Goal: Task Accomplishment & Management: Manage account settings

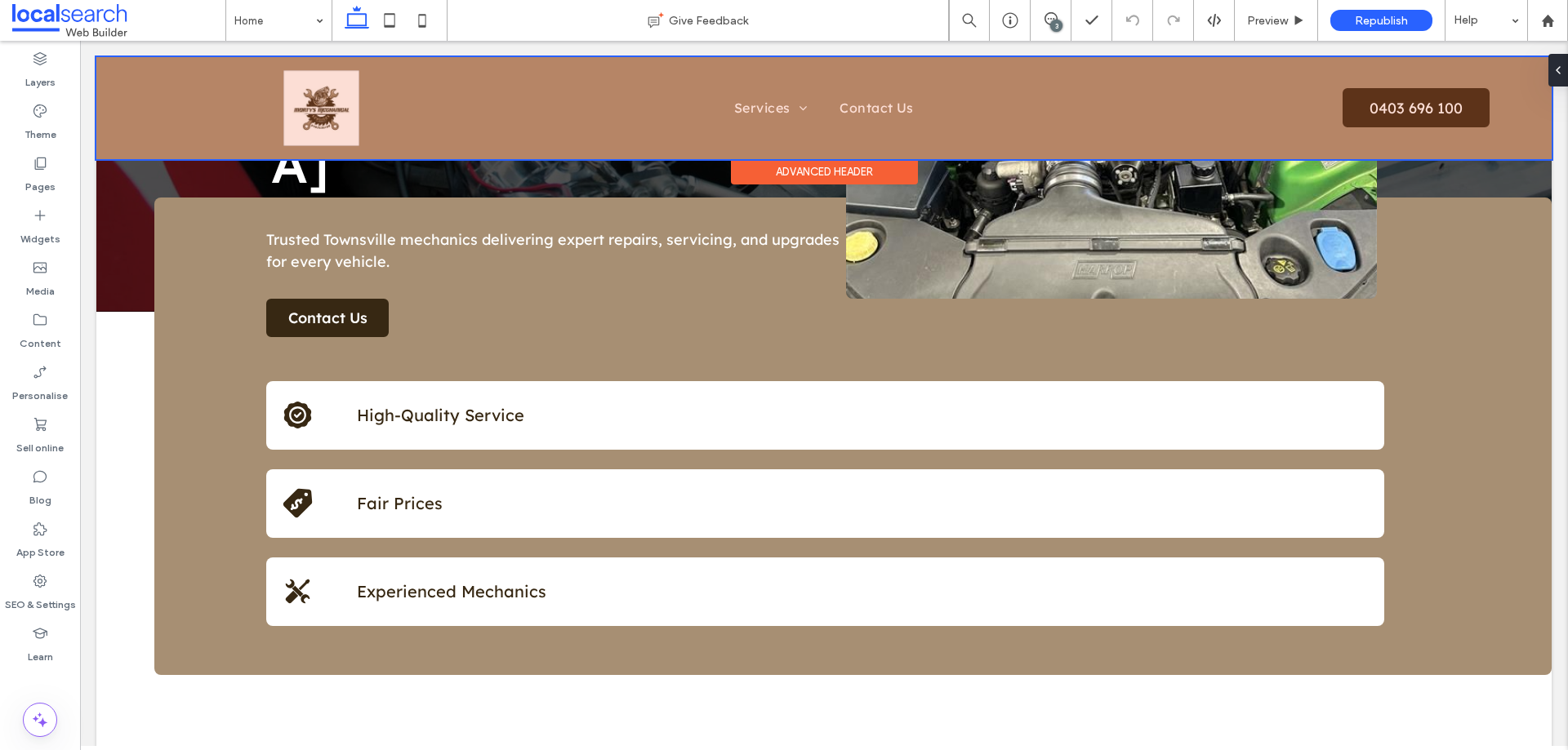
scroll to position [490, 0]
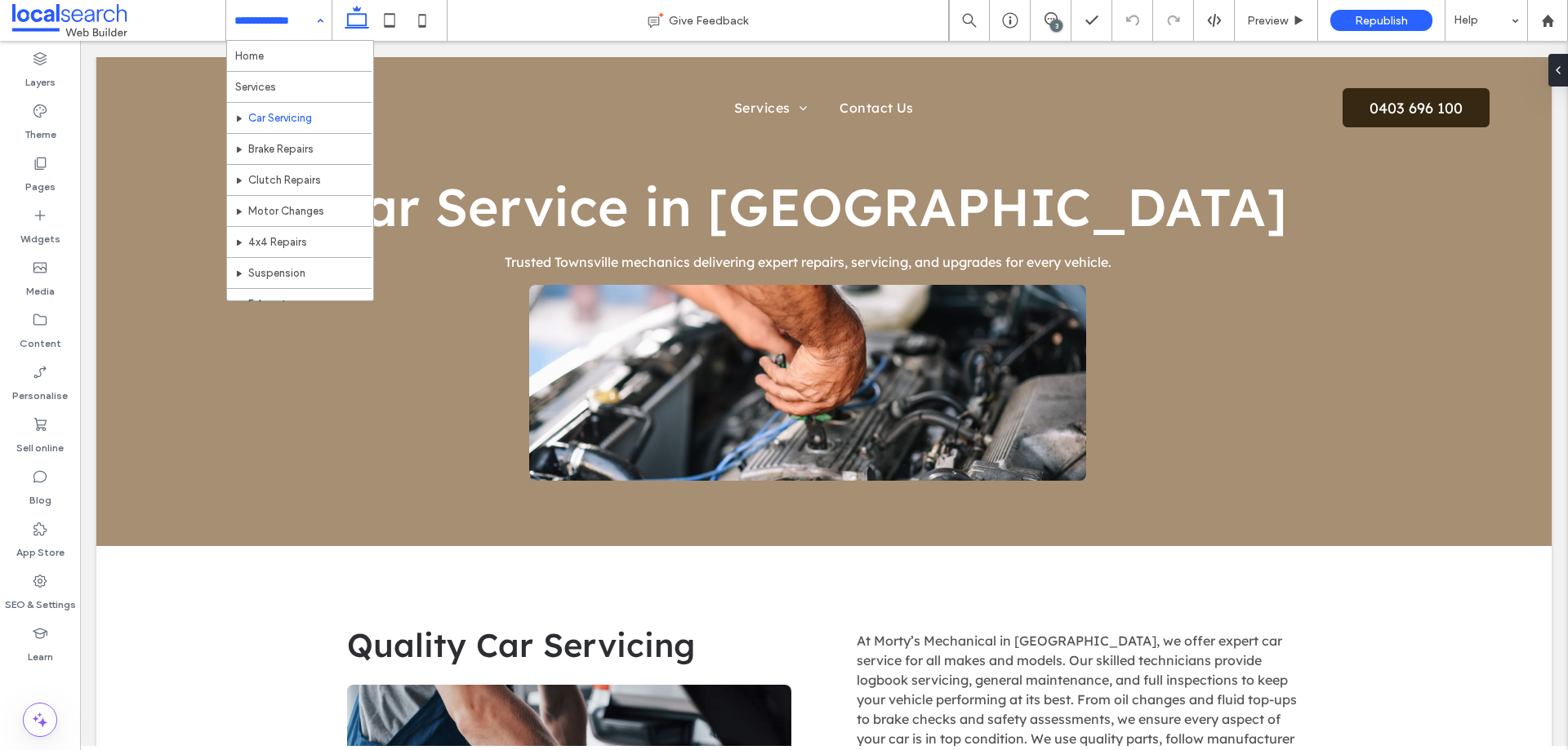
click at [314, 16] on div "Home Services Car Servicing Brake Repairs Clutch Repairs Motor Changes 4x4 Repa…" at bounding box center [279, 20] width 105 height 41
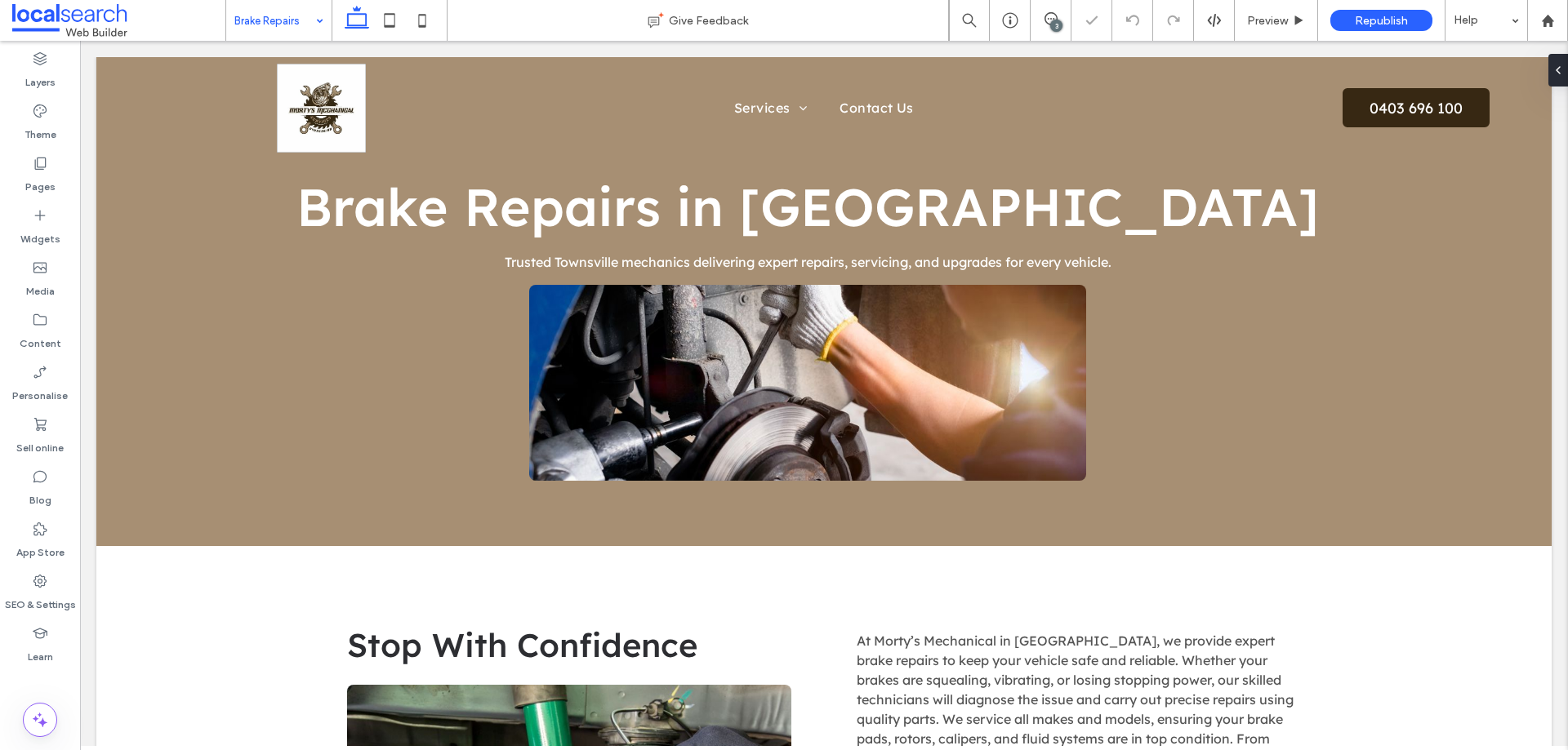
click at [268, 30] on input at bounding box center [274, 20] width 80 height 41
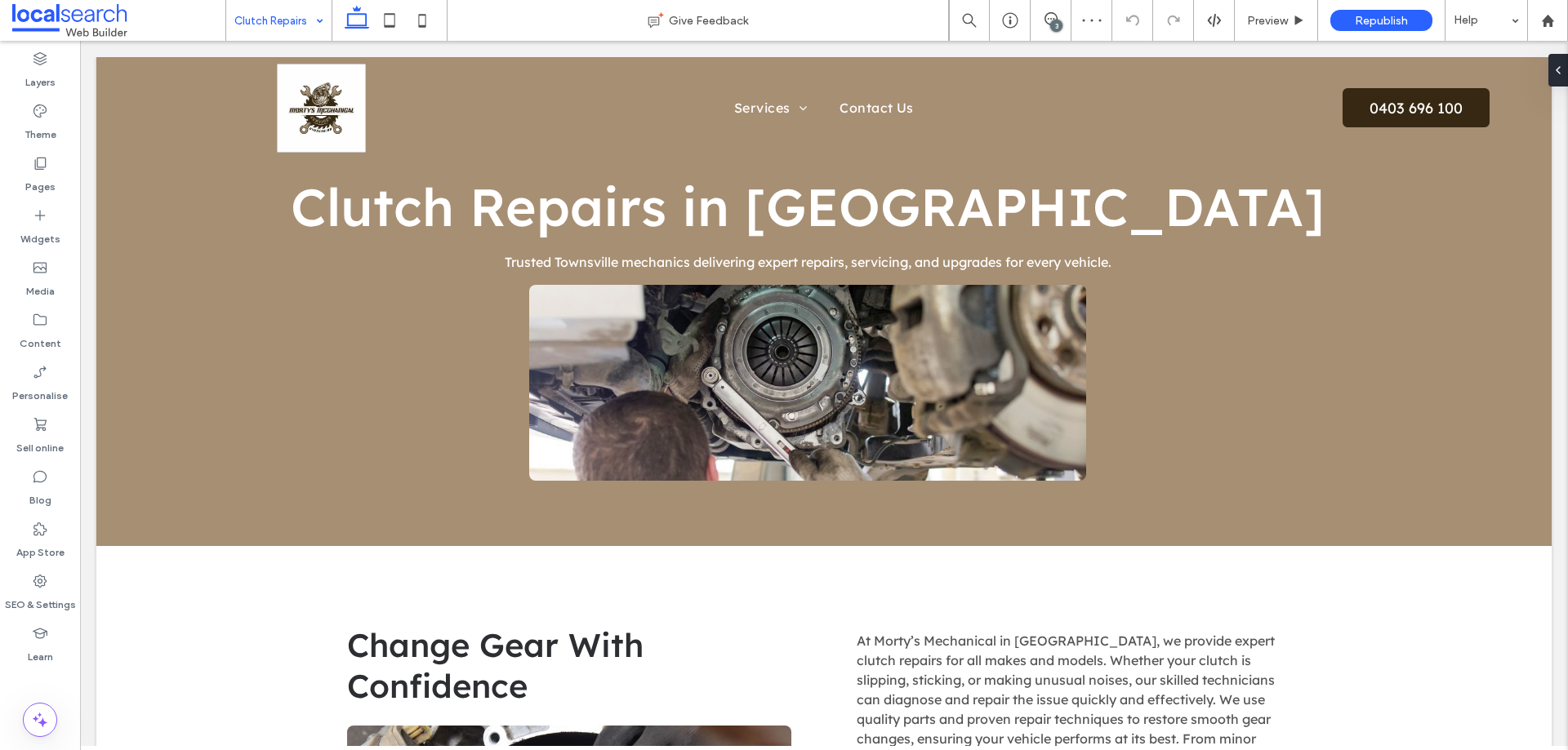
click at [296, 21] on input at bounding box center [274, 20] width 80 height 41
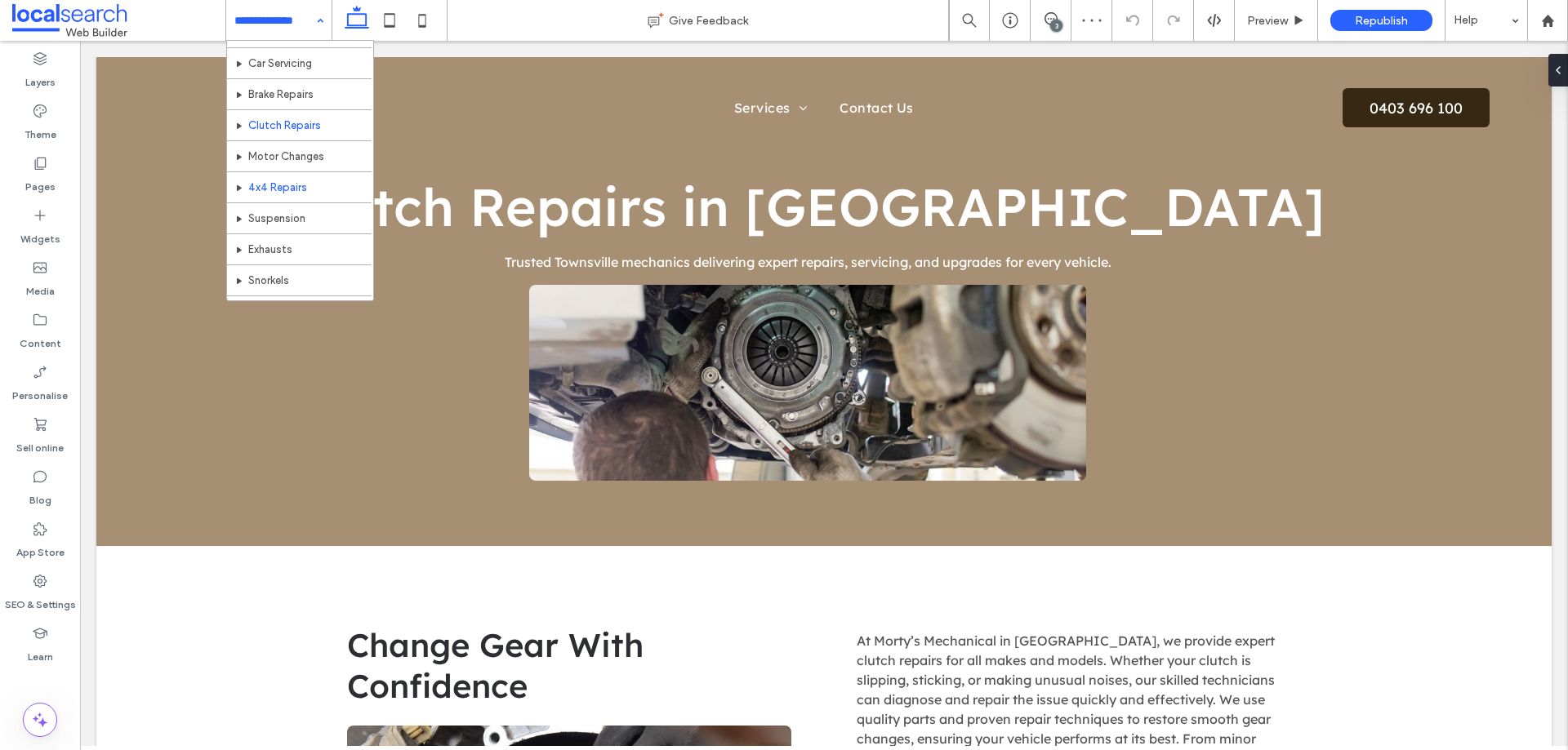
scroll to position [79, 0]
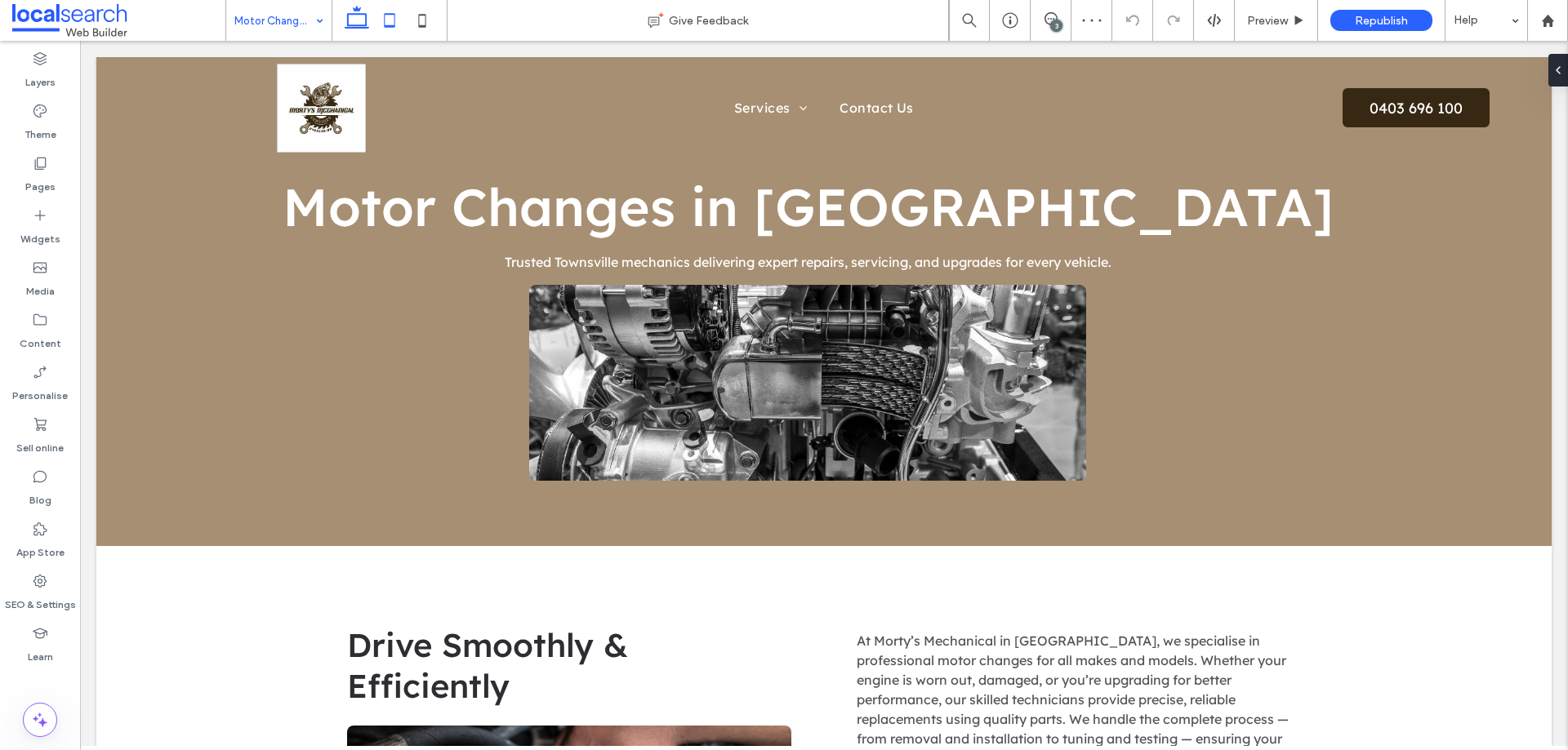
click at [392, 16] on icon at bounding box center [390, 20] width 33 height 33
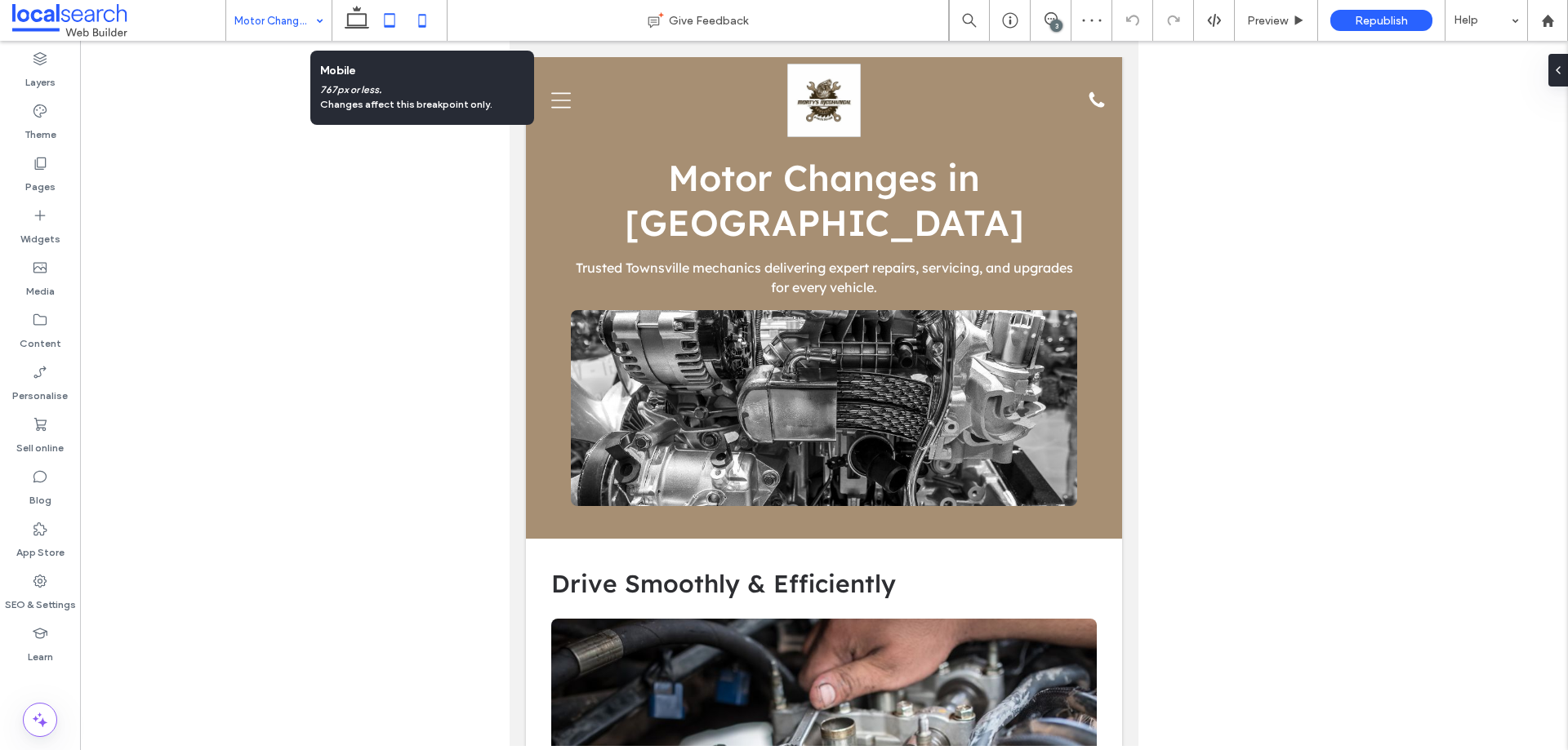
click at [421, 32] on icon at bounding box center [421, 20] width 33 height 33
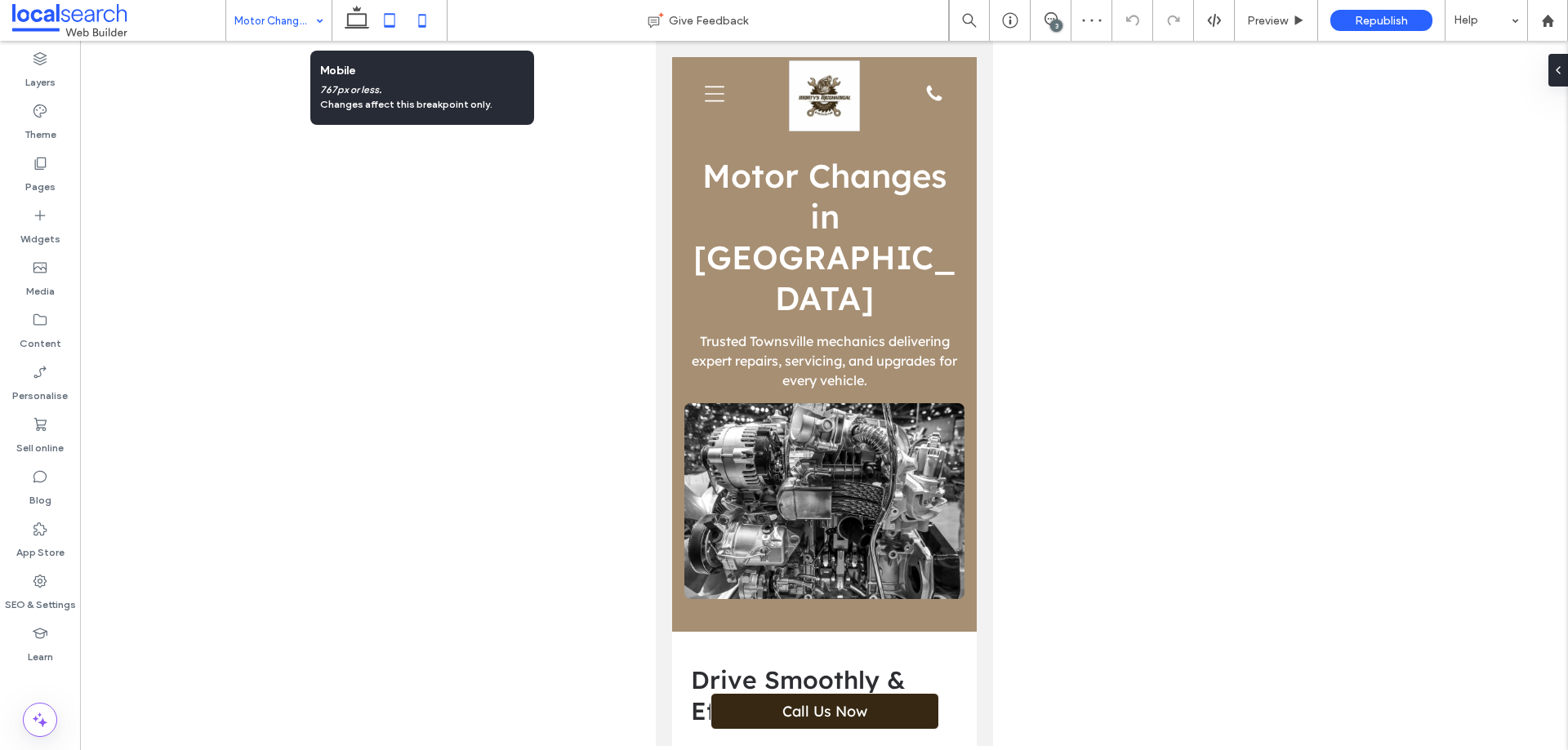
click at [391, 17] on icon at bounding box center [390, 20] width 33 height 33
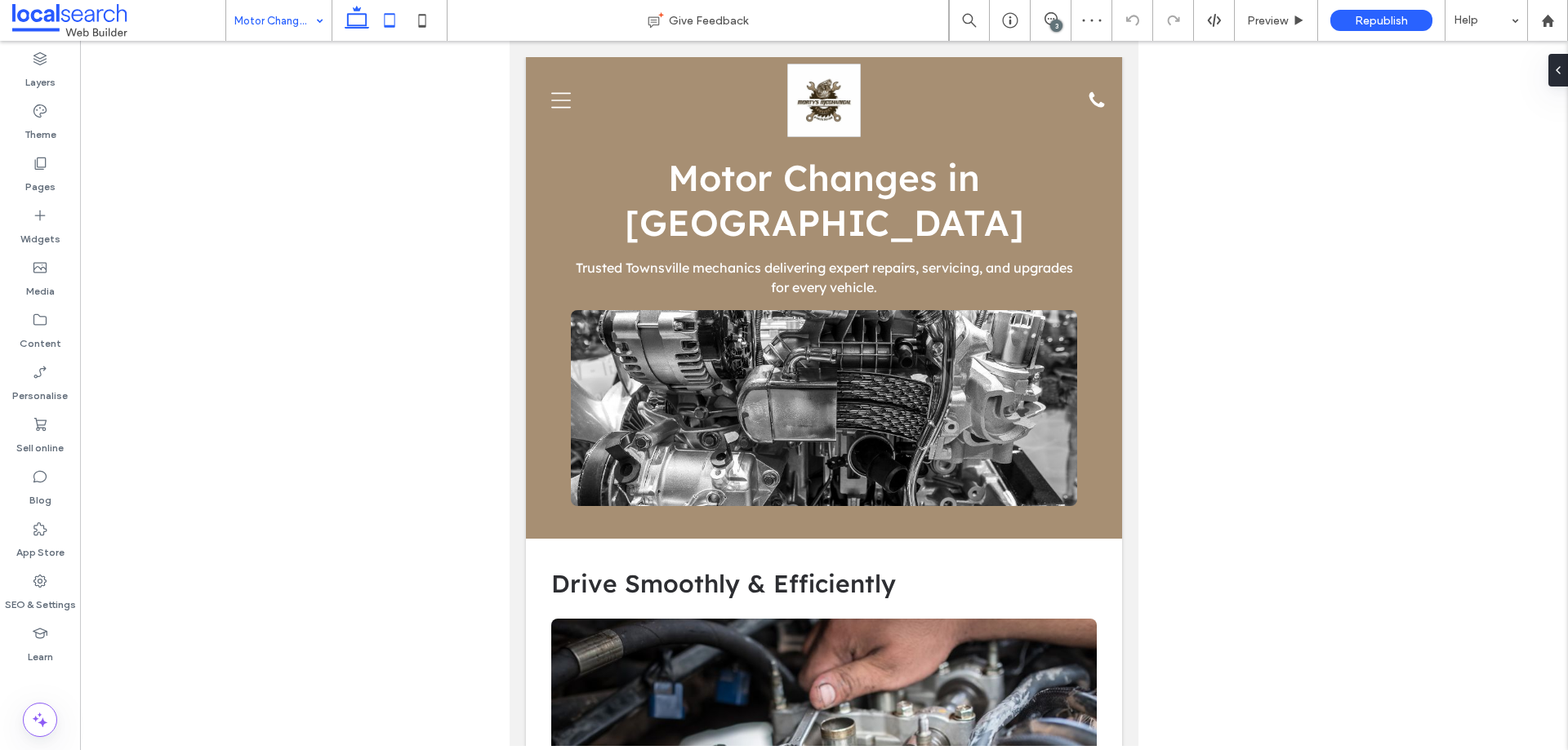
click at [360, 18] on icon at bounding box center [357, 20] width 33 height 33
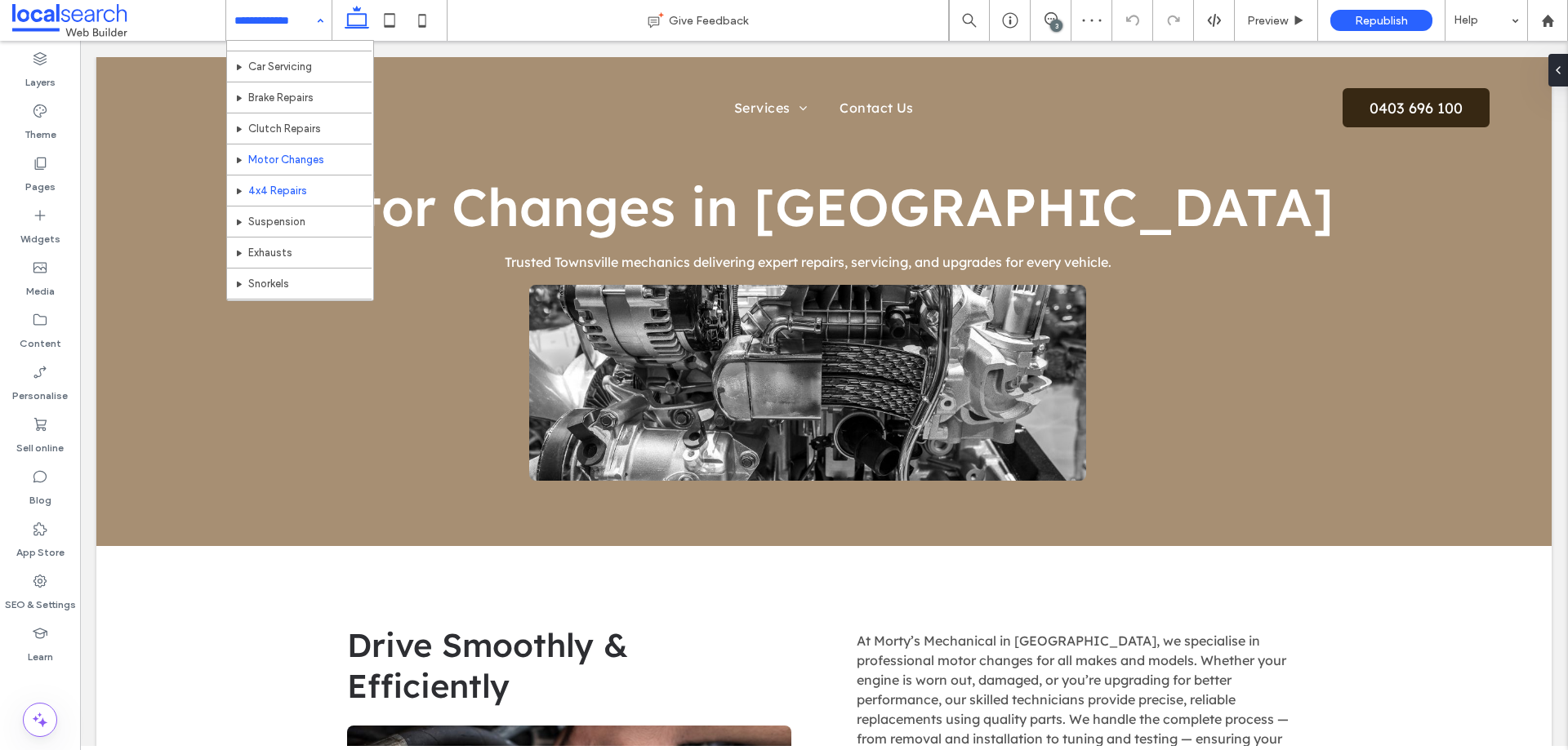
scroll to position [79, 0]
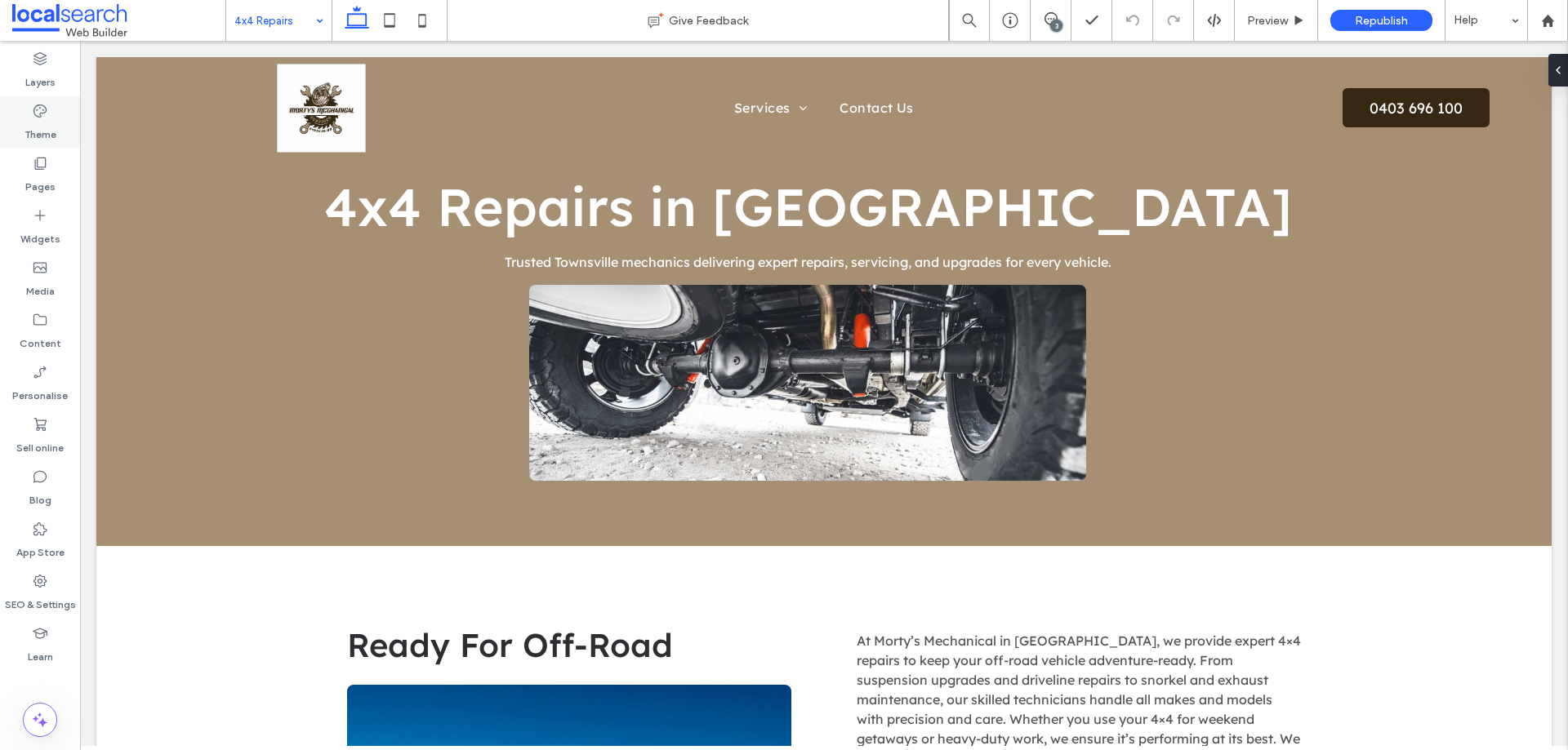
click at [57, 118] on div "Theme" at bounding box center [40, 122] width 80 height 53
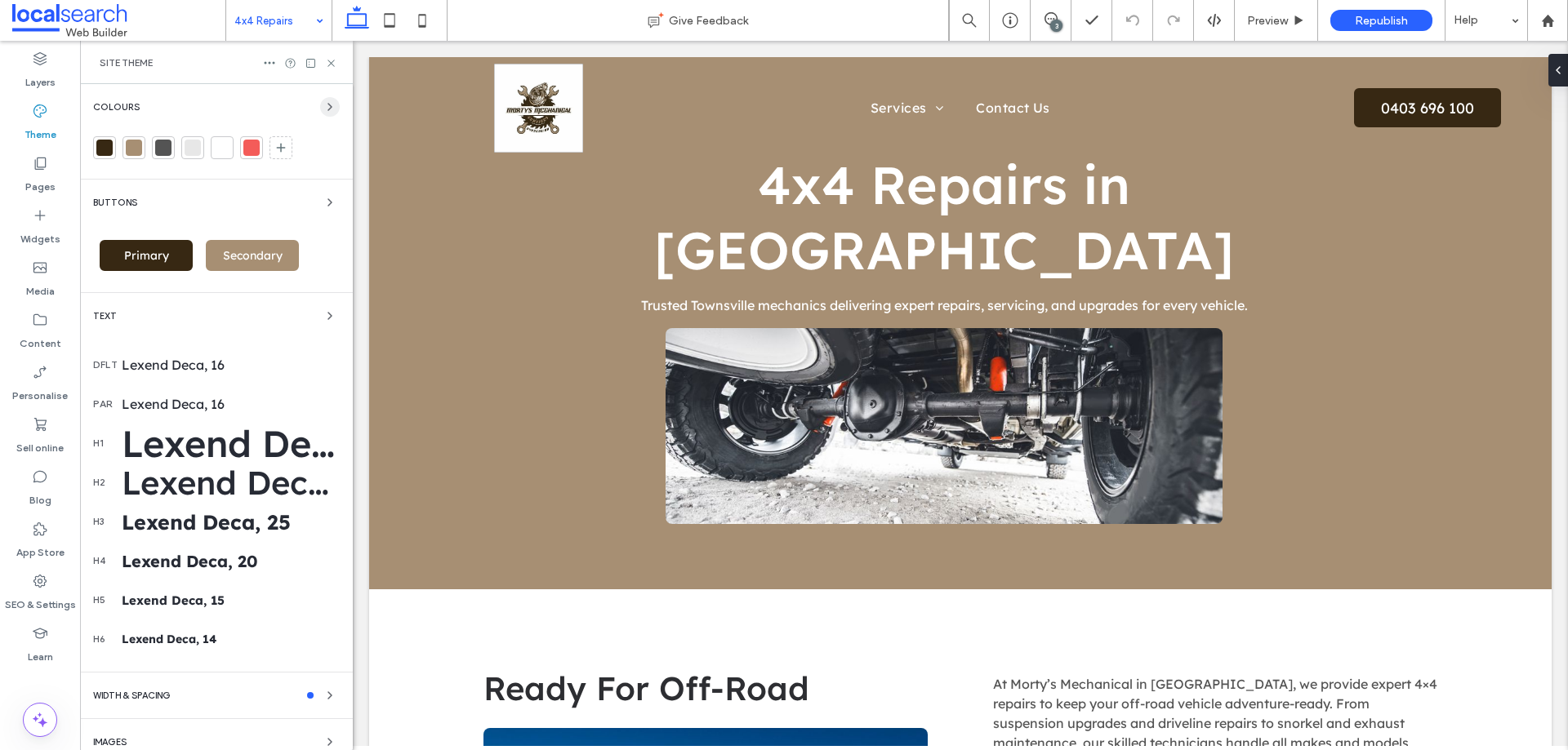
click at [324, 103] on icon "button" at bounding box center [329, 106] width 13 height 13
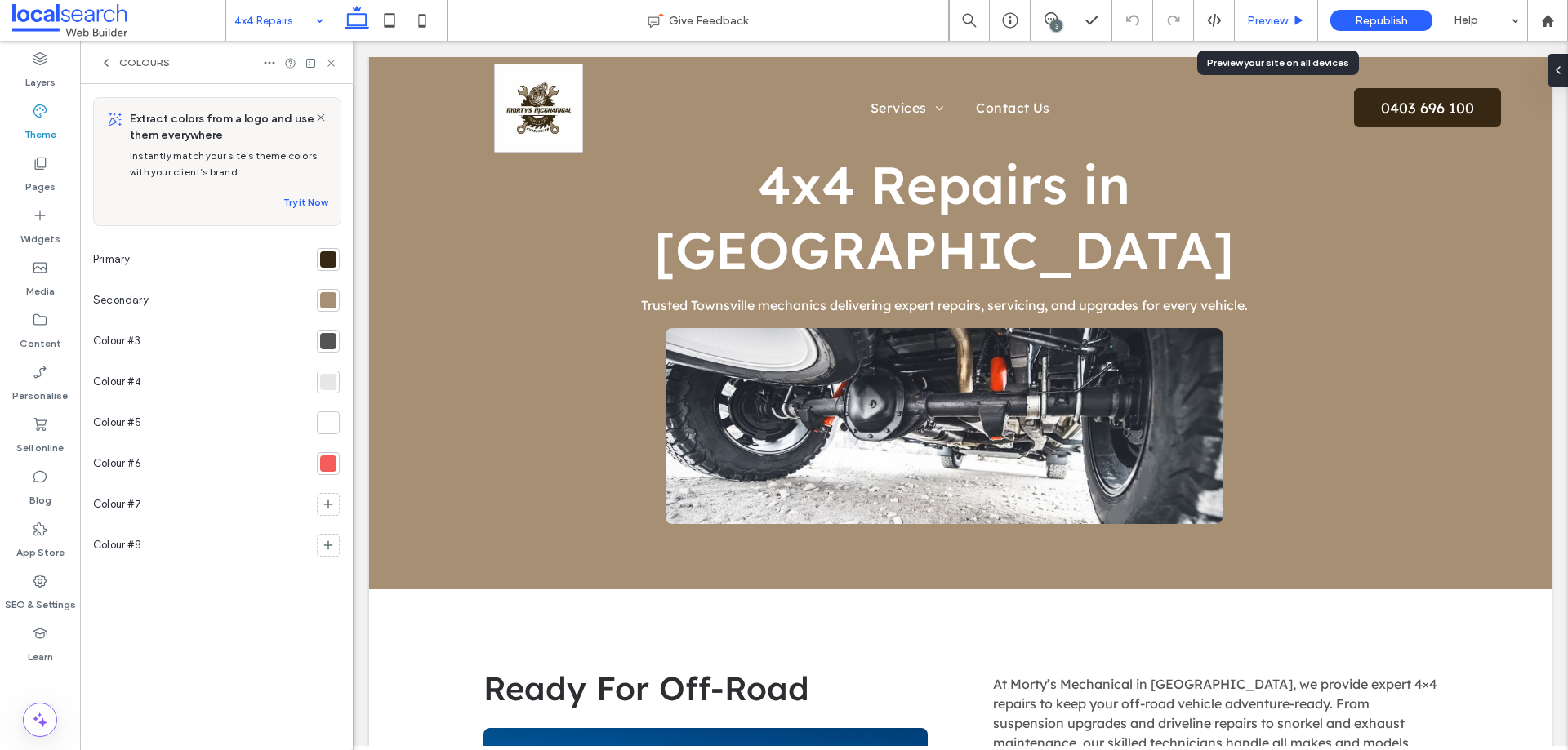
click at [1292, 16] on div "Preview" at bounding box center [1275, 21] width 82 height 14
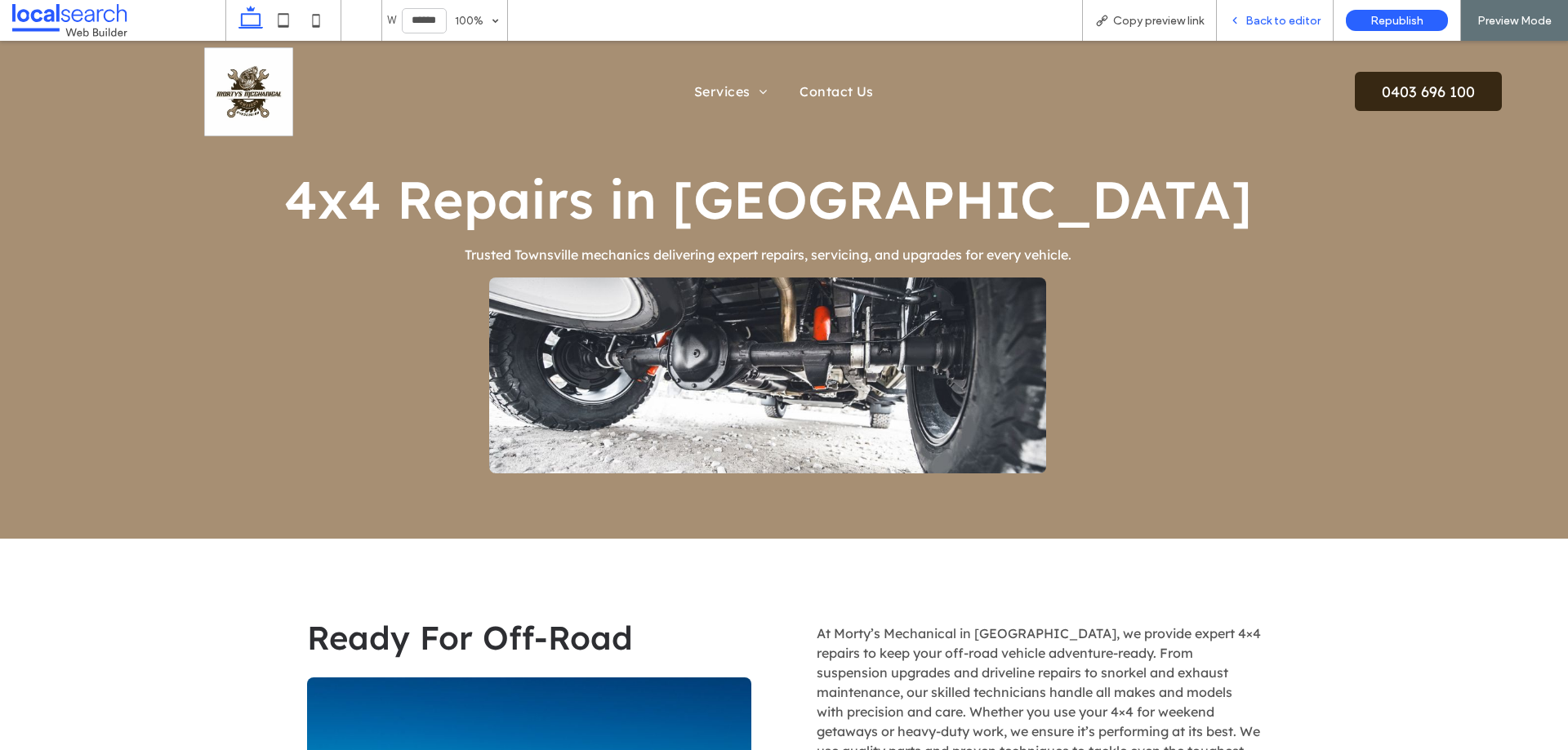
drag, startPoint x: 1289, startPoint y: 17, endPoint x: 548, endPoint y: 39, distance: 741.3
click at [1289, 17] on span "Back to editor" at bounding box center [1283, 21] width 76 height 14
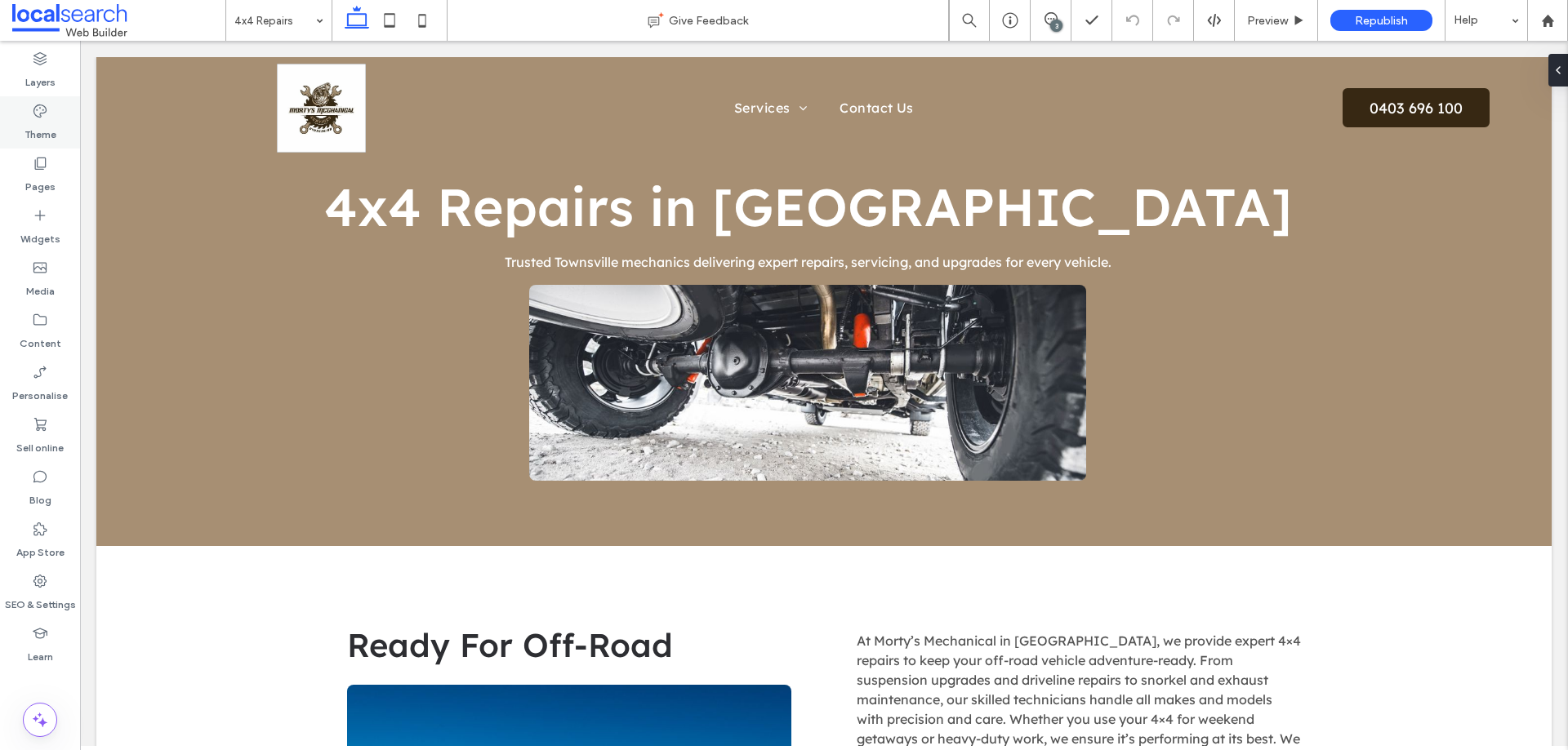
click at [39, 116] on icon at bounding box center [40, 111] width 16 height 16
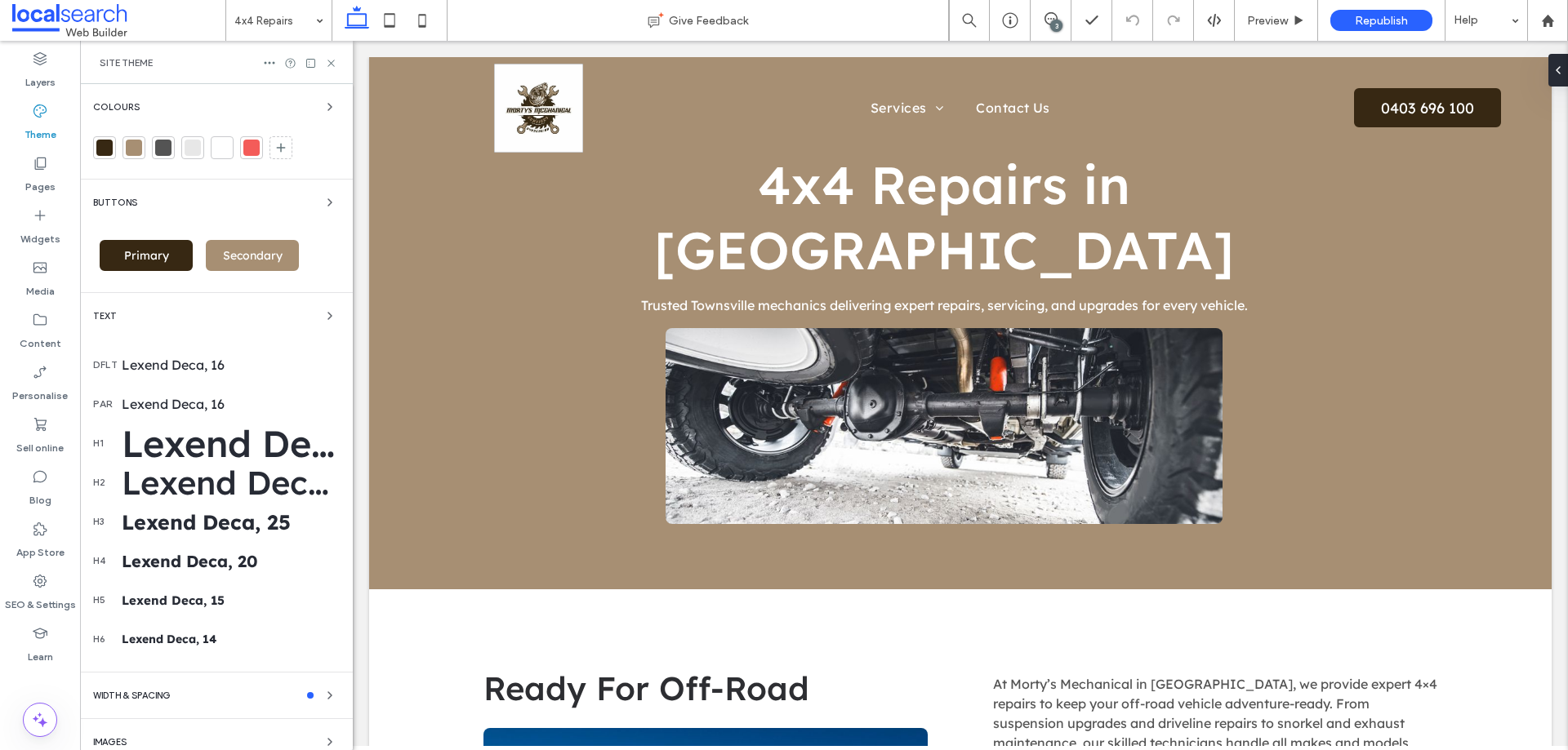
drag, startPoint x: 110, startPoint y: 145, endPoint x: 113, endPoint y: 160, distance: 15.3
click at [110, 145] on div at bounding box center [104, 148] width 16 height 16
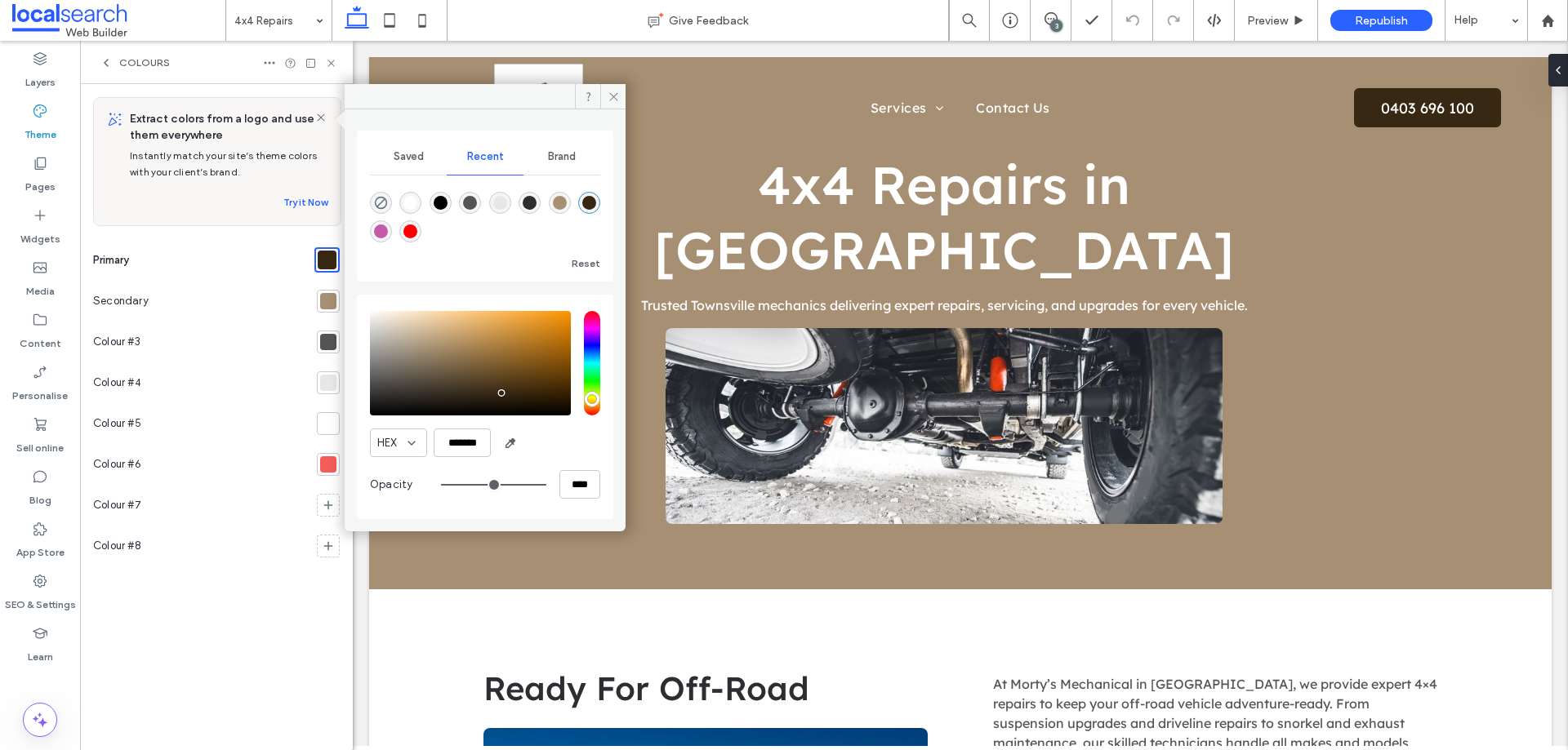
click at [323, 305] on div at bounding box center [328, 301] width 16 height 16
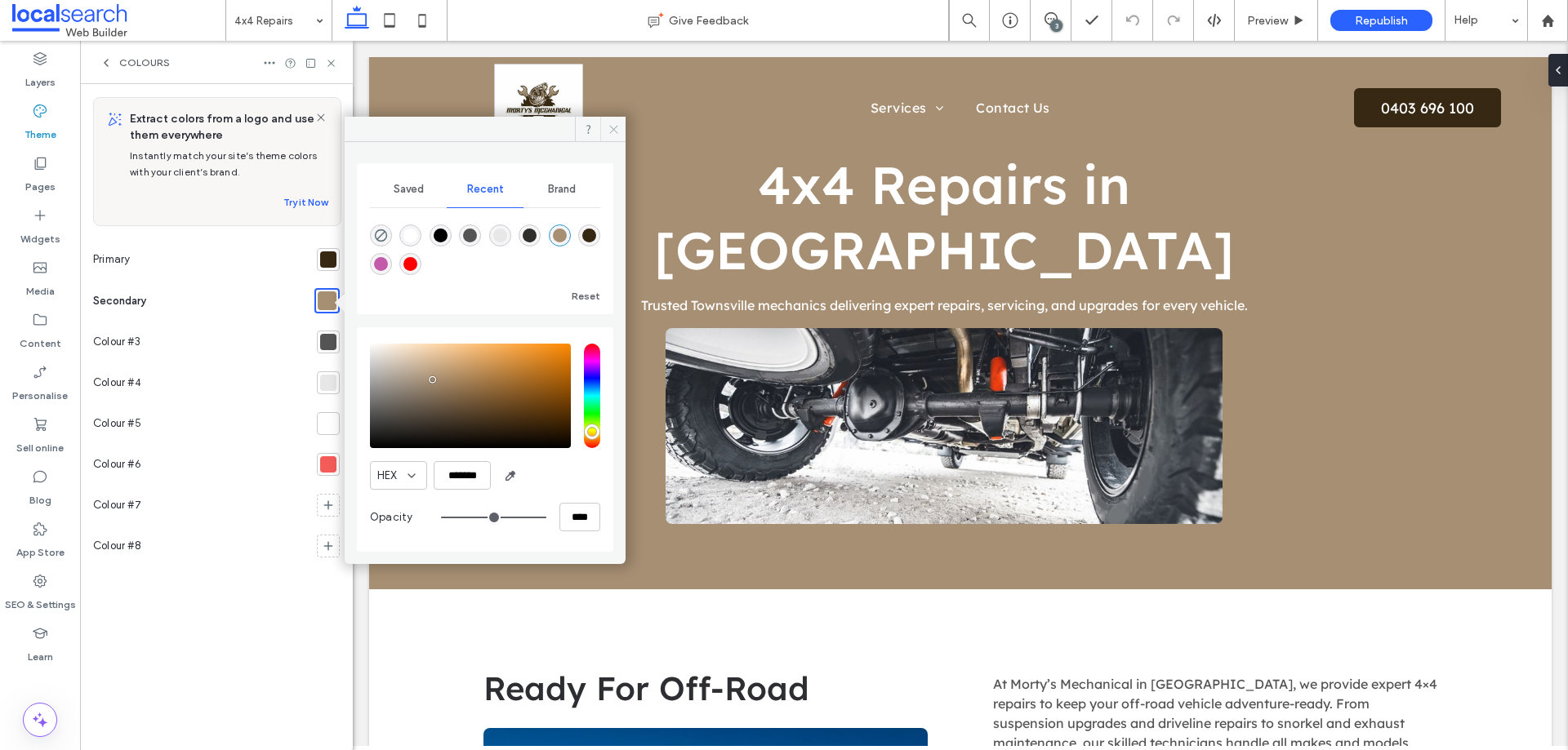
click at [614, 130] on use at bounding box center [613, 129] width 8 height 8
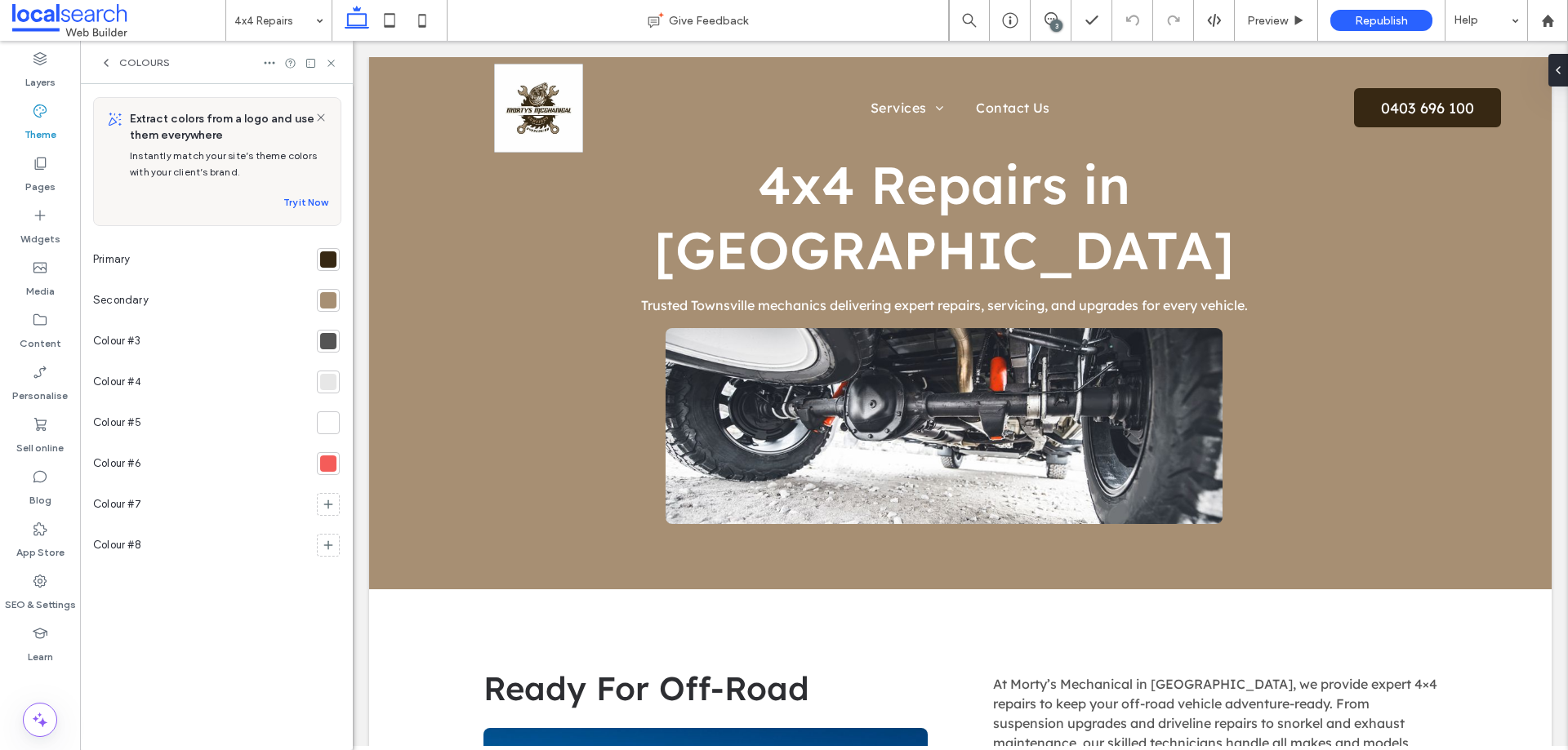
click at [138, 60] on span "Colours" at bounding box center [144, 63] width 51 height 13
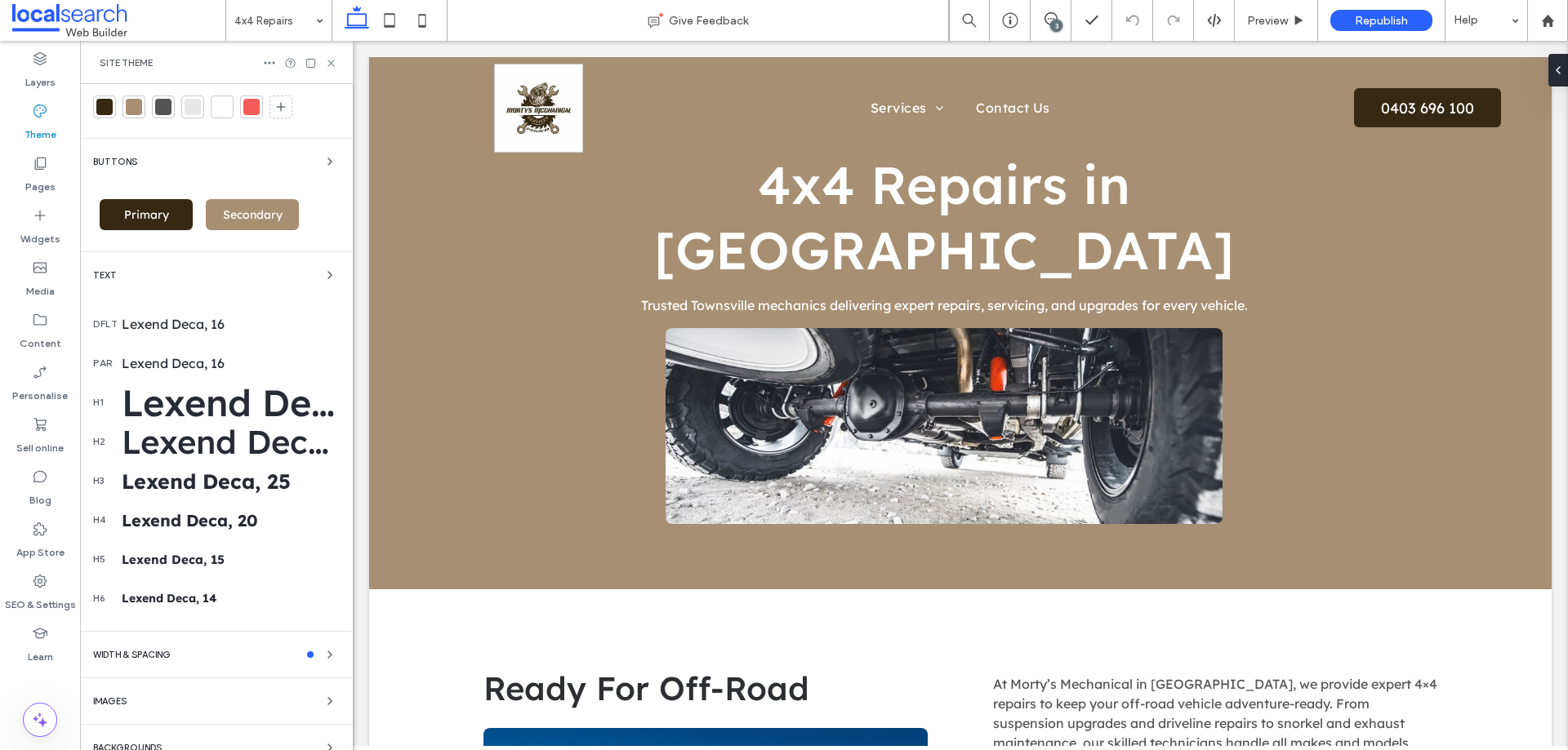
scroll to position [62, 0]
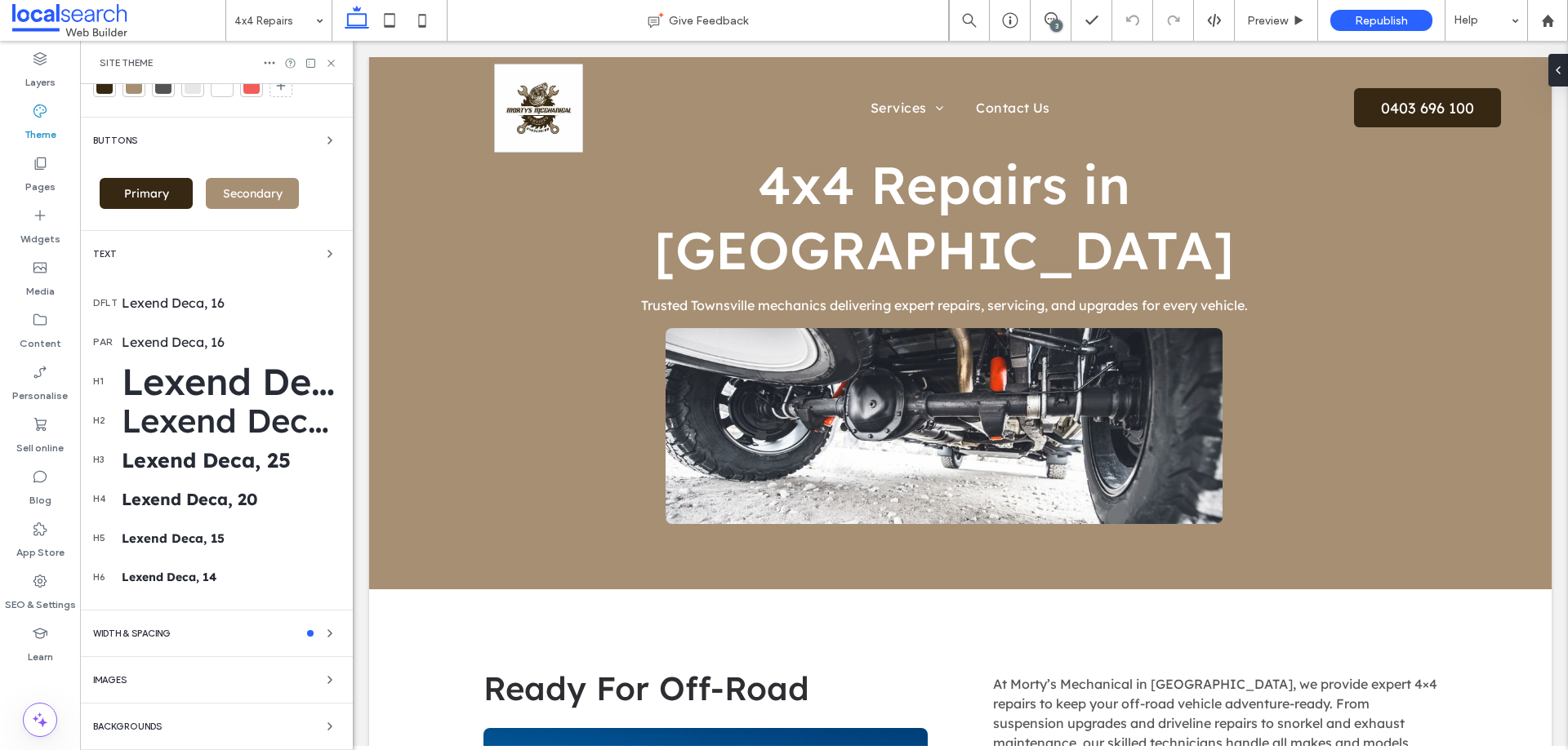
click at [177, 250] on div "Text" at bounding box center [217, 254] width 246 height 20
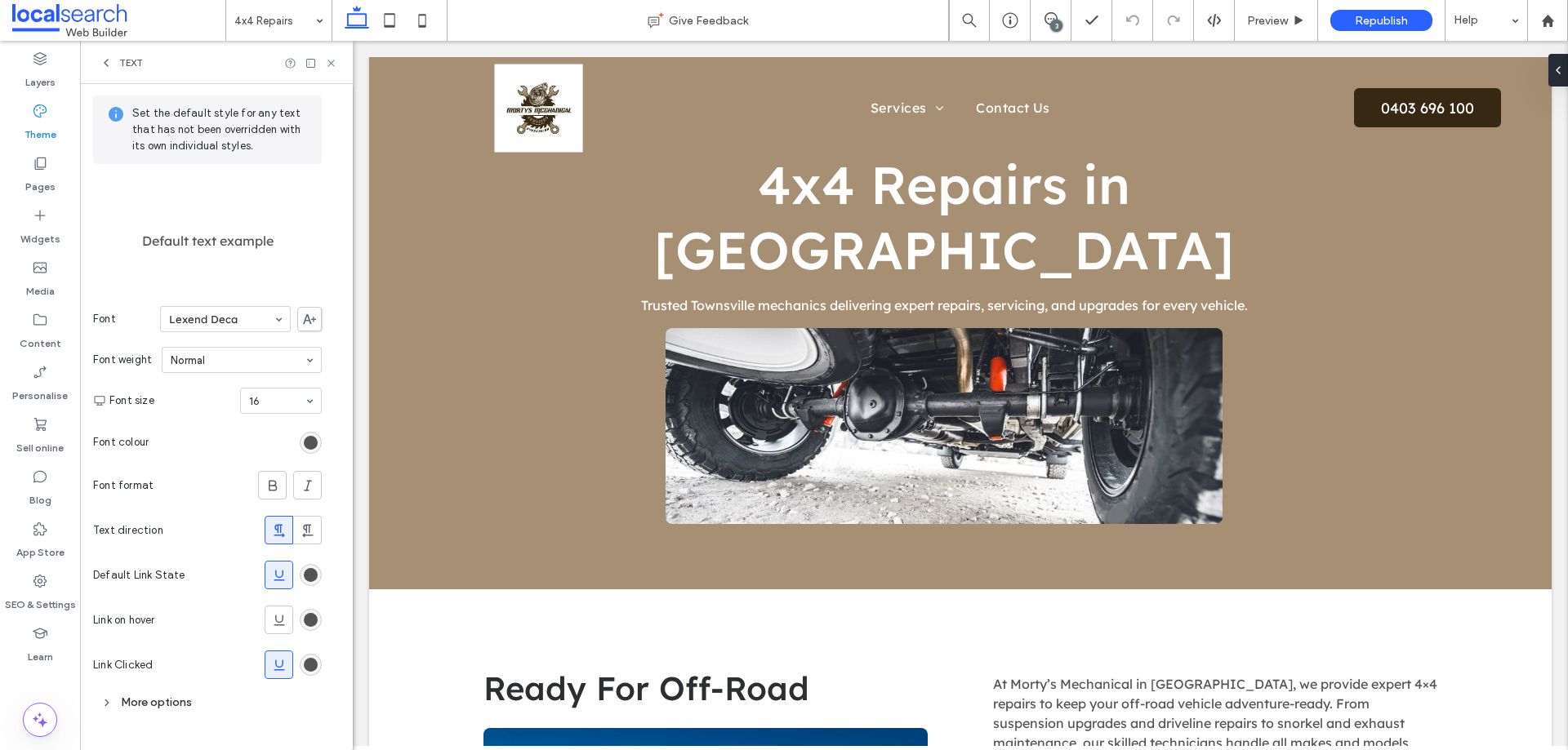
scroll to position [62, 0]
click at [49, 160] on div "Pages" at bounding box center [40, 175] width 80 height 53
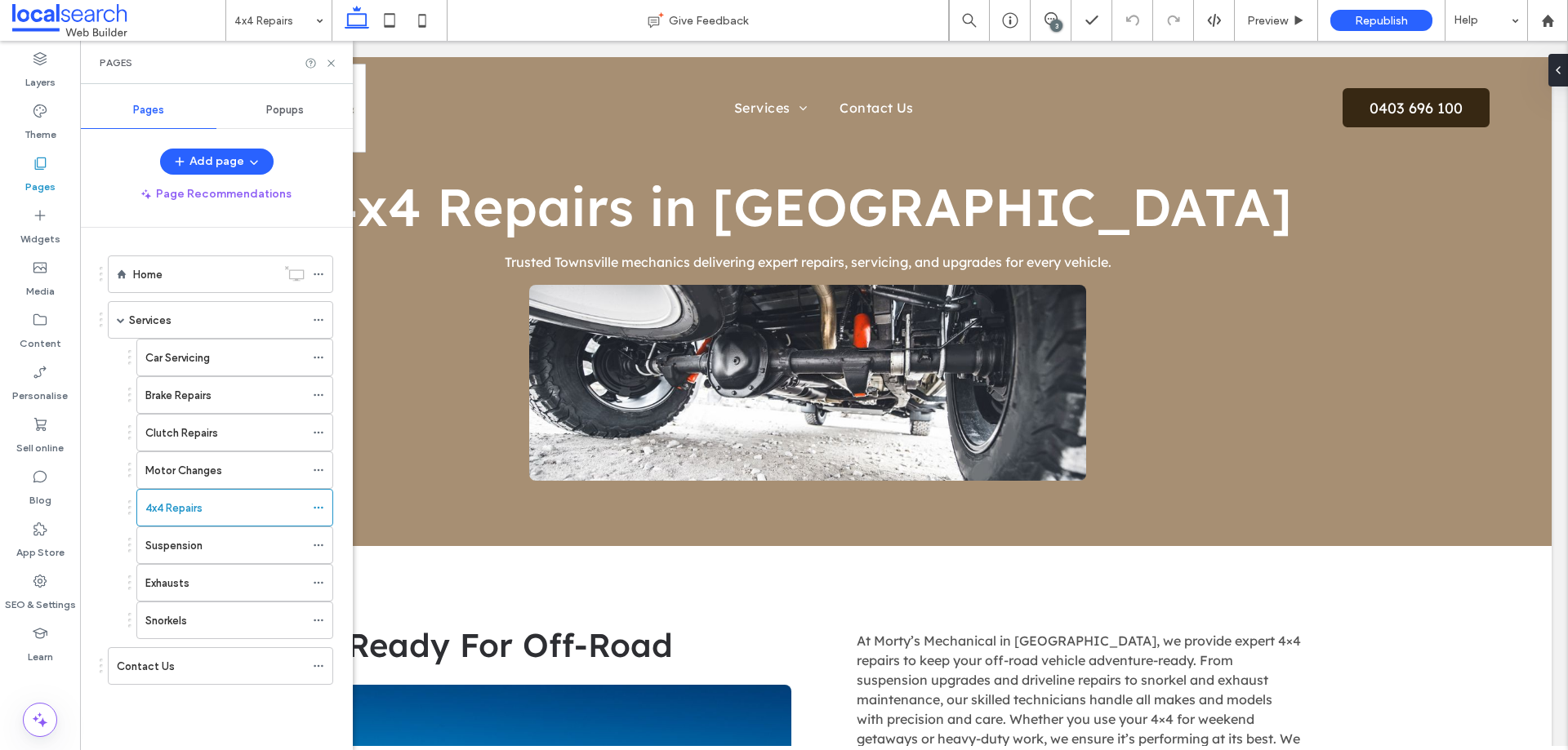
click at [295, 114] on span "Popups" at bounding box center [285, 109] width 38 height 13
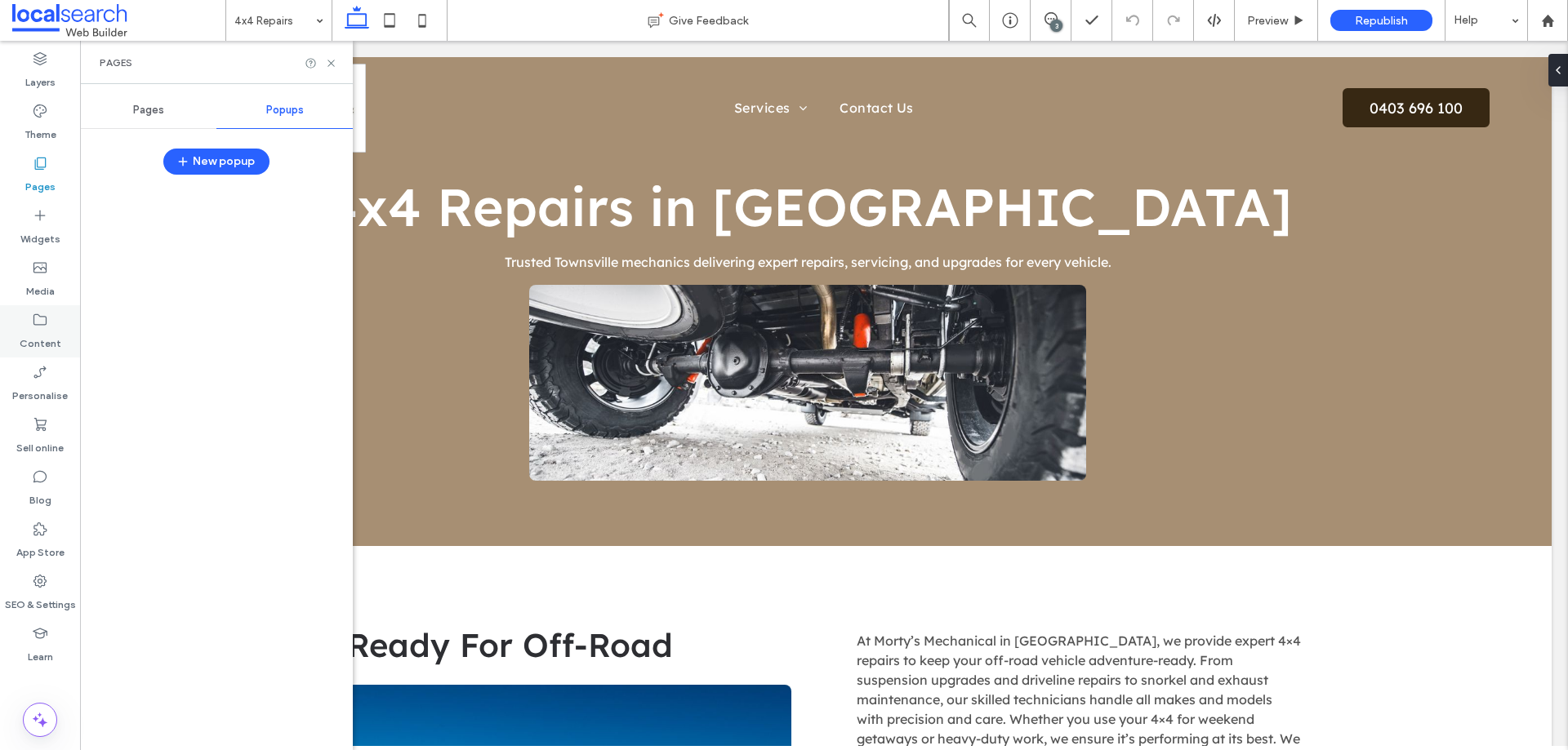
click at [53, 329] on label "Content" at bounding box center [41, 339] width 42 height 23
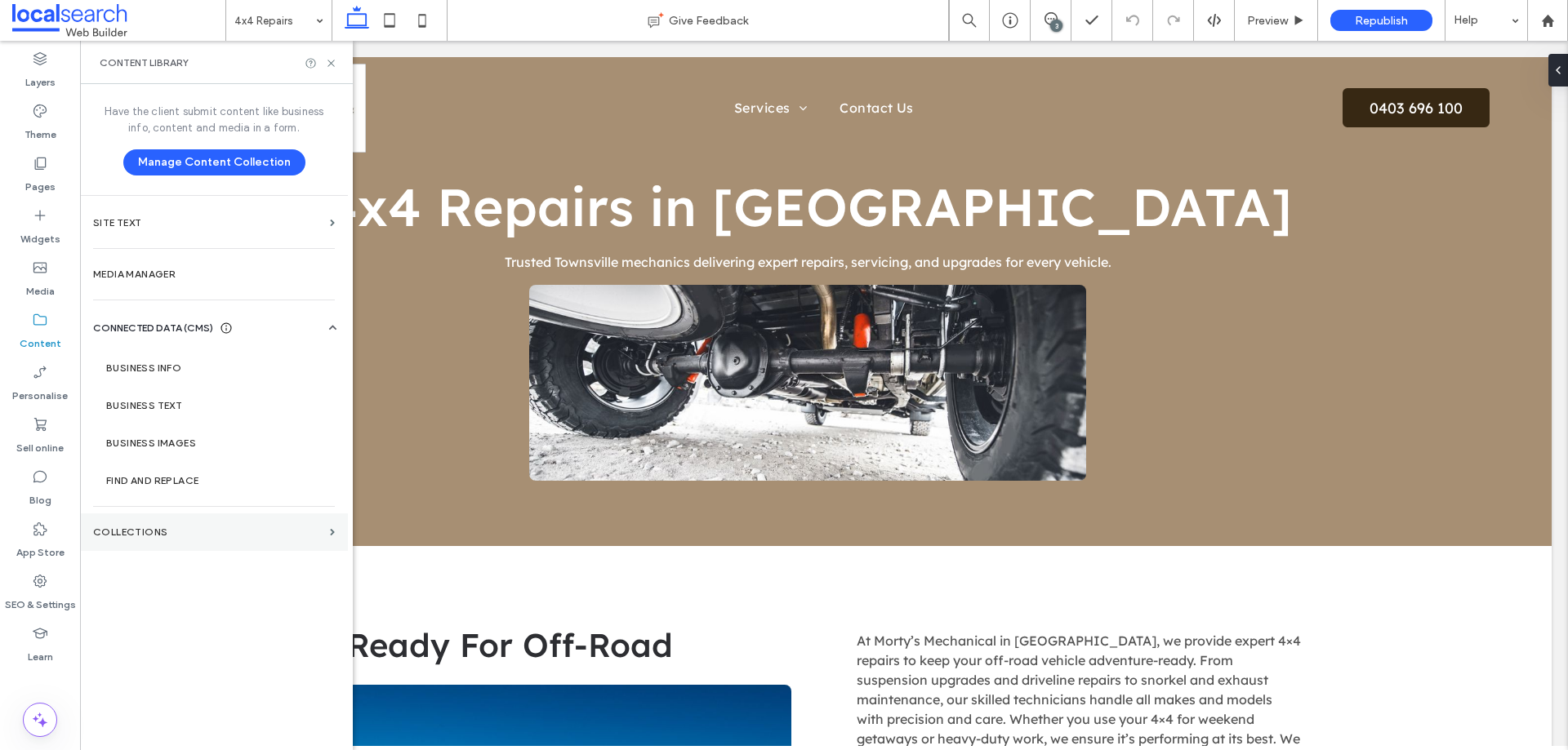
click at [180, 526] on label "COLLECTIONS" at bounding box center [209, 532] width 231 height 12
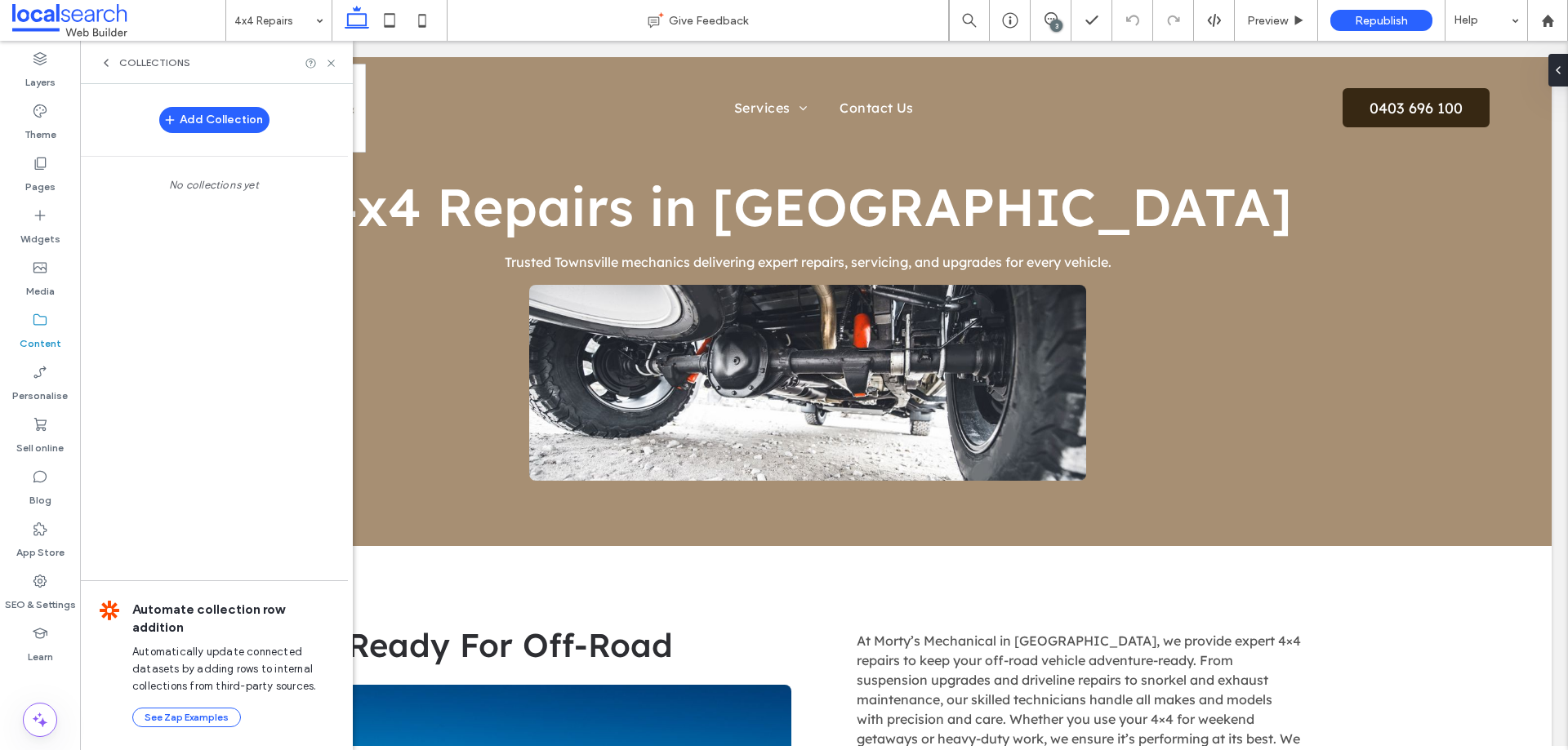
click at [163, 70] on div "COLLECTIONS" at bounding box center [217, 63] width 272 height 44
click at [157, 62] on span "COLLECTIONS" at bounding box center [154, 63] width 71 height 13
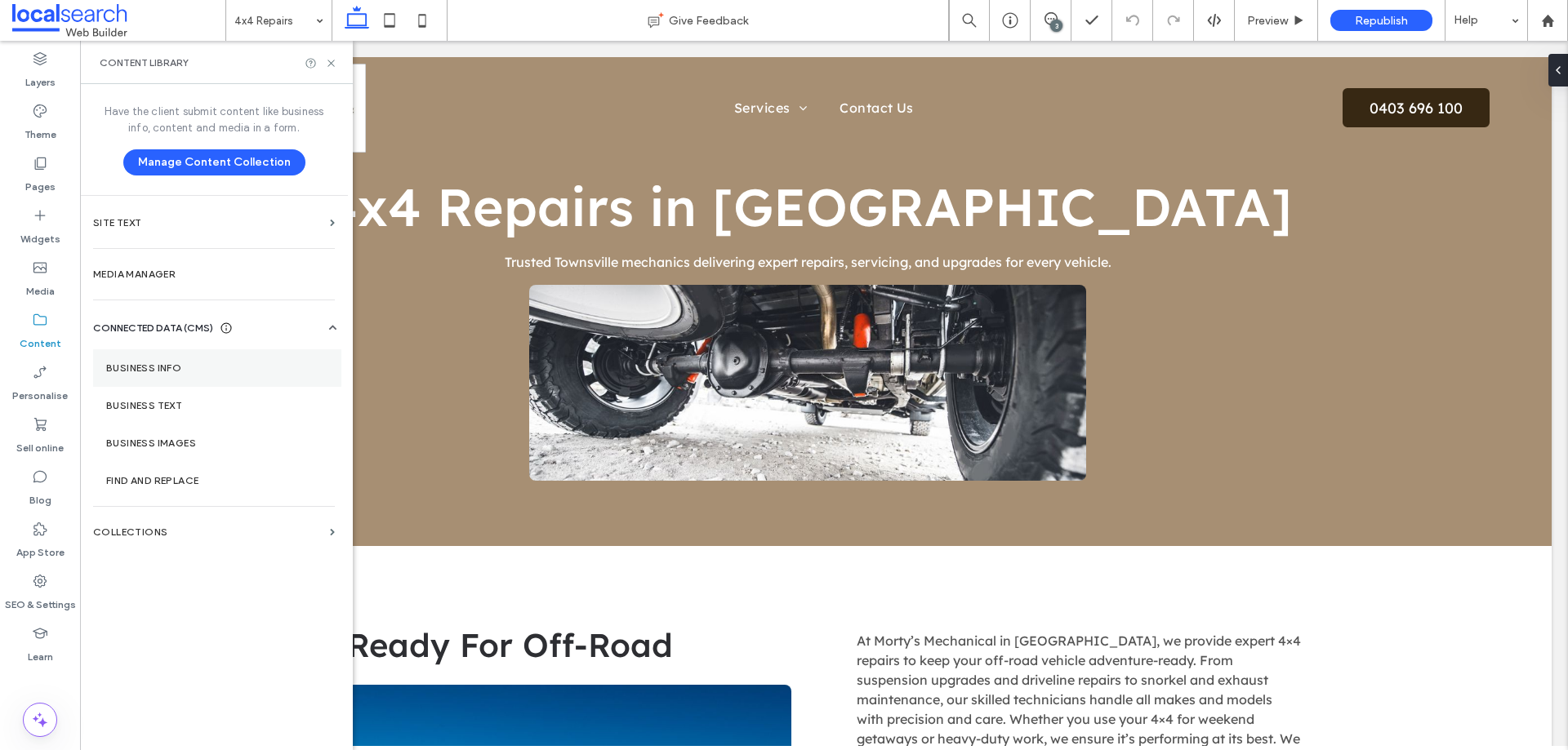
click at [190, 359] on section "Business info" at bounding box center [218, 369] width 248 height 38
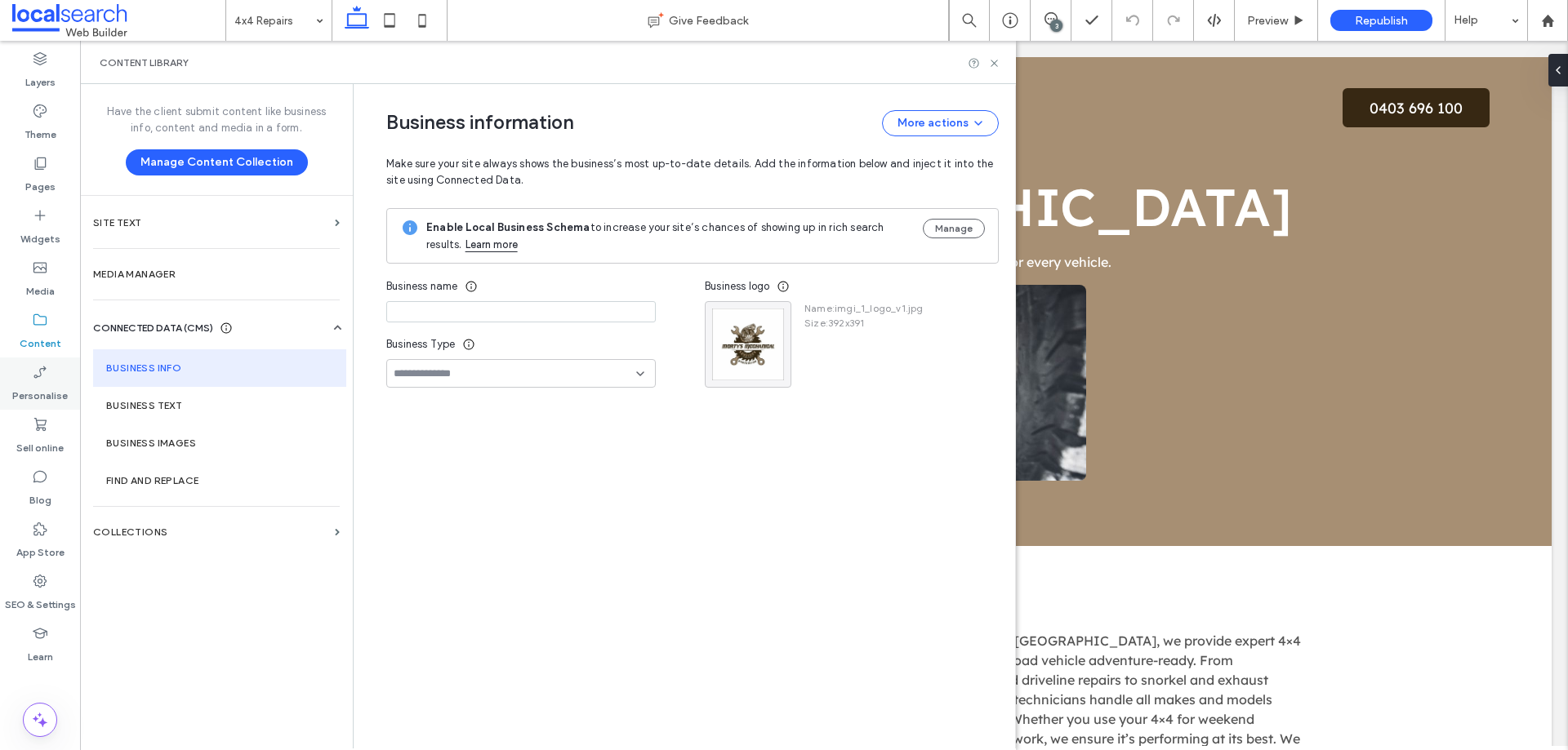
type input "**********"
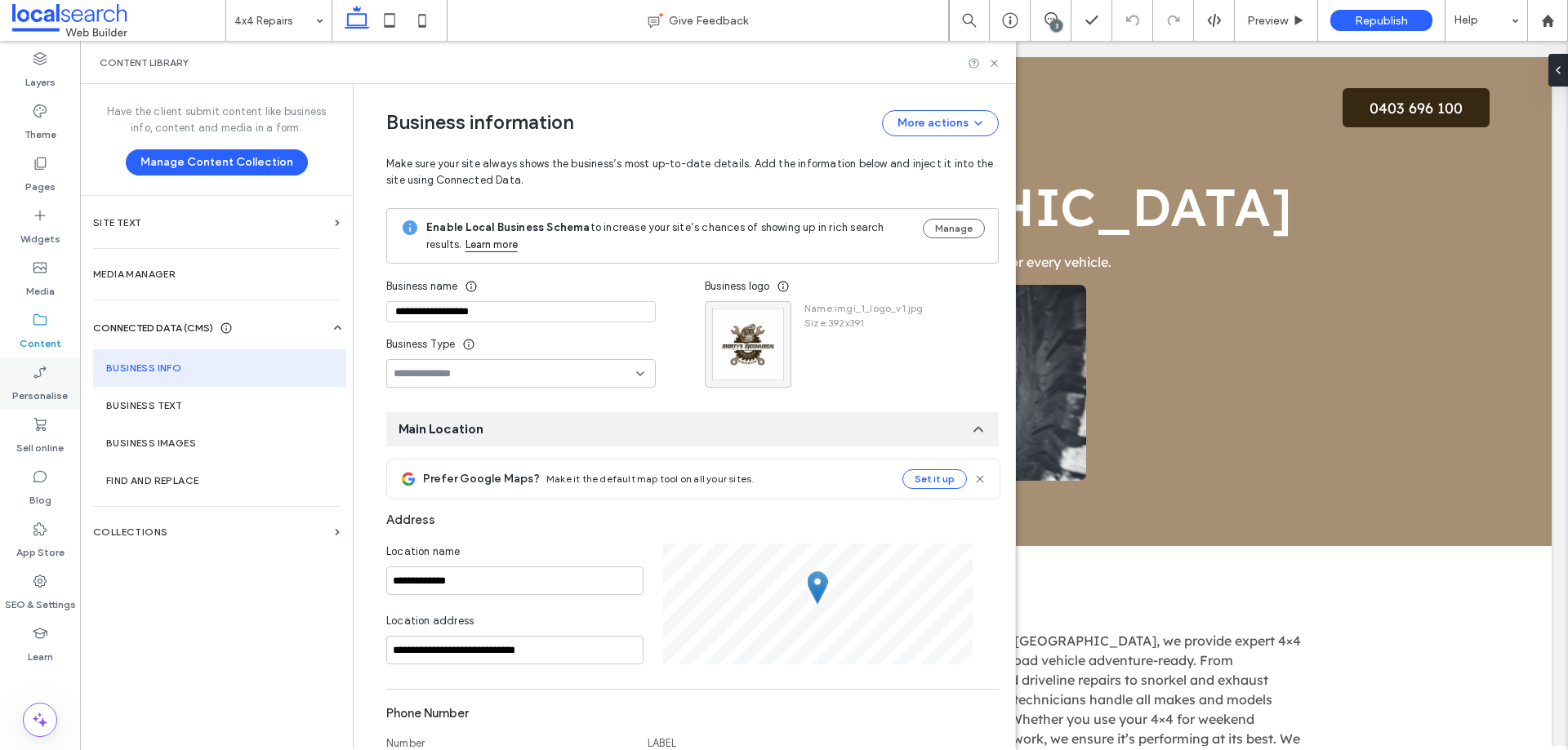
scroll to position [145, 0]
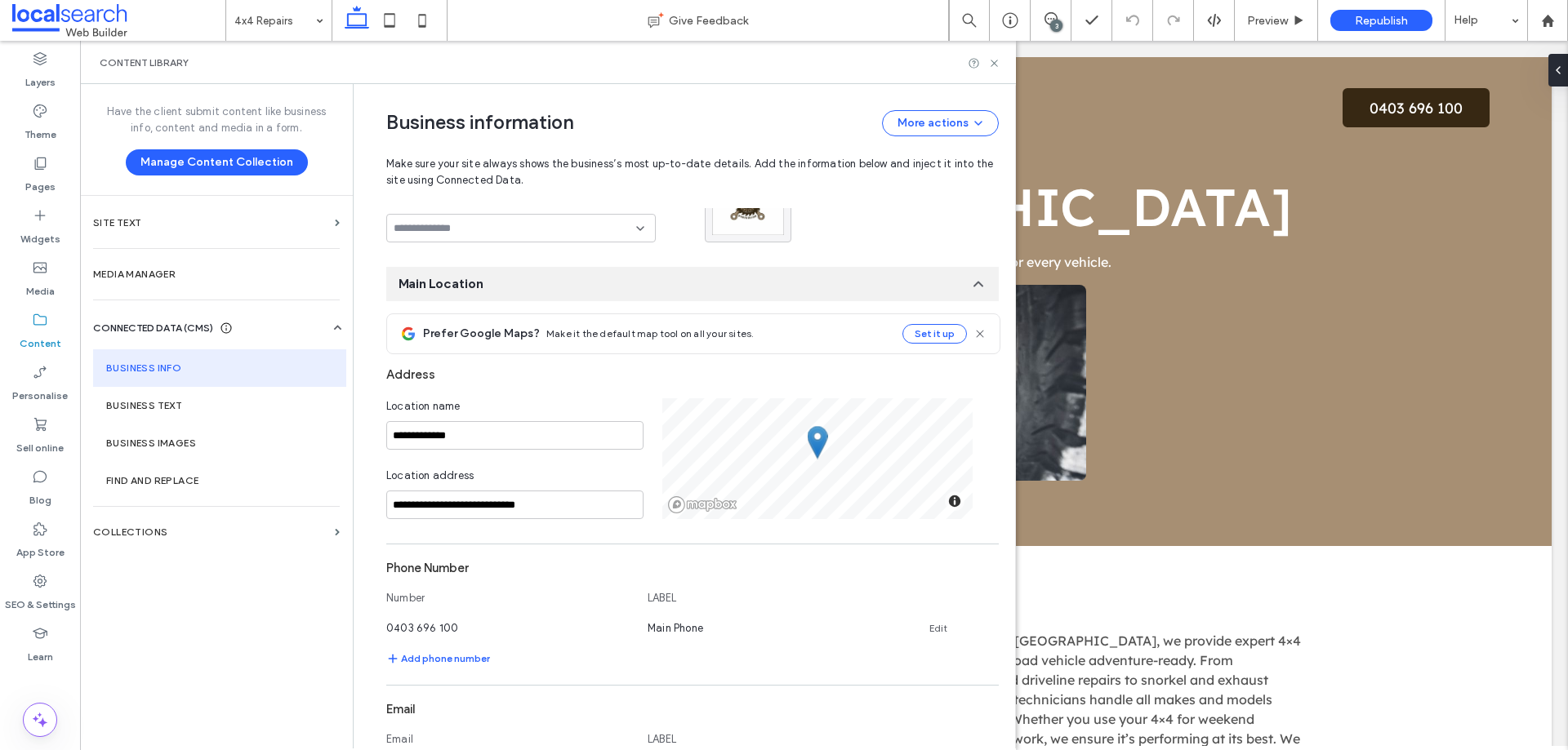
click at [516, 53] on div "Content library" at bounding box center [549, 63] width 936 height 44
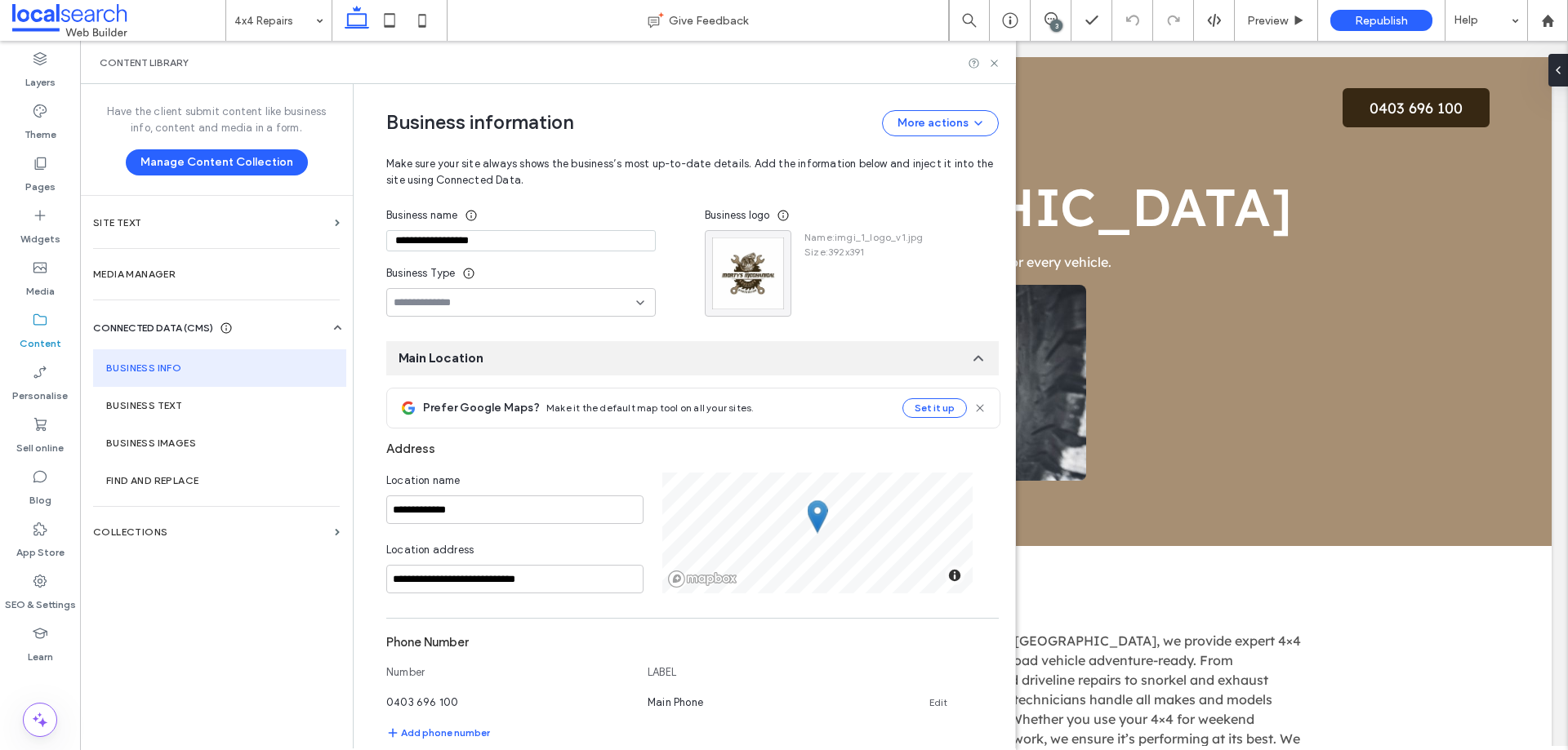
scroll to position [0, 0]
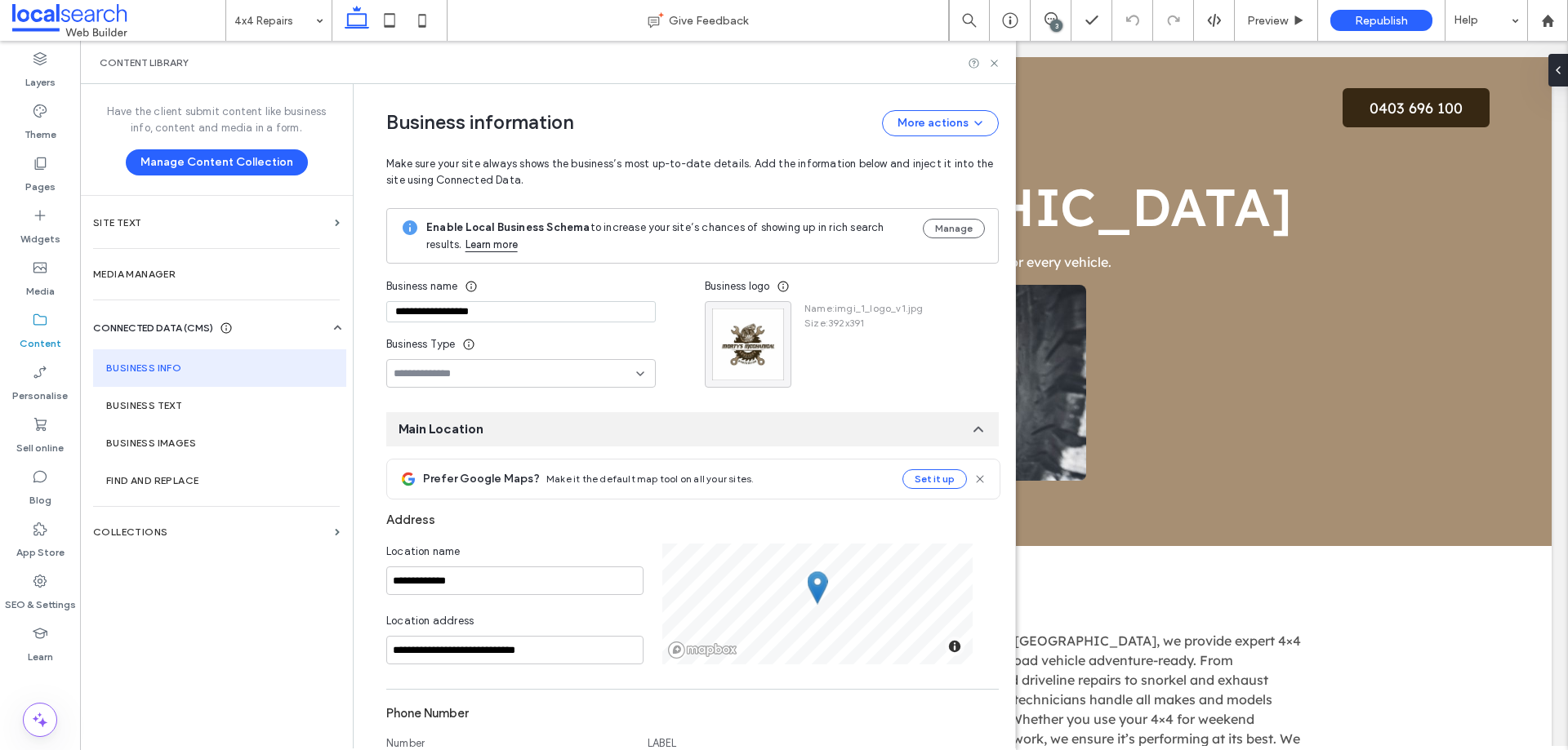
click at [779, 68] on div "Content library" at bounding box center [549, 63] width 936 height 44
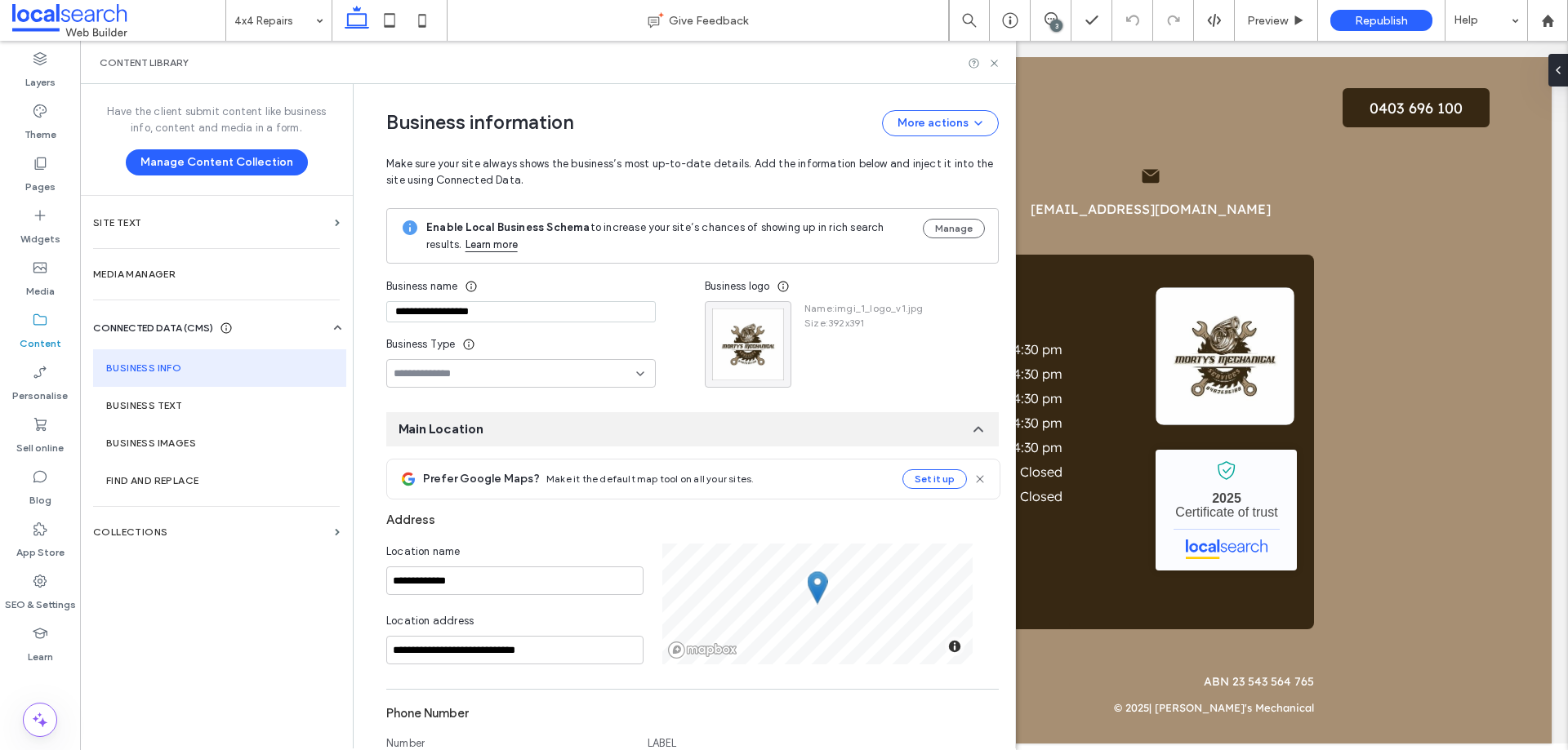
click at [776, 74] on div "Content library" at bounding box center [549, 63] width 936 height 44
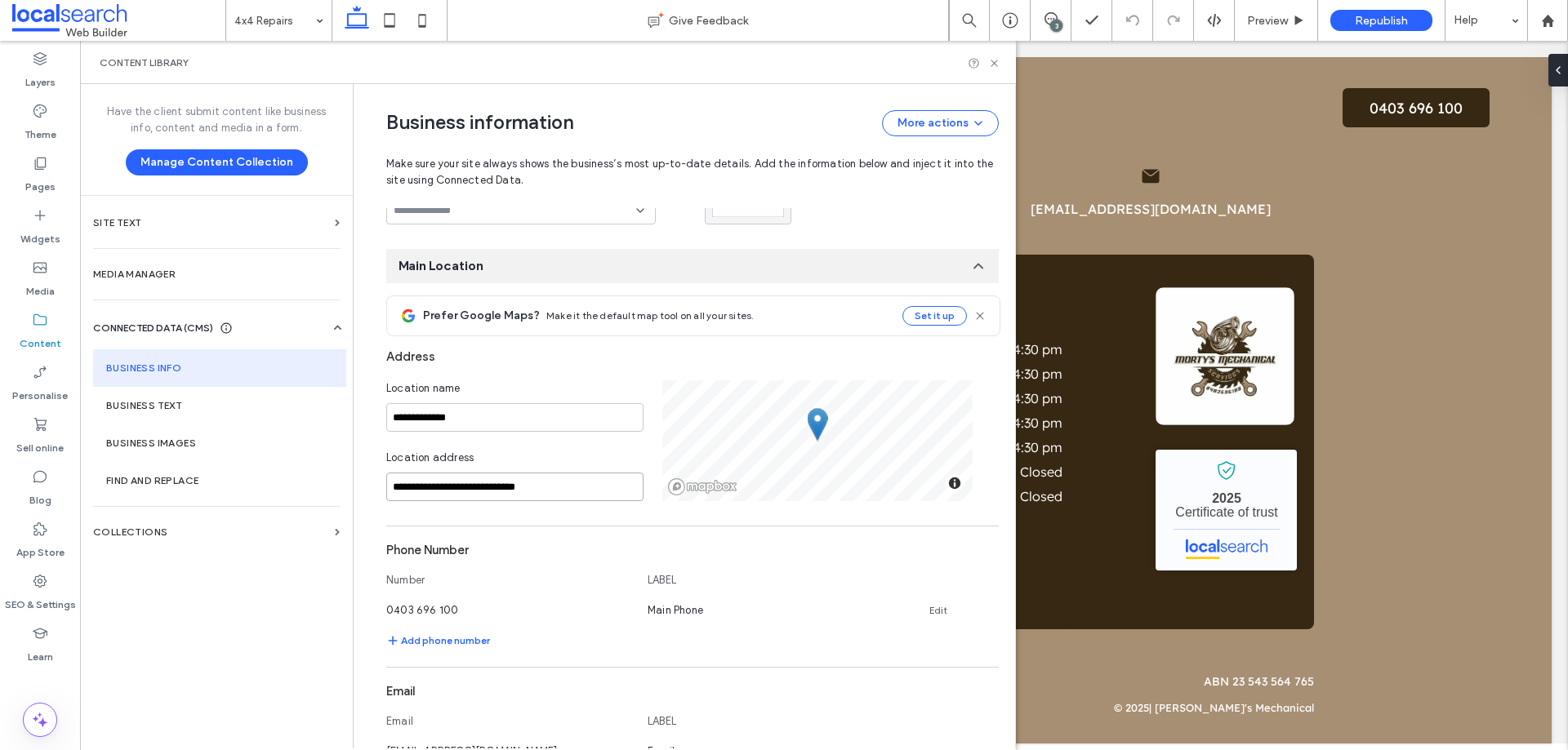
click at [520, 475] on input "**********" at bounding box center [515, 487] width 257 height 29
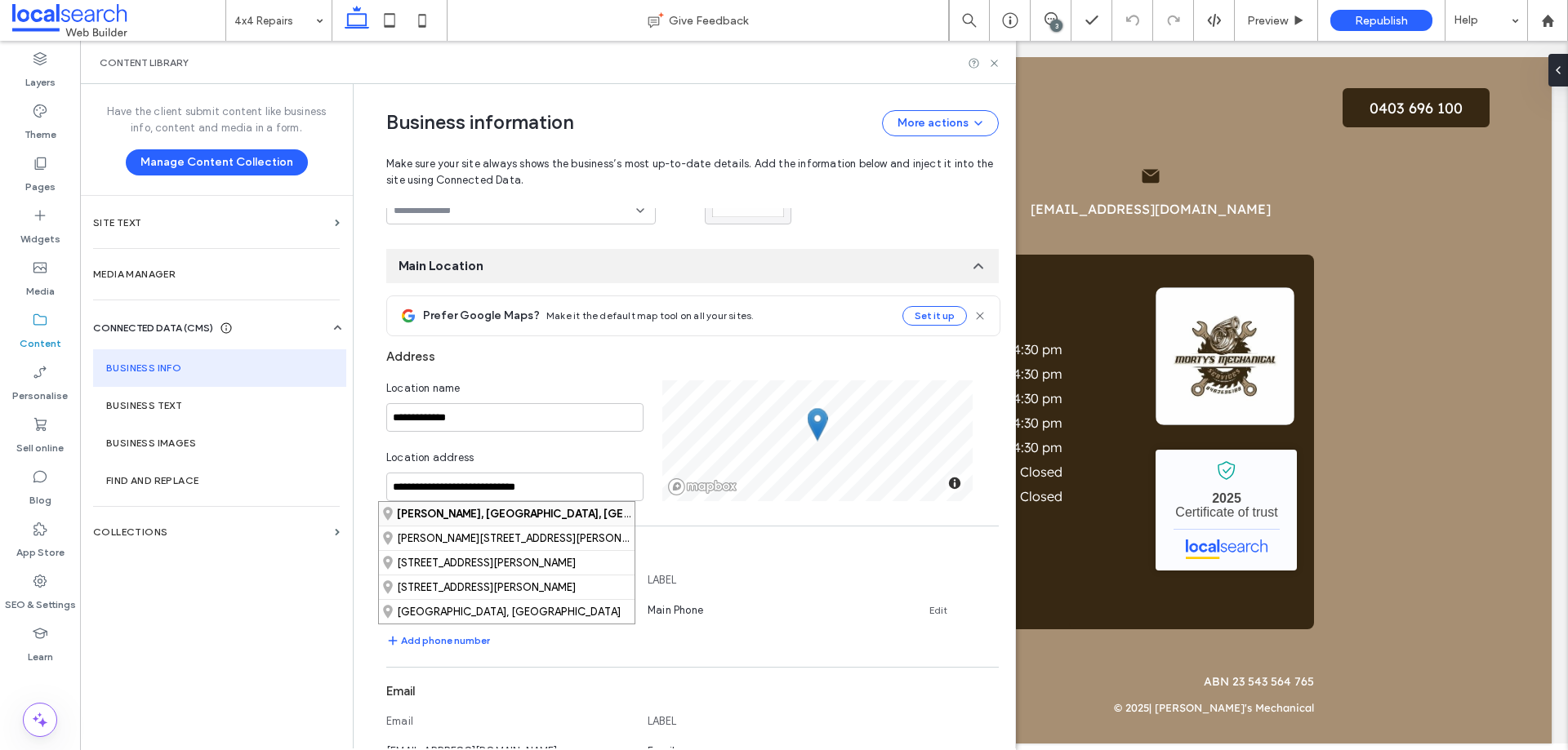
click at [520, 516] on strong "Garbutt, Queensland, Australia" at bounding box center [555, 514] width 319 height 12
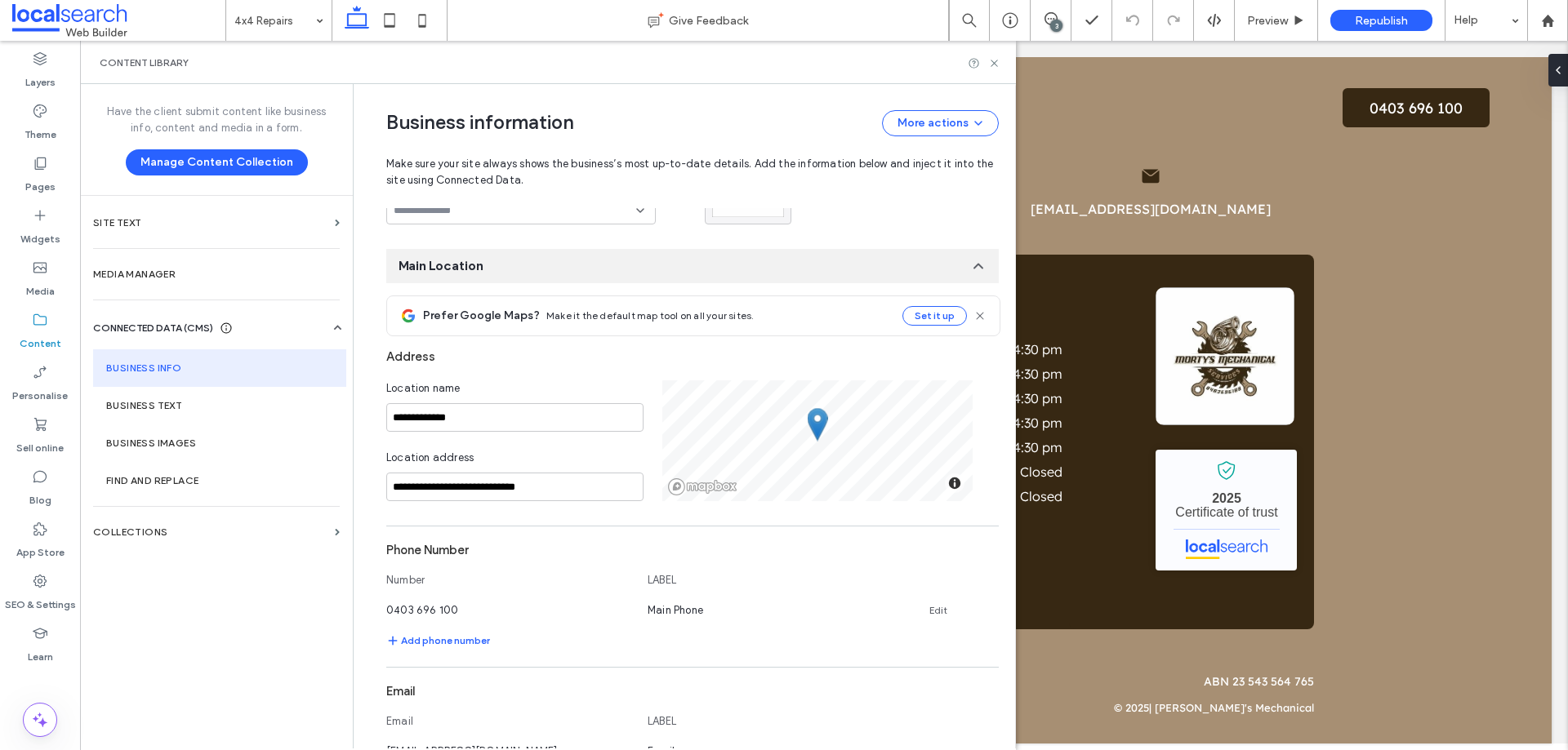
click at [763, 64] on div "Content library" at bounding box center [548, 63] width 896 height 13
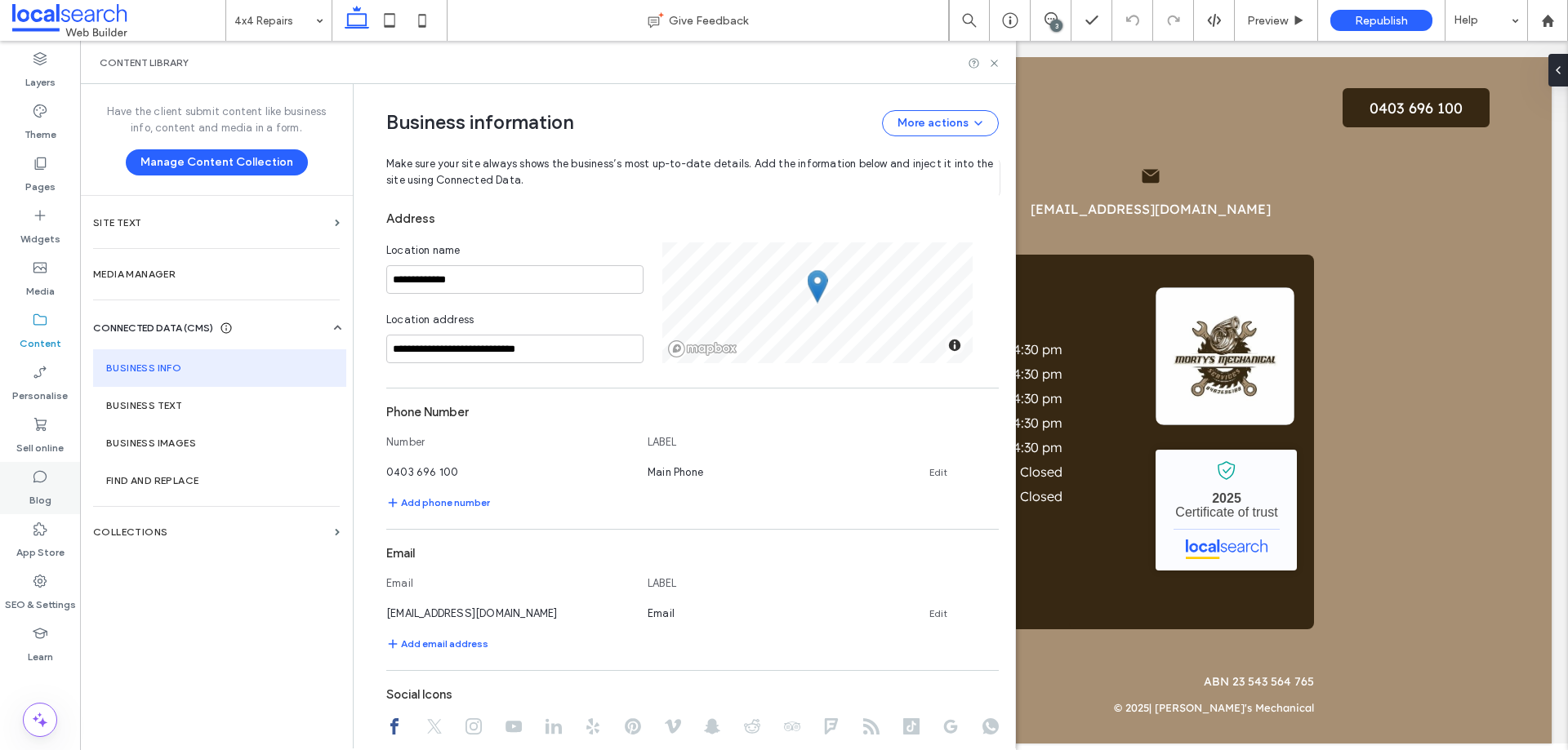
scroll to position [327, 0]
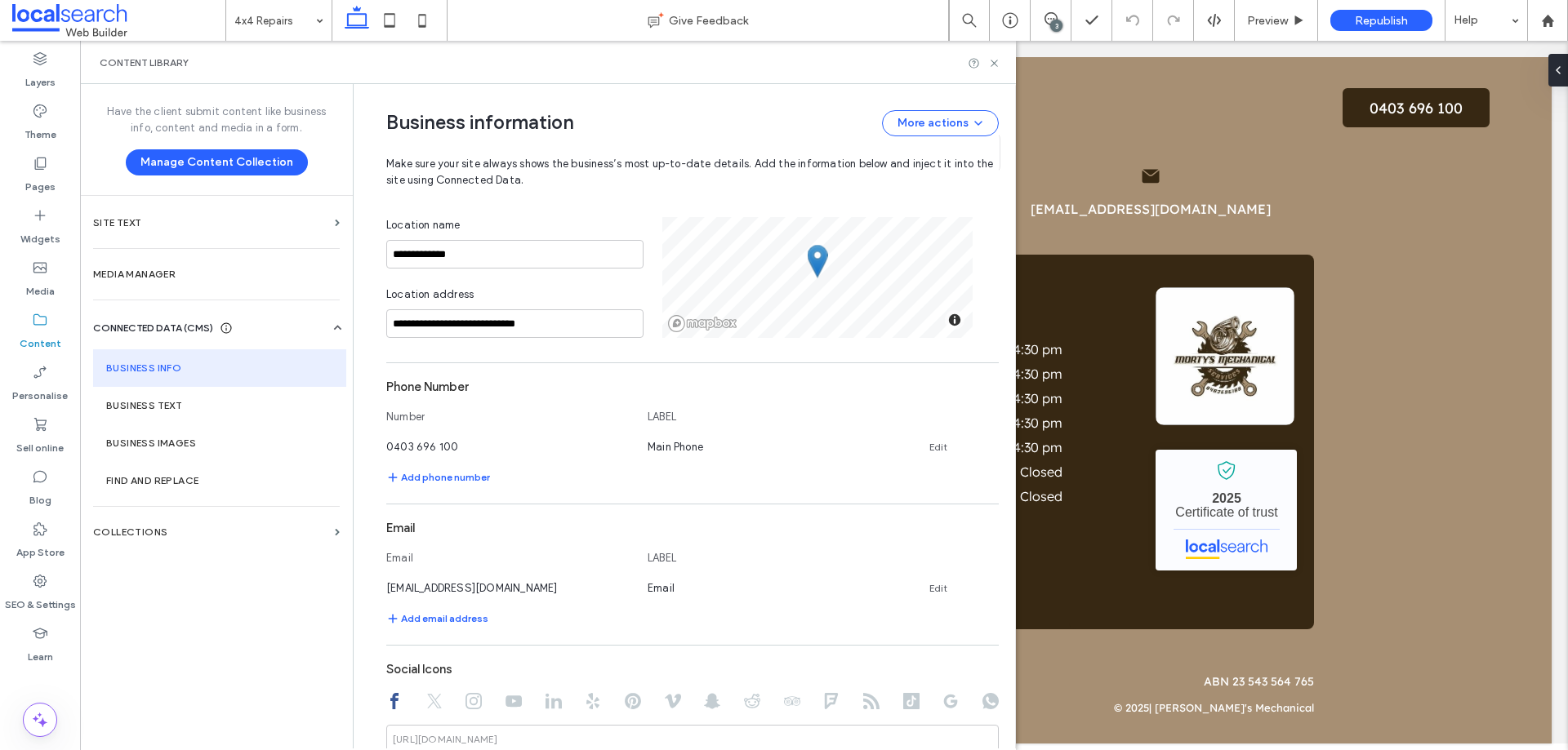
click at [621, 61] on div "Content library" at bounding box center [548, 63] width 896 height 13
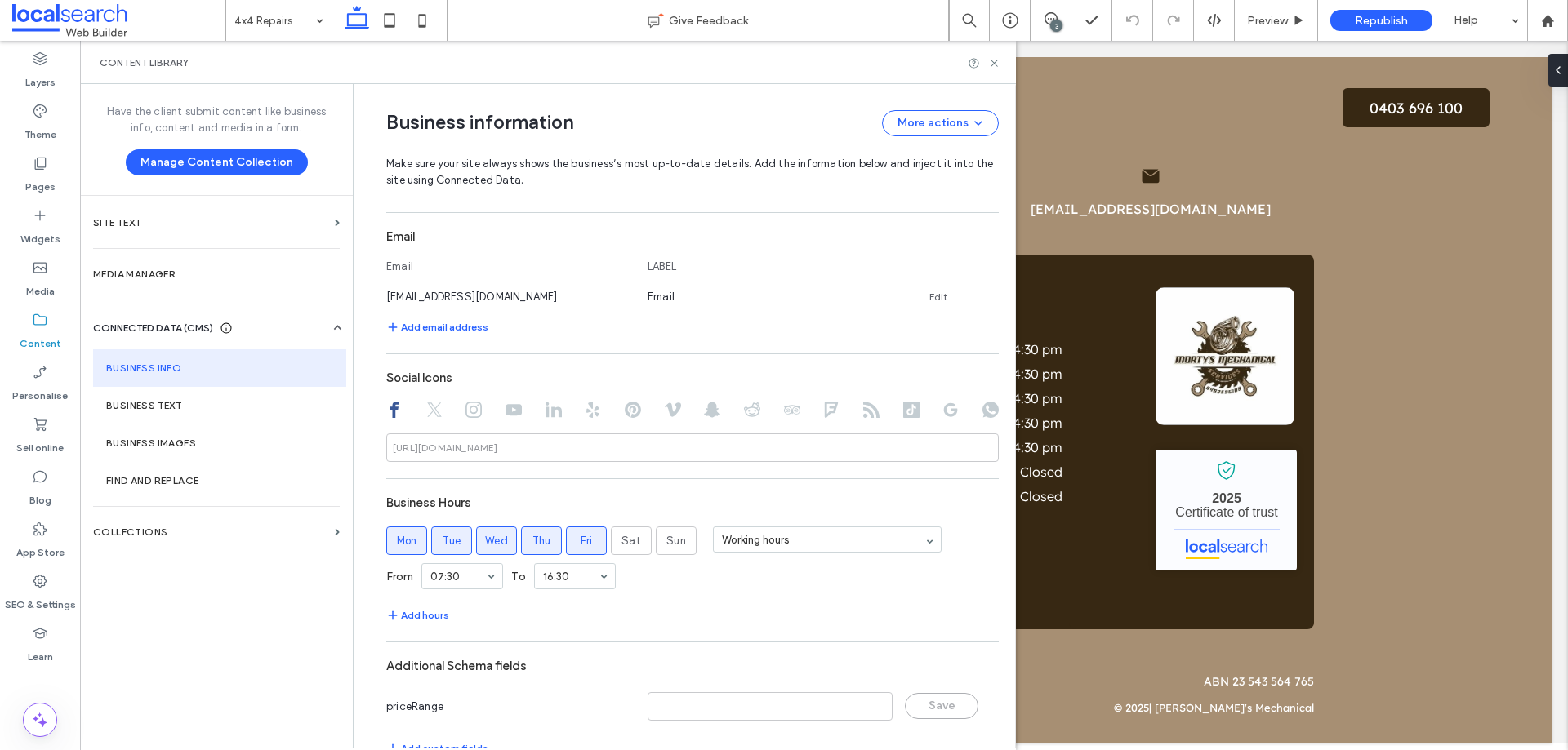
scroll to position [657, 0]
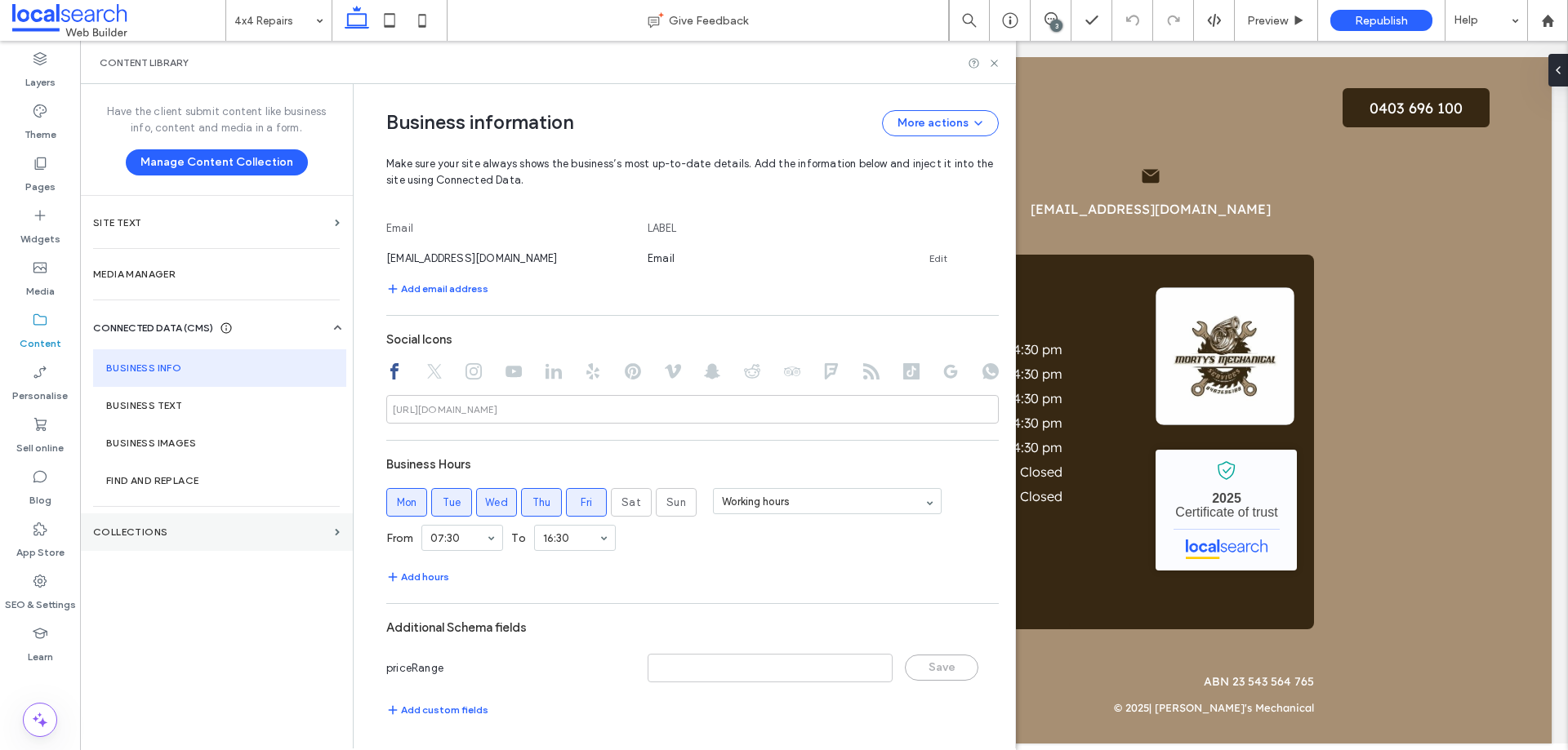
click at [177, 525] on section "COLLECTIONS" at bounding box center [217, 532] width 272 height 38
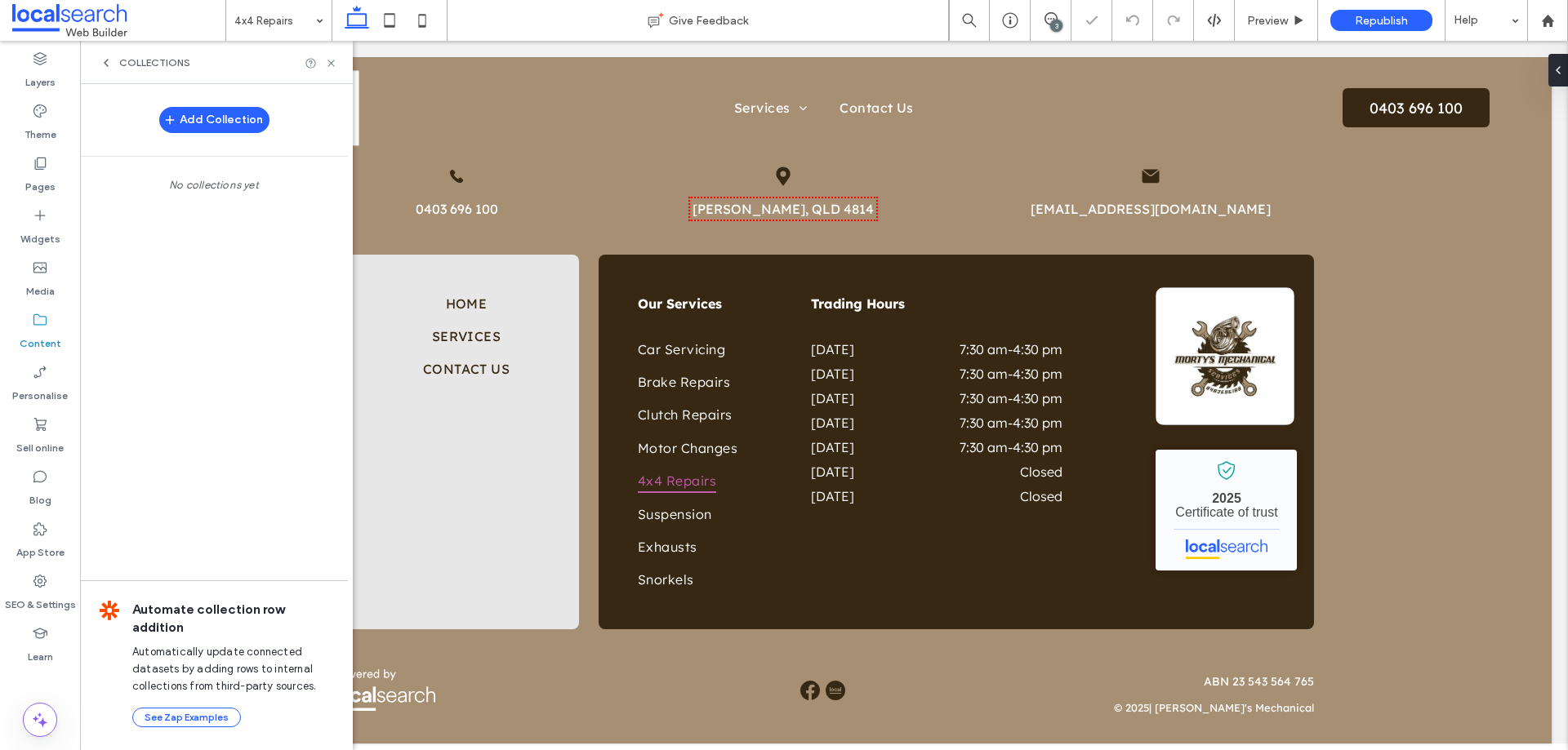
click at [158, 61] on span "COLLECTIONS" at bounding box center [154, 63] width 71 height 13
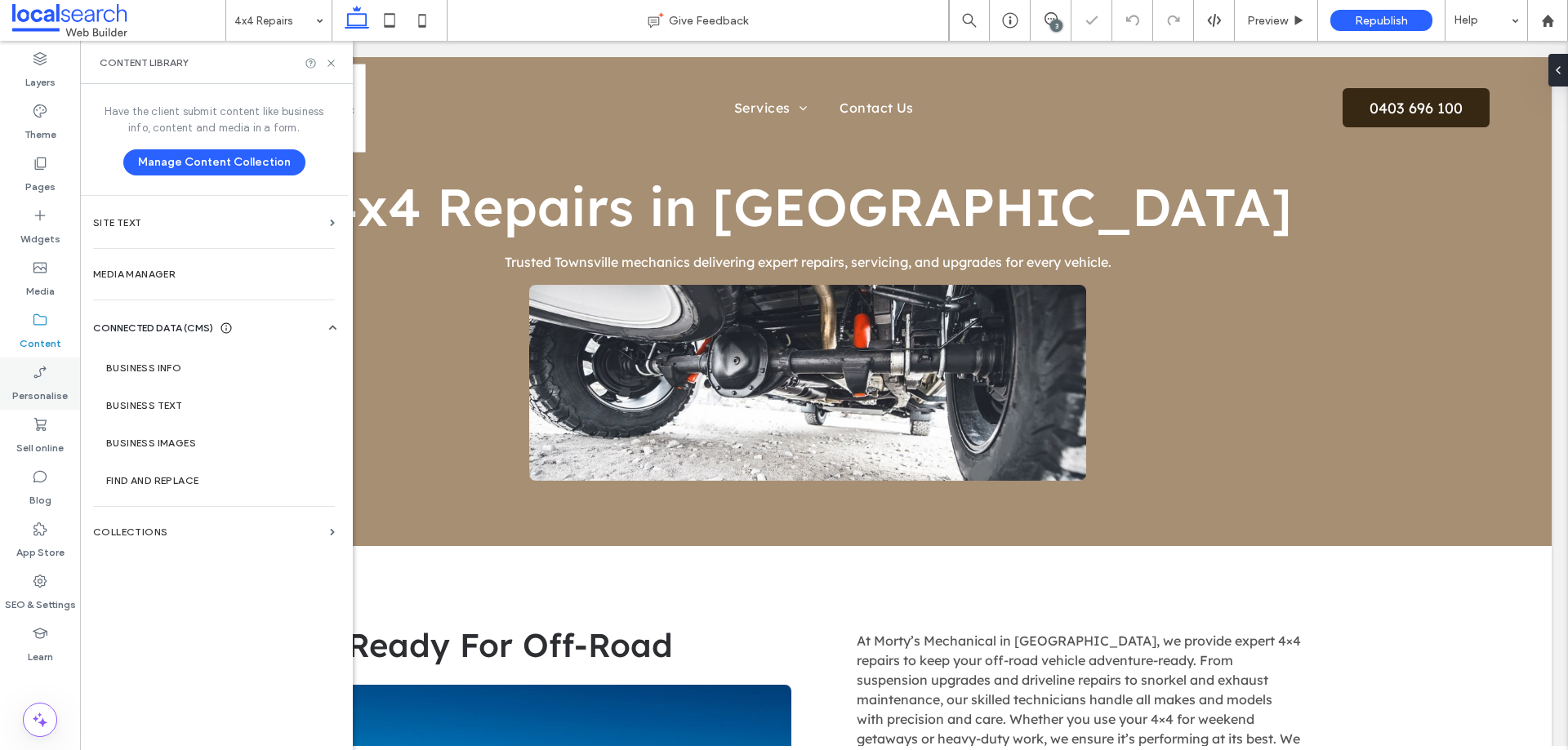
scroll to position [0, 0]
click at [34, 384] on label "Personalise" at bounding box center [40, 391] width 56 height 23
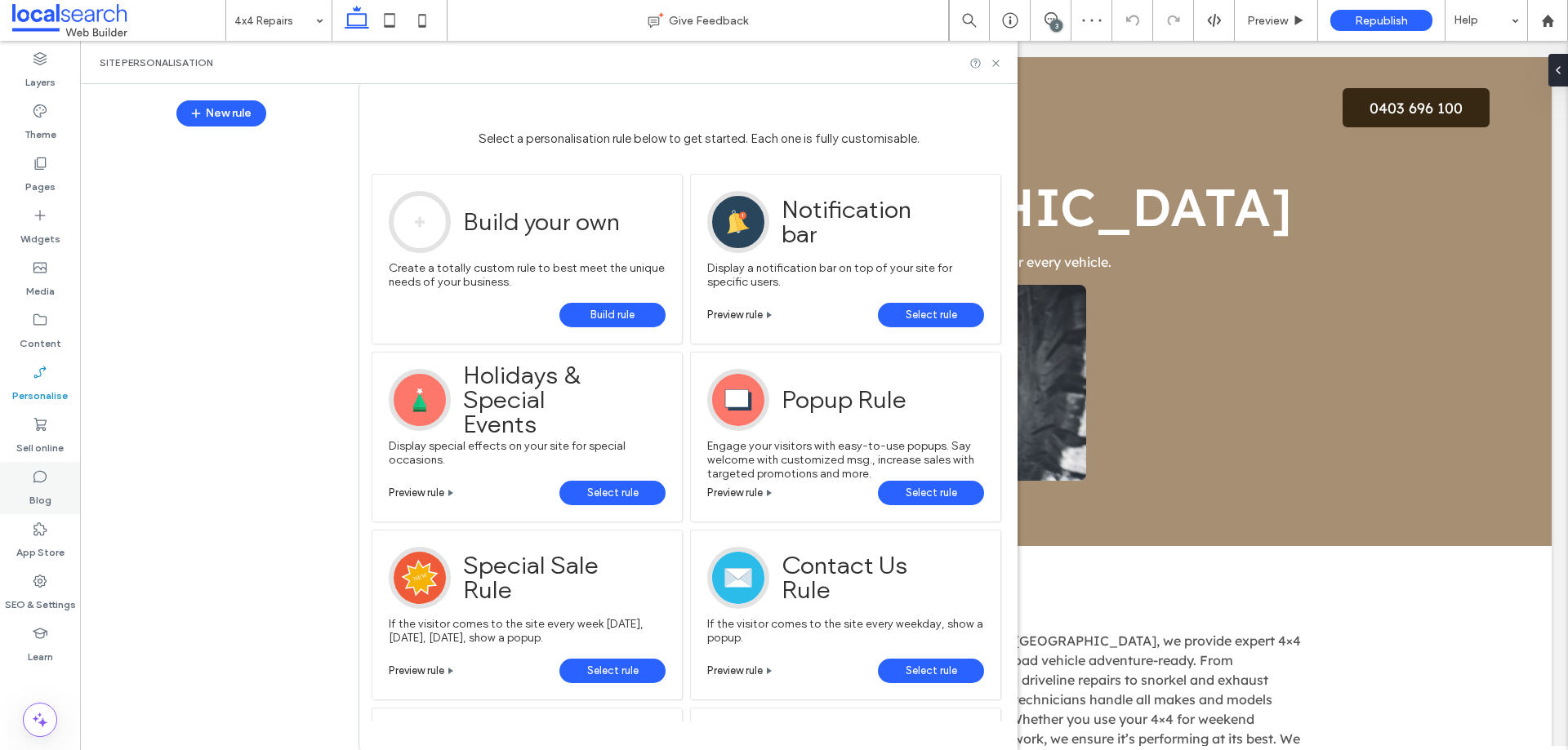
click at [52, 488] on div "Blog" at bounding box center [40, 488] width 80 height 53
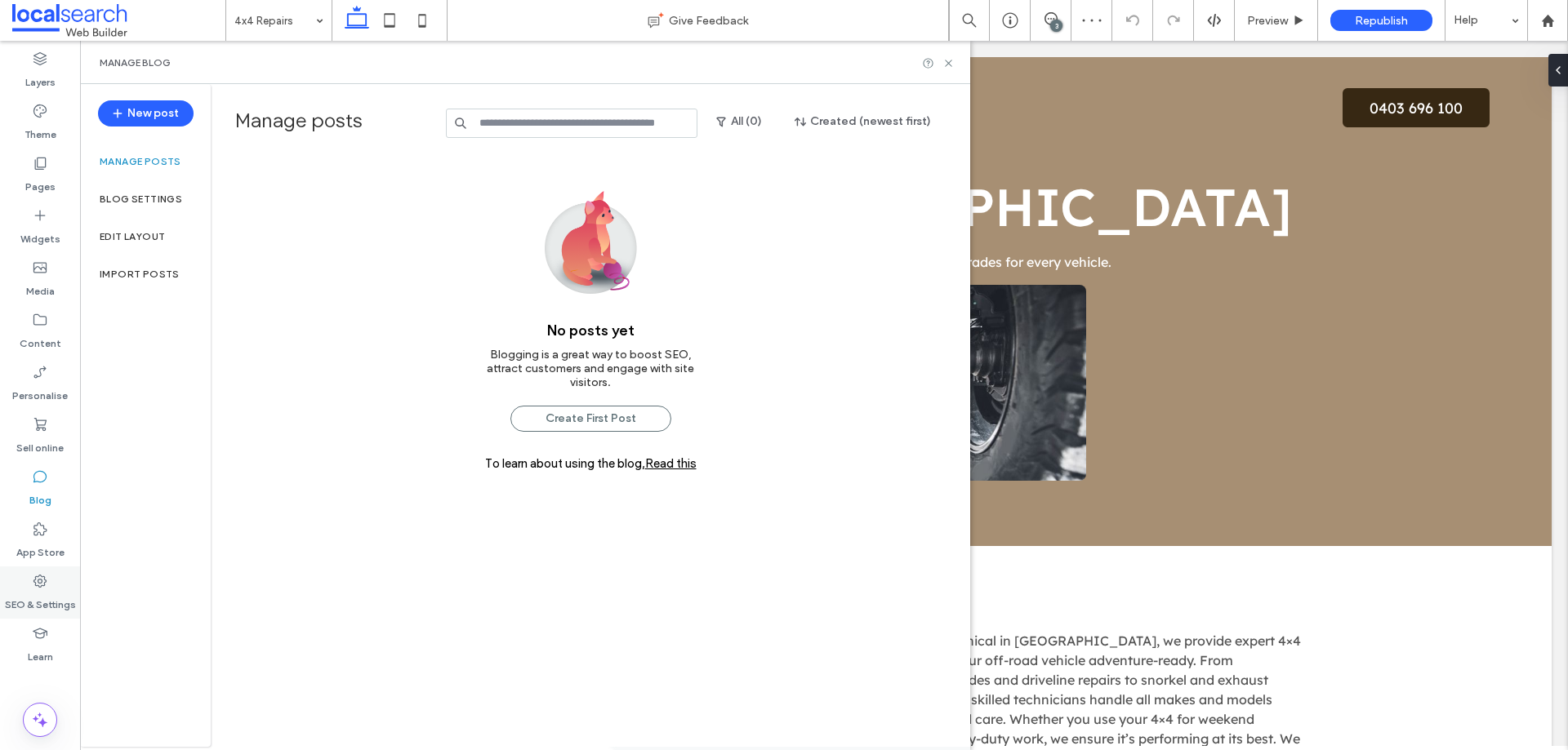
click at [44, 597] on label "SEO & Settings" at bounding box center [40, 600] width 71 height 23
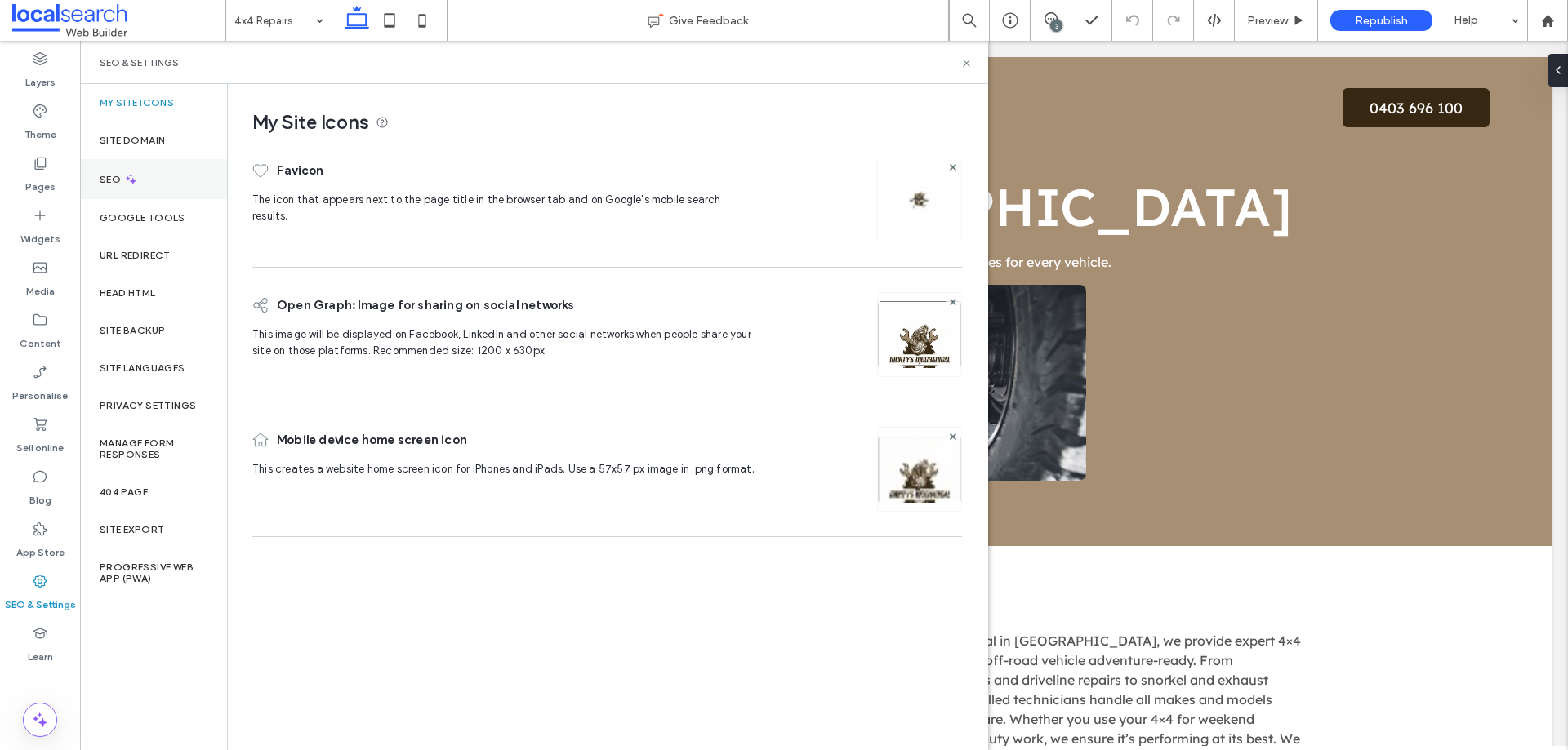
click at [153, 185] on div "SEO" at bounding box center [154, 179] width 147 height 40
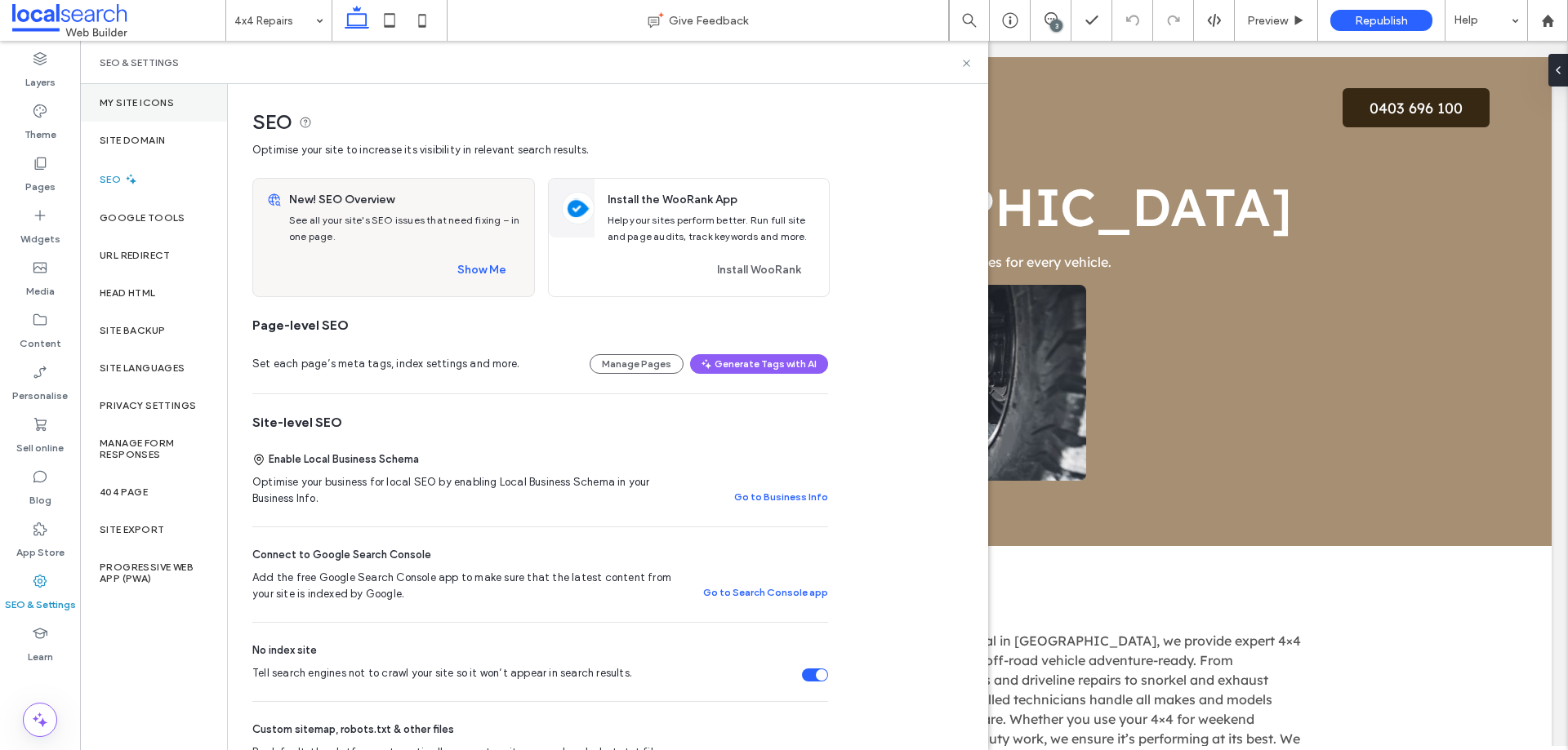
click at [184, 92] on div "My Site Icons" at bounding box center [154, 103] width 147 height 38
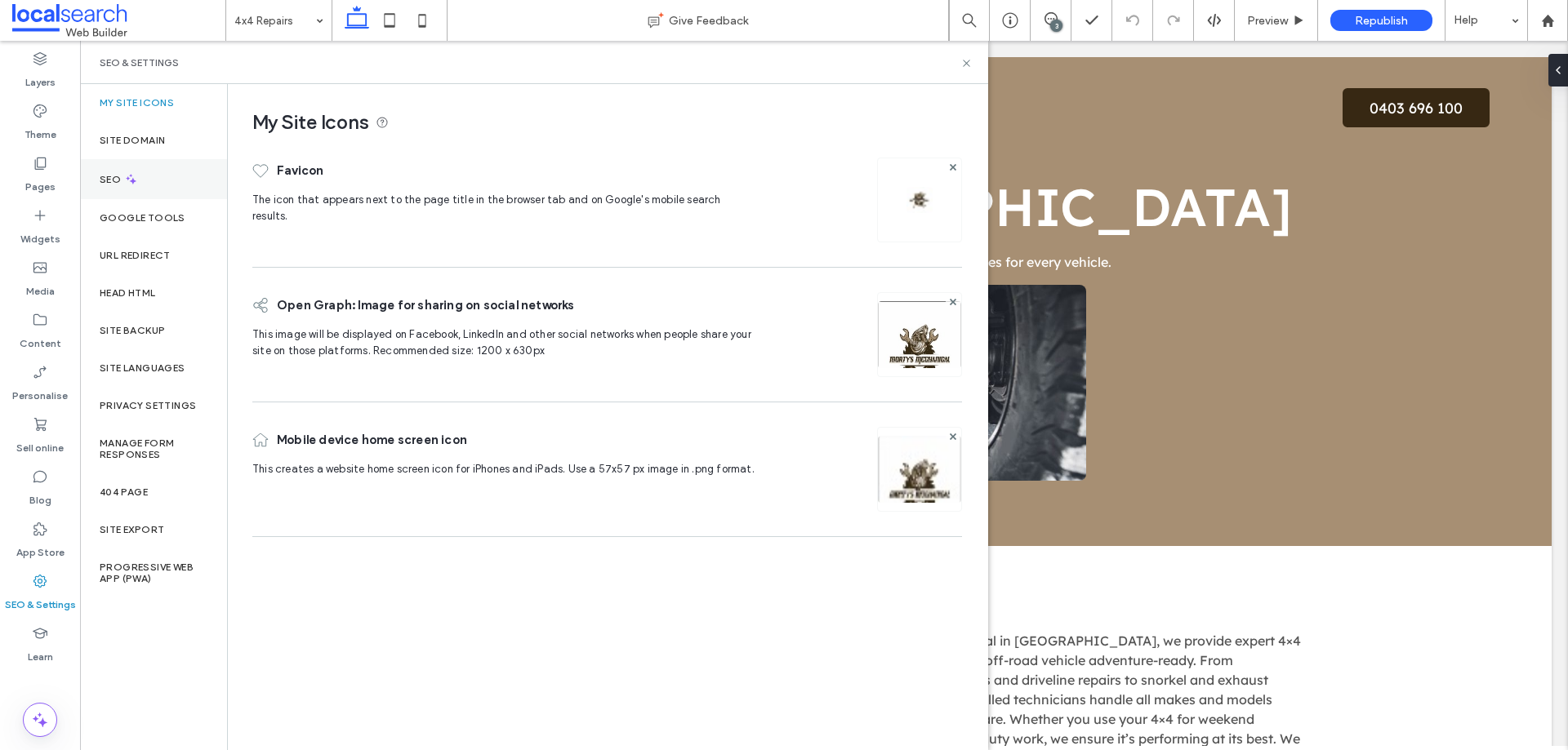
click at [147, 186] on div "SEO" at bounding box center [154, 179] width 147 height 40
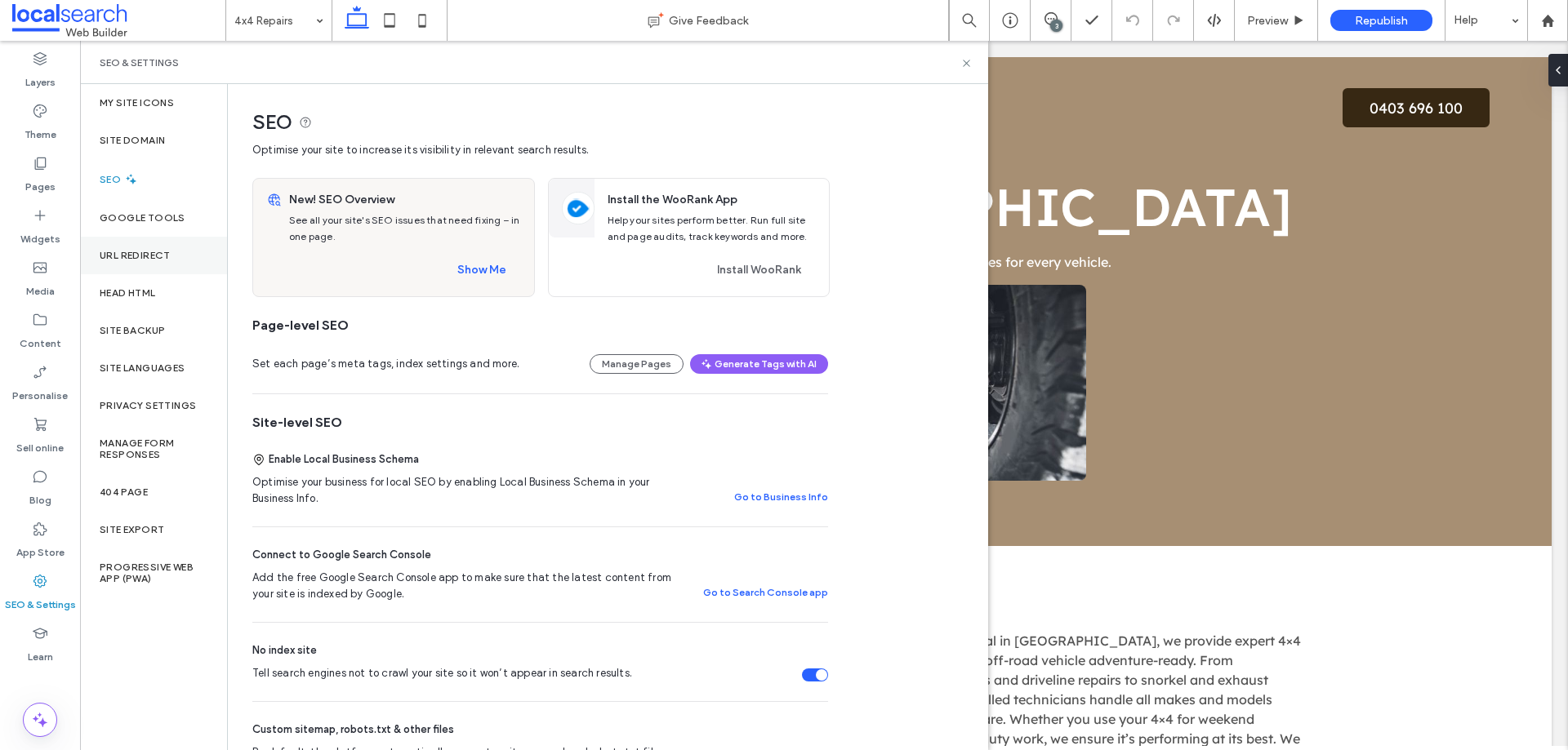
click at [153, 258] on label "URL Redirect" at bounding box center [134, 255] width 71 height 12
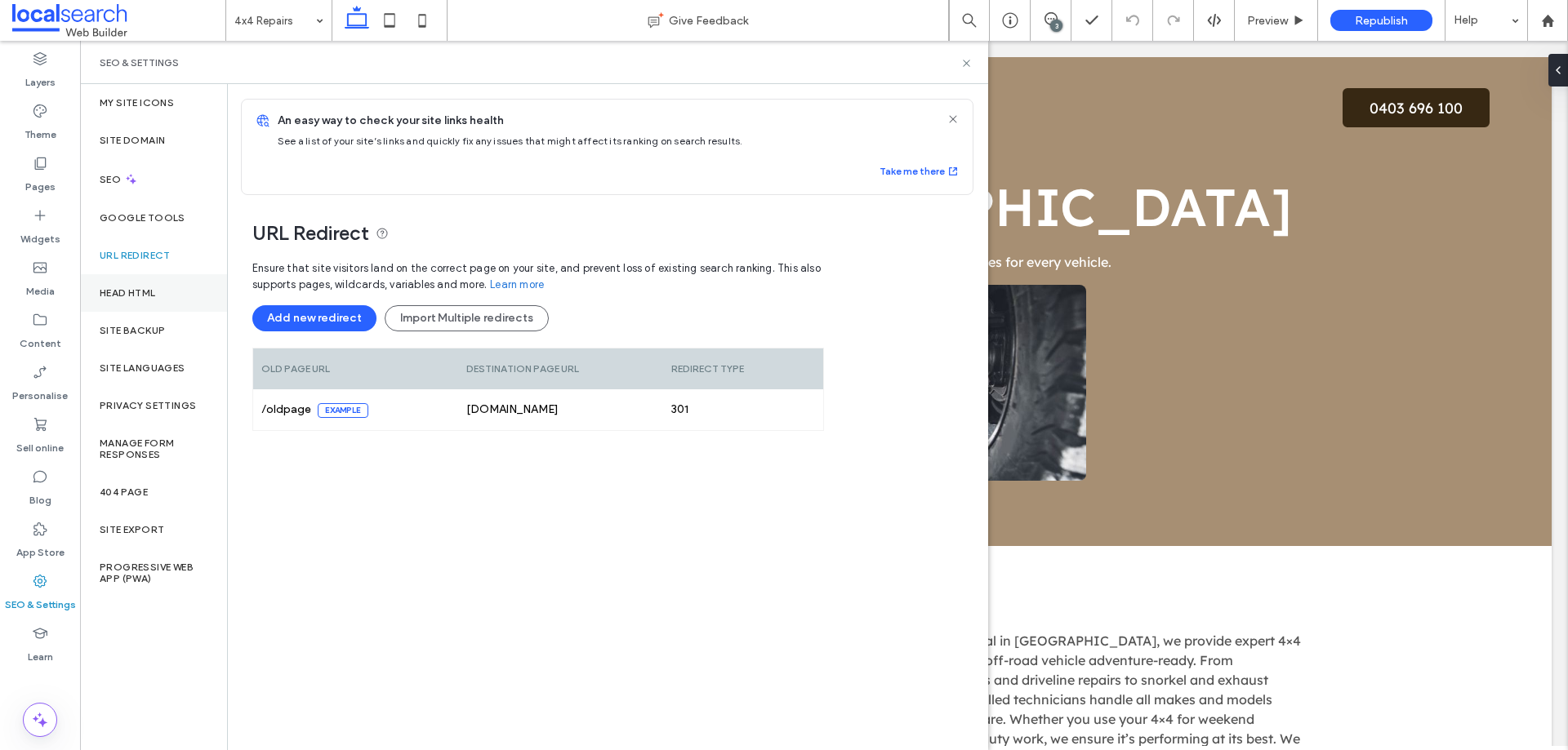
click at [149, 300] on div "Head HTML" at bounding box center [154, 293] width 147 height 38
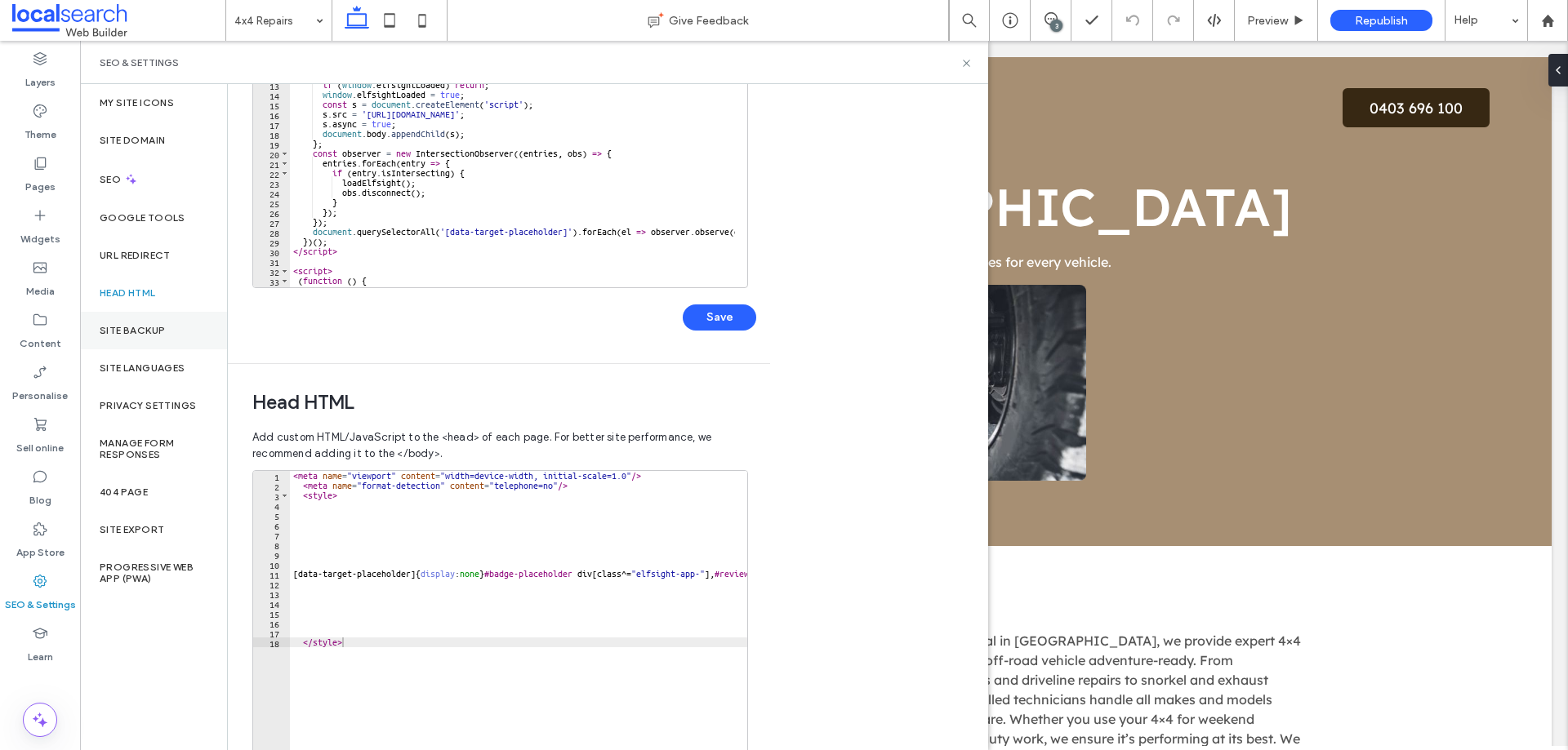
click at [183, 327] on div "Site backup" at bounding box center [154, 331] width 147 height 38
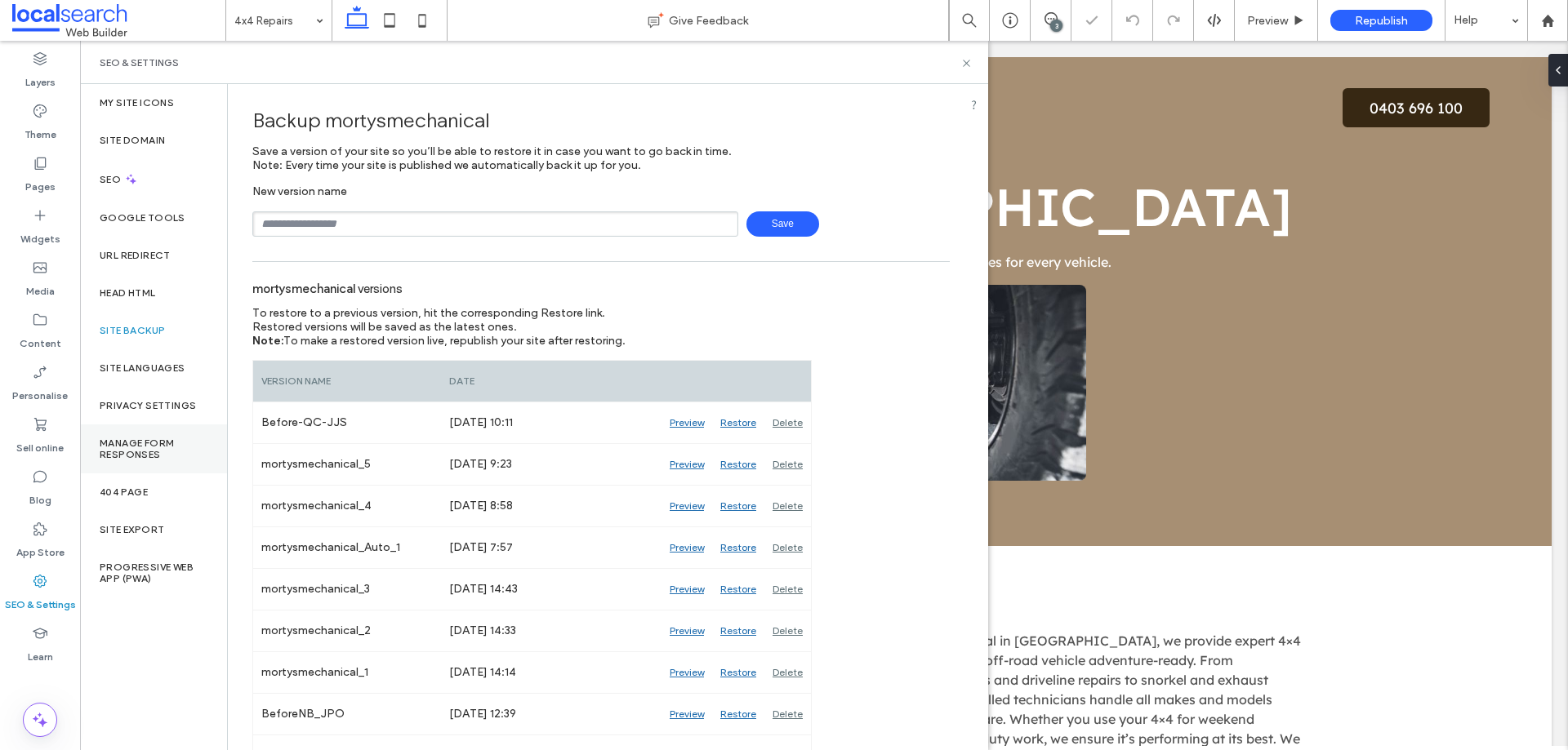
click at [175, 438] on label "Manage Form Responses" at bounding box center [153, 448] width 107 height 23
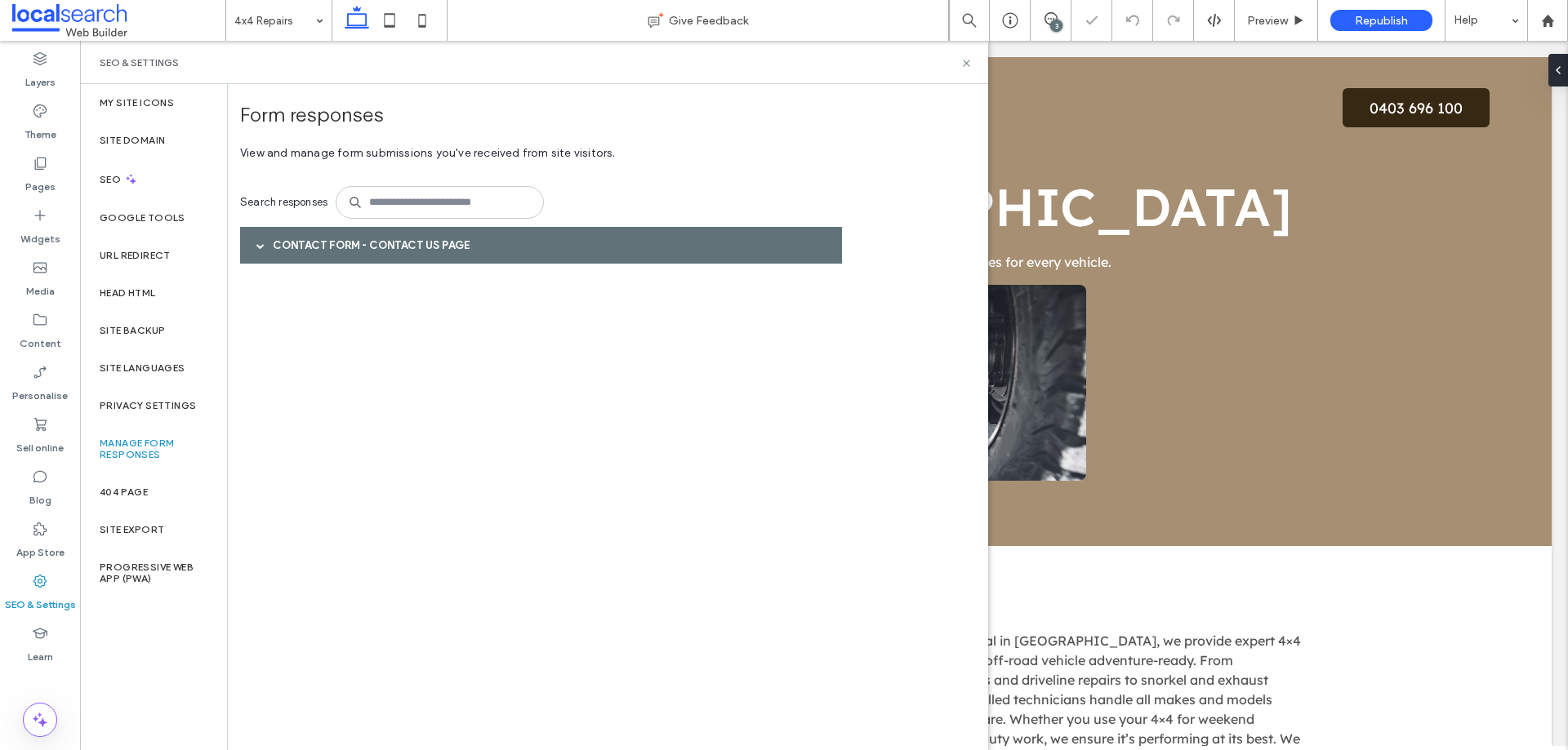
click at [446, 246] on div "Contact Form - Contact Us page" at bounding box center [542, 244] width 602 height 37
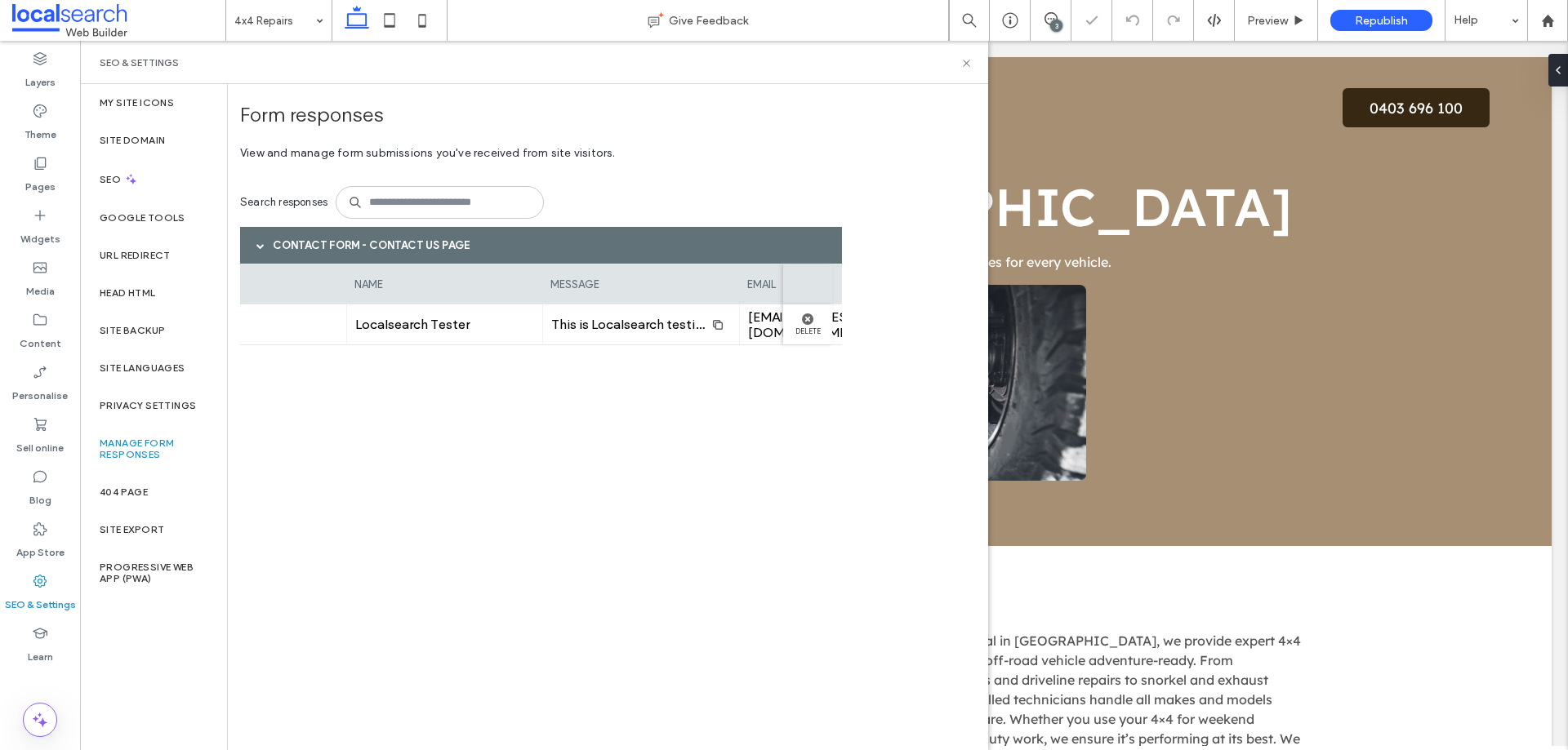
scroll to position [0, 405]
click at [36, 718] on use at bounding box center [40, 719] width 15 height 15
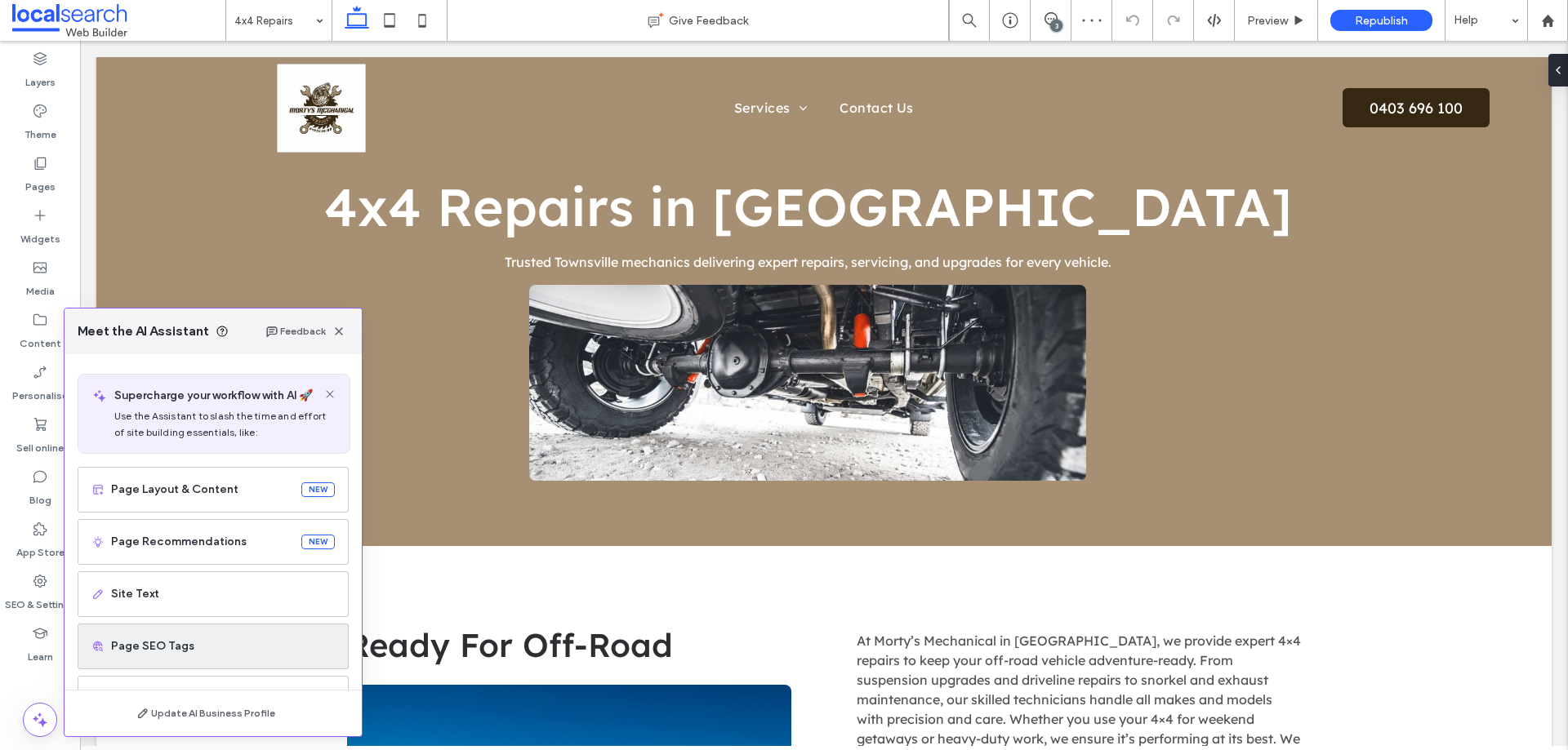
click at [203, 641] on span "Page SEO Tags" at bounding box center [223, 647] width 224 height 16
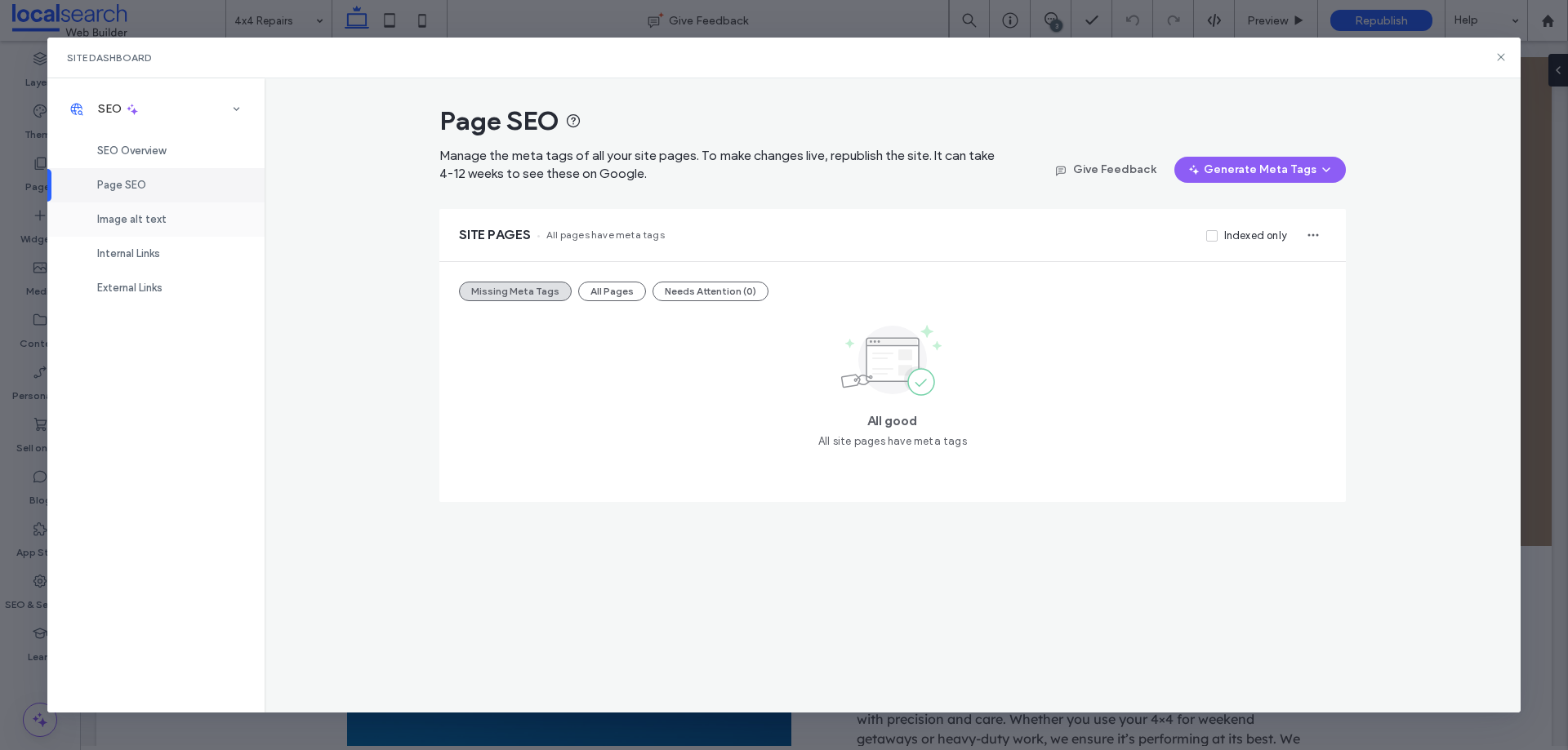
click at [158, 225] on span "Image alt text" at bounding box center [132, 219] width 70 height 12
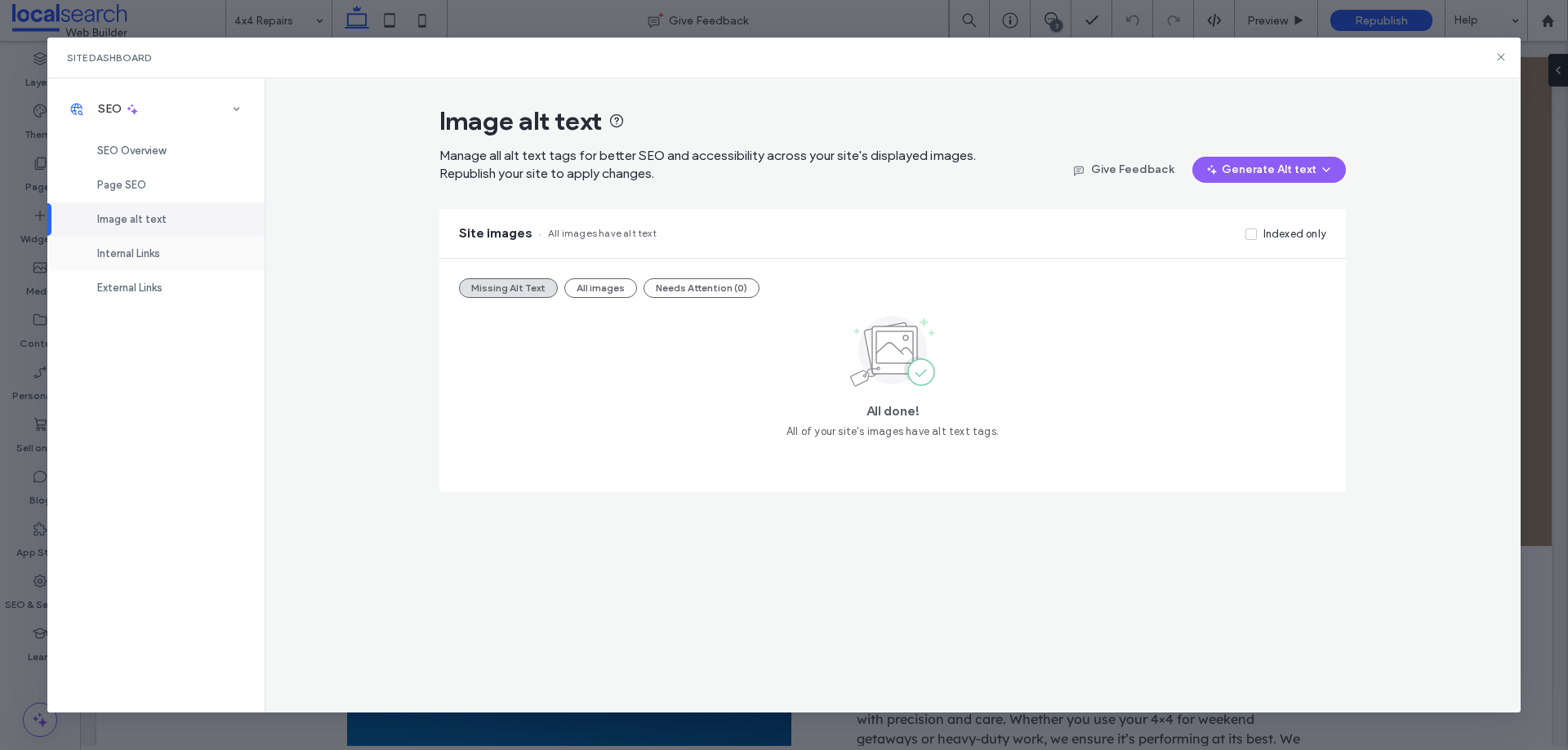
click at [158, 260] on div "Internal Links" at bounding box center [156, 253] width 218 height 35
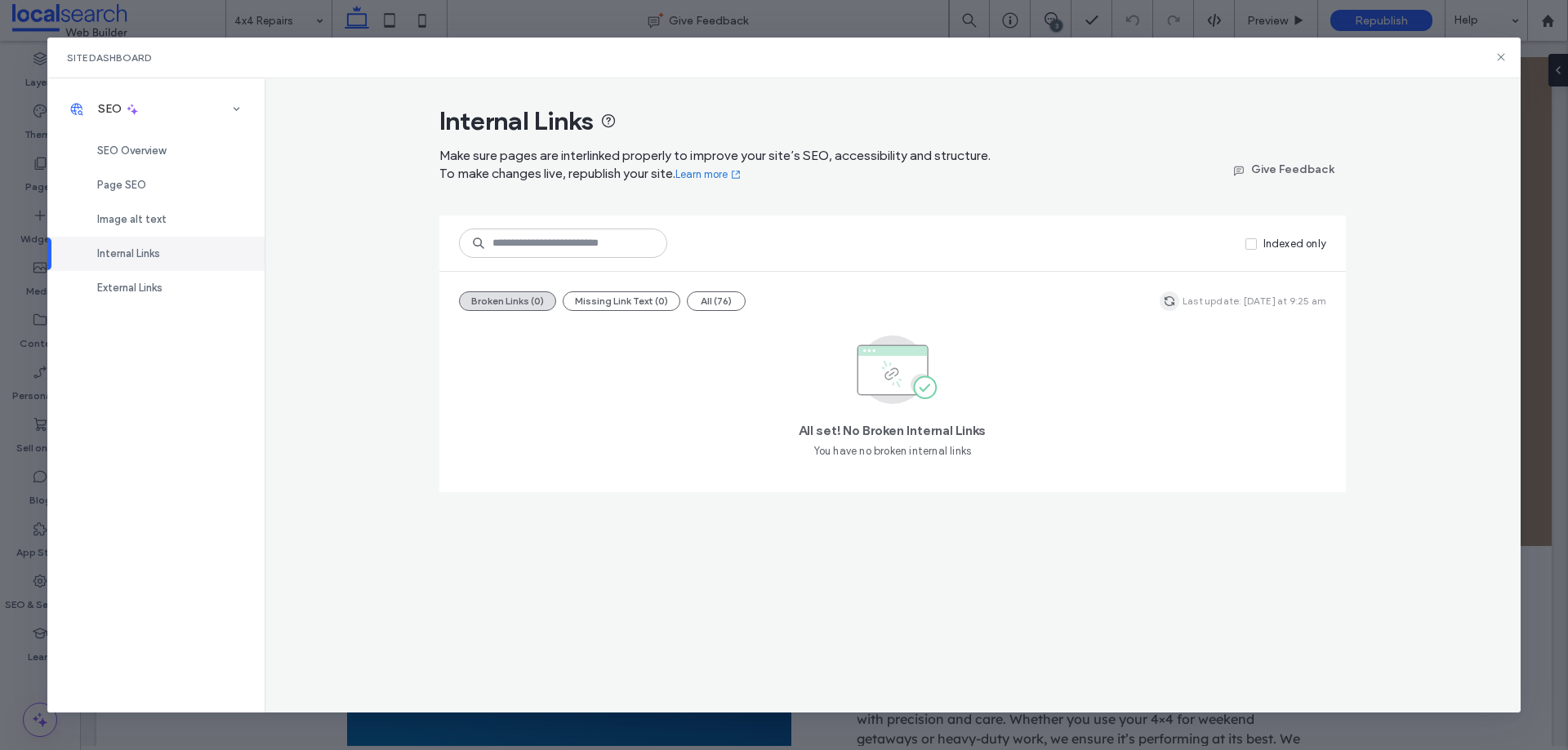
click at [1176, 305] on icon "button" at bounding box center [1169, 301] width 13 height 13
click at [162, 291] on span "External Links" at bounding box center [130, 288] width 66 height 12
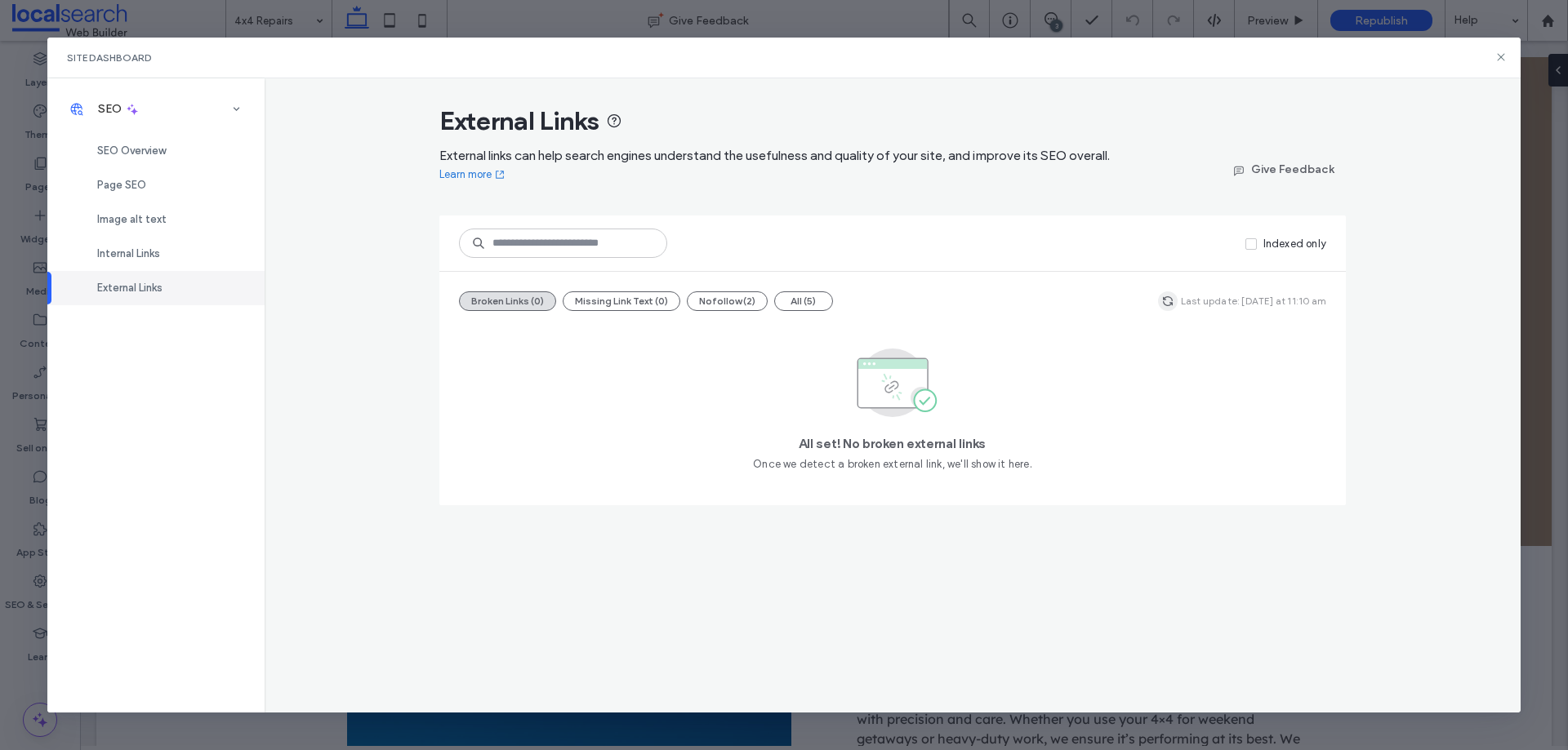
click at [1173, 305] on use "button" at bounding box center [1168, 301] width 10 height 10
click at [1500, 57] on icon at bounding box center [1500, 57] width 13 height 13
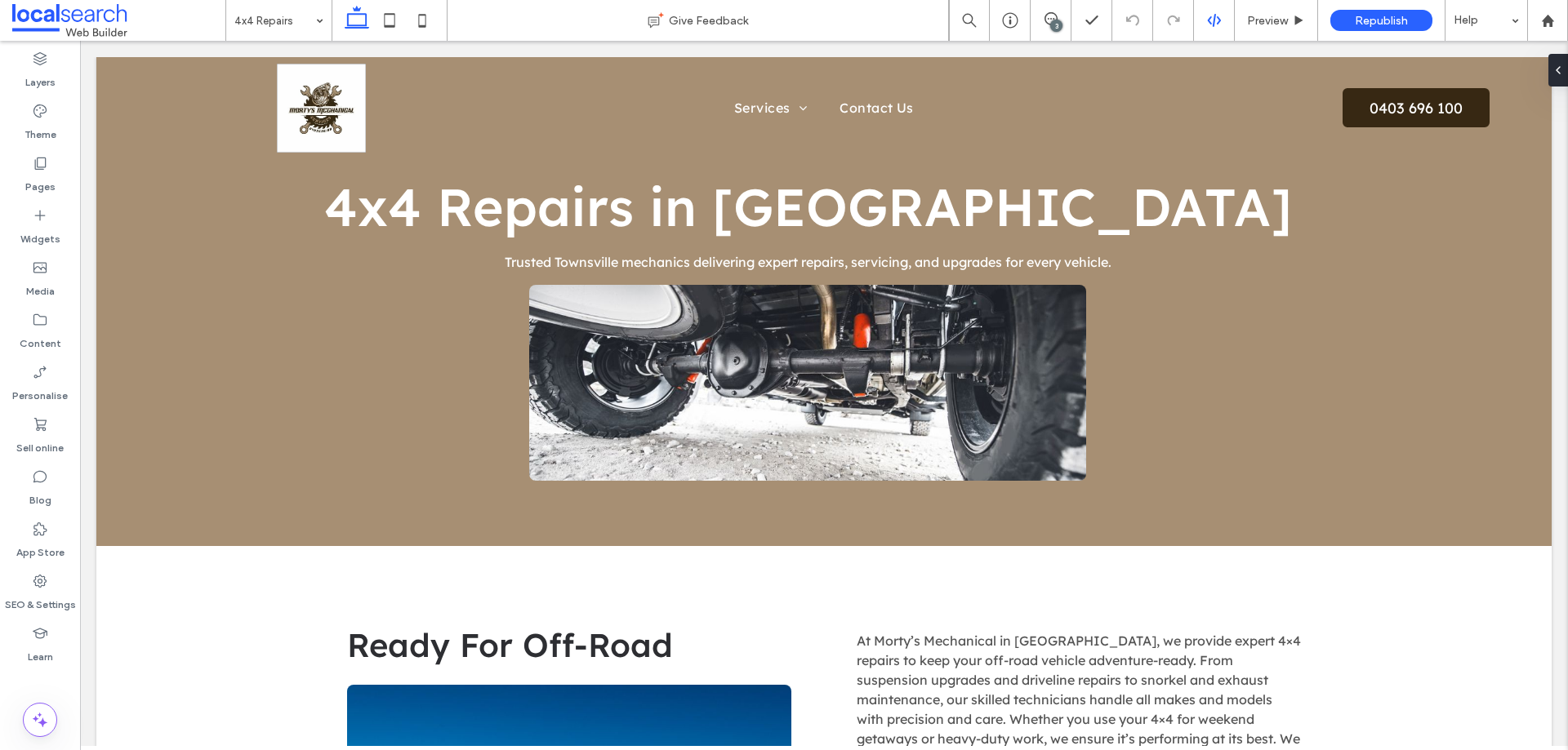
click at [1212, 26] on use at bounding box center [1213, 20] width 13 height 13
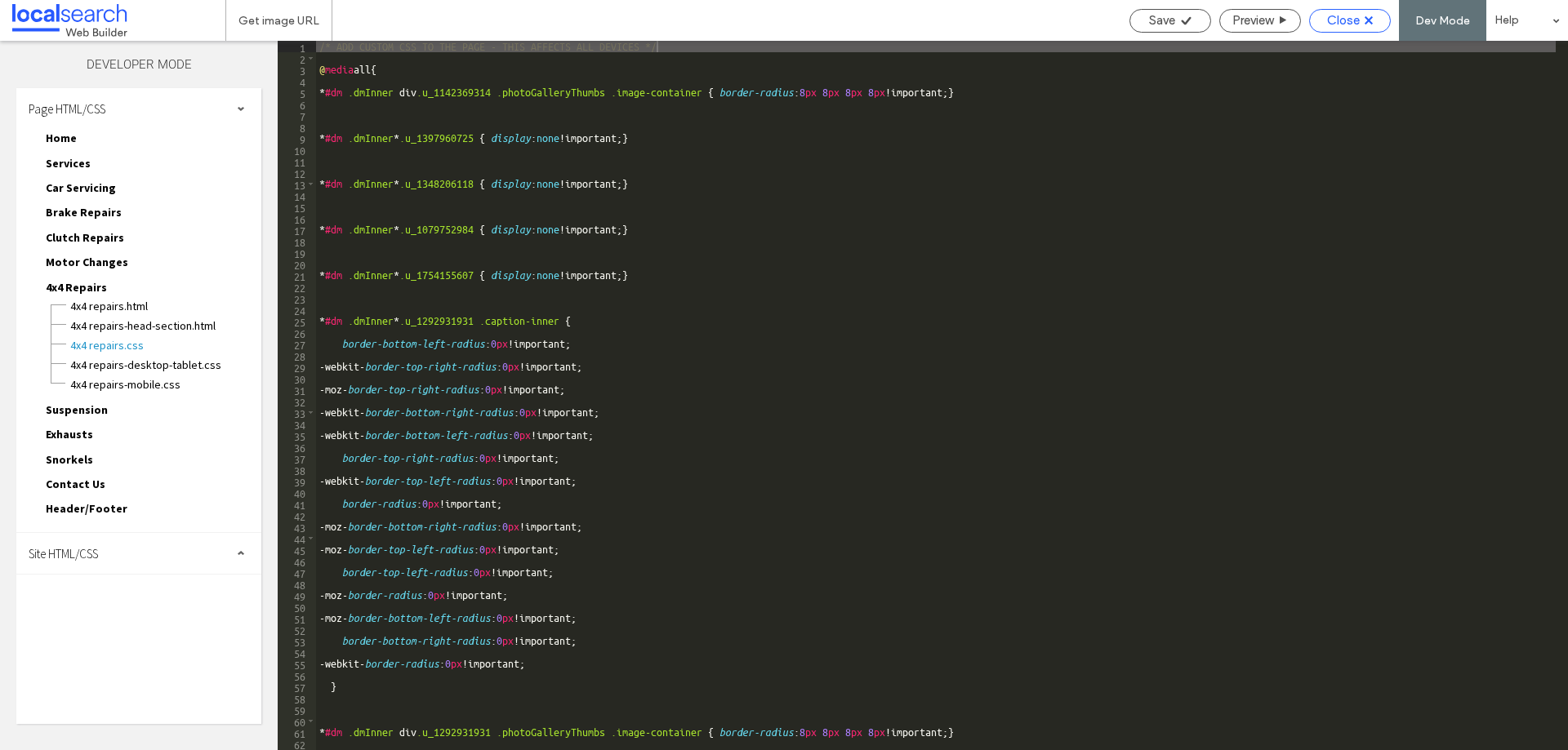
click at [1359, 15] on span "Close" at bounding box center [1342, 20] width 33 height 15
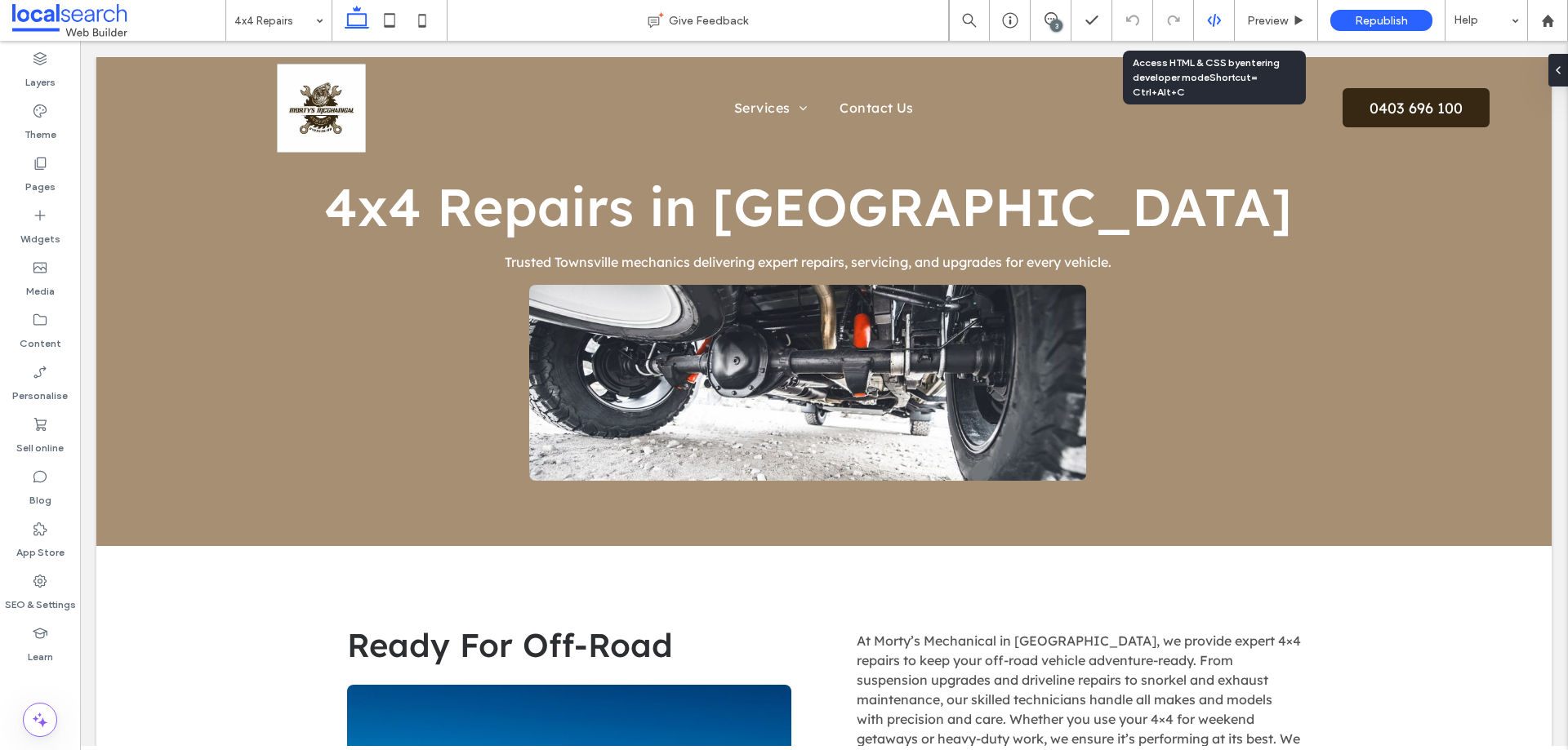
click at [1207, 10] on div at bounding box center [1213, 20] width 41 height 41
click at [1207, 21] on icon at bounding box center [1214, 20] width 15 height 15
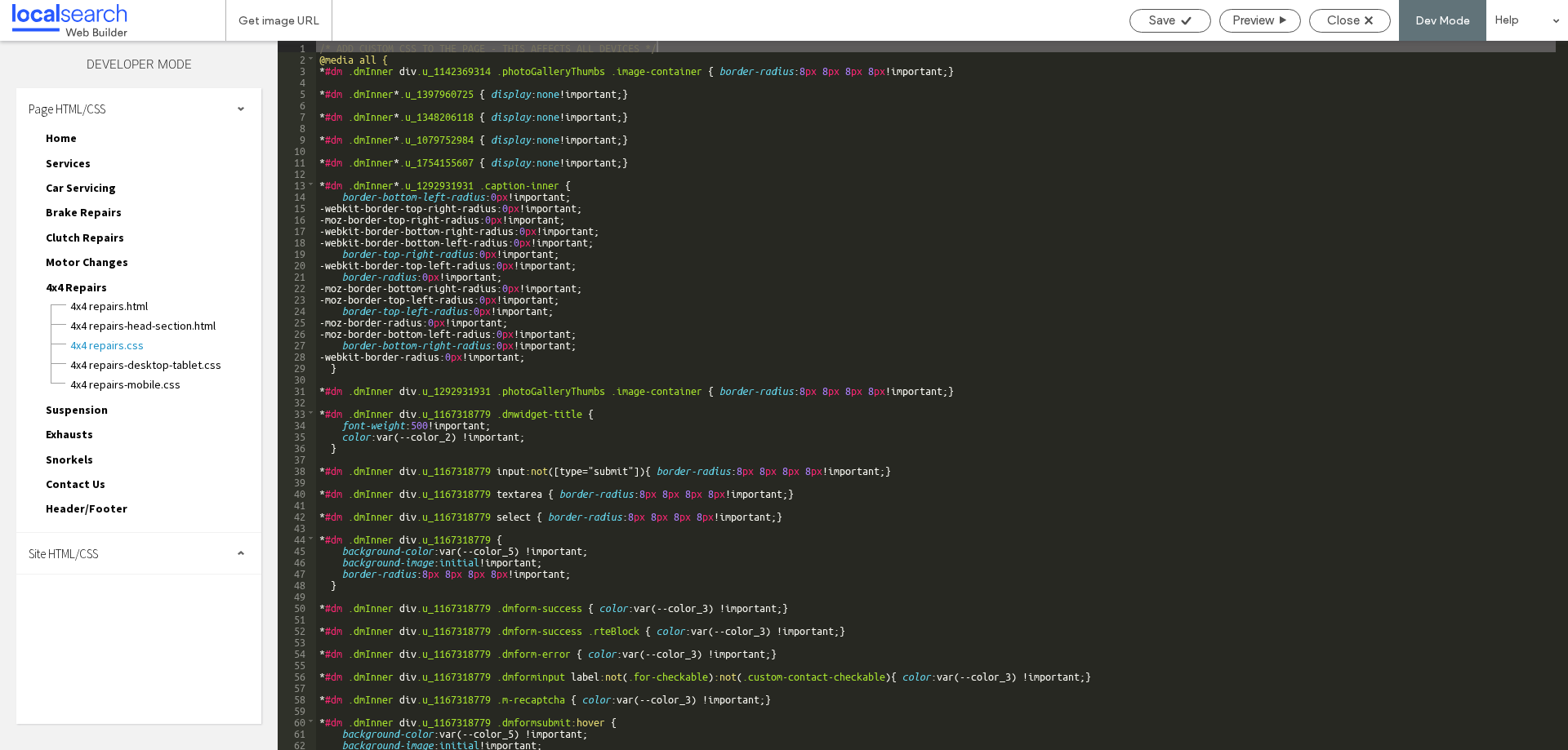
click at [198, 547] on div "Site HTML/CSS" at bounding box center [138, 553] width 245 height 41
click at [146, 621] on span "site.css" at bounding box center [168, 624] width 186 height 16
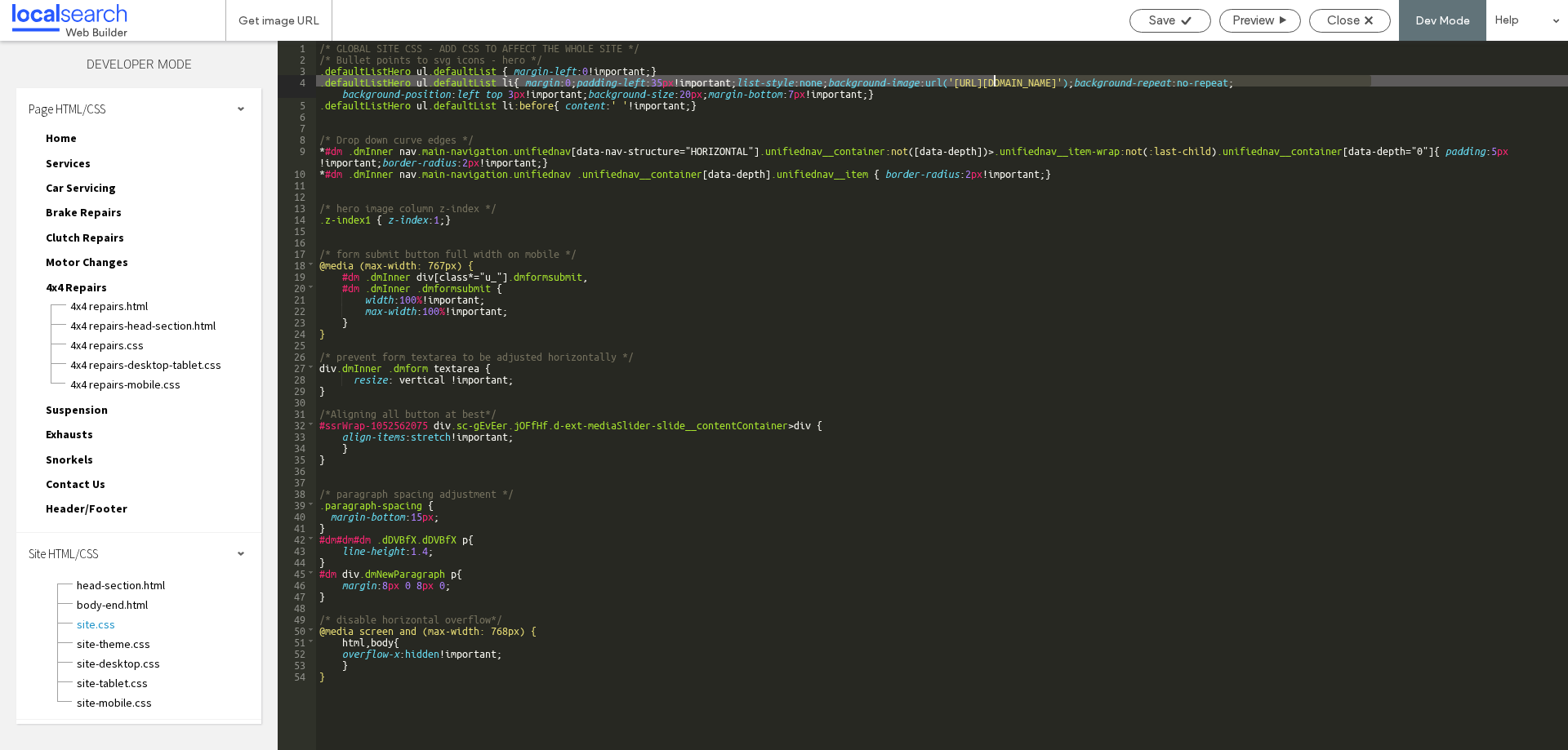
drag, startPoint x: 1372, startPoint y: 82, endPoint x: 993, endPoint y: 79, distance: 379.0
click at [993, 79] on div "/* GLOBAL SITE CSS - ADD CSS TO AFFECT THE WHOLE SITE */ /* Bullet points to sv…" at bounding box center [942, 406] width 1252 height 732
click at [1330, 17] on span "Close" at bounding box center [1342, 20] width 33 height 15
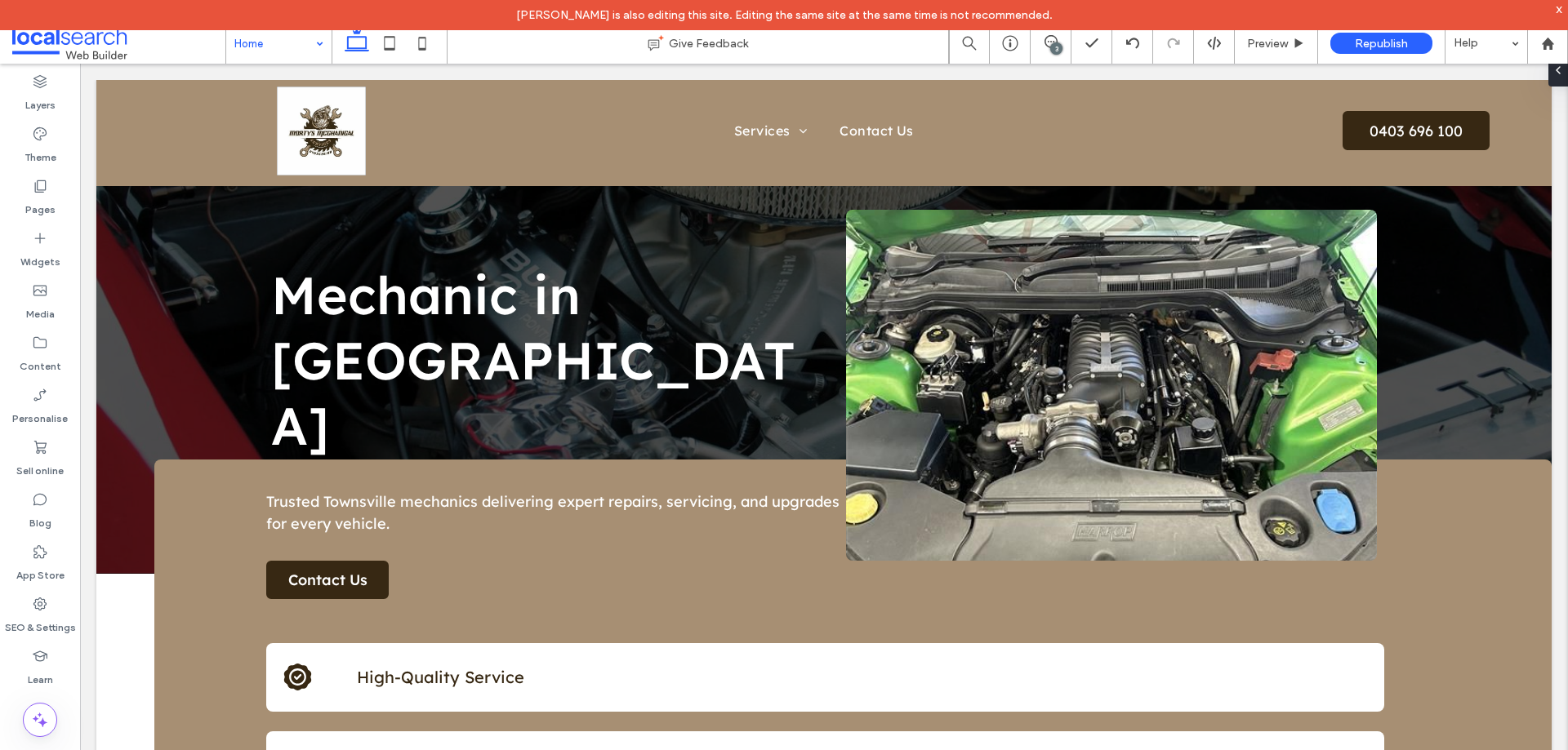
click at [301, 48] on input at bounding box center [274, 43] width 80 height 41
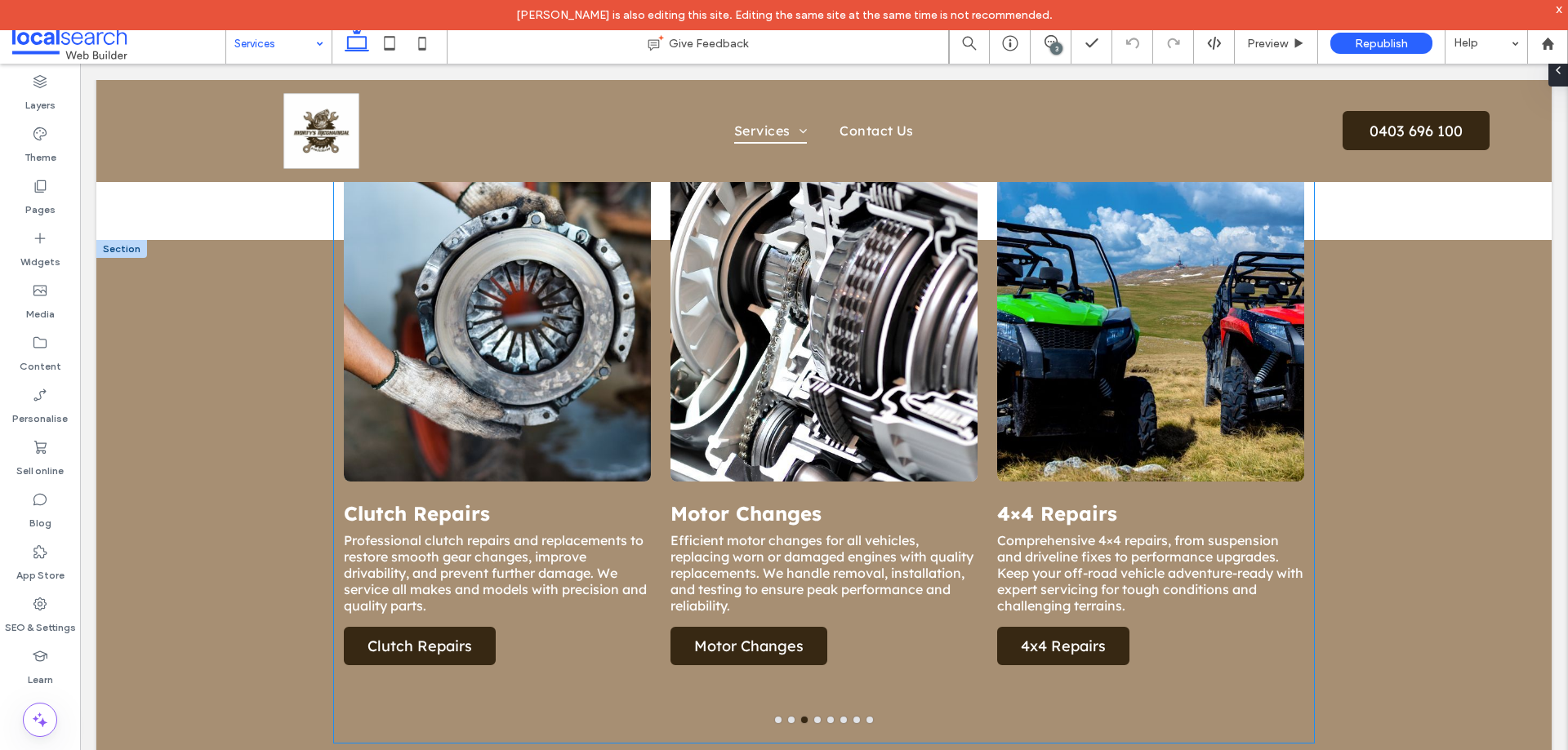
scroll to position [1111, 0]
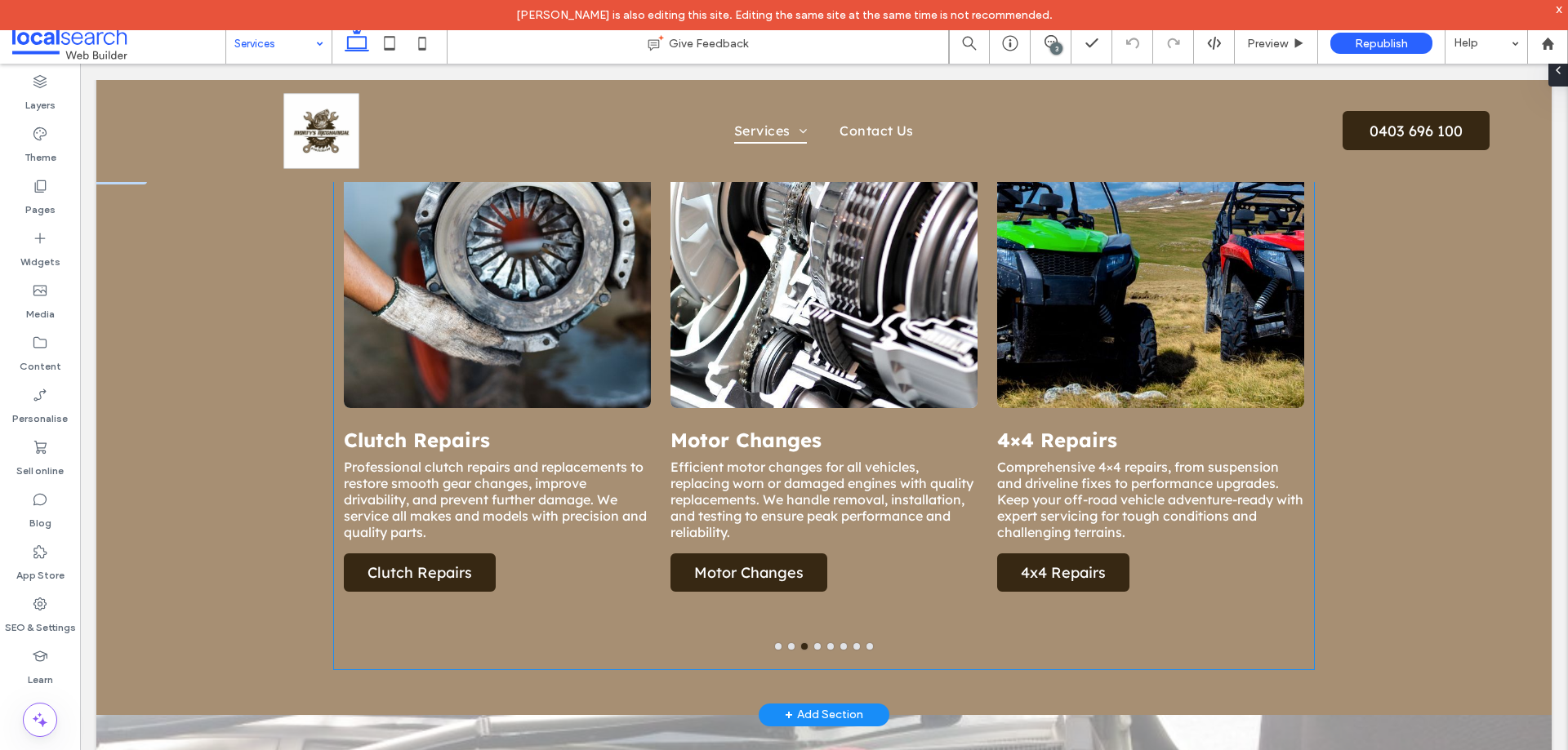
click at [687, 450] on h3 "Motor Changes" at bounding box center [746, 440] width 151 height 25
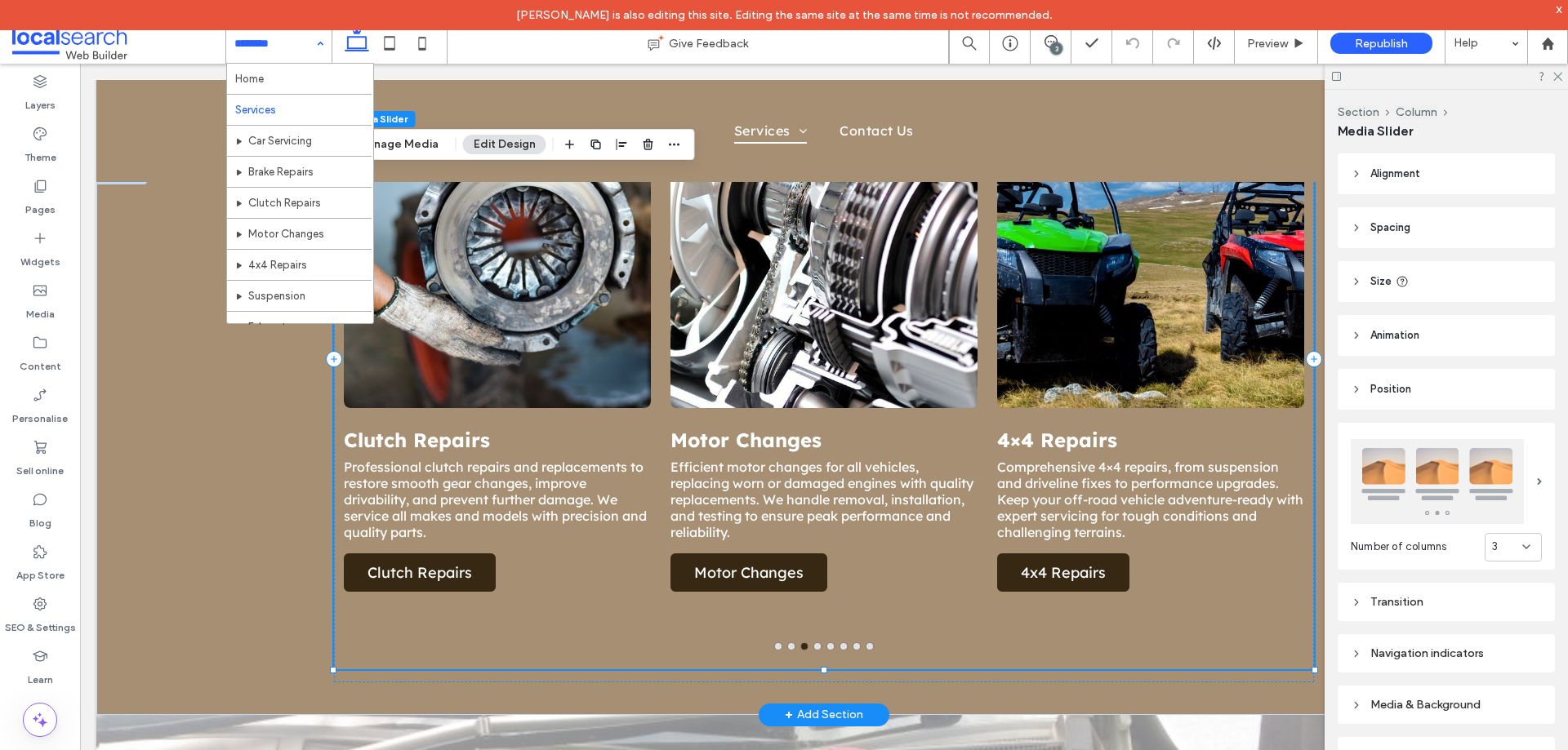
click at [931, 353] on div at bounding box center [824, 228] width 307 height 360
click at [398, 146] on button "Manage Media" at bounding box center [397, 145] width 102 height 20
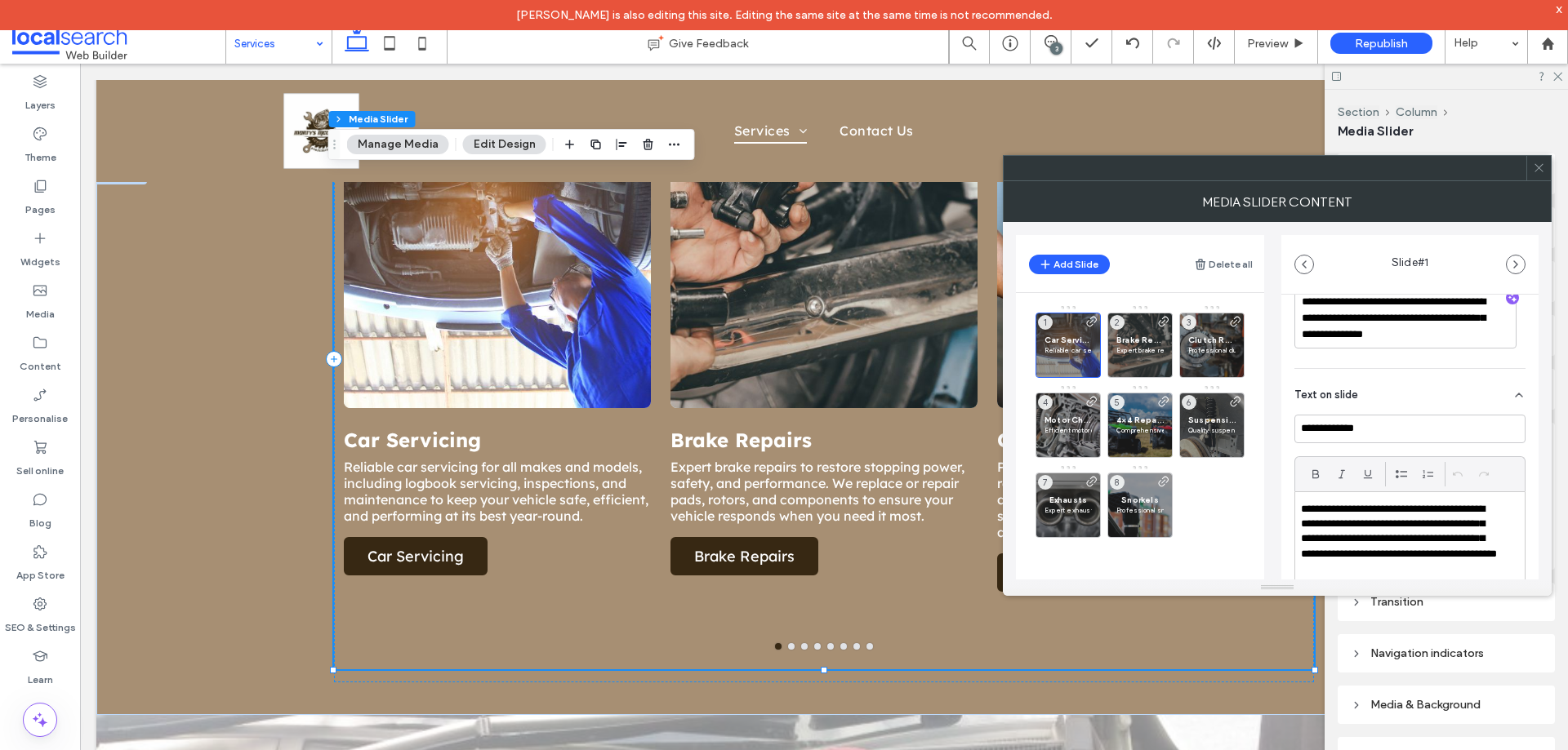
scroll to position [245, 0]
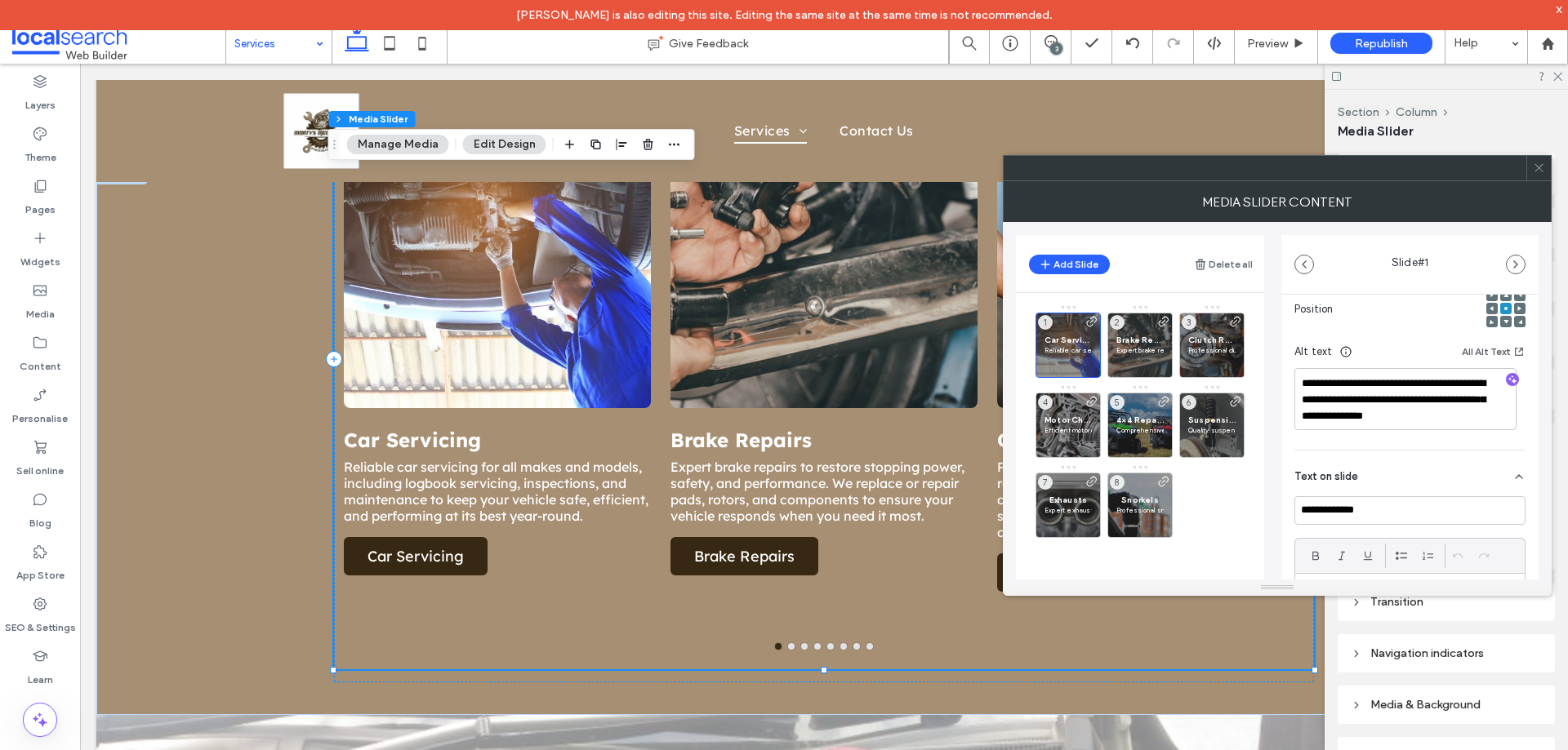
click at [1538, 171] on icon at bounding box center [1538, 168] width 12 height 12
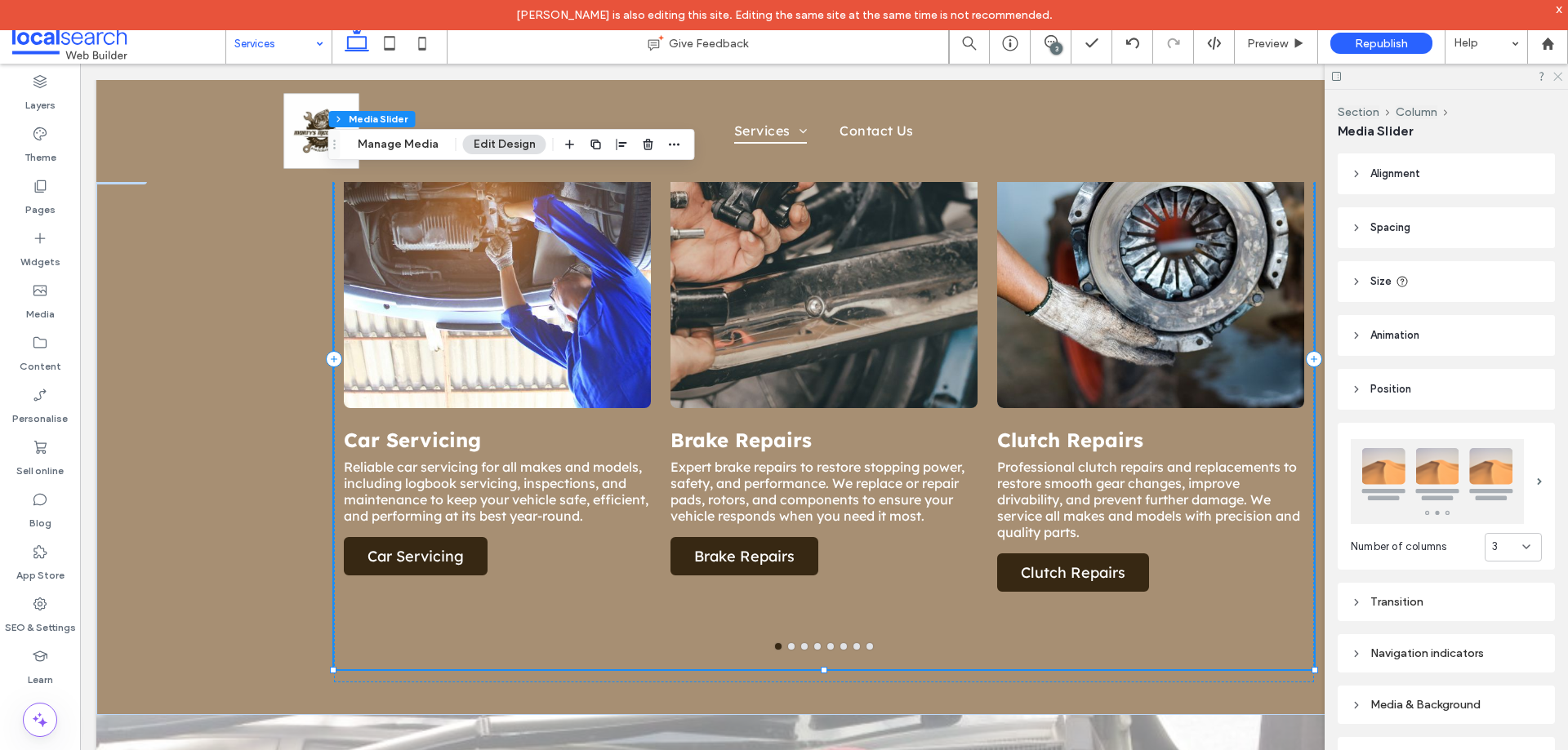
click at [1559, 76] on icon at bounding box center [1556, 75] width 11 height 11
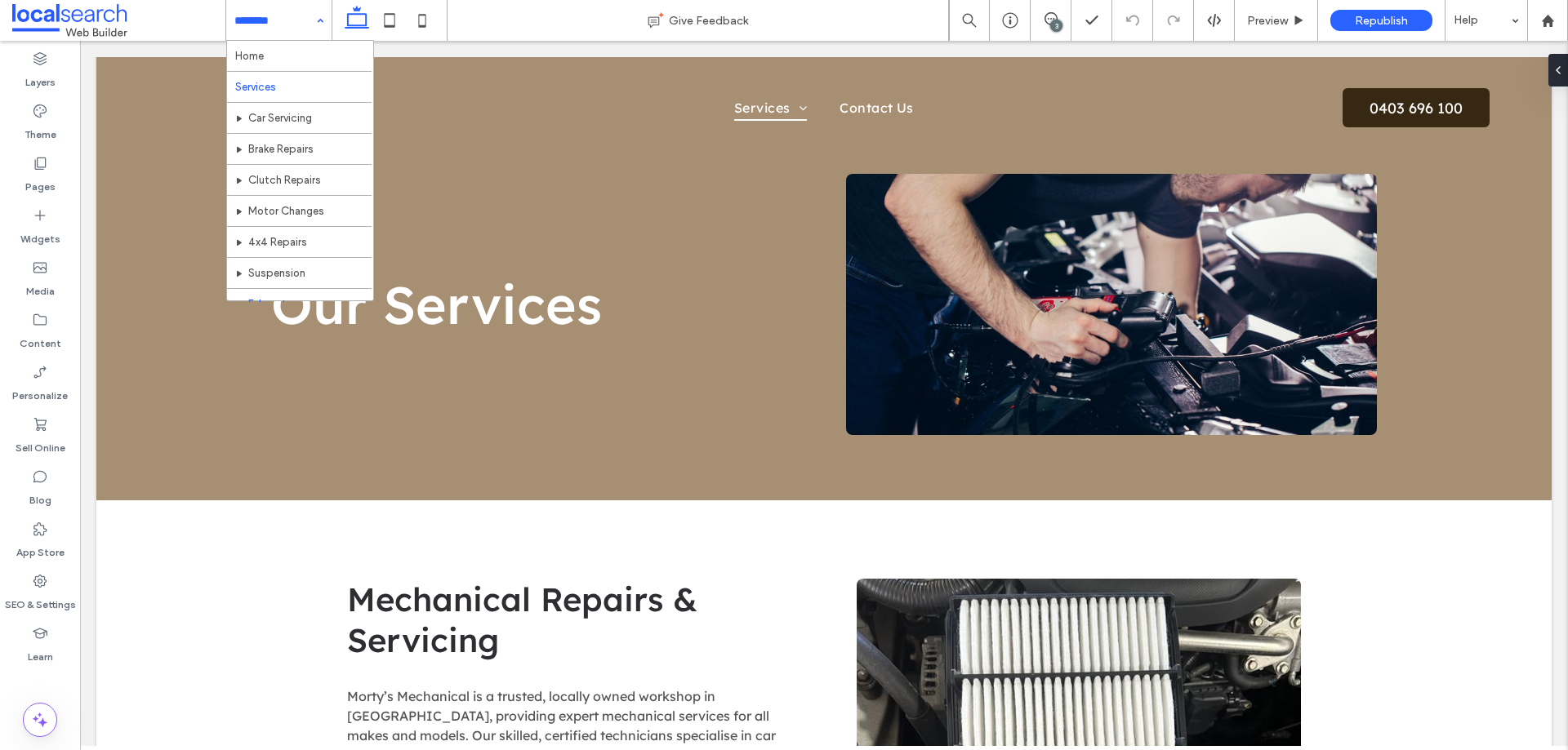
scroll to position [79, 0]
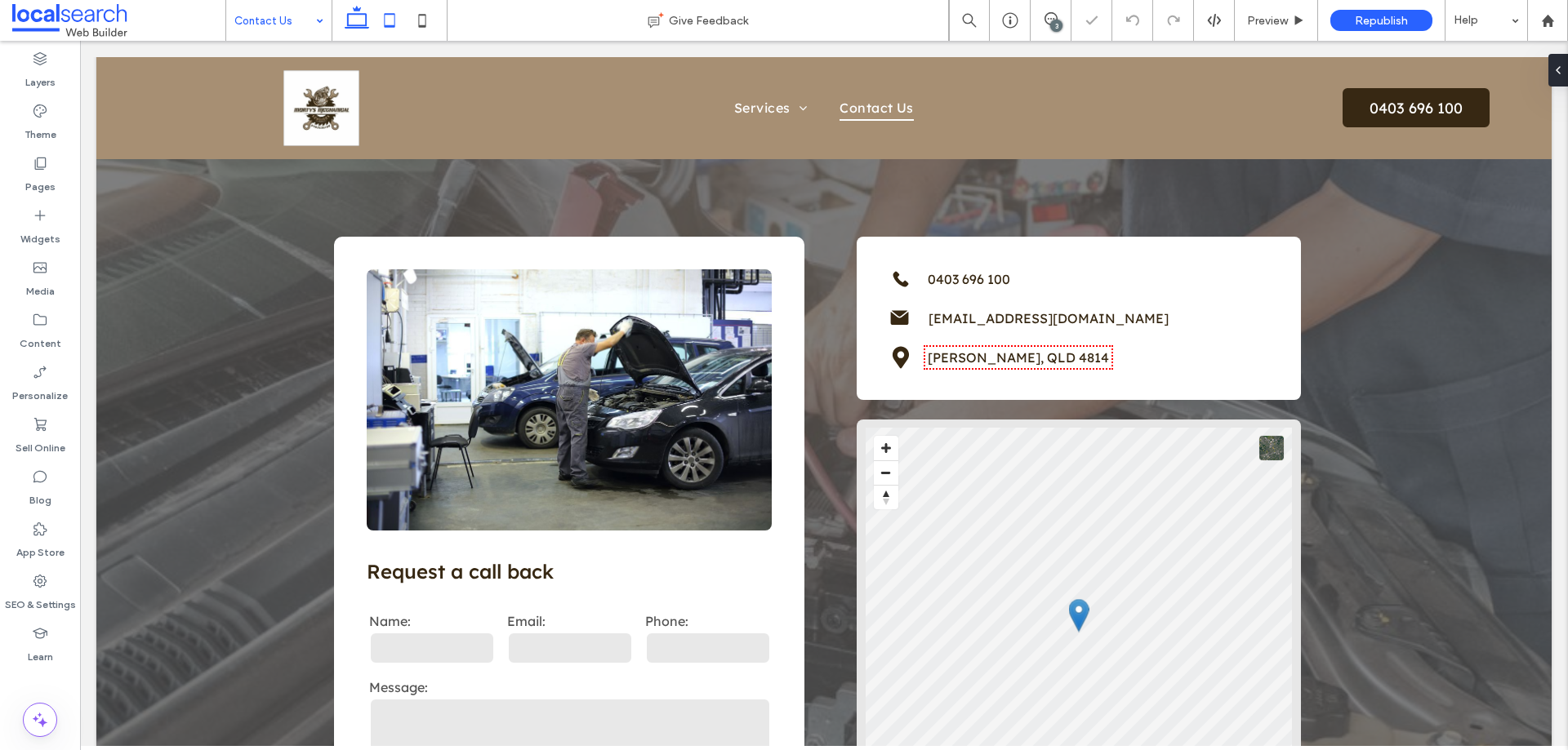
click at [388, 28] on icon at bounding box center [390, 20] width 33 height 33
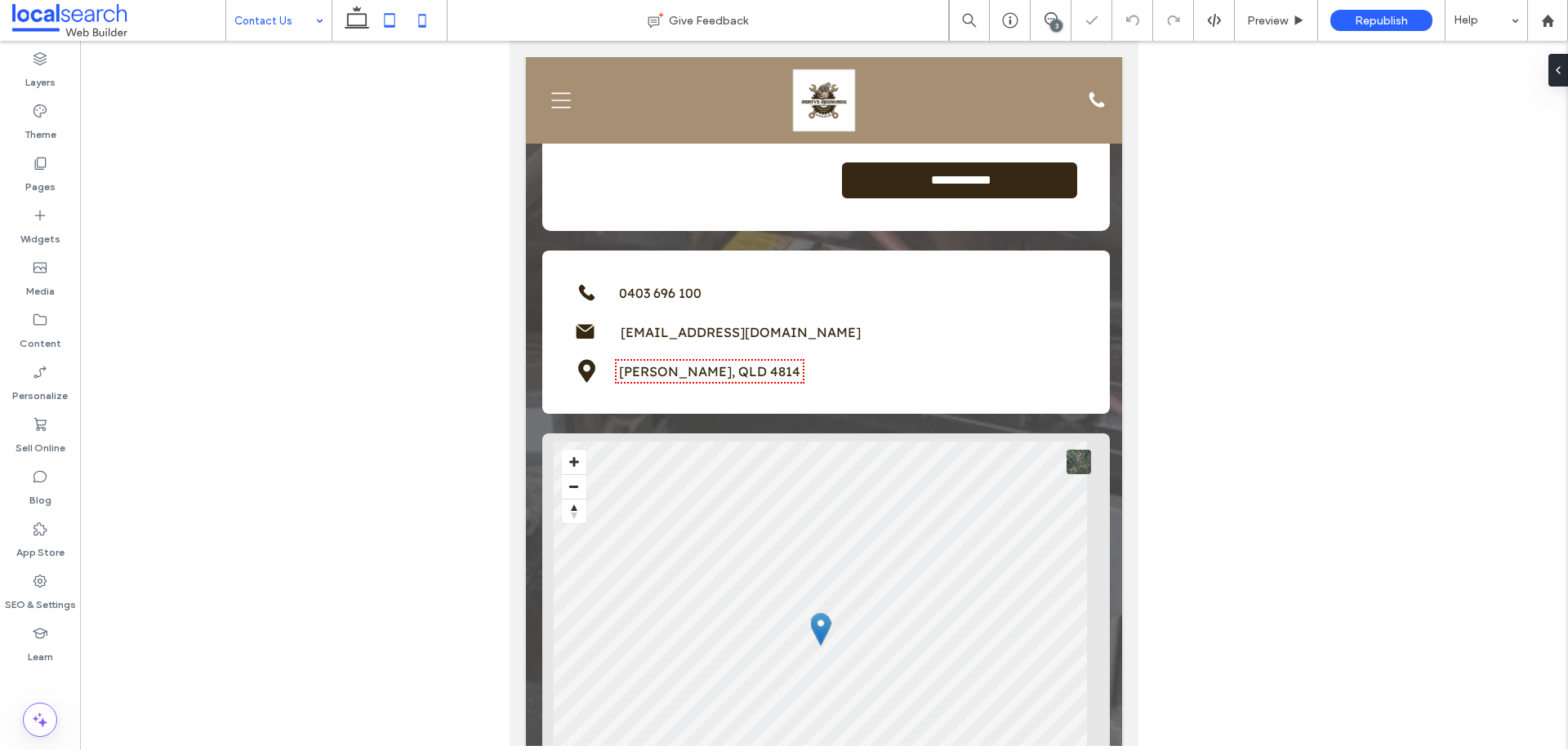
click at [416, 23] on icon at bounding box center [421, 20] width 33 height 33
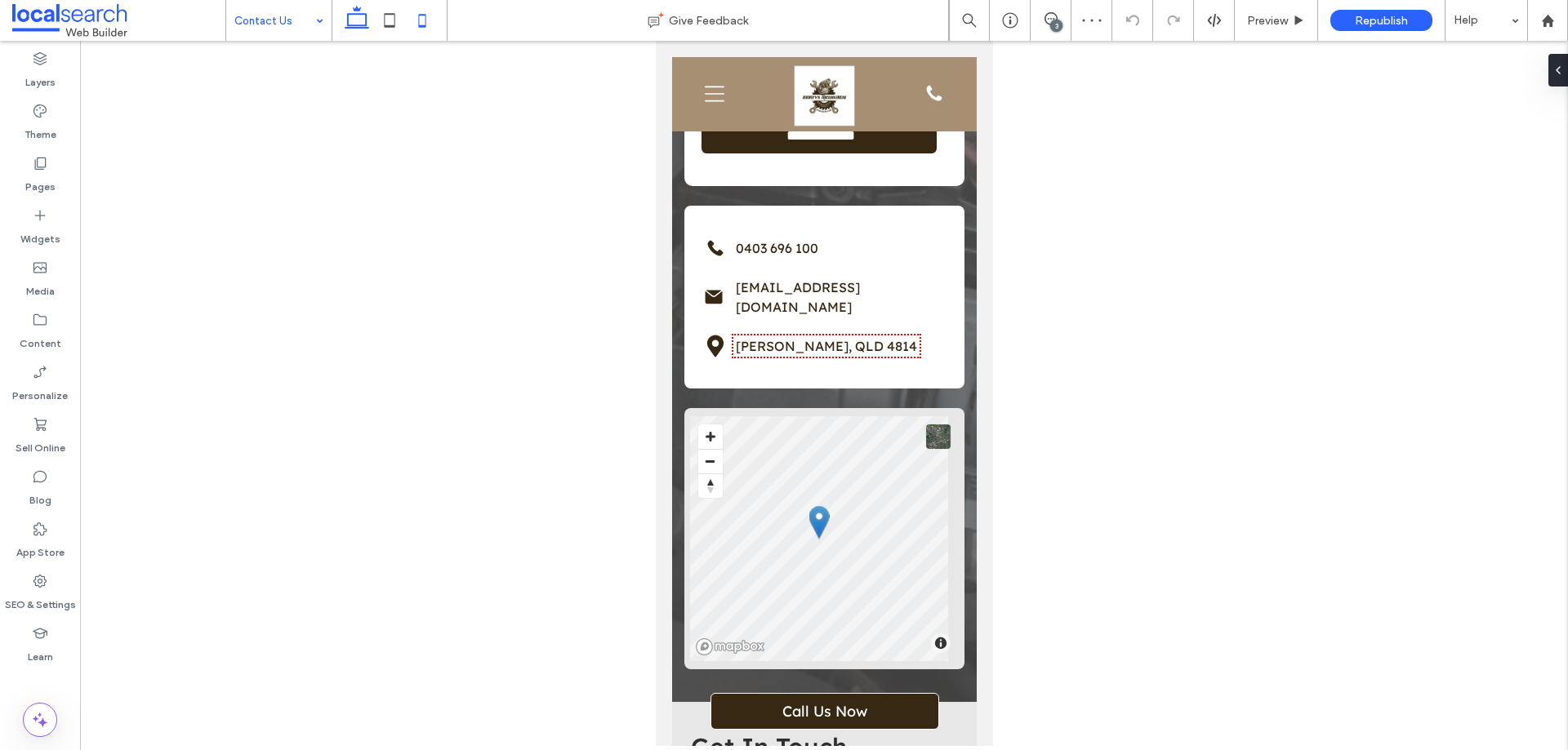
click at [392, 22] on icon at bounding box center [390, 20] width 33 height 33
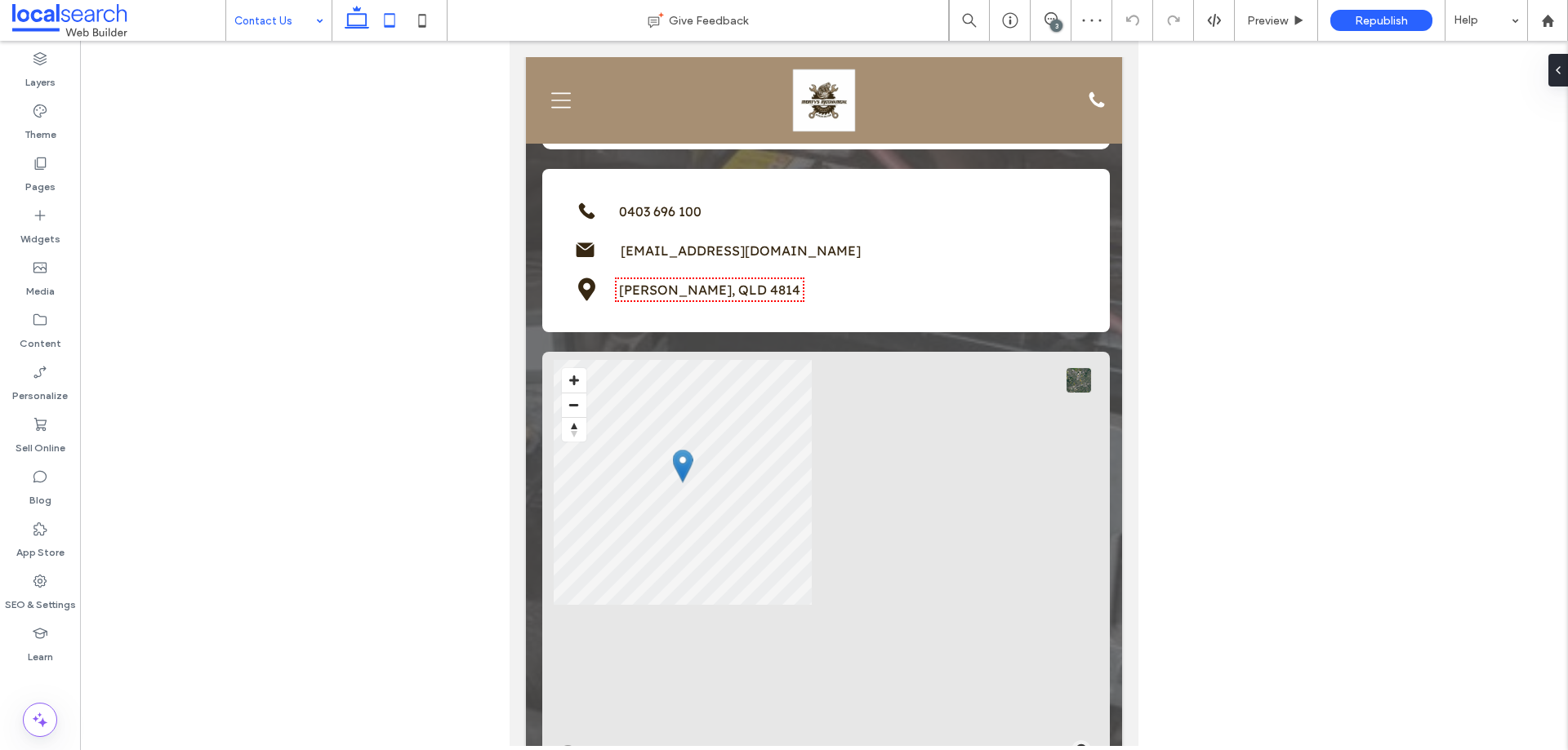
scroll to position [121, 0]
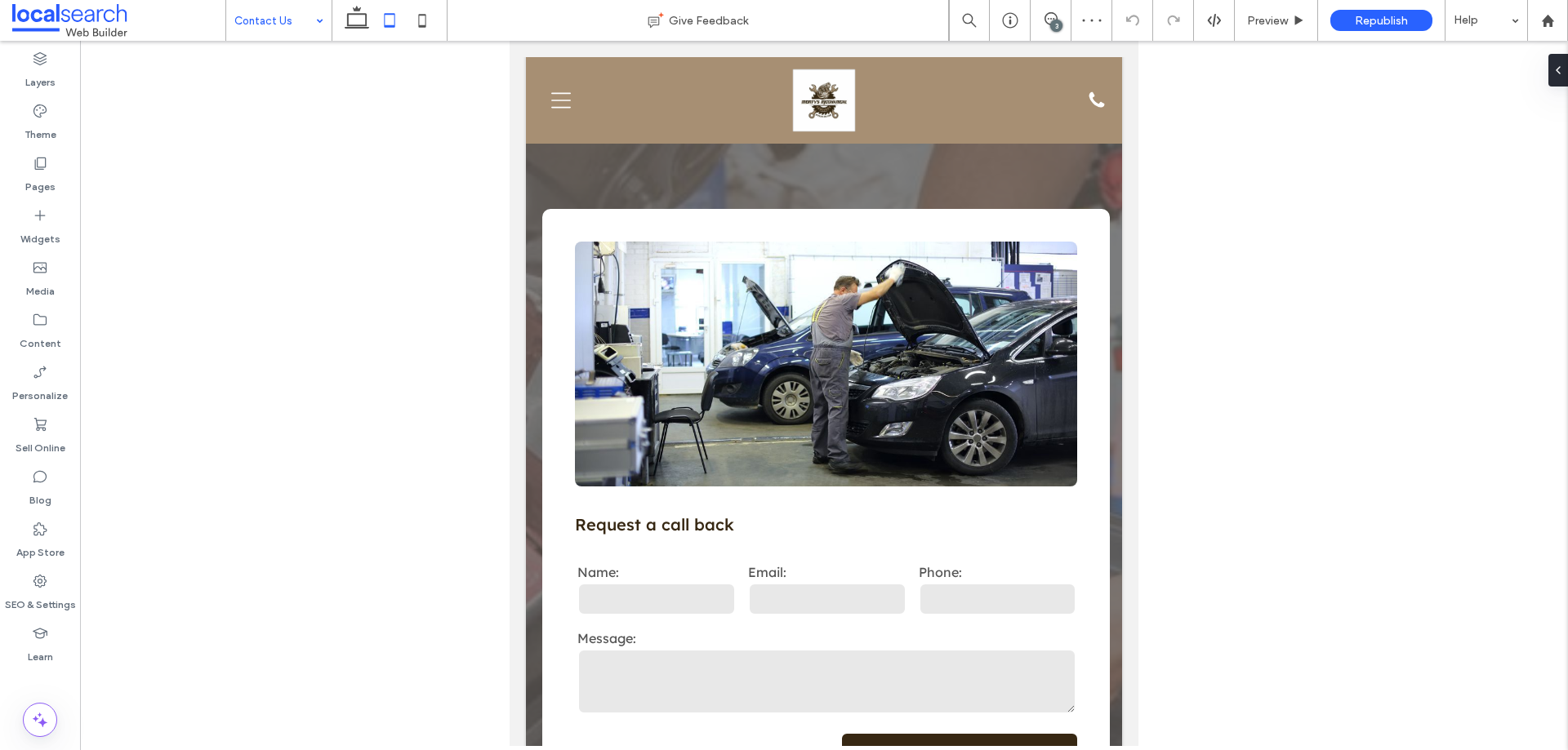
drag, startPoint x: 428, startPoint y: 17, endPoint x: 623, endPoint y: 169, distance: 247.2
click at [428, 17] on icon at bounding box center [421, 20] width 33 height 33
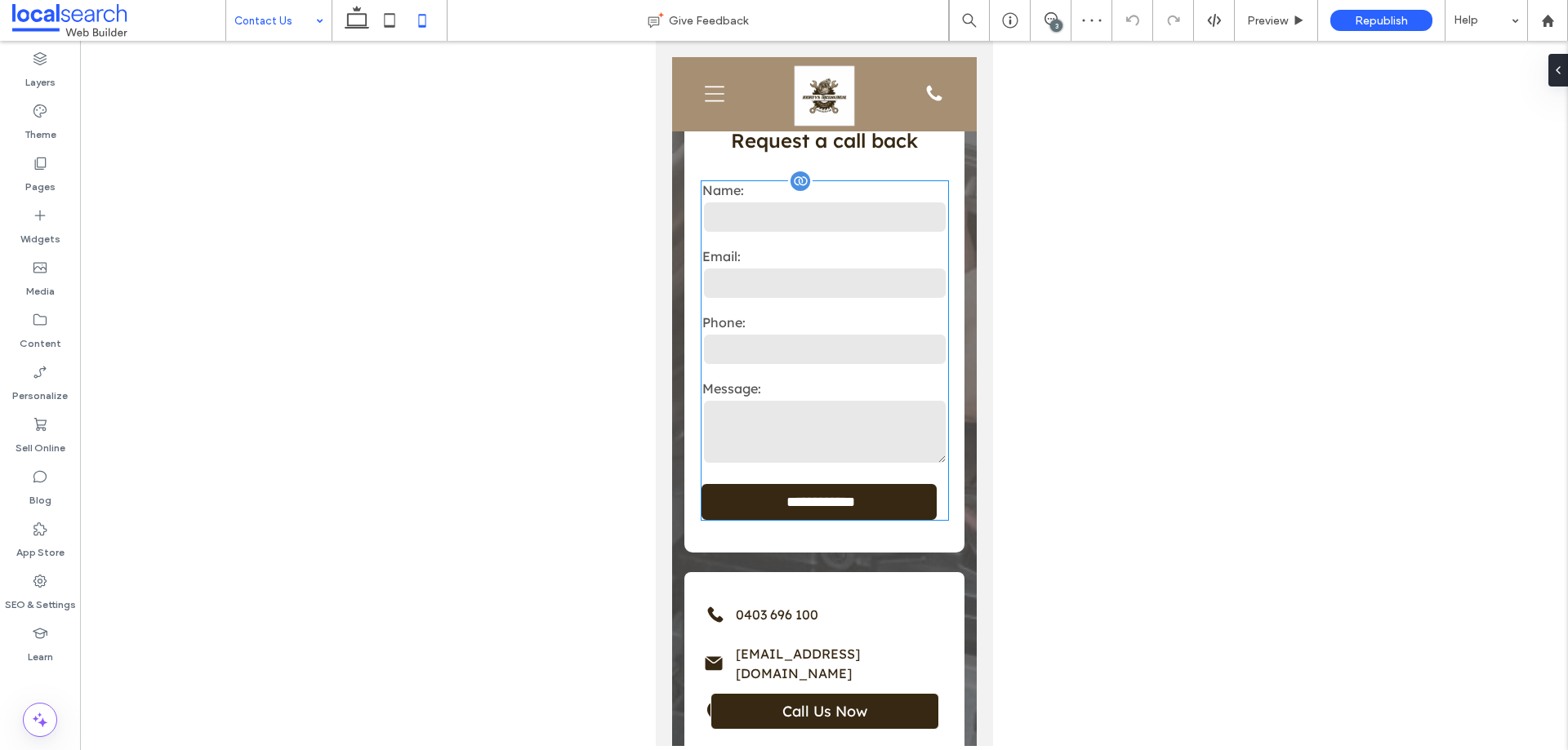
scroll to position [817, 0]
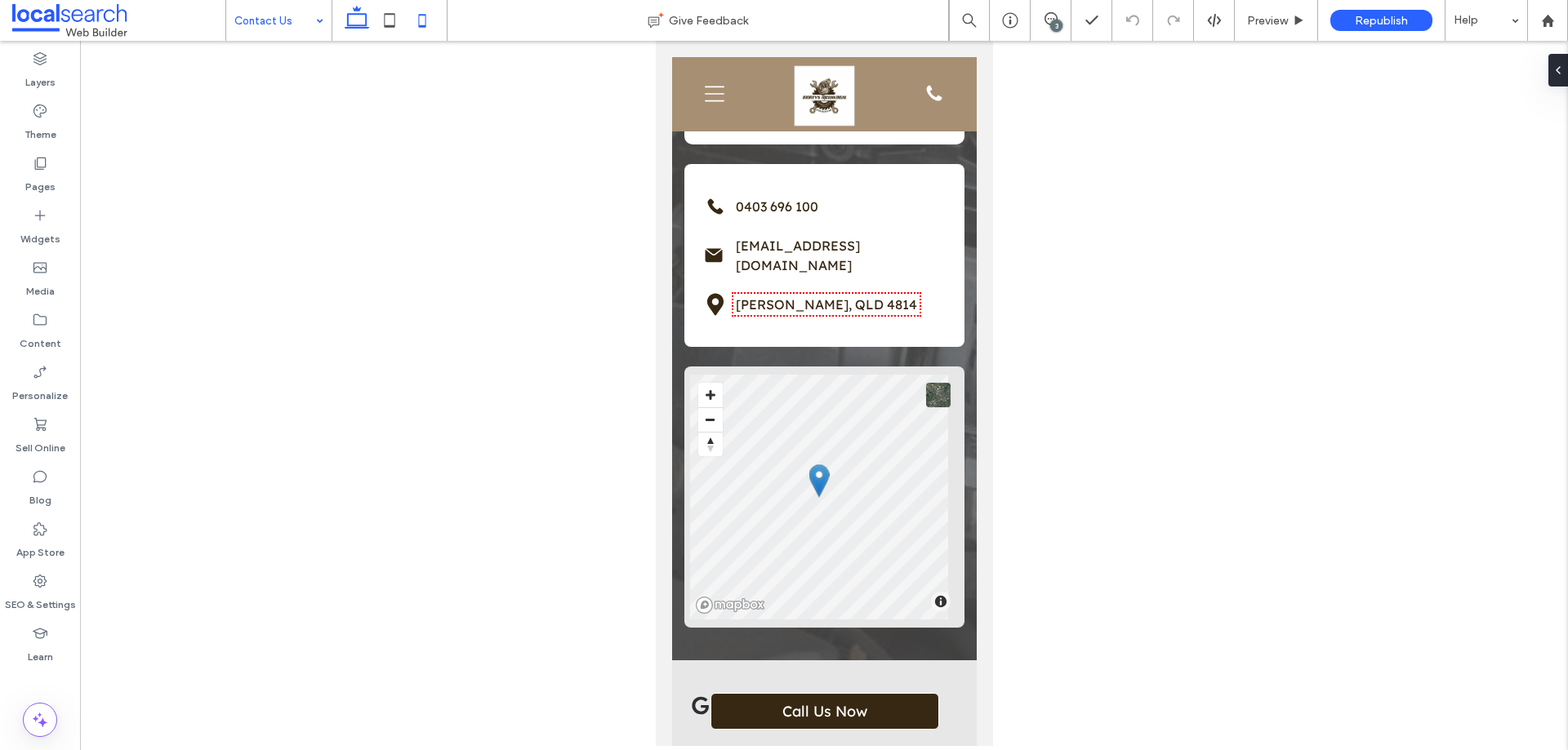
click at [353, 30] on icon at bounding box center [357, 20] width 33 height 33
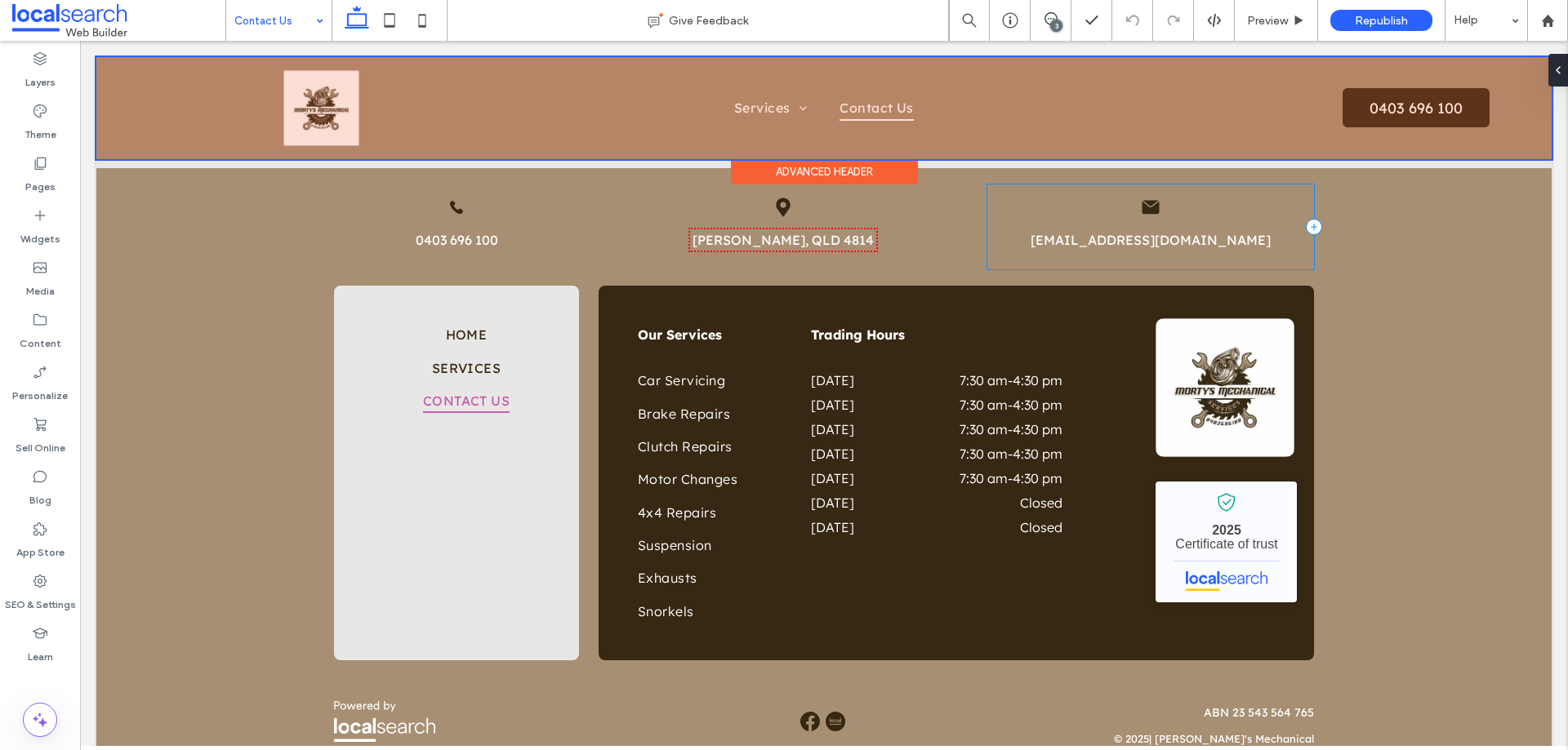
scroll to position [1306, 0]
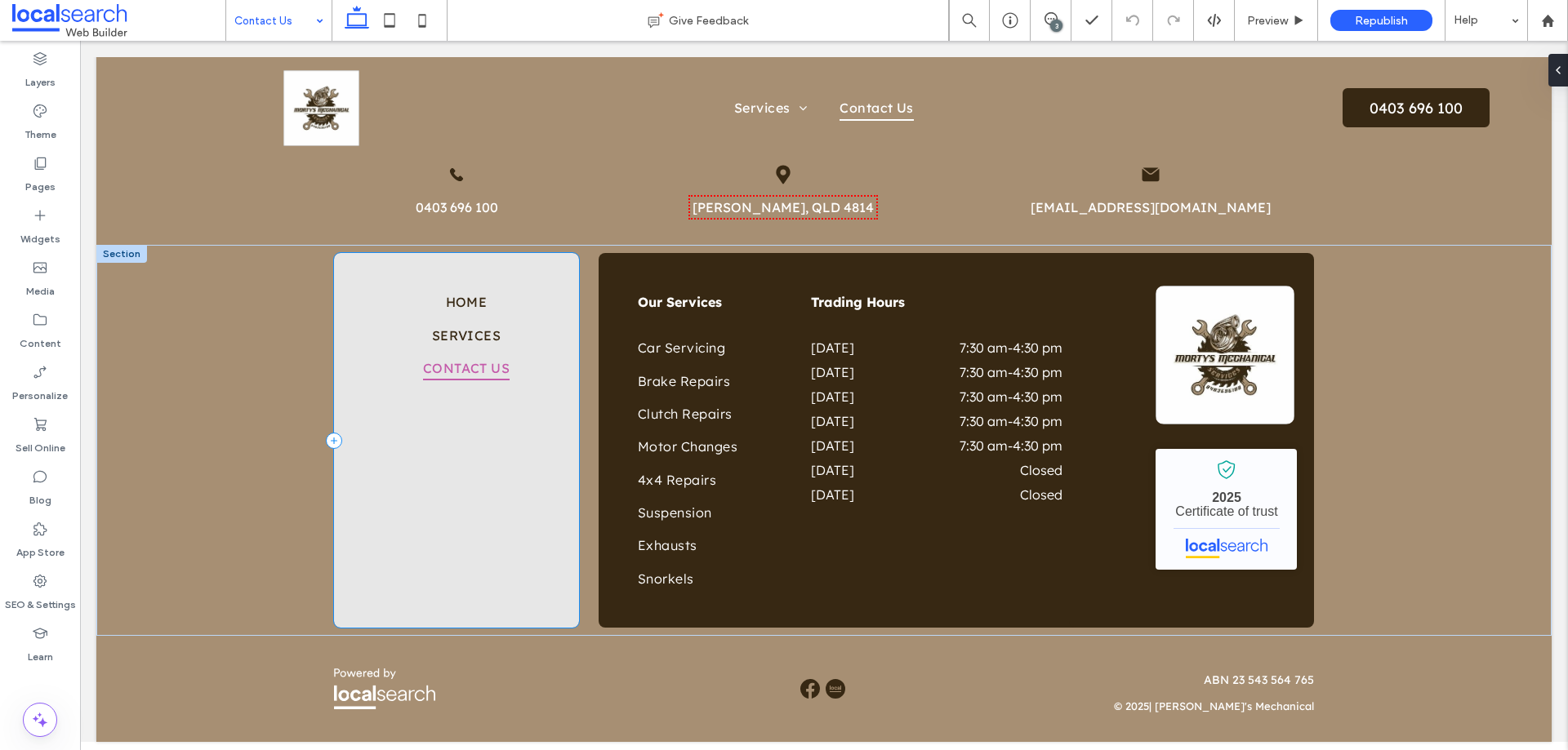
click at [439, 435] on div "Home Services Contact Us" at bounding box center [456, 440] width 245 height 375
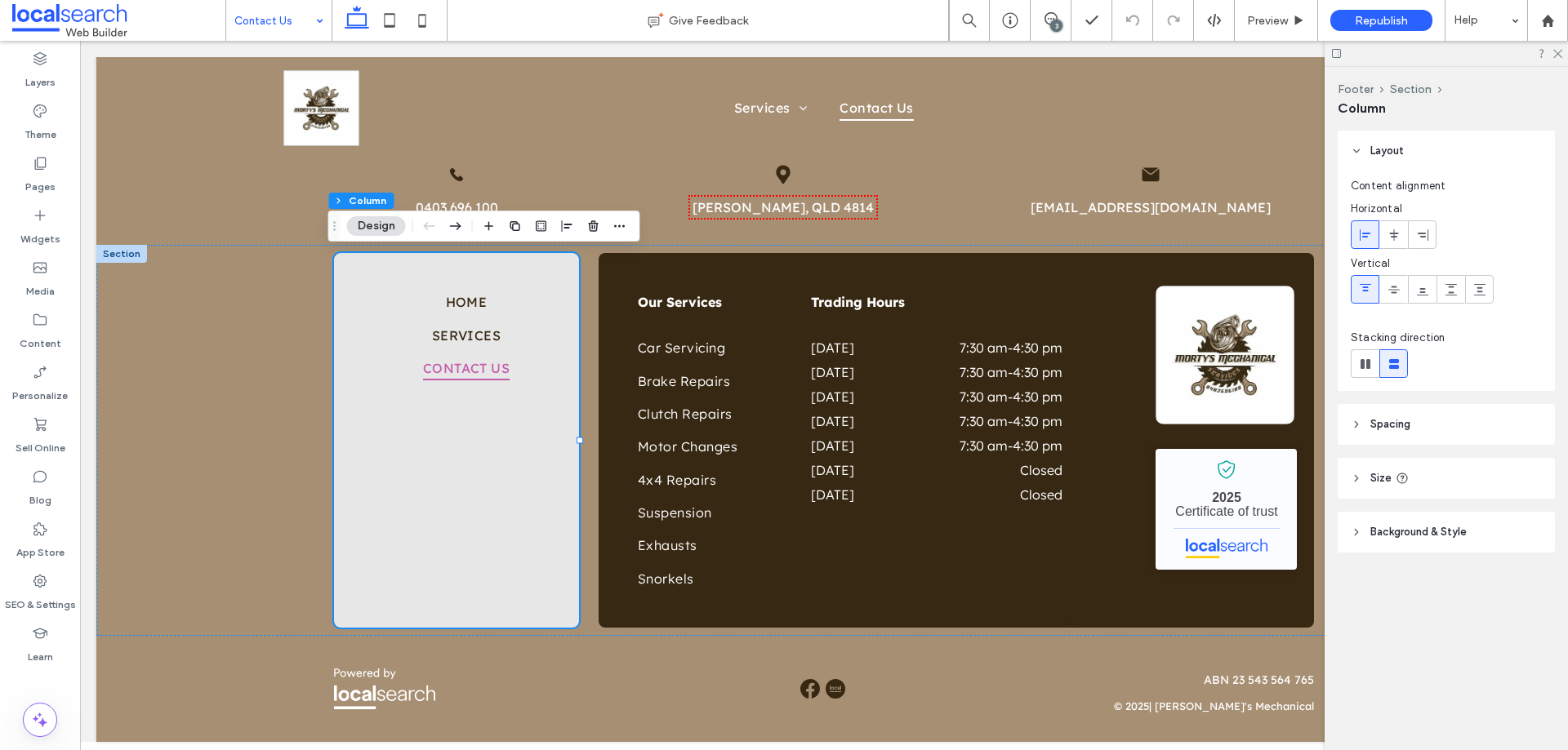
click at [1415, 423] on header "Spacing" at bounding box center [1446, 424] width 218 height 41
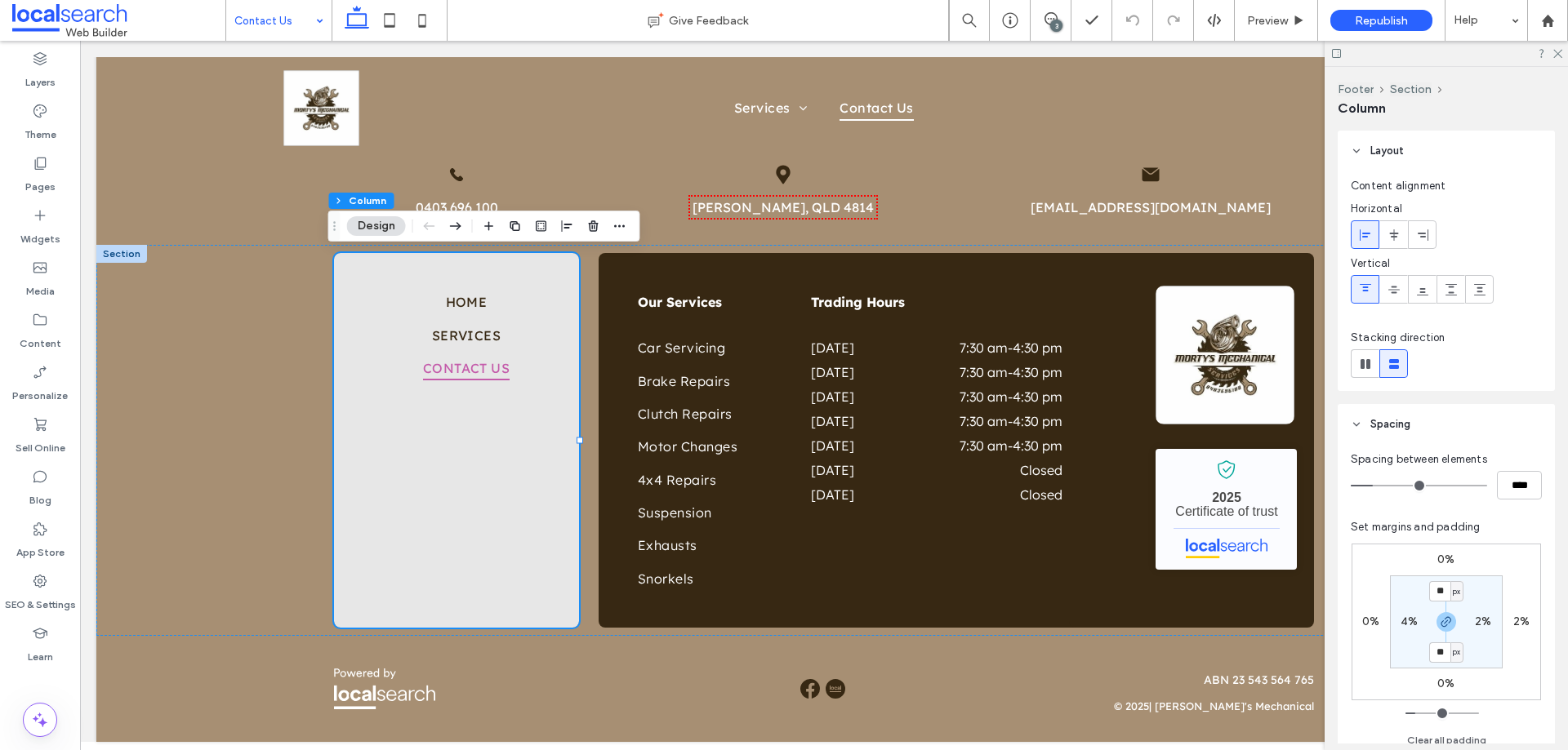
click at [1412, 623] on label "4%" at bounding box center [1408, 622] width 17 height 14
type input "*"
drag, startPoint x: 1560, startPoint y: 48, endPoint x: 915, endPoint y: 14, distance: 645.9
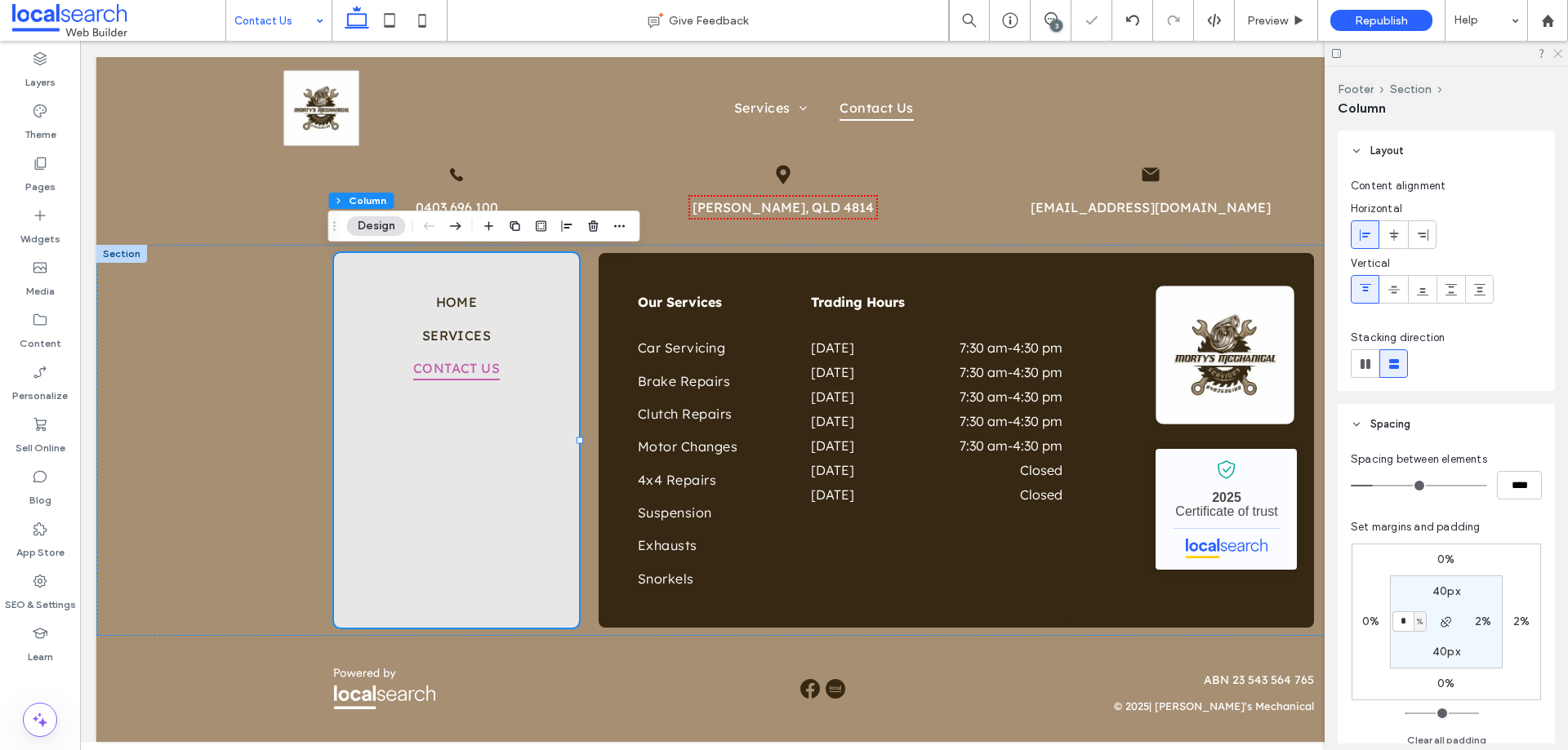
click at [1560, 48] on icon at bounding box center [1556, 53] width 11 height 11
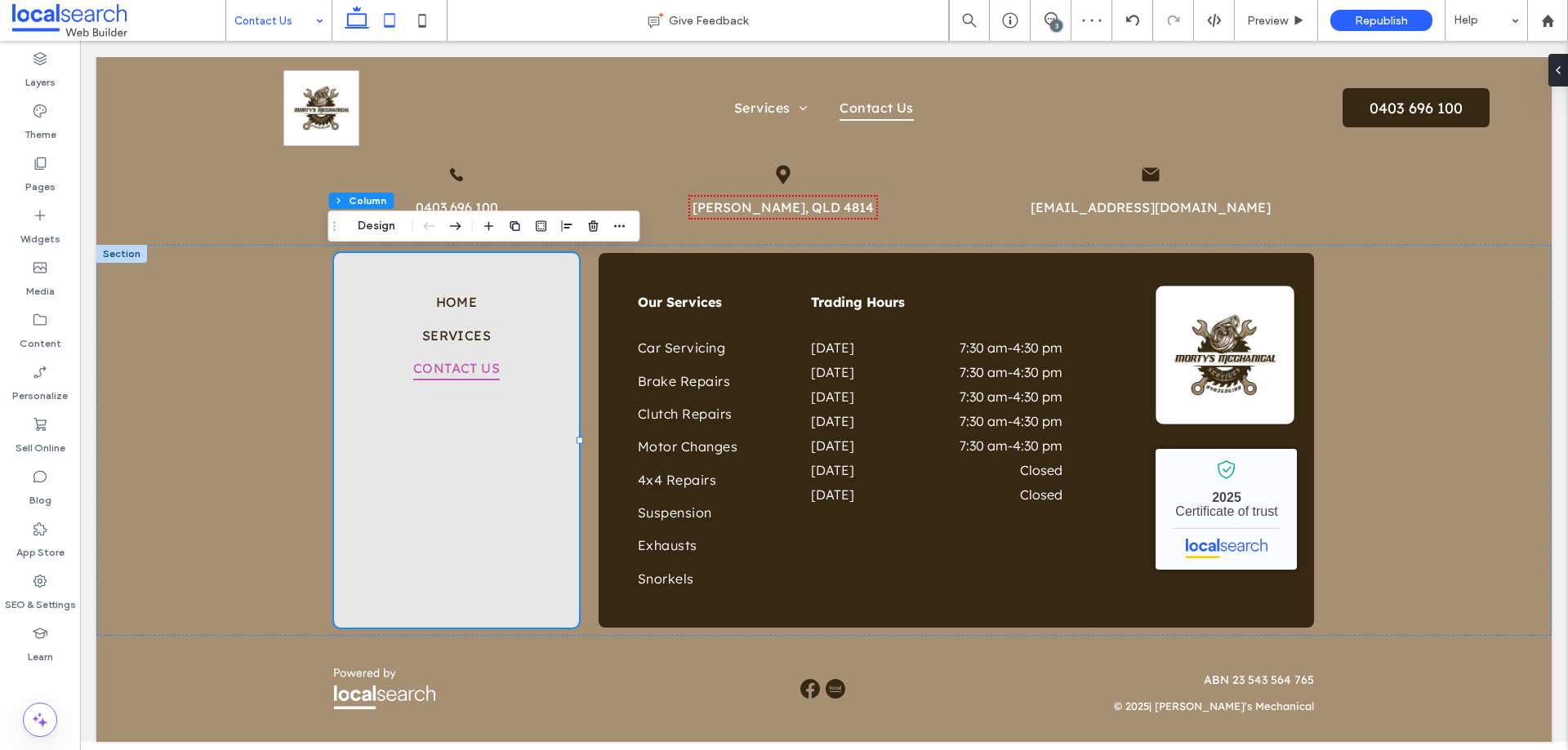
click at [398, 26] on icon at bounding box center [390, 20] width 33 height 33
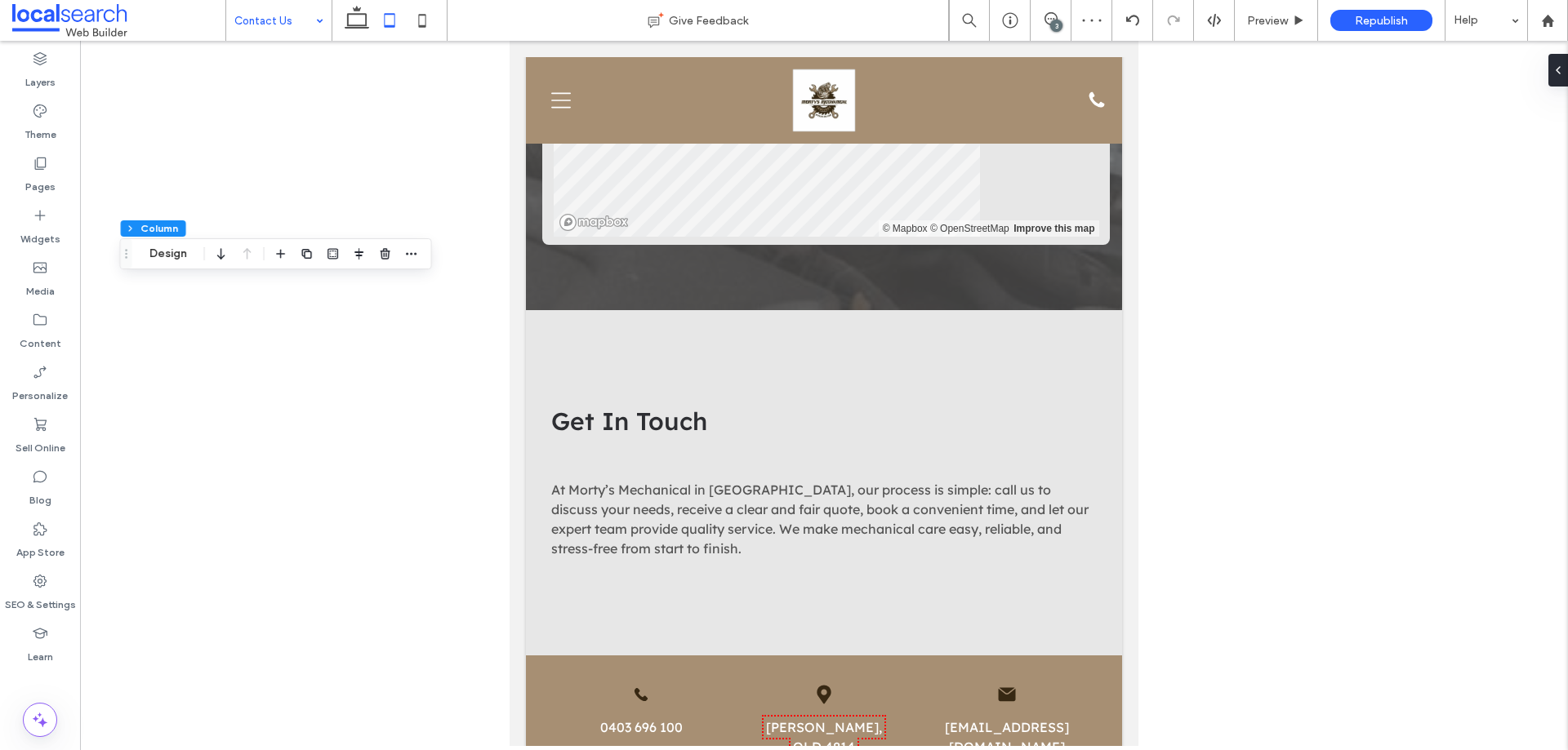
type input "**"
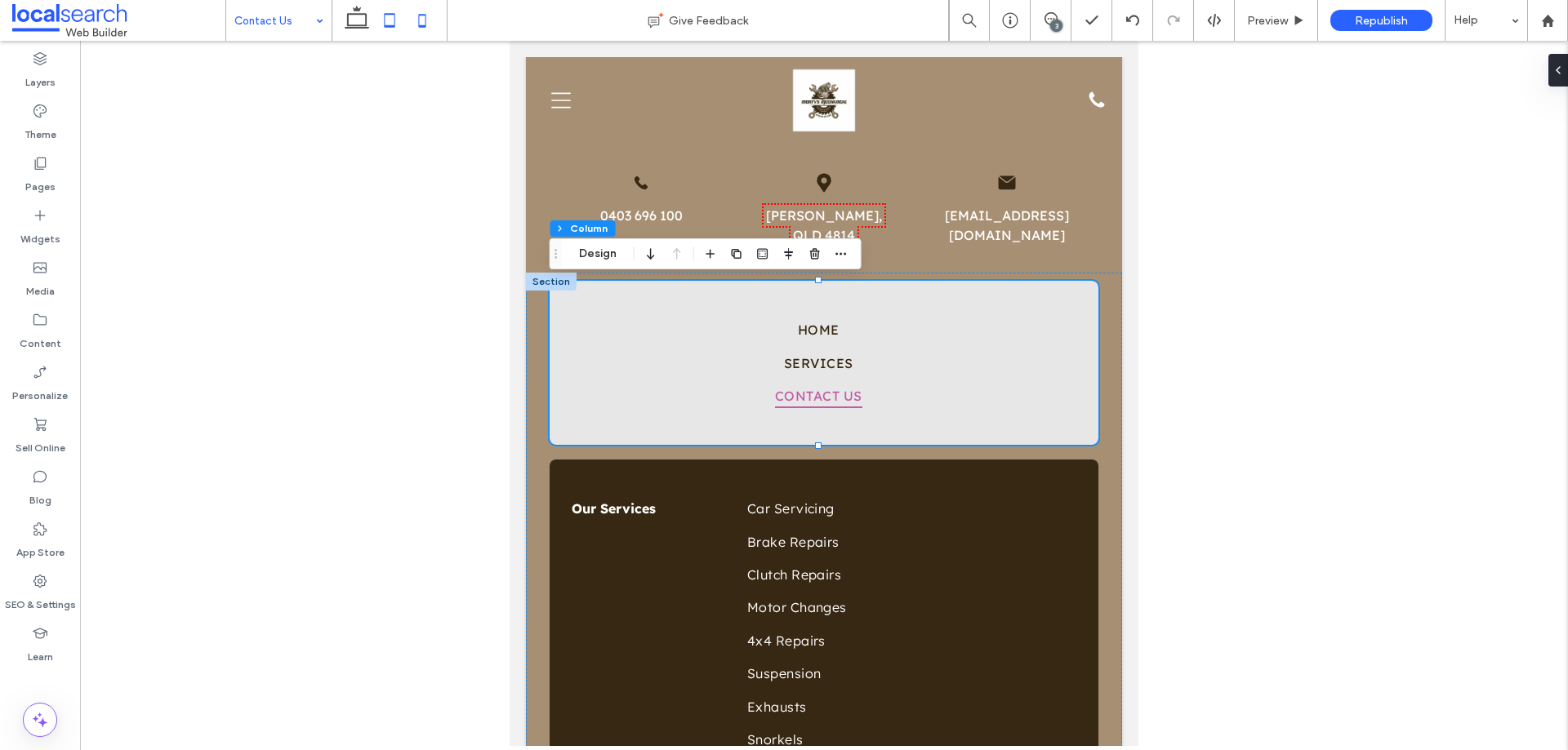
click at [420, 25] on use at bounding box center [422, 20] width 7 height 13
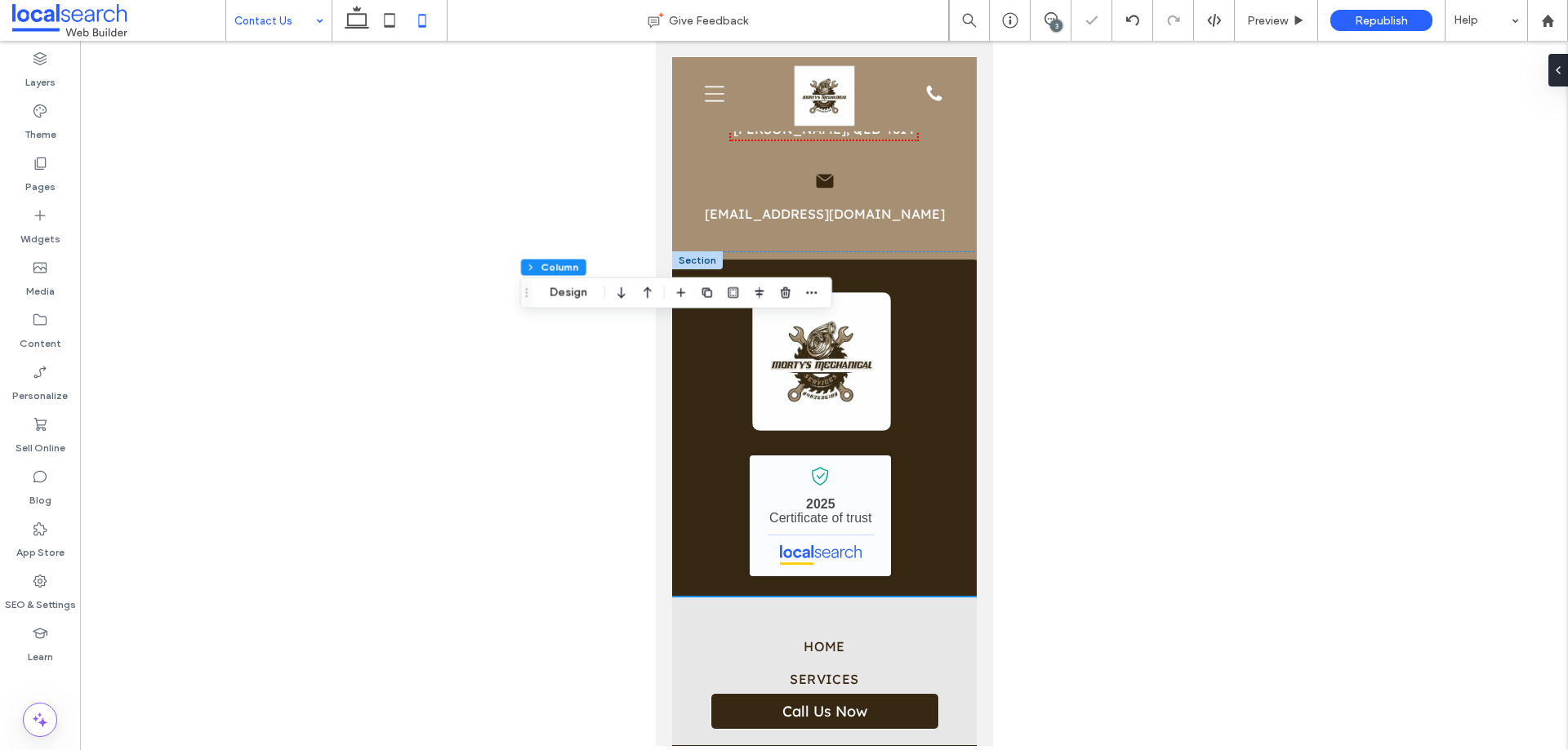
type input "*"
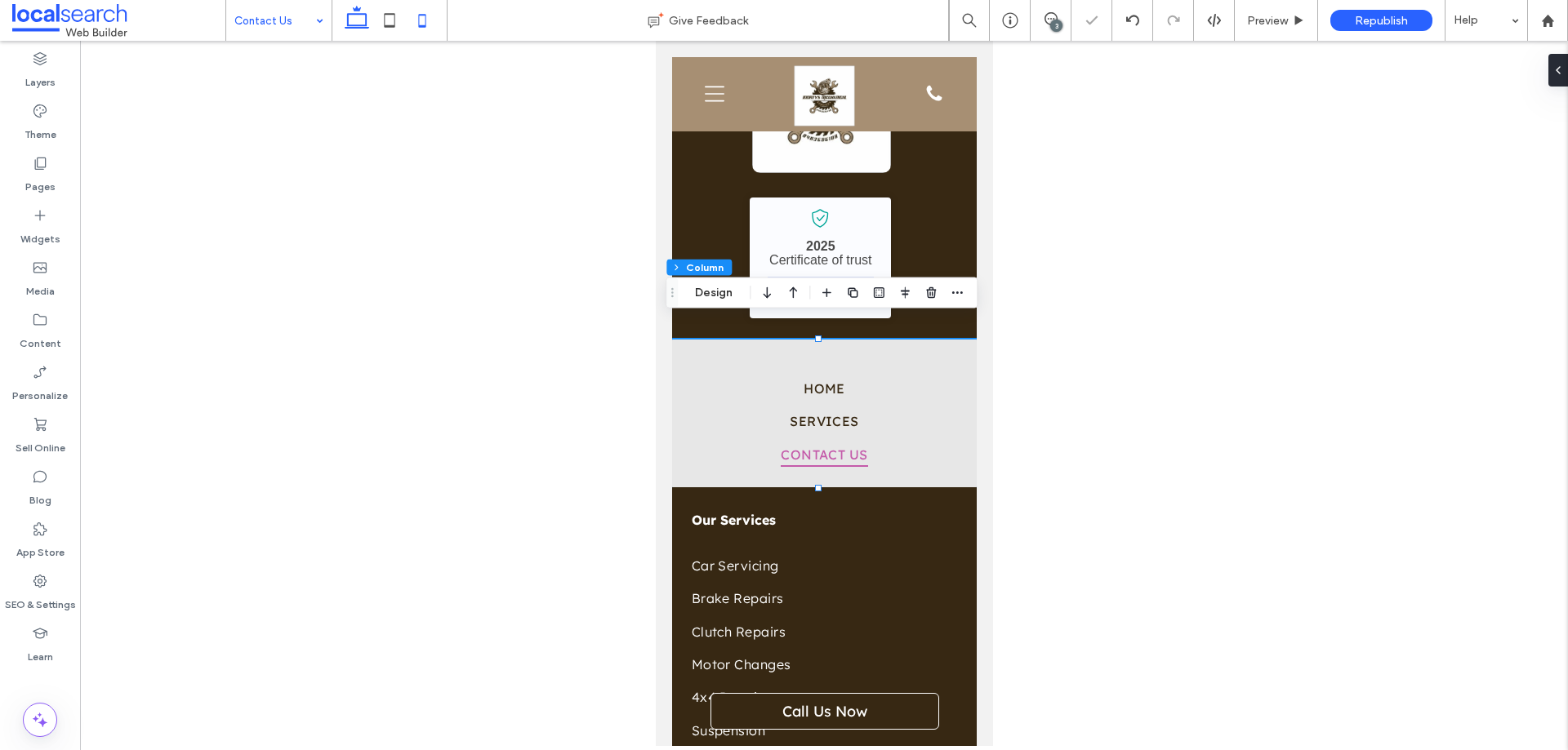
drag, startPoint x: 354, startPoint y: 32, endPoint x: 410, endPoint y: 136, distance: 118.1
click at [354, 32] on icon at bounding box center [357, 20] width 33 height 33
type input "*"
type input "**"
type input "***"
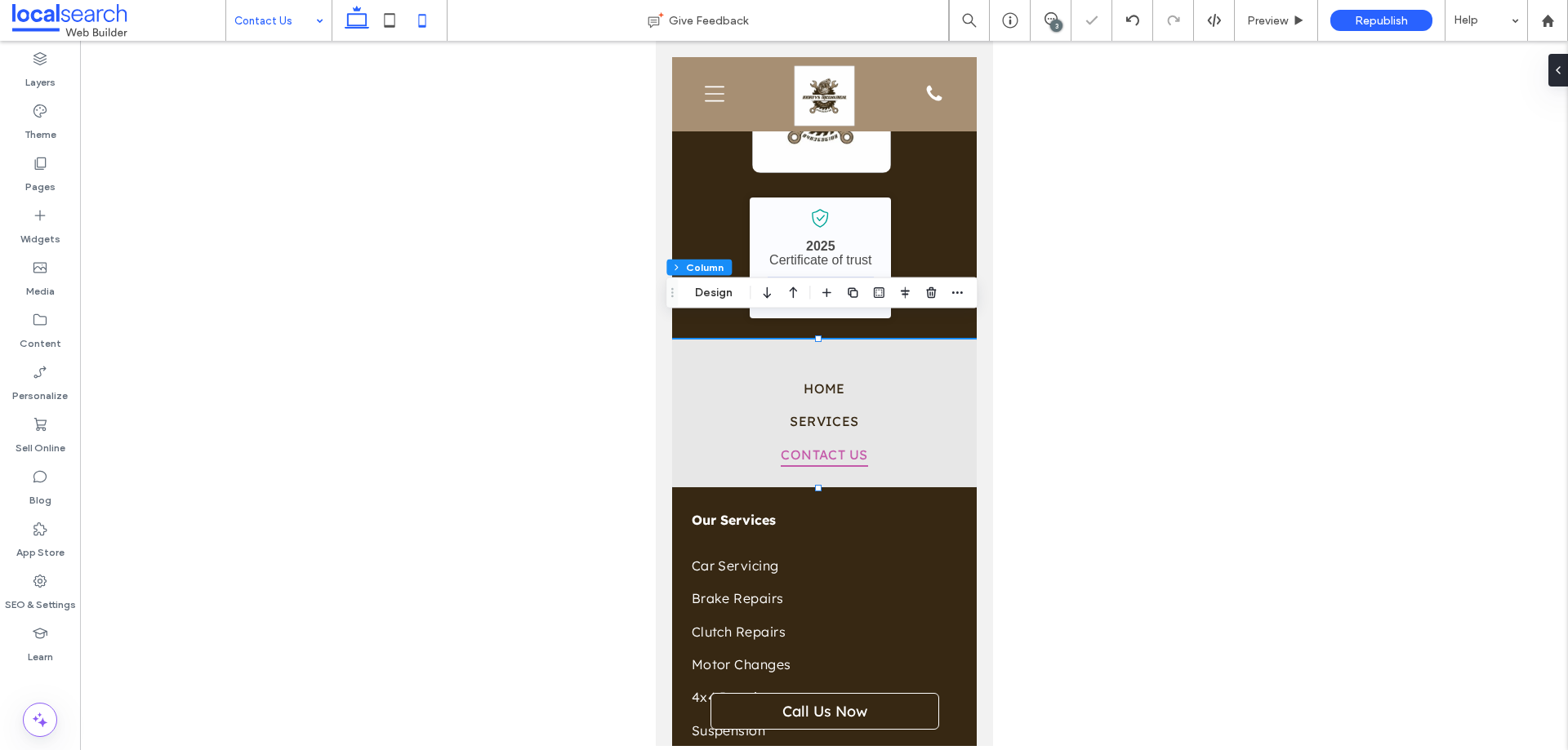
type input "*"
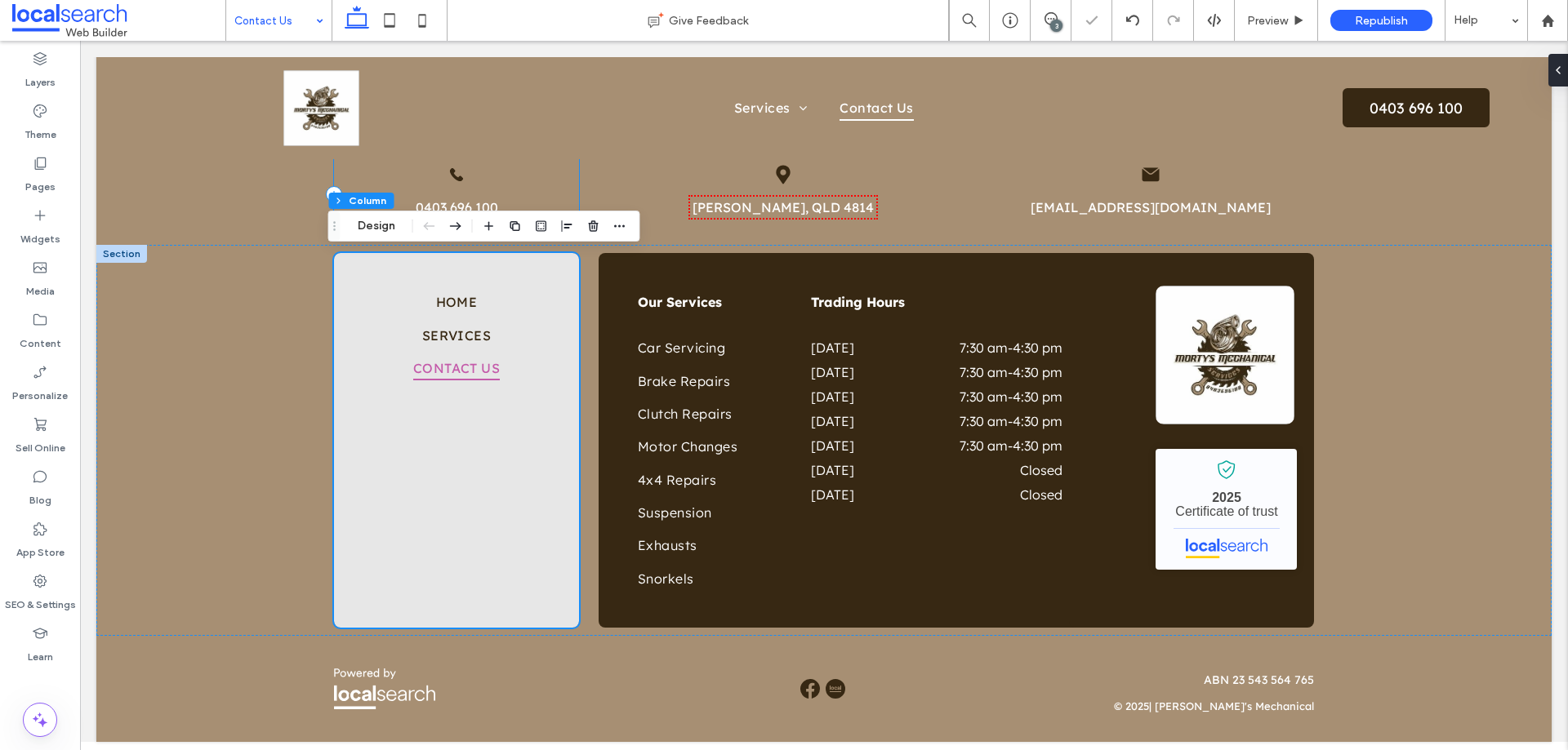
scroll to position [1306, 0]
click at [1267, 21] on span "Preview" at bounding box center [1267, 21] width 41 height 14
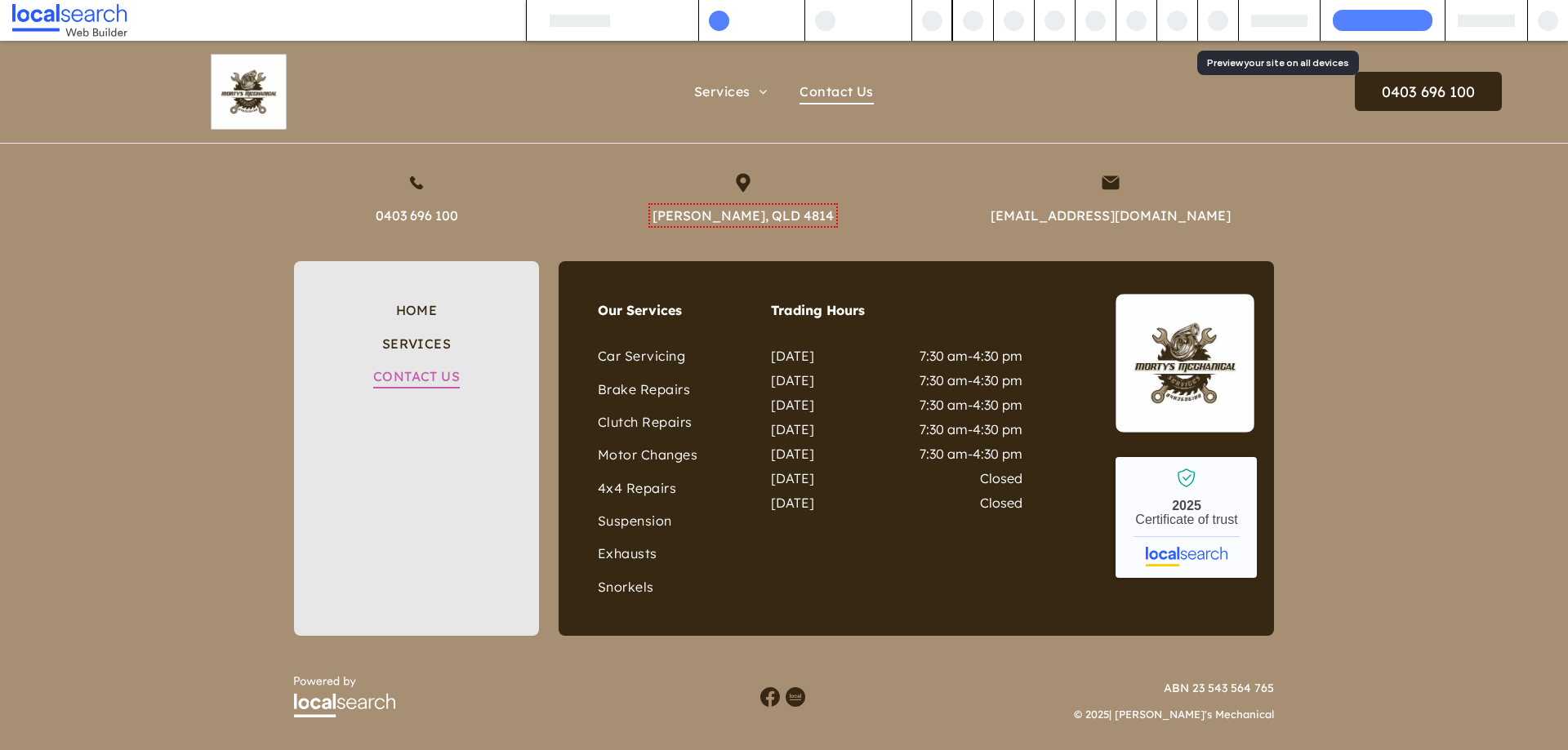
scroll to position [1281, 0]
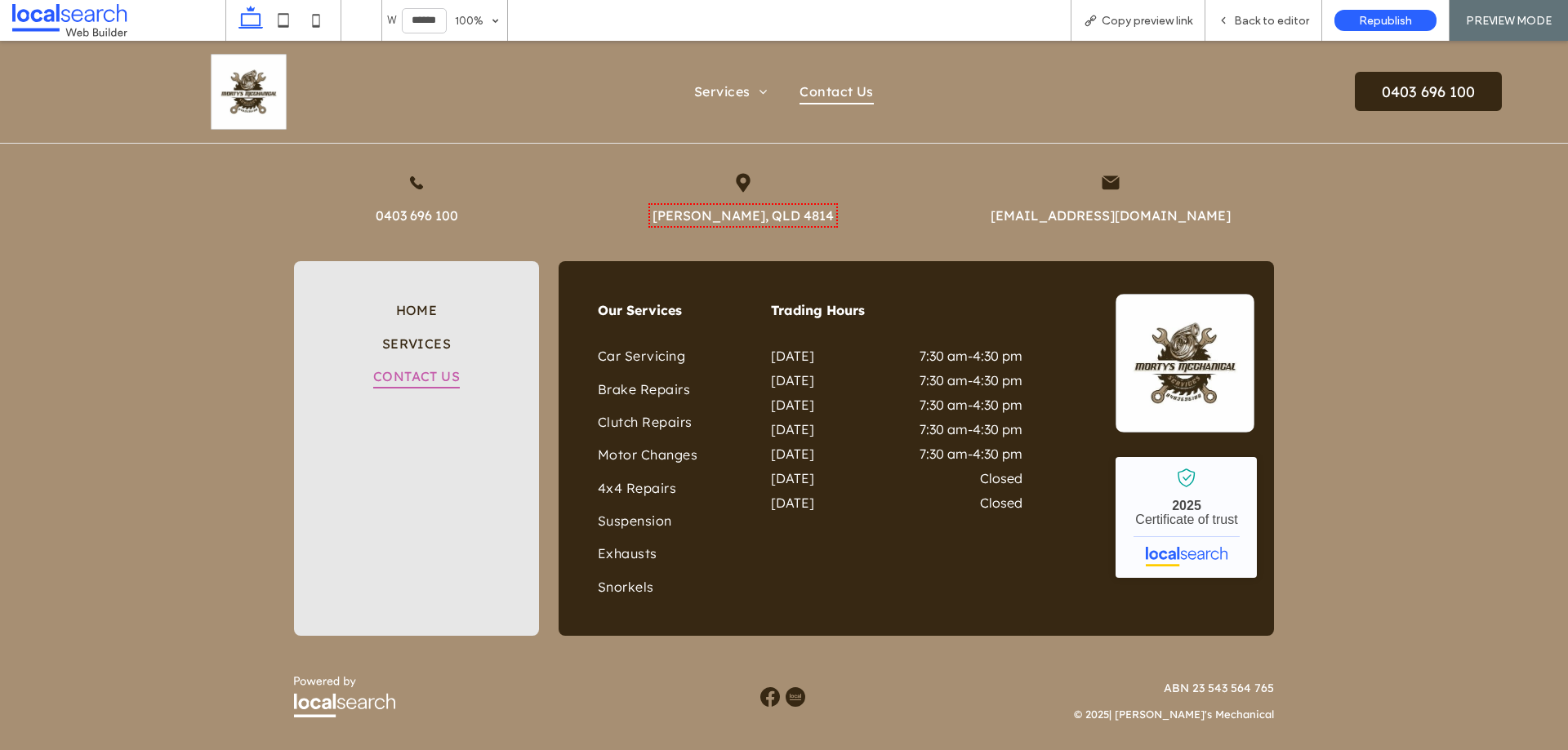
click at [789, 691] on img at bounding box center [796, 697] width 20 height 20
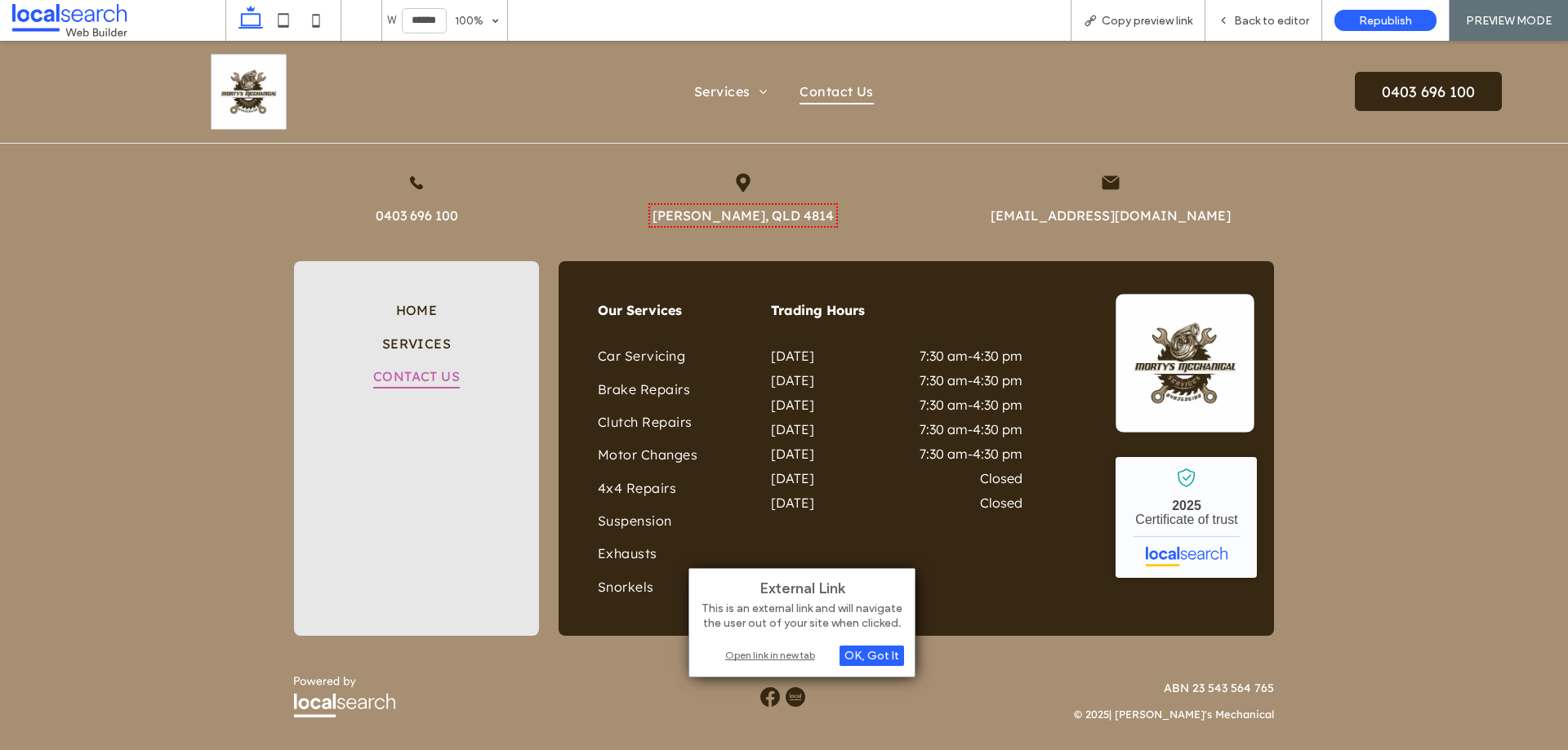
click at [800, 662] on div "Open link in new tab" at bounding box center [801, 655] width 204 height 17
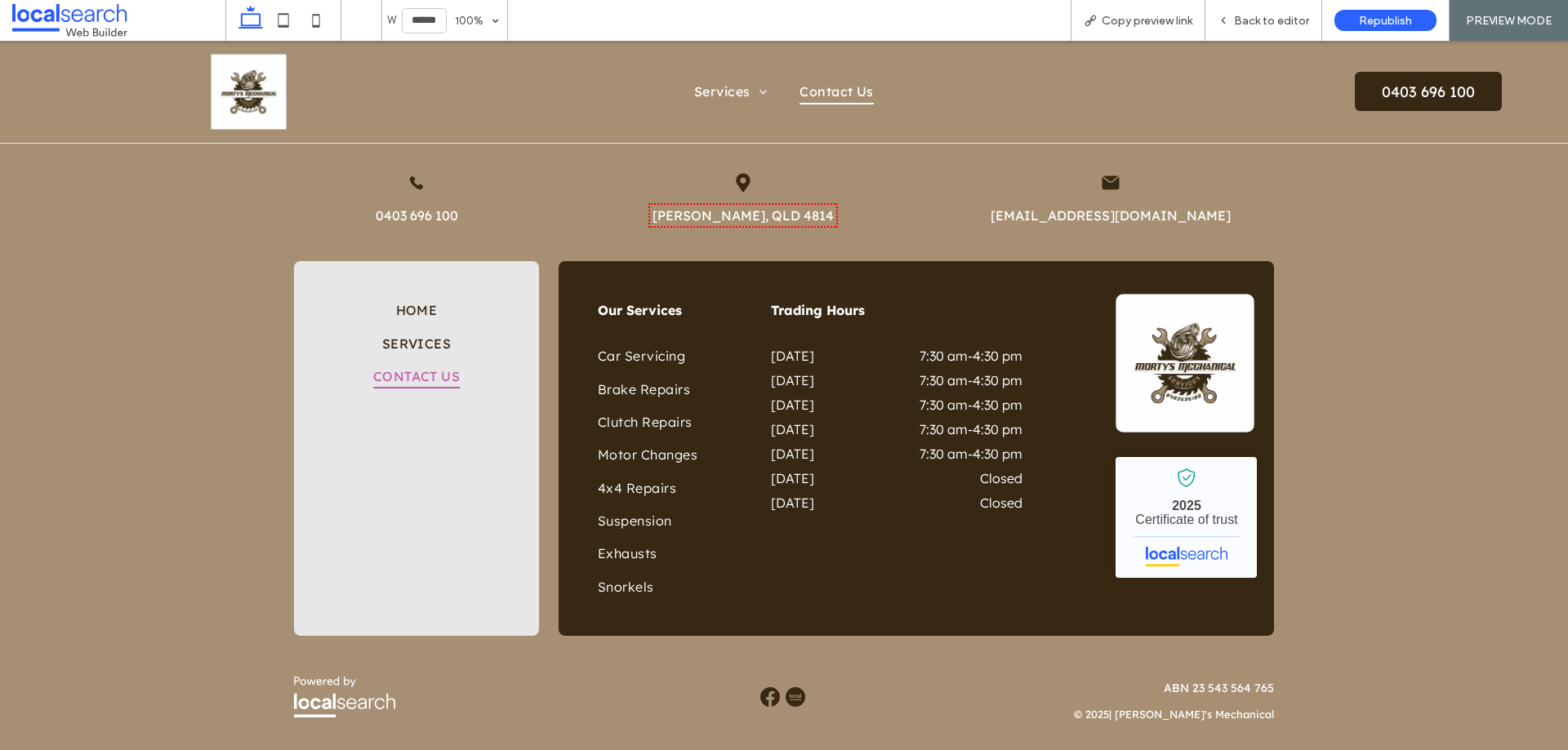
click at [763, 693] on img at bounding box center [770, 697] width 20 height 20
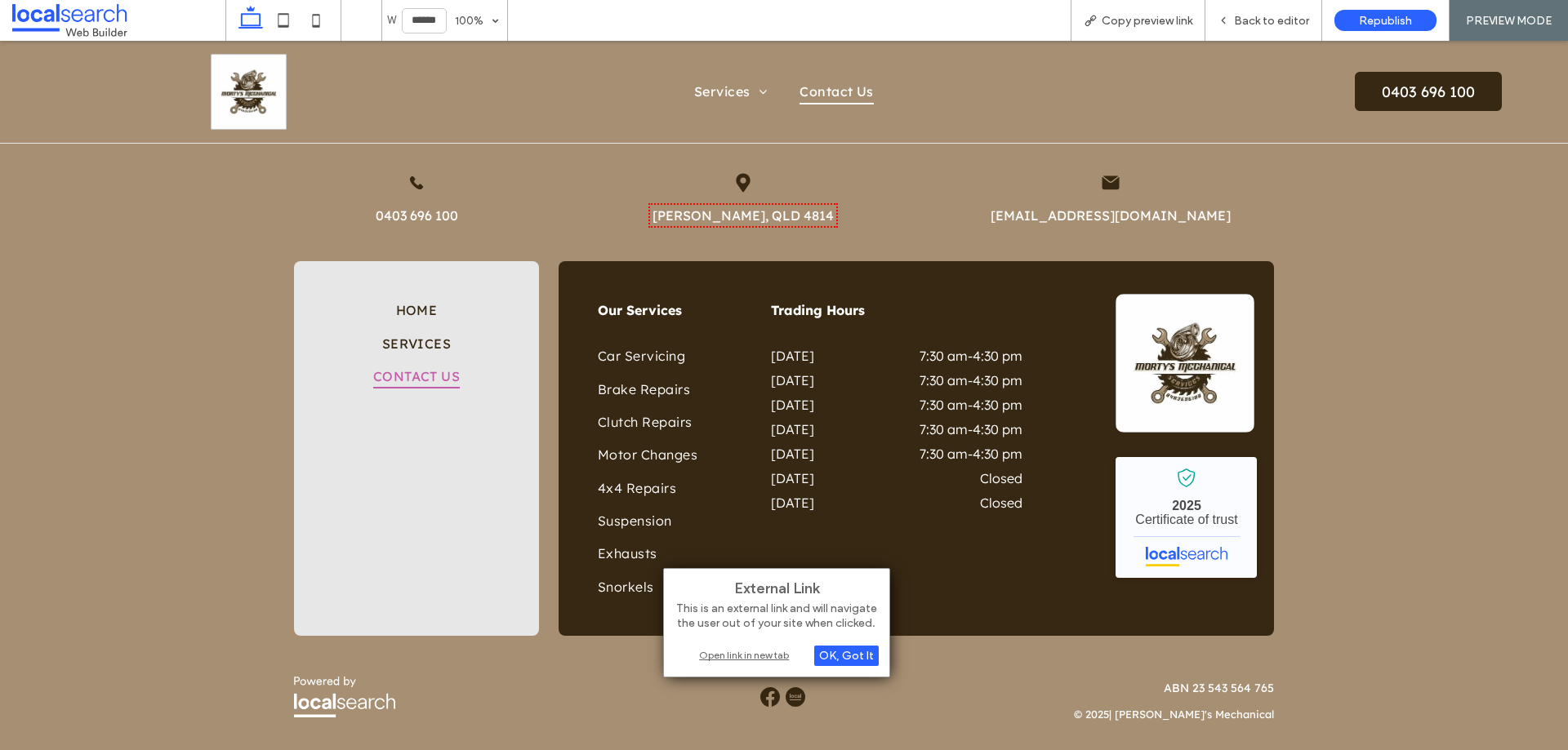
drag, startPoint x: 781, startPoint y: 656, endPoint x: 178, endPoint y: 617, distance: 604.3
click at [781, 656] on div "Open link in new tab" at bounding box center [776, 655] width 204 height 17
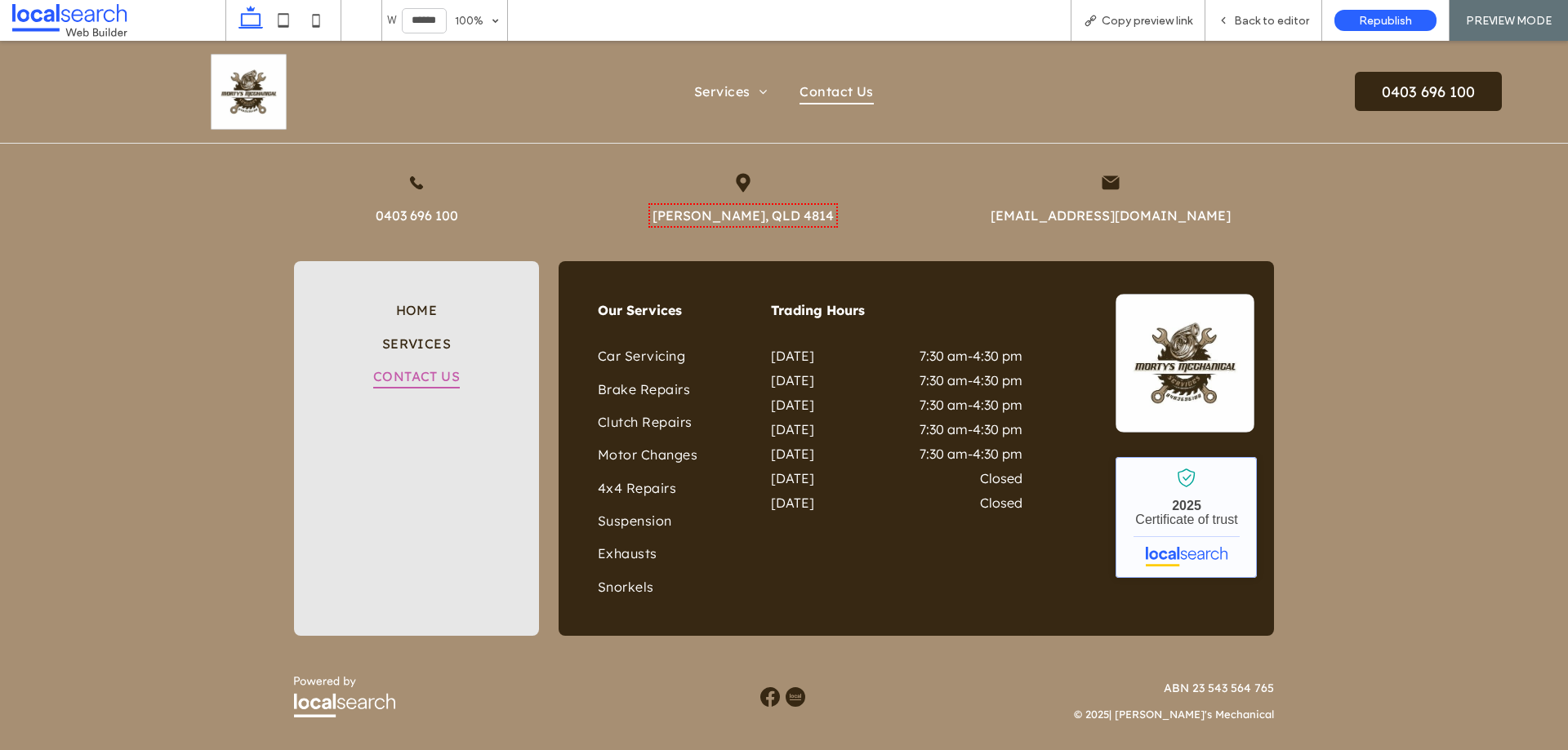
click at [1195, 496] on link "Morty's Mechanical - Localsearch verified business" at bounding box center [1186, 518] width 141 height 121
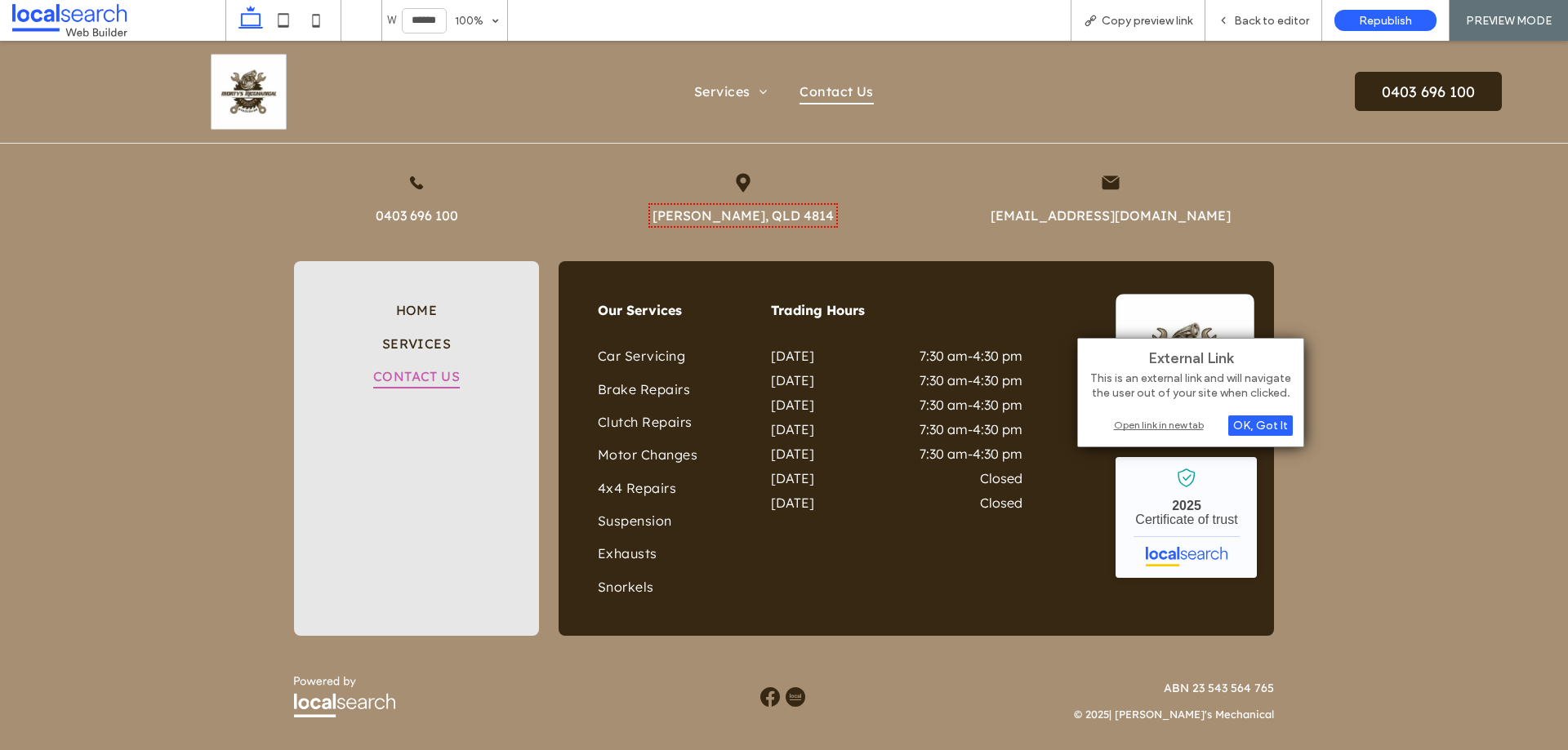
click at [1168, 426] on div "Open link in new tab" at bounding box center [1189, 424] width 204 height 17
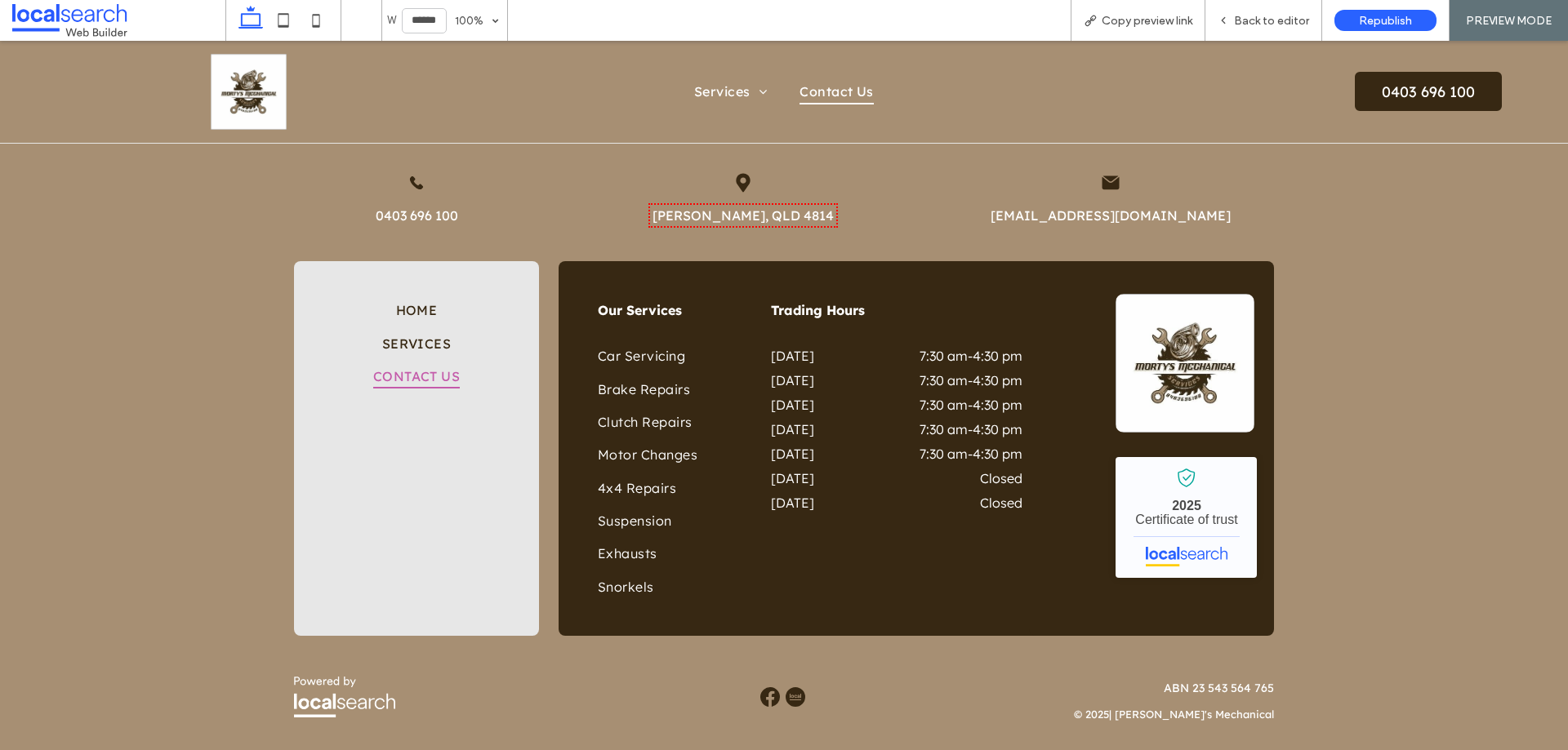
click at [743, 216] on link "[PERSON_NAME], QLD 4814" at bounding box center [743, 216] width 181 height 16
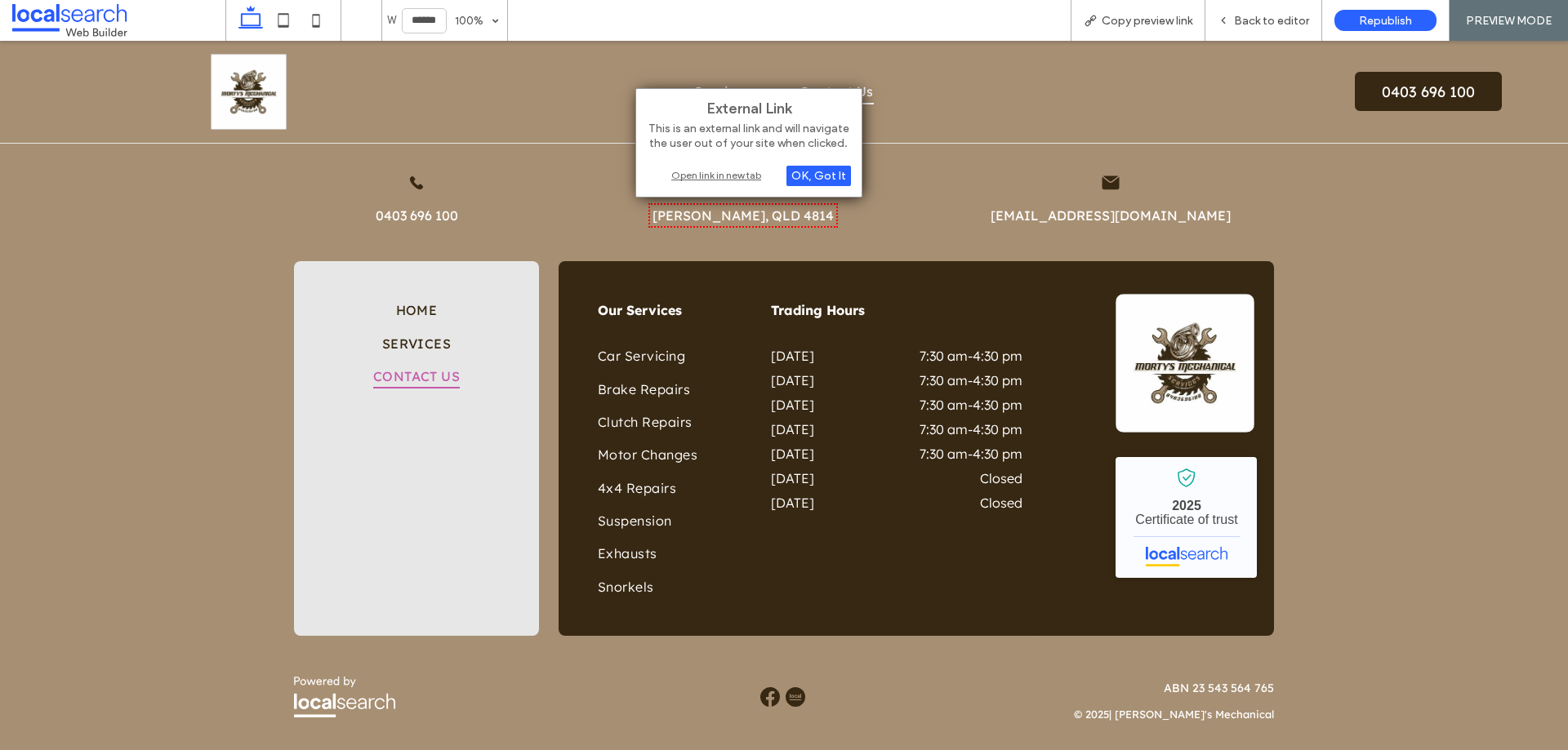
click at [743, 182] on div "Open link in new tab" at bounding box center [748, 175] width 204 height 17
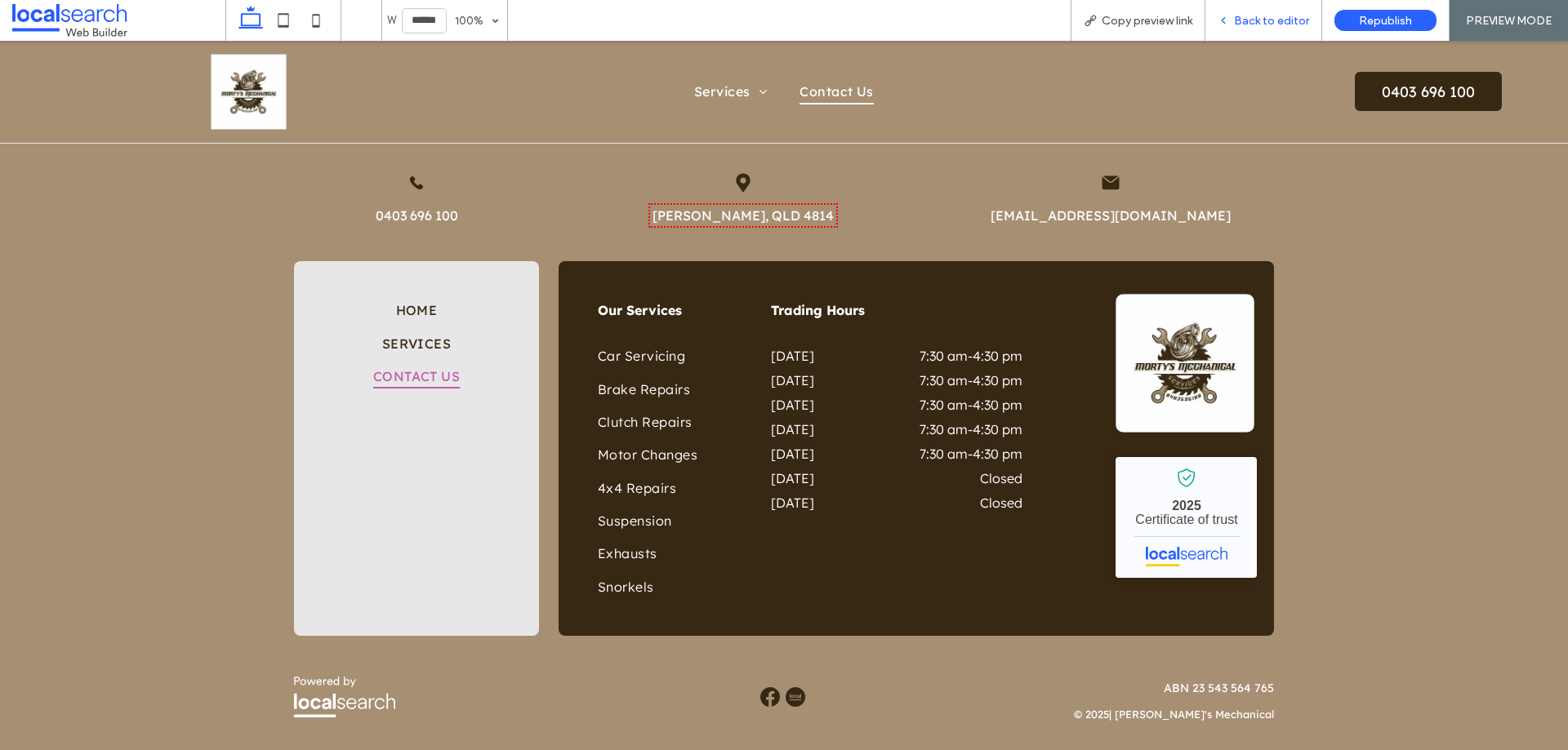
drag, startPoint x: 1267, startPoint y: 15, endPoint x: 1342, endPoint y: 43, distance: 80.1
click at [1267, 15] on span "Back to editor" at bounding box center [1272, 21] width 76 height 14
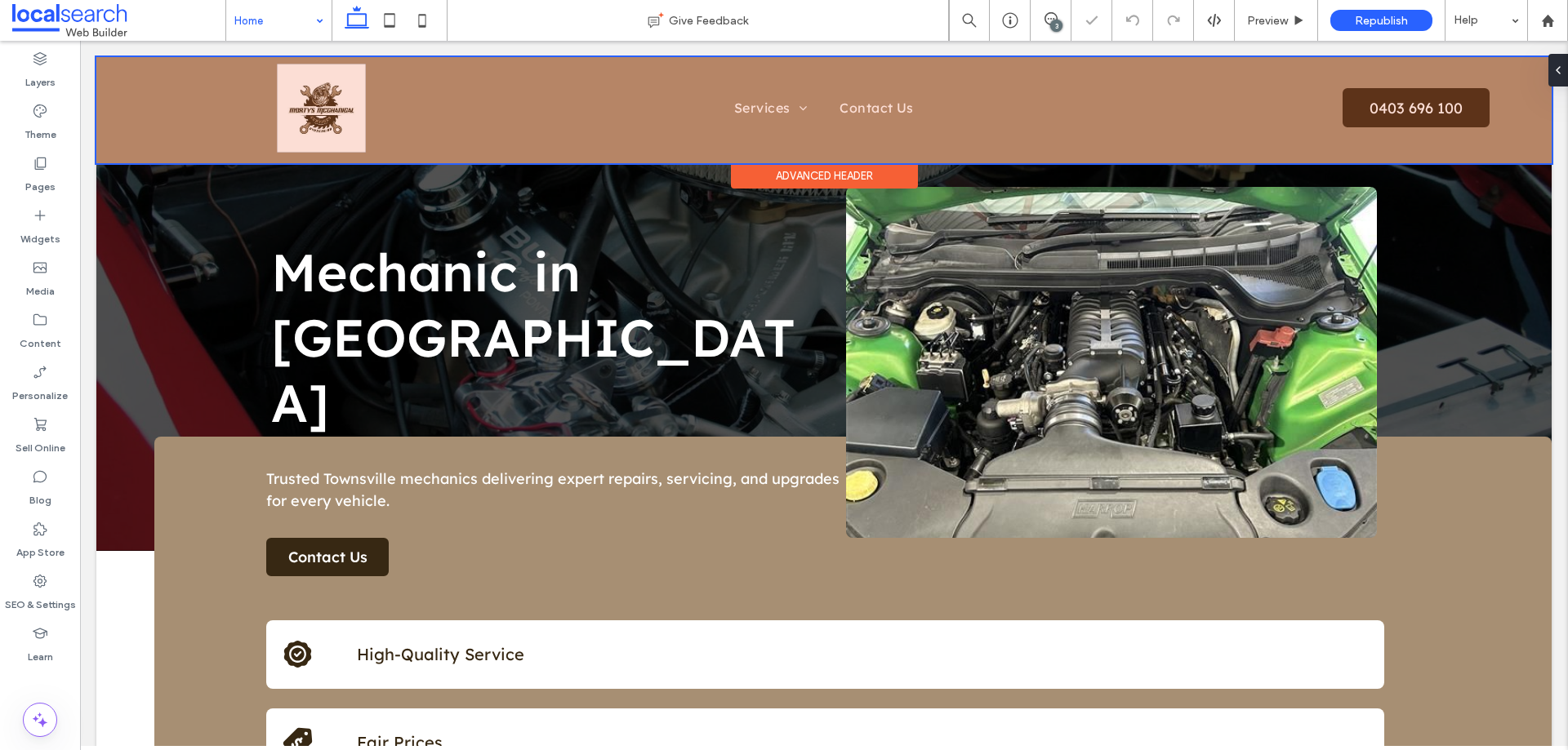
click at [337, 122] on div at bounding box center [824, 110] width 1455 height 106
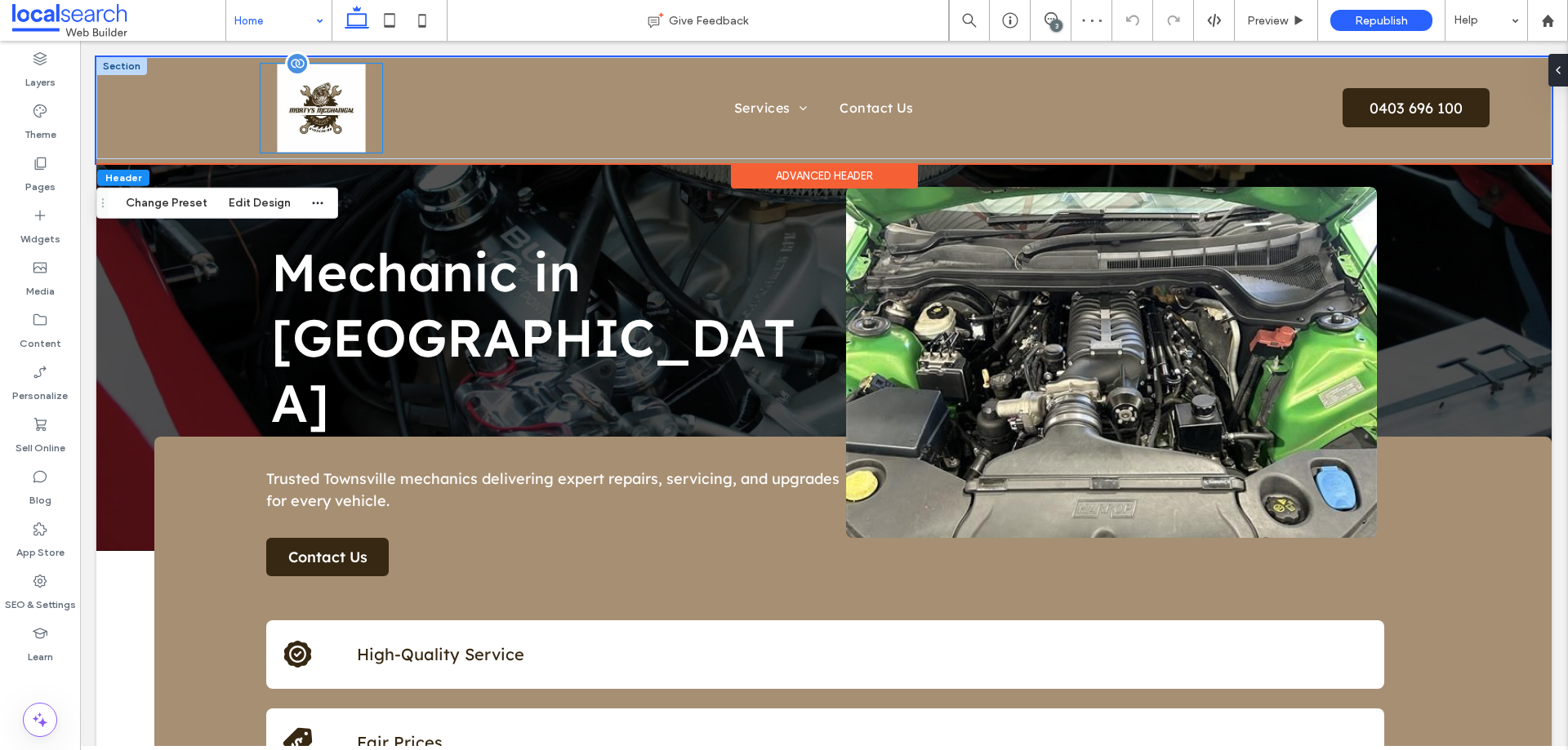
click at [334, 102] on img at bounding box center [322, 108] width 89 height 89
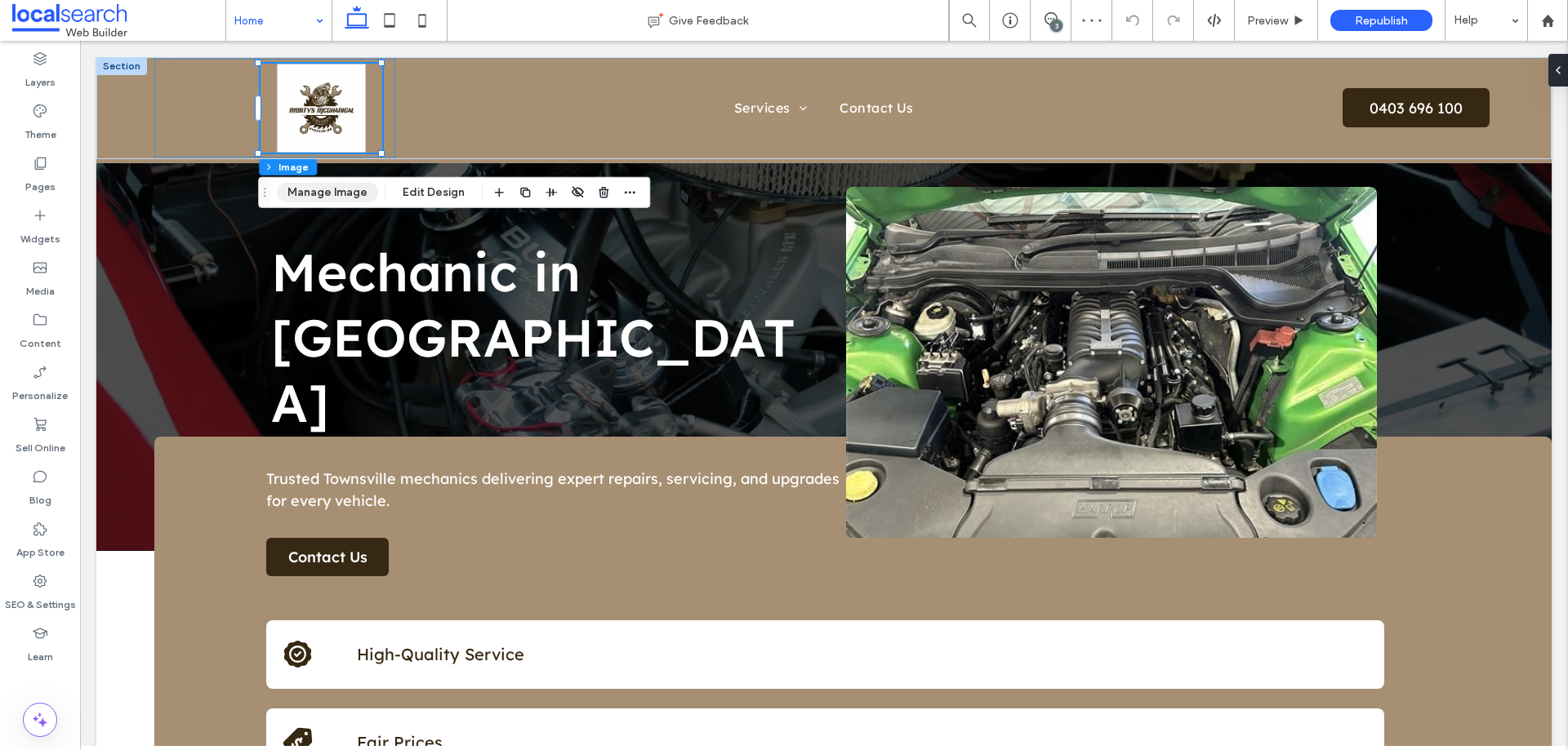
click at [347, 192] on button "Manage Image" at bounding box center [328, 193] width 101 height 20
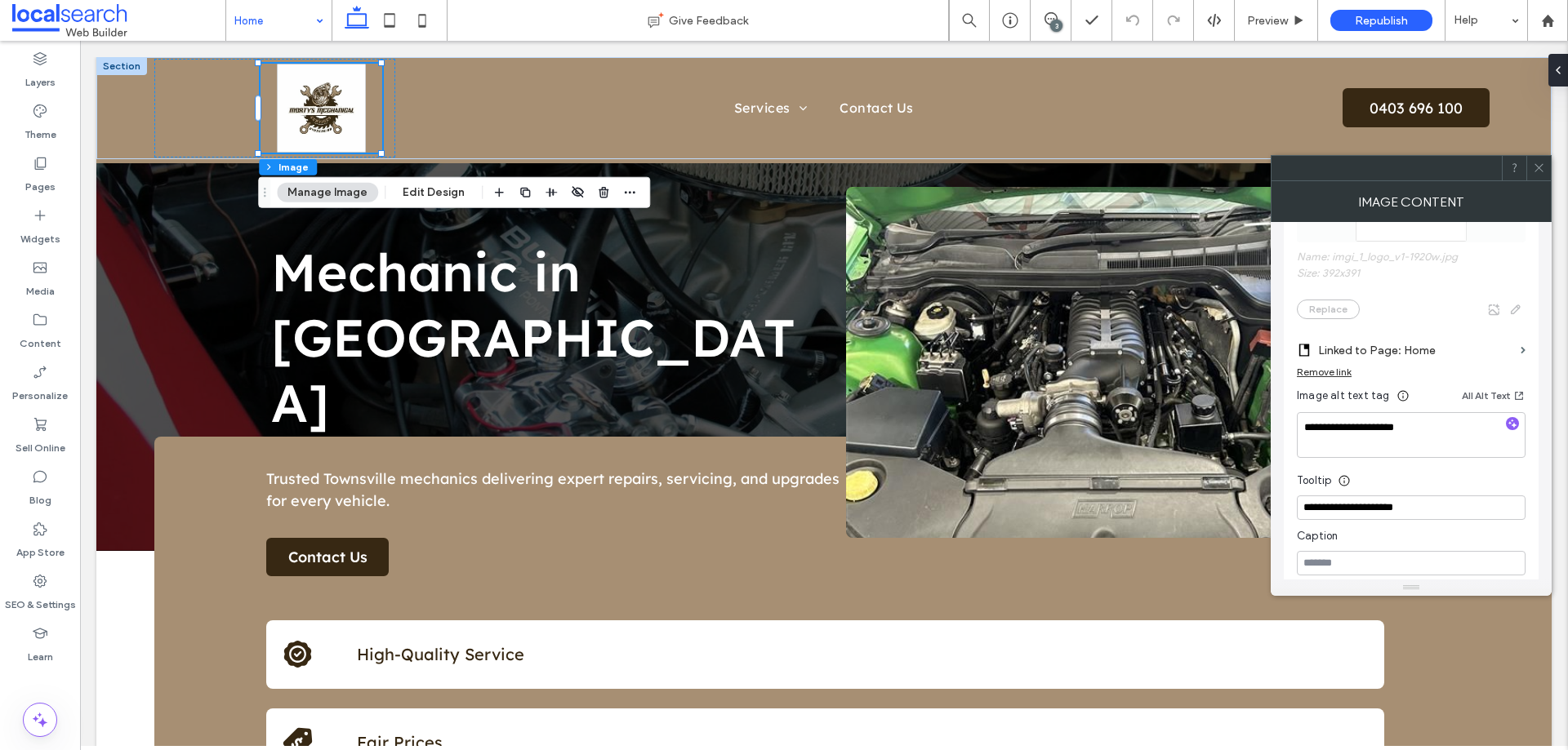
scroll to position [408, 0]
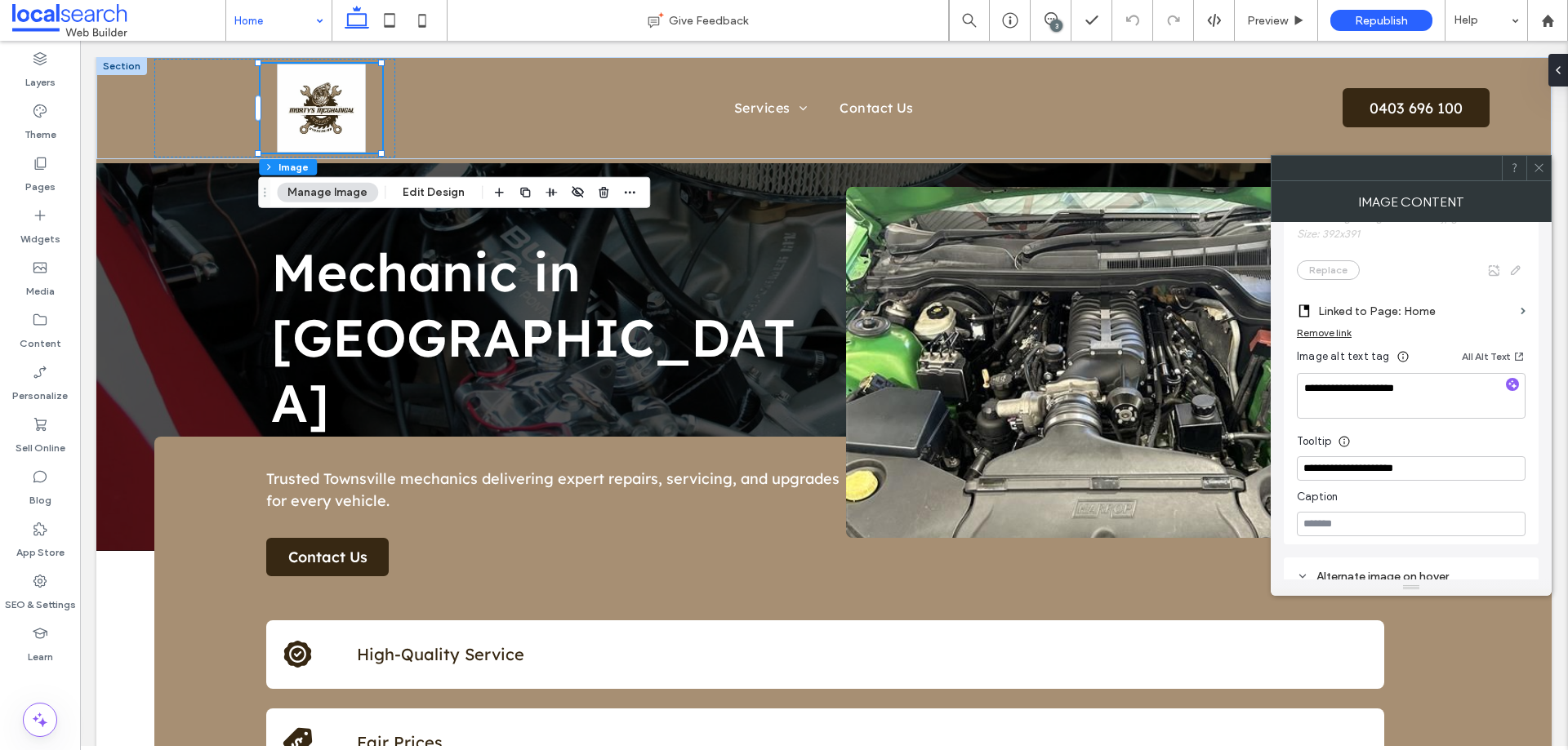
click at [1544, 176] on span at bounding box center [1538, 168] width 12 height 25
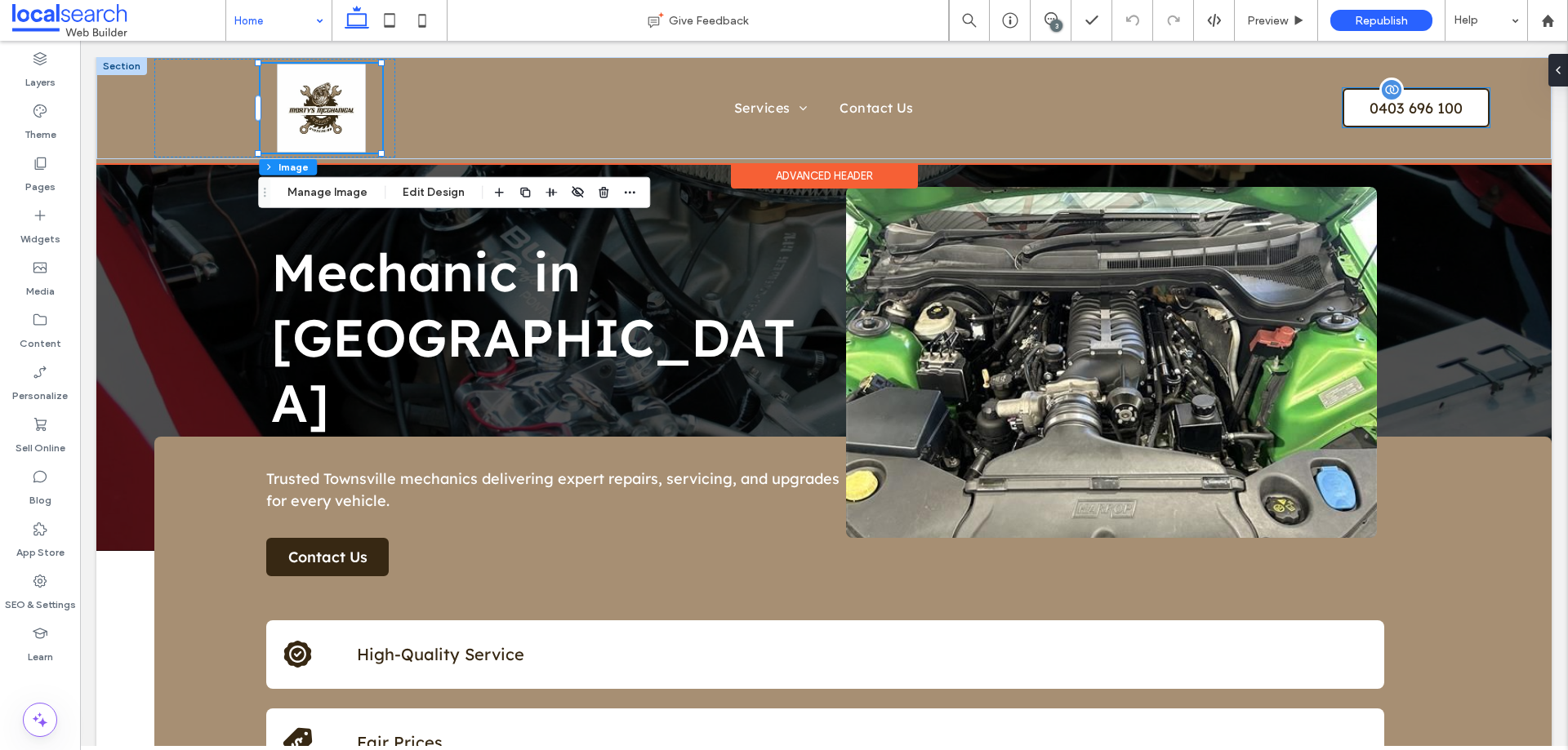
click at [1424, 117] on span "0403 696 100" at bounding box center [1415, 107] width 104 height 35
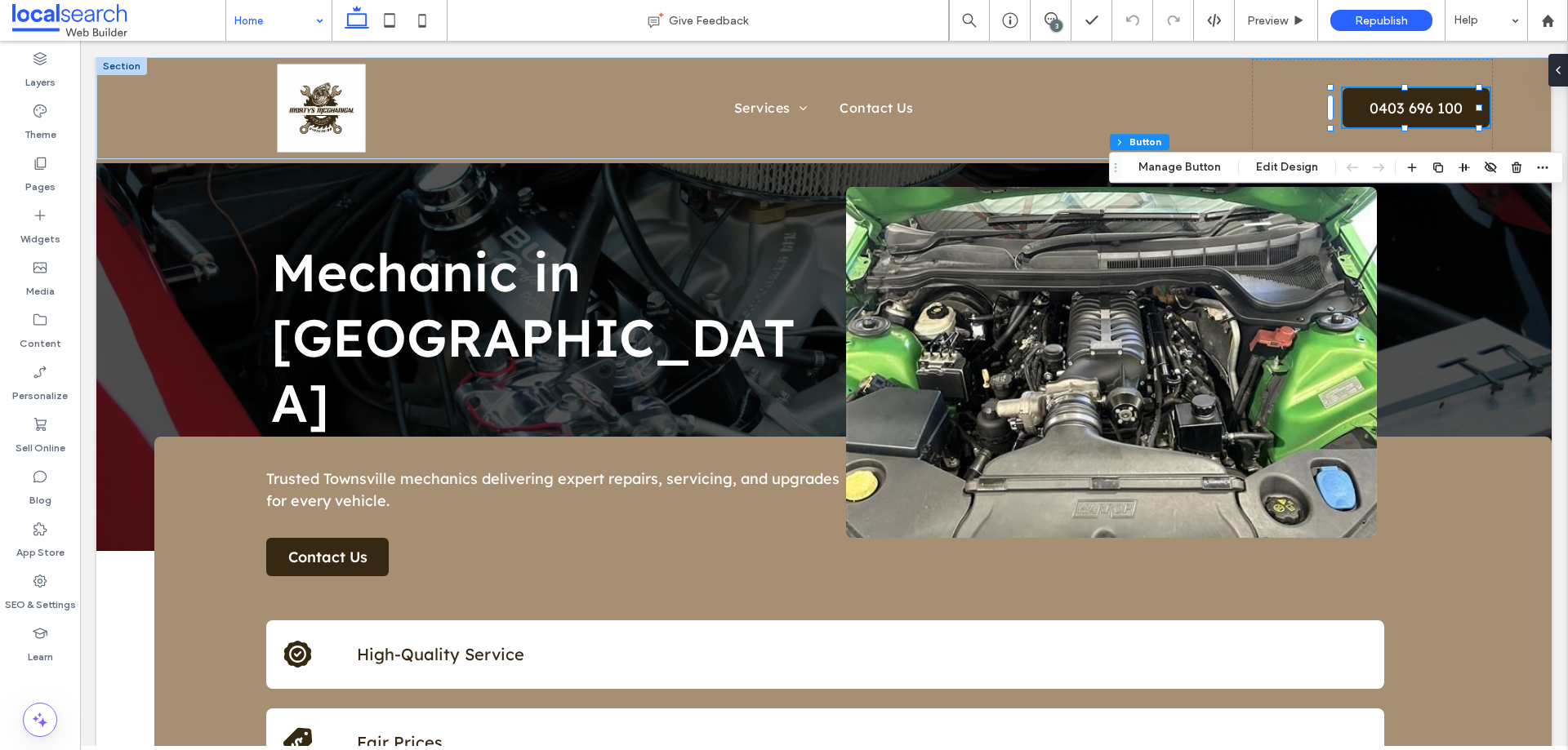
click at [382, 23] on icon at bounding box center [390, 20] width 33 height 33
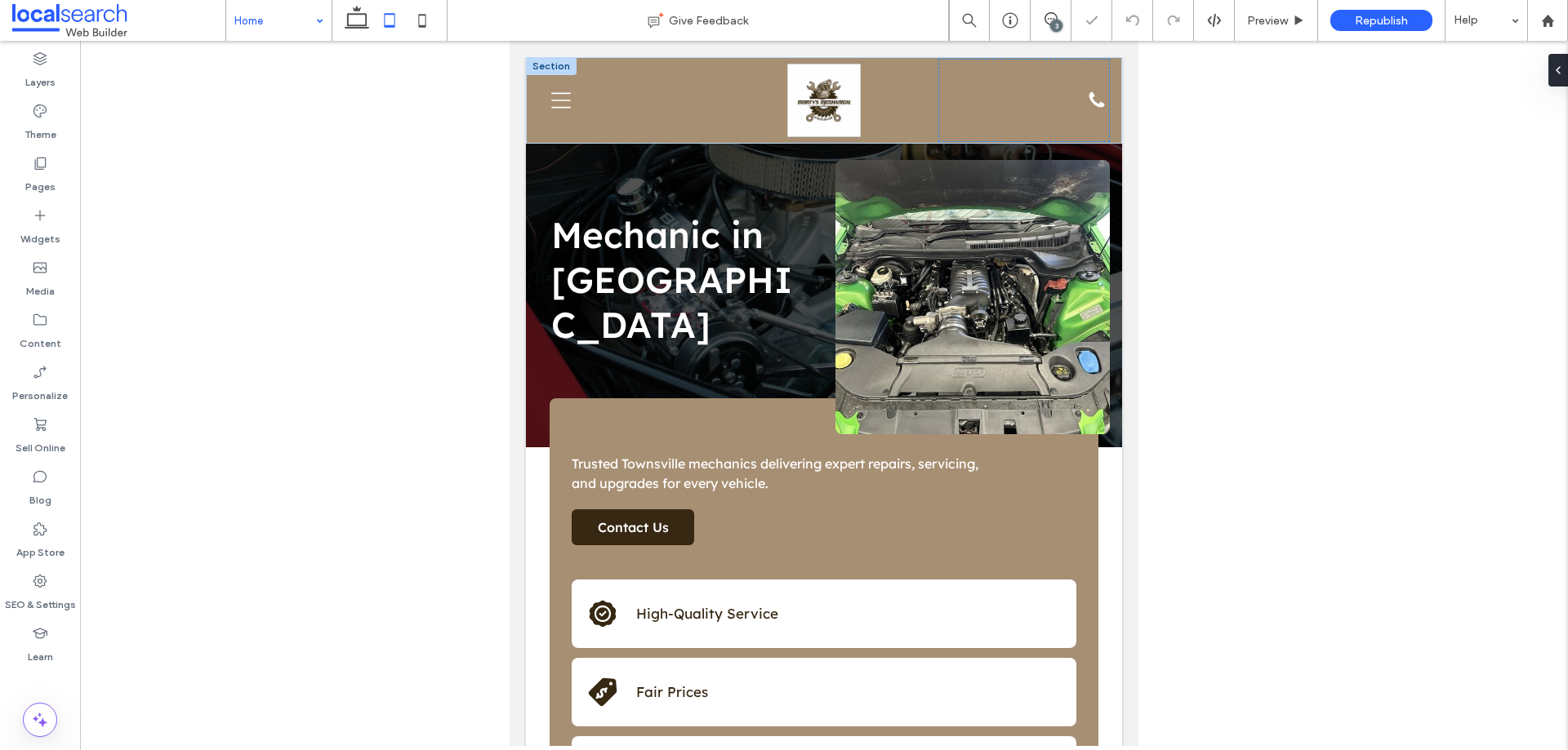
type input "***"
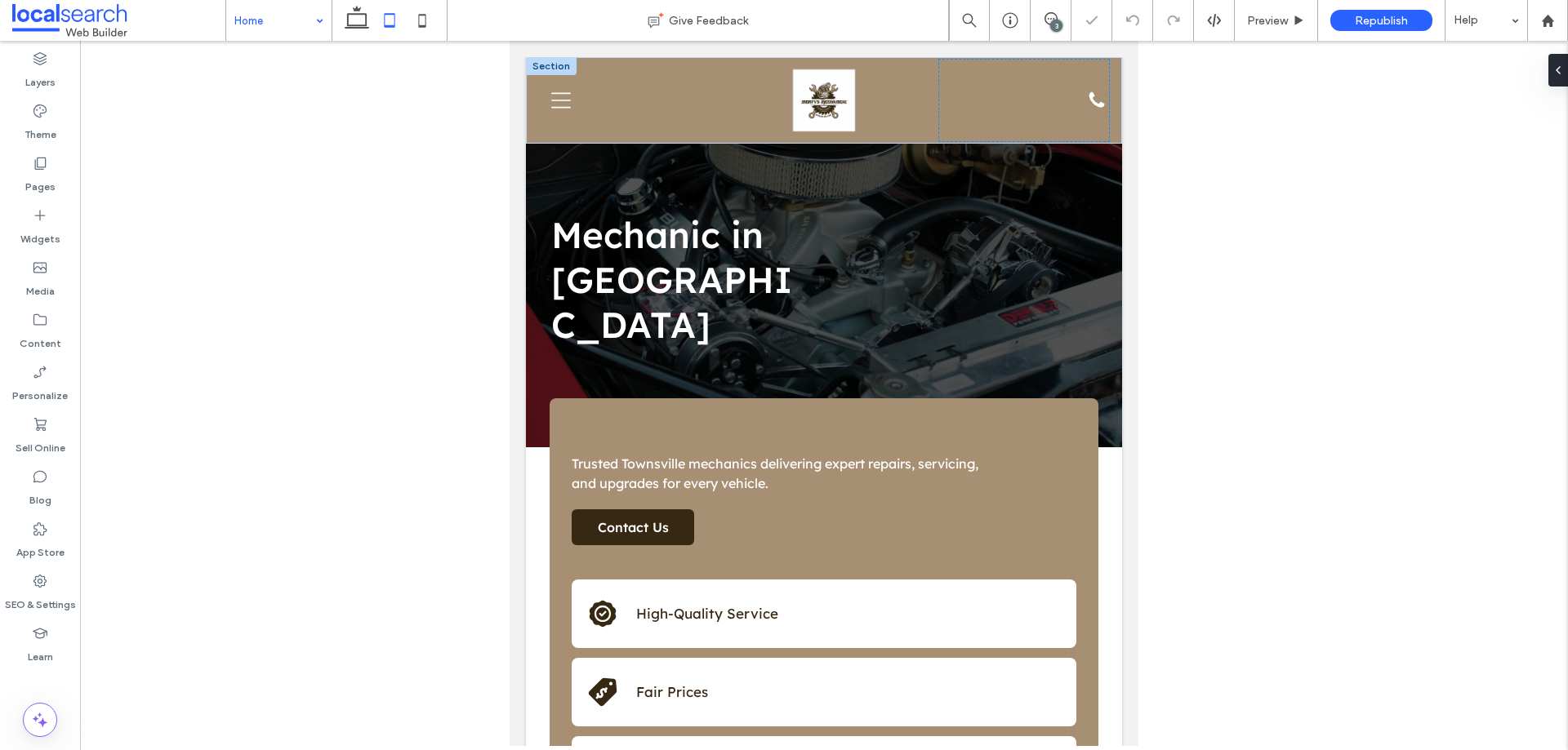
scroll to position [2843, 0]
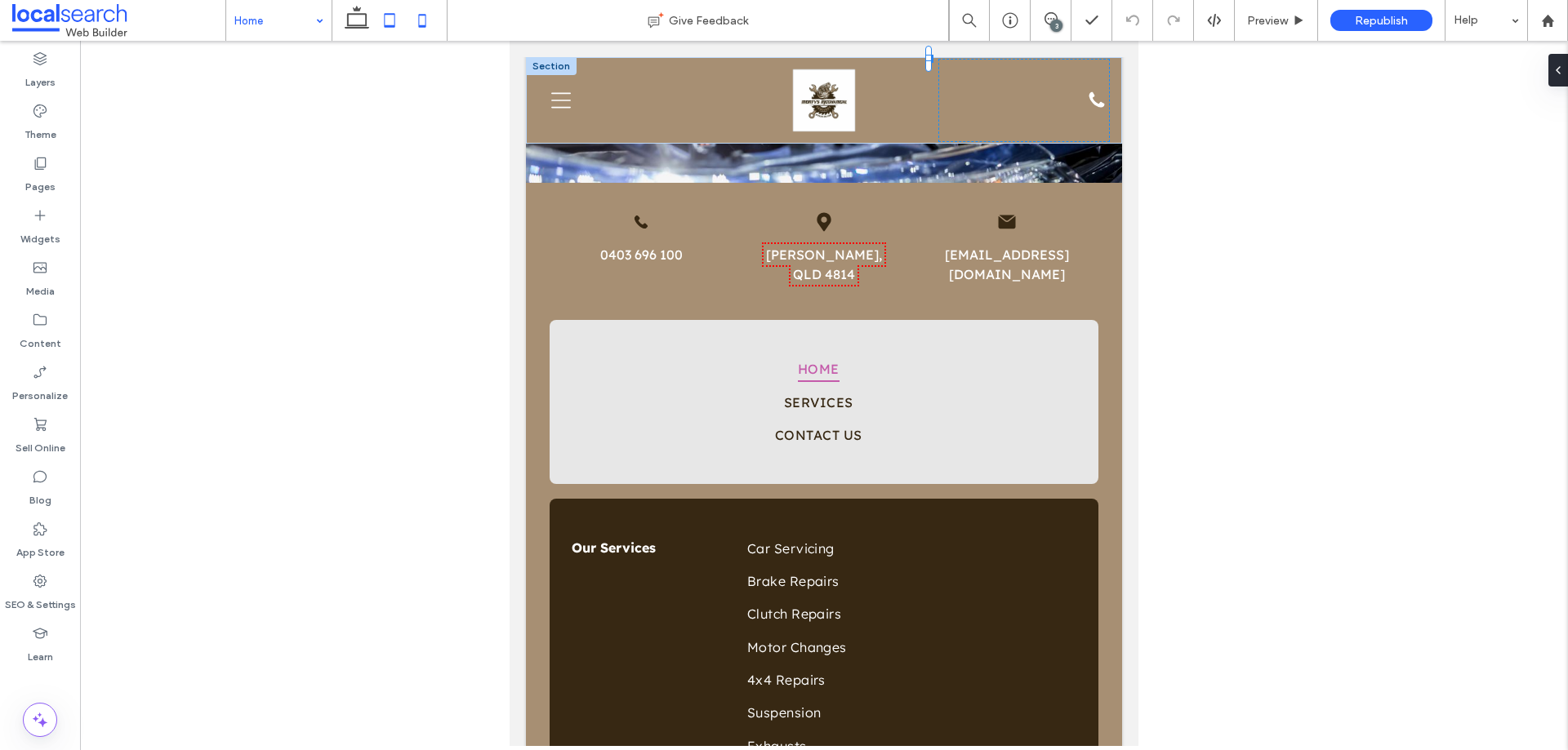
click at [433, 20] on icon at bounding box center [421, 20] width 33 height 33
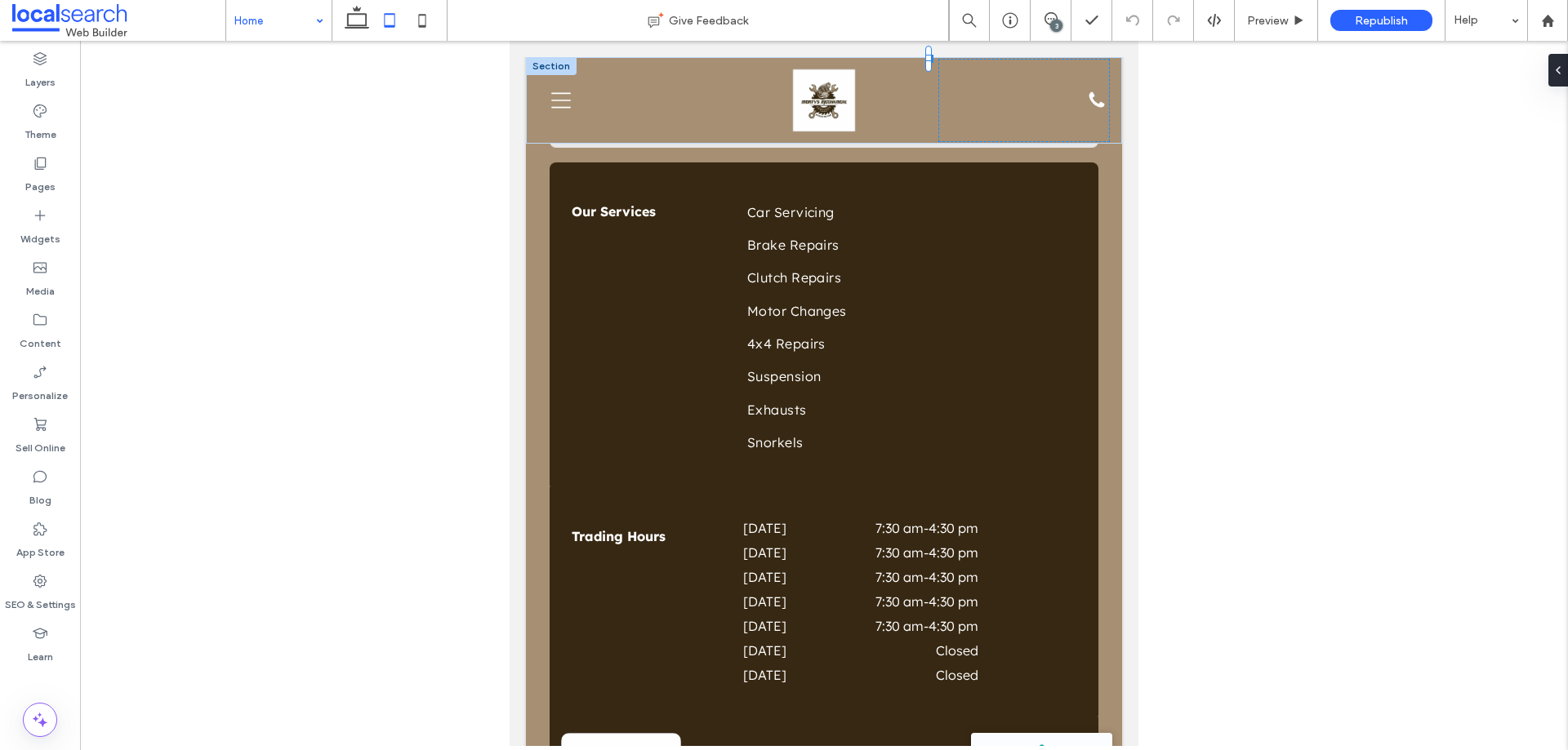
type input "***"
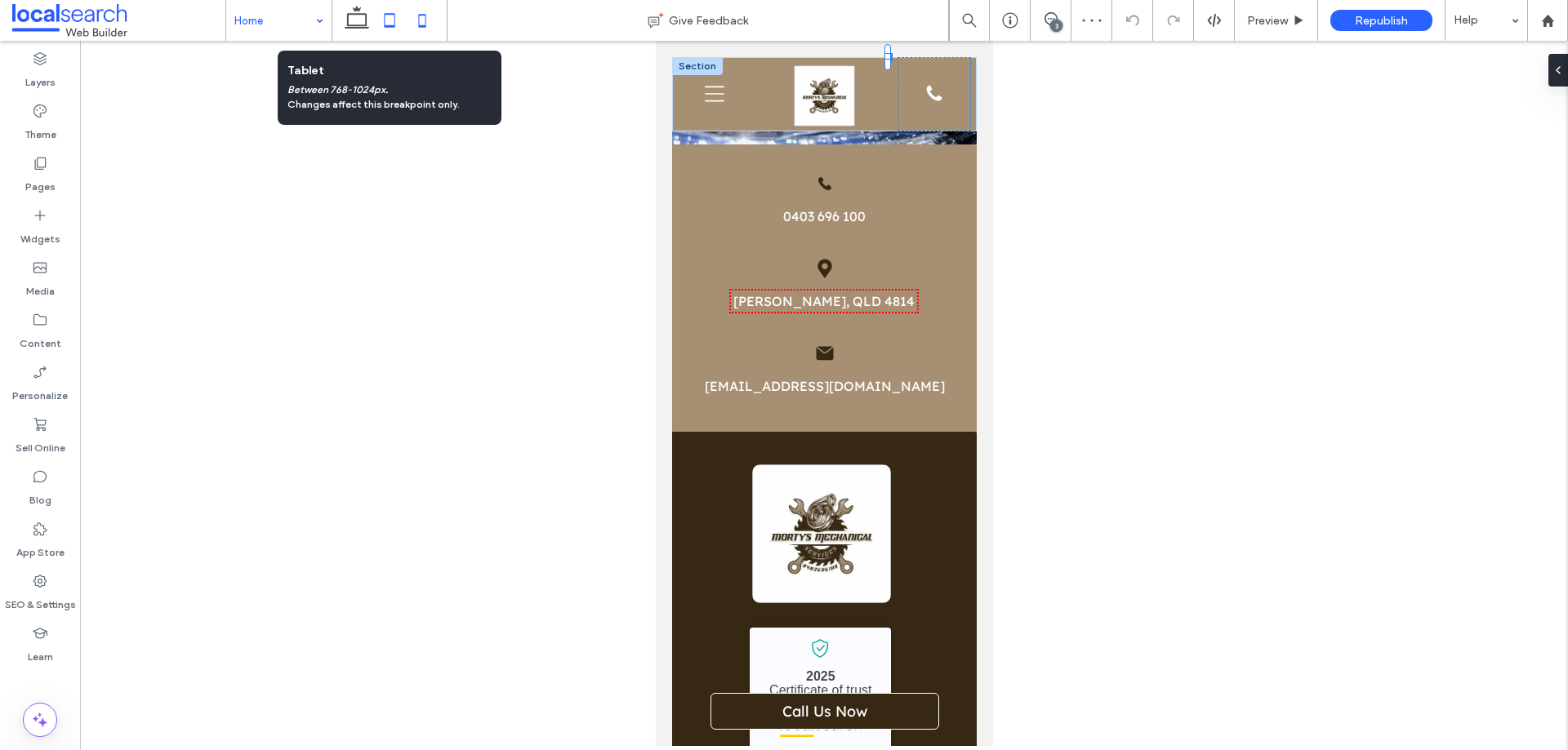
click at [387, 24] on icon at bounding box center [390, 20] width 33 height 33
type input "***"
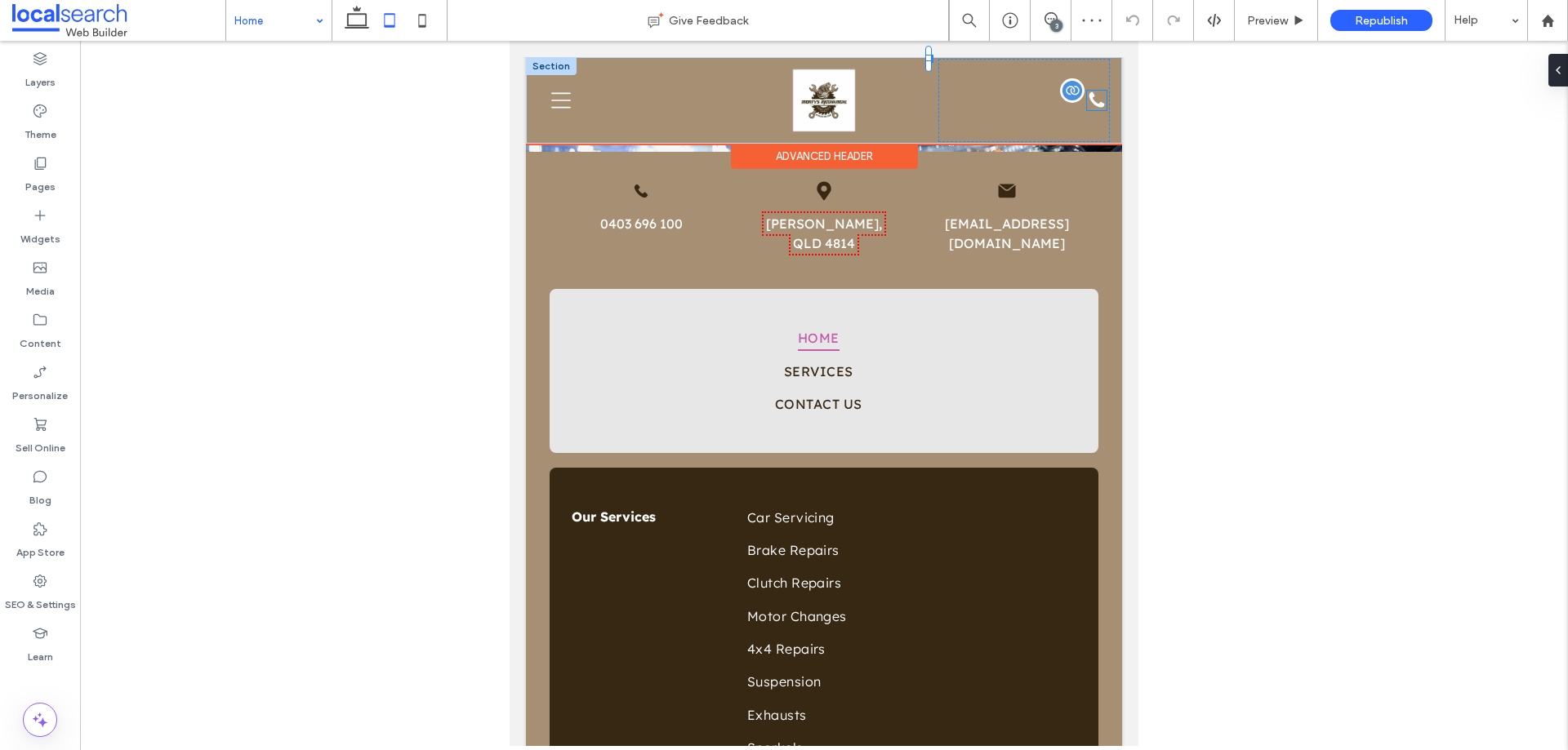
click at [1087, 107] on div "Phone Icon" at bounding box center [1097, 100] width 20 height 20
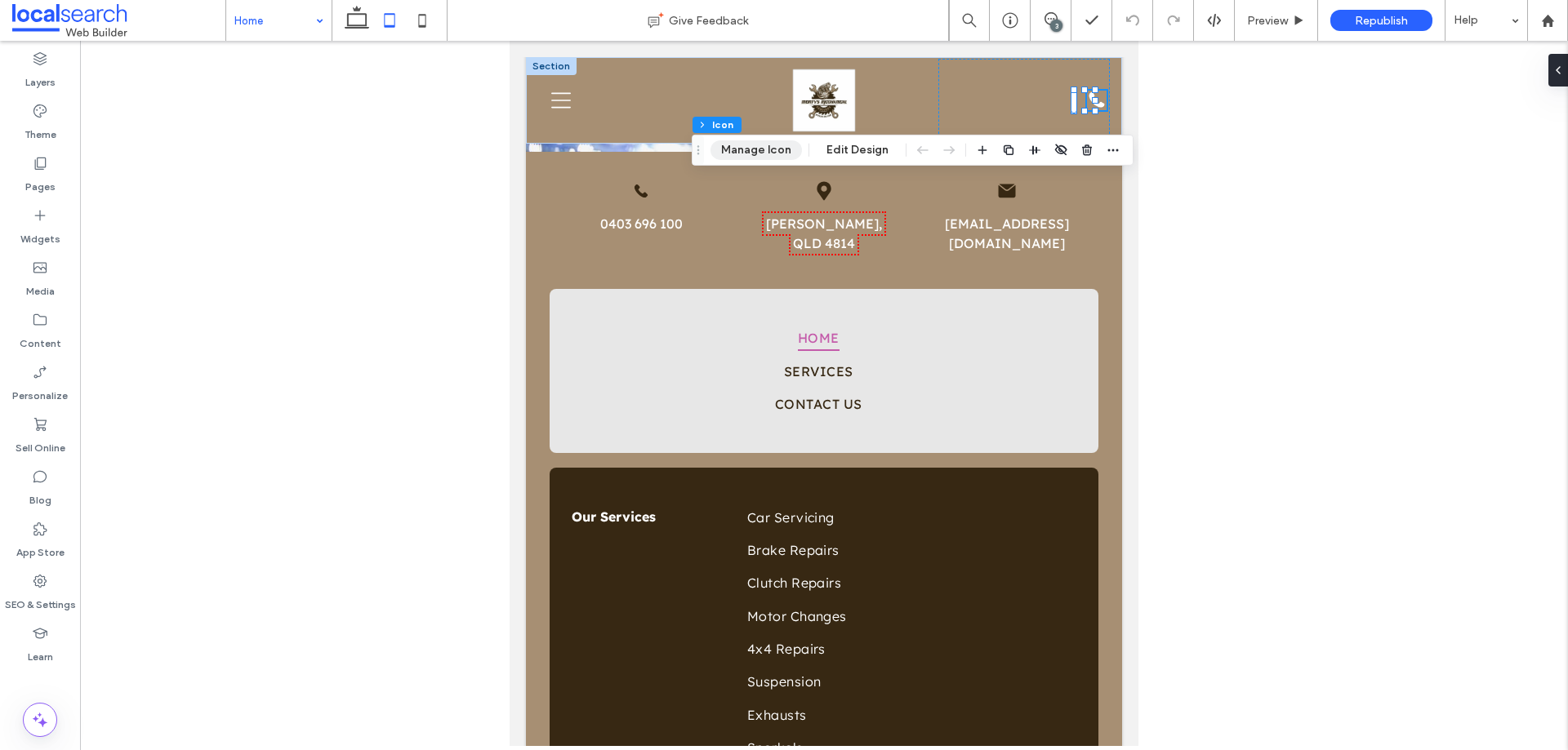
click at [775, 147] on button "Manage Icon" at bounding box center [756, 150] width 91 height 20
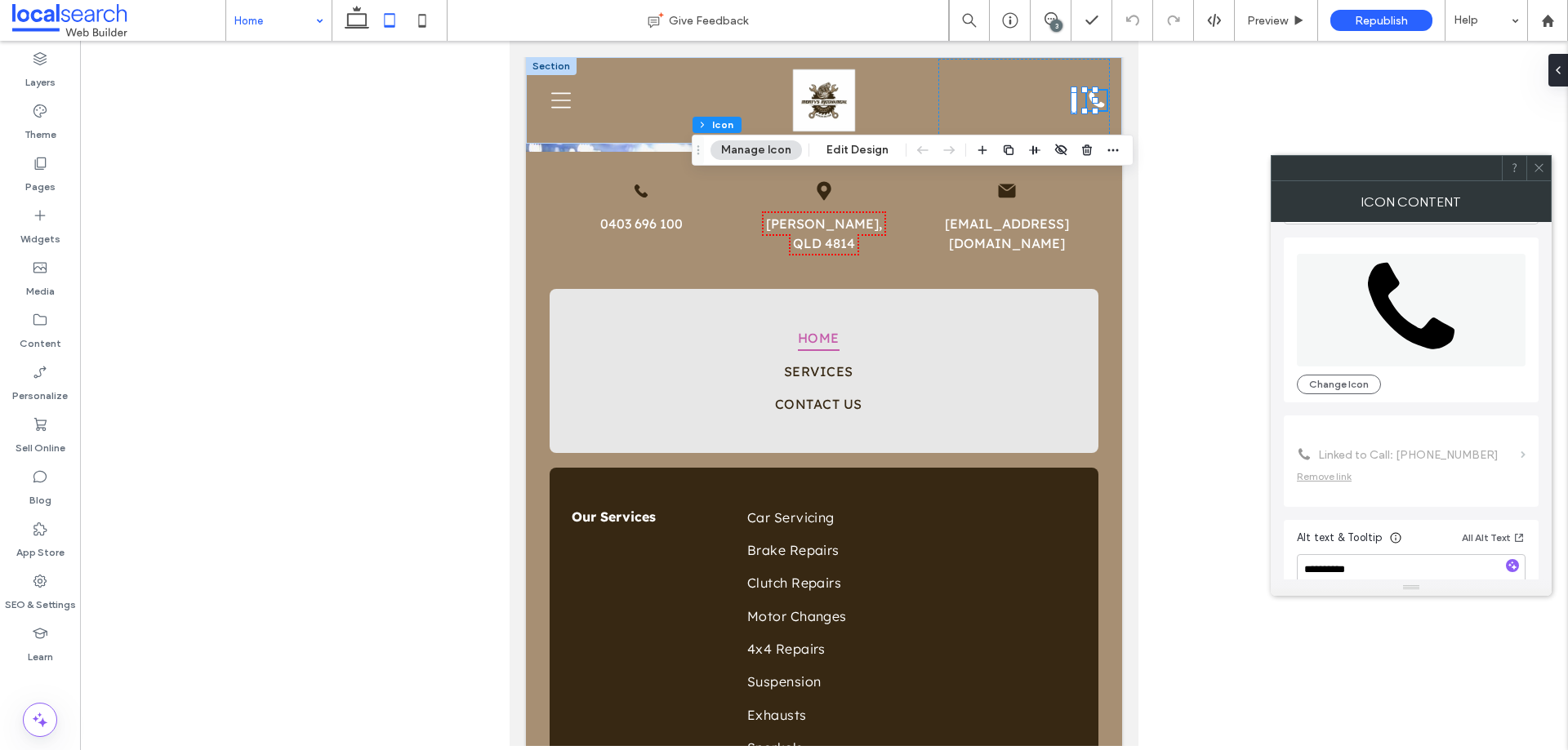
scroll to position [99, 0]
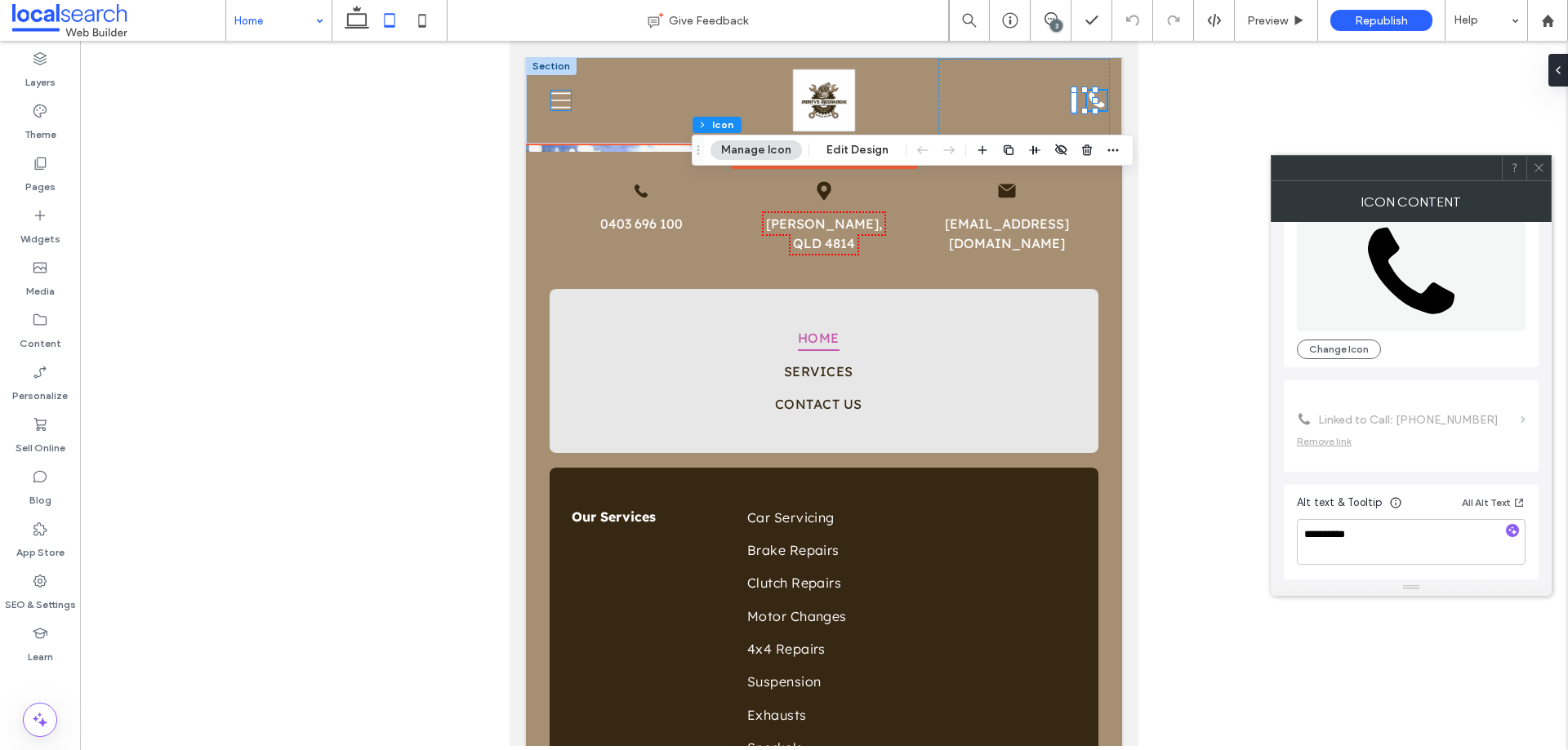
click at [557, 103] on icon "Menu Icon" at bounding box center [561, 100] width 20 height 20
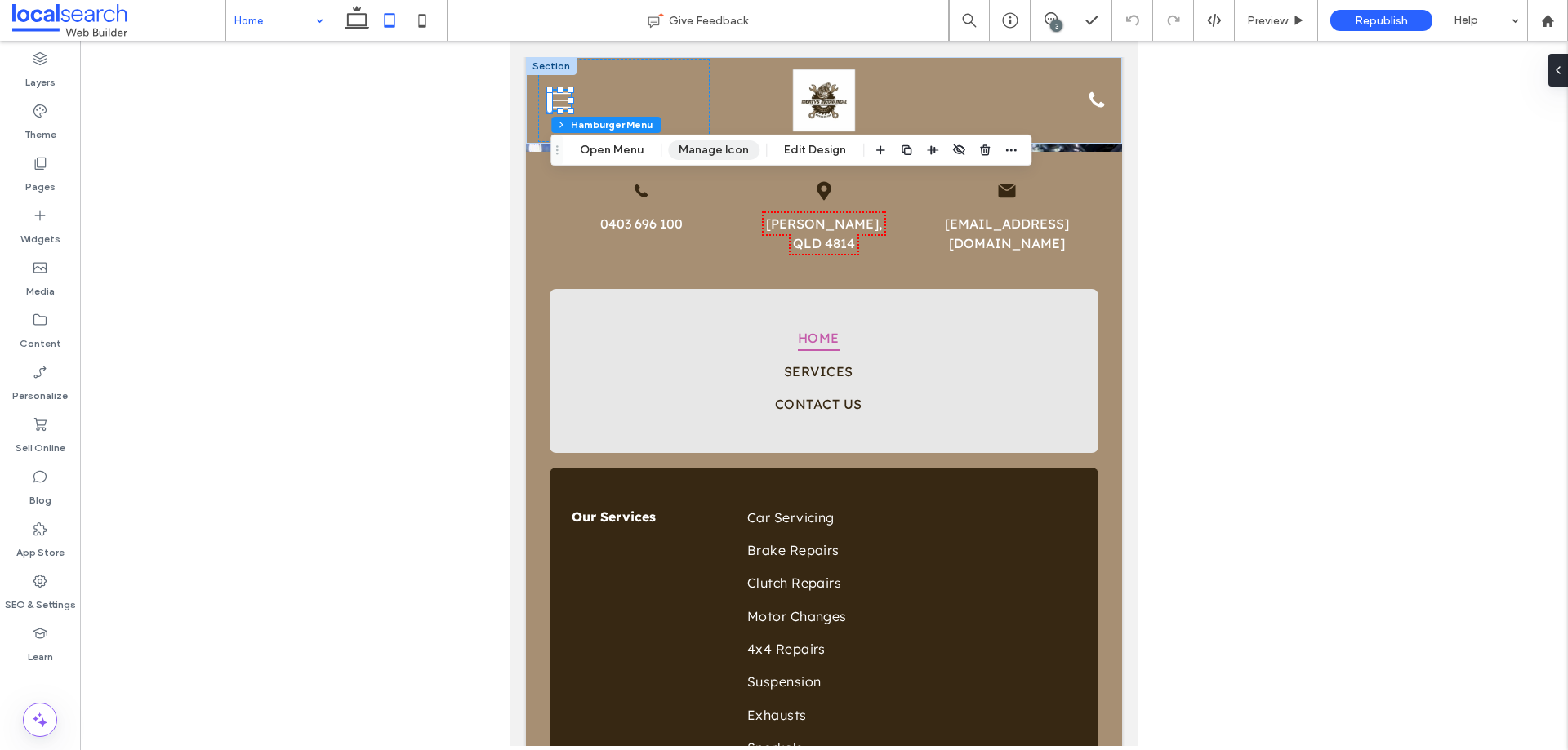
click at [691, 150] on button "Manage Icon" at bounding box center [713, 150] width 91 height 20
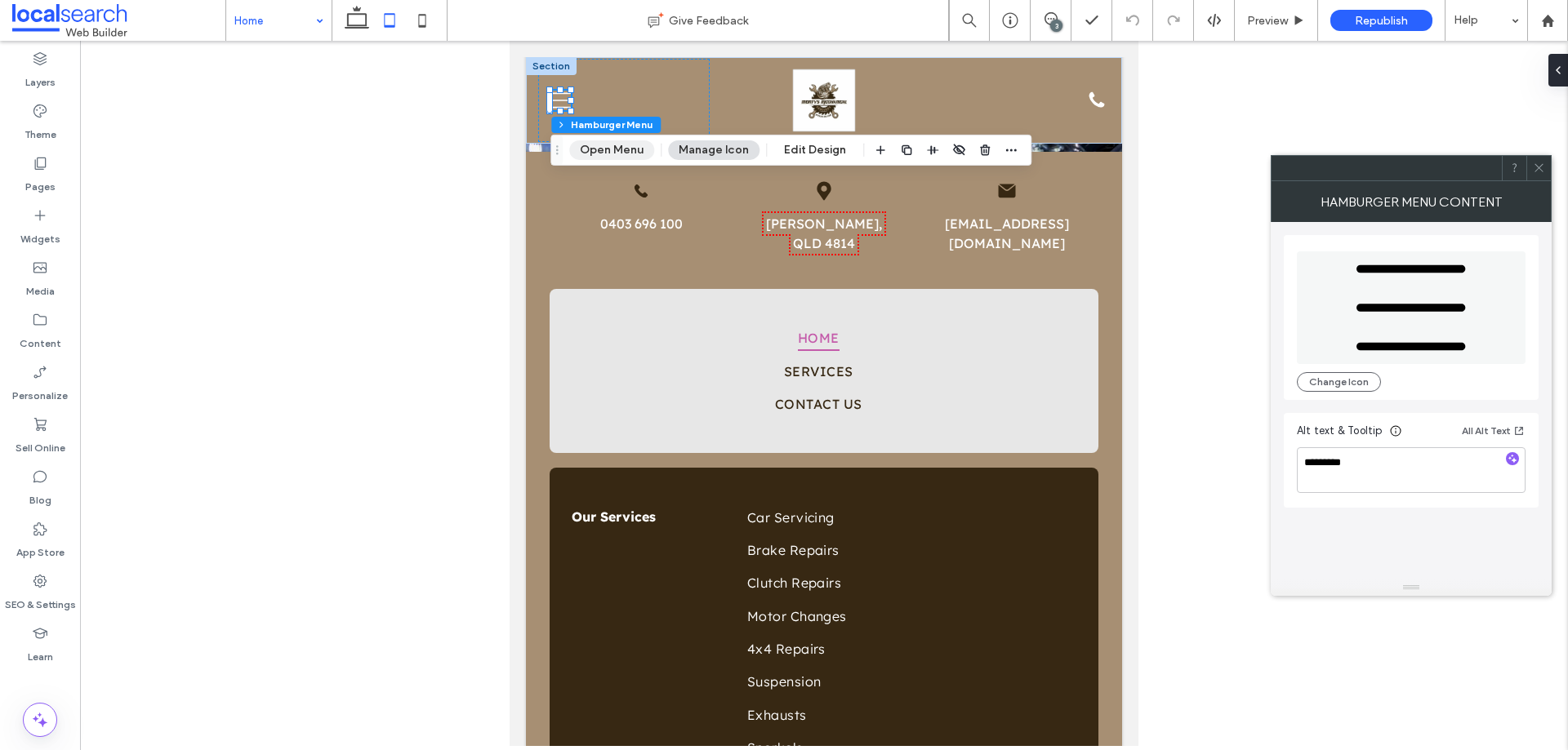
click at [630, 152] on button "Open Menu" at bounding box center [611, 150] width 84 height 20
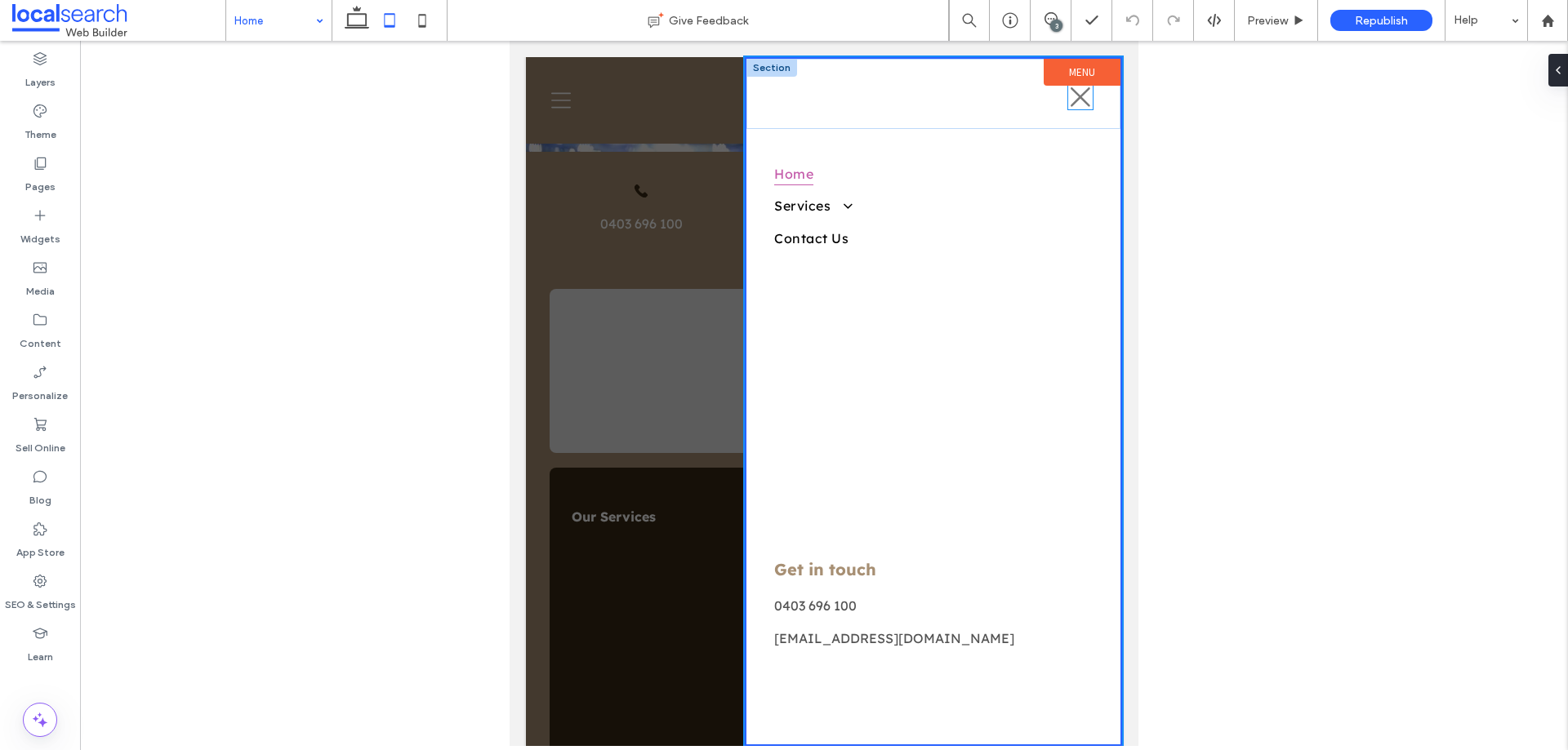
click at [1068, 101] on icon "Close Ico" at bounding box center [1080, 96] width 25 height 25
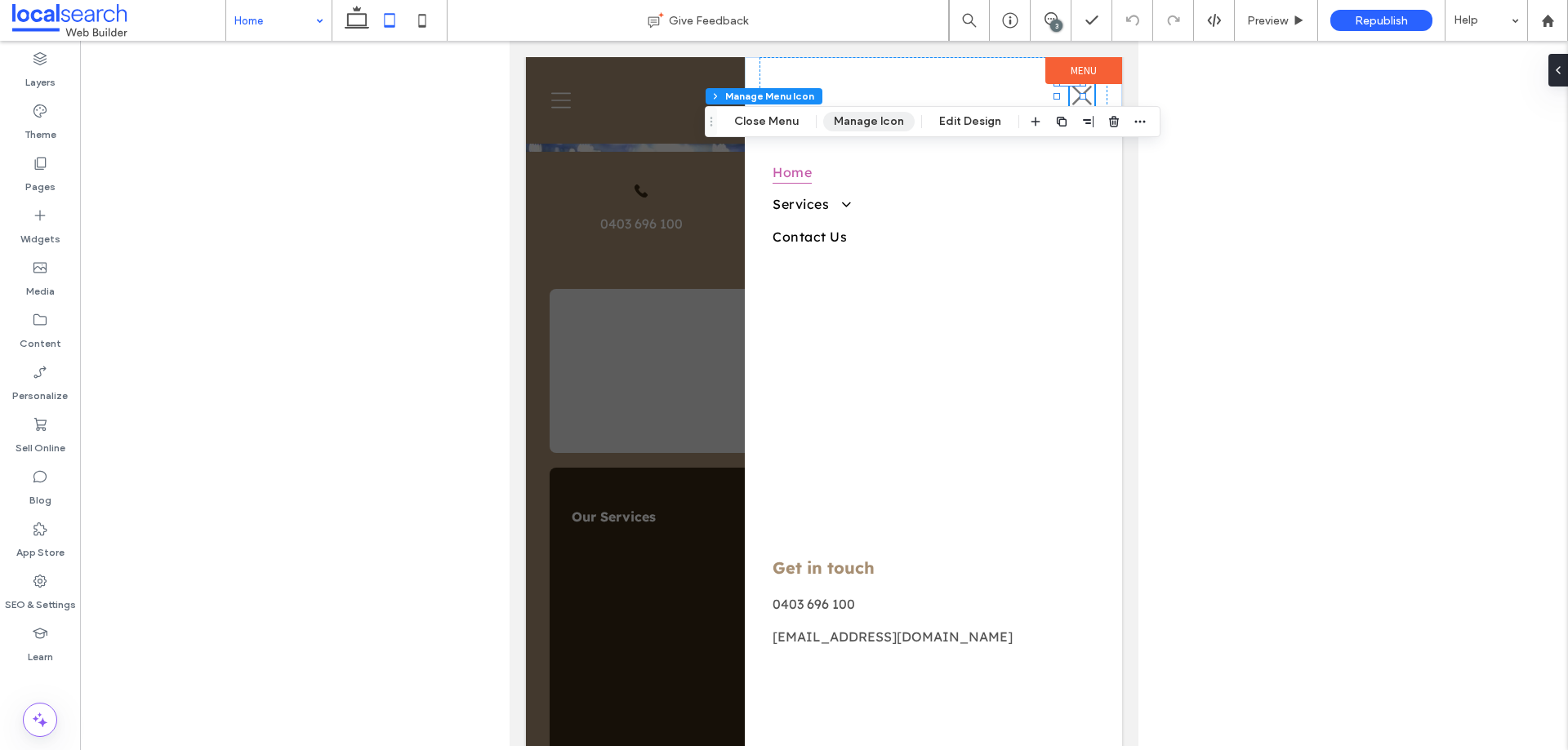
click at [880, 121] on button "Manage Icon" at bounding box center [868, 122] width 91 height 20
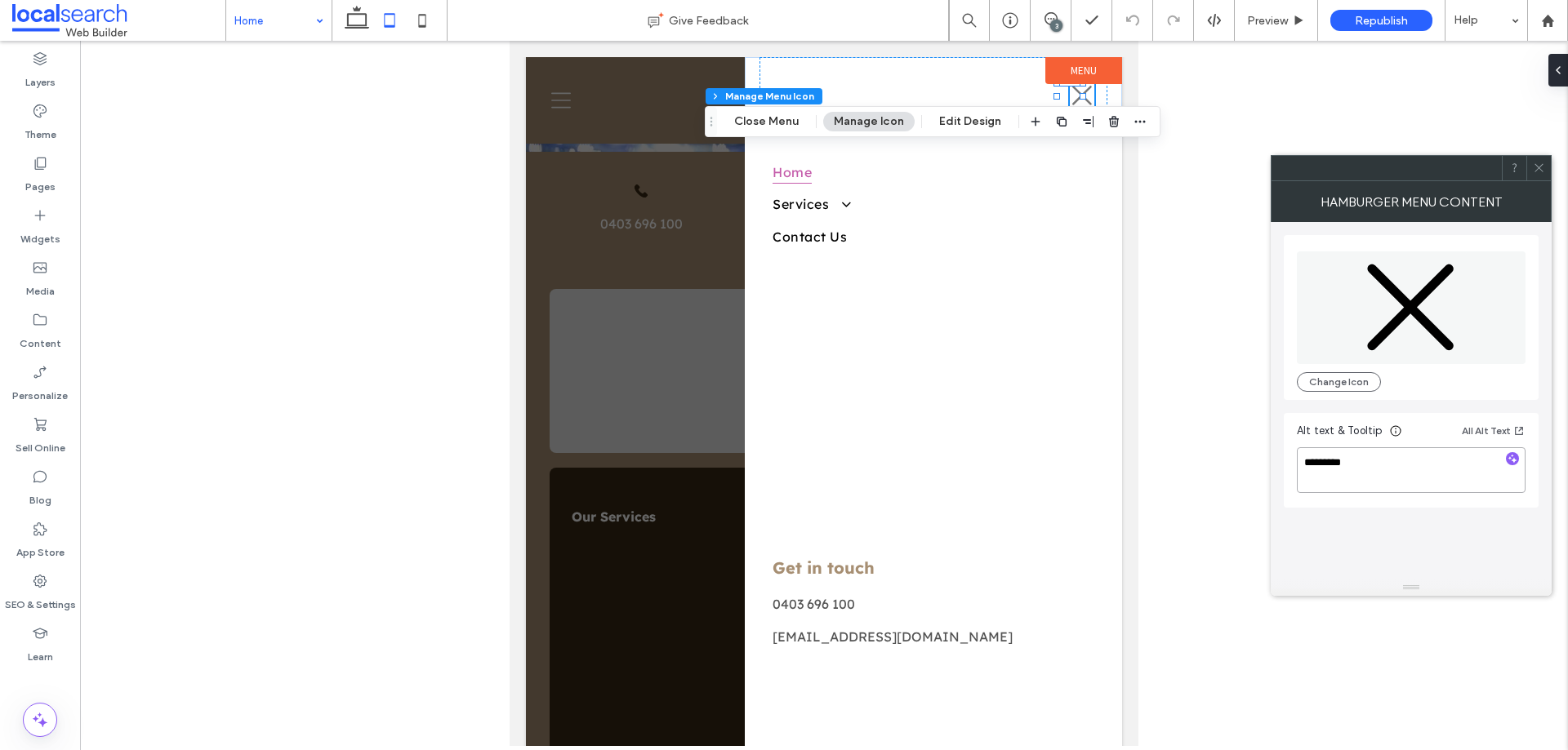
click at [1387, 462] on textarea "*********" at bounding box center [1411, 470] width 229 height 46
type textarea "**********"
click at [1280, 479] on div "**********" at bounding box center [1411, 401] width 281 height 358
click at [843, 194] on link "Services" at bounding box center [932, 204] width 321 height 32
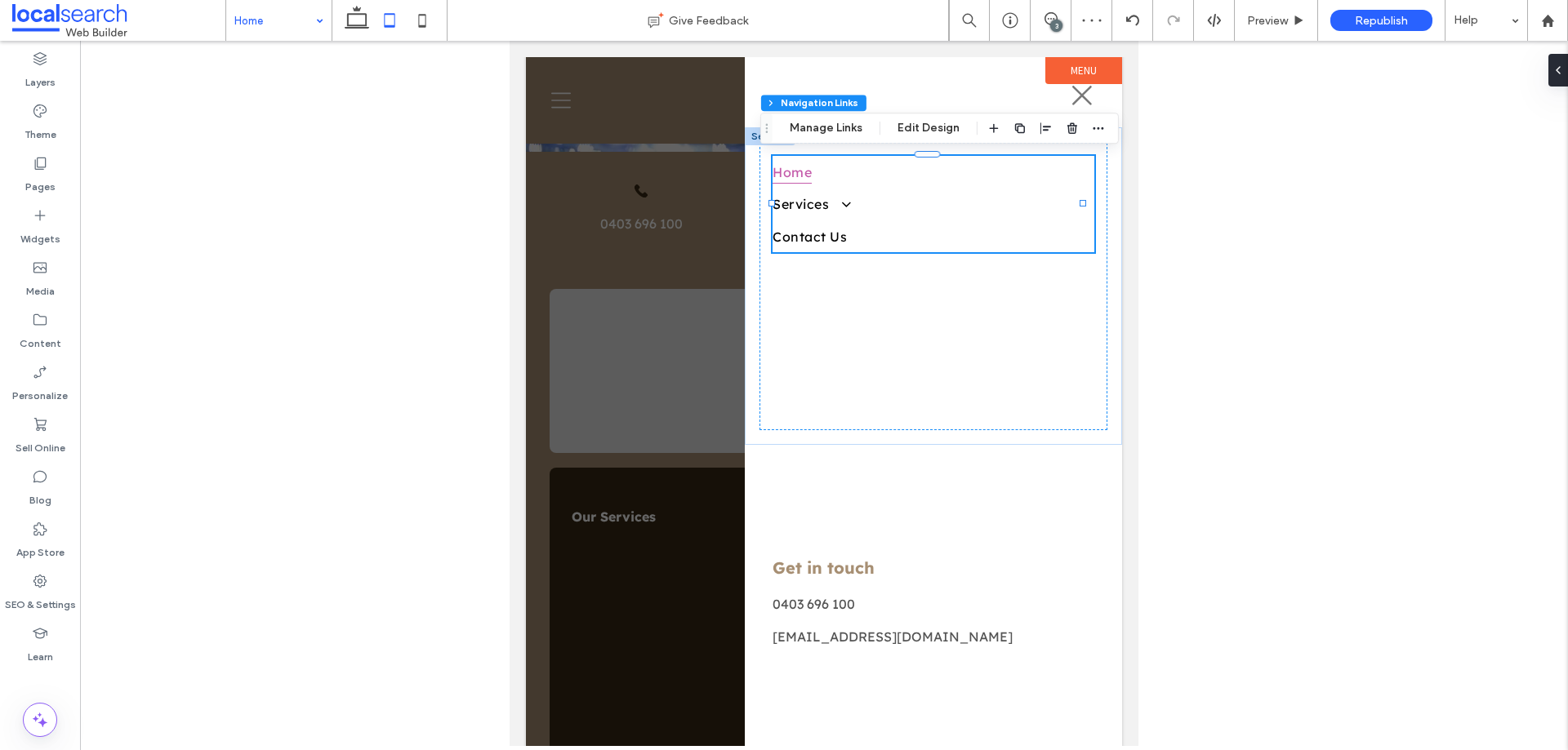
type input "***"
type input "****"
drag, startPoint x: 918, startPoint y: 126, endPoint x: 459, endPoint y: 110, distance: 459.3
click at [918, 126] on button "Edit Design" at bounding box center [928, 128] width 83 height 20
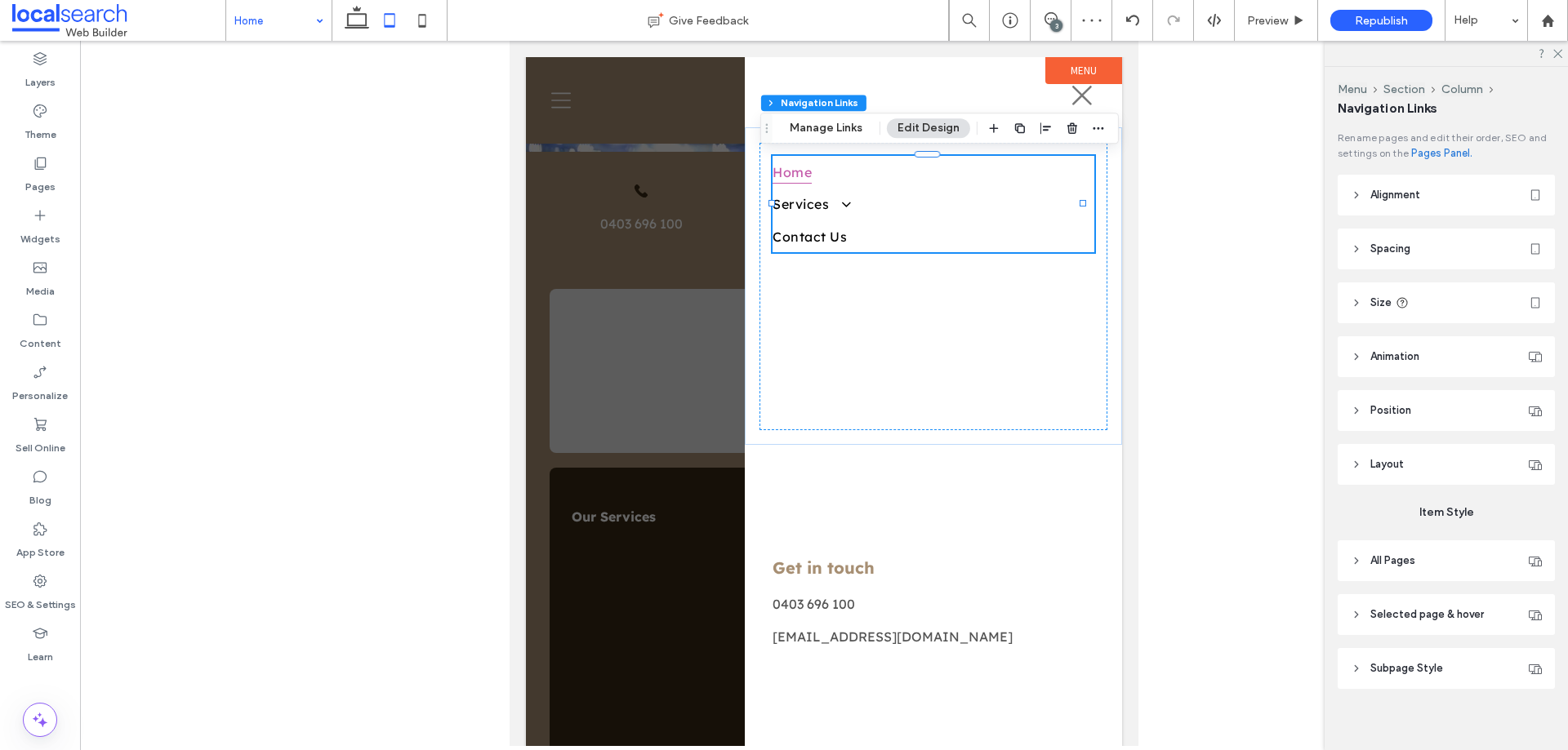
scroll to position [11, 0]
click at [1435, 671] on header "Subpage Style" at bounding box center [1446, 658] width 218 height 41
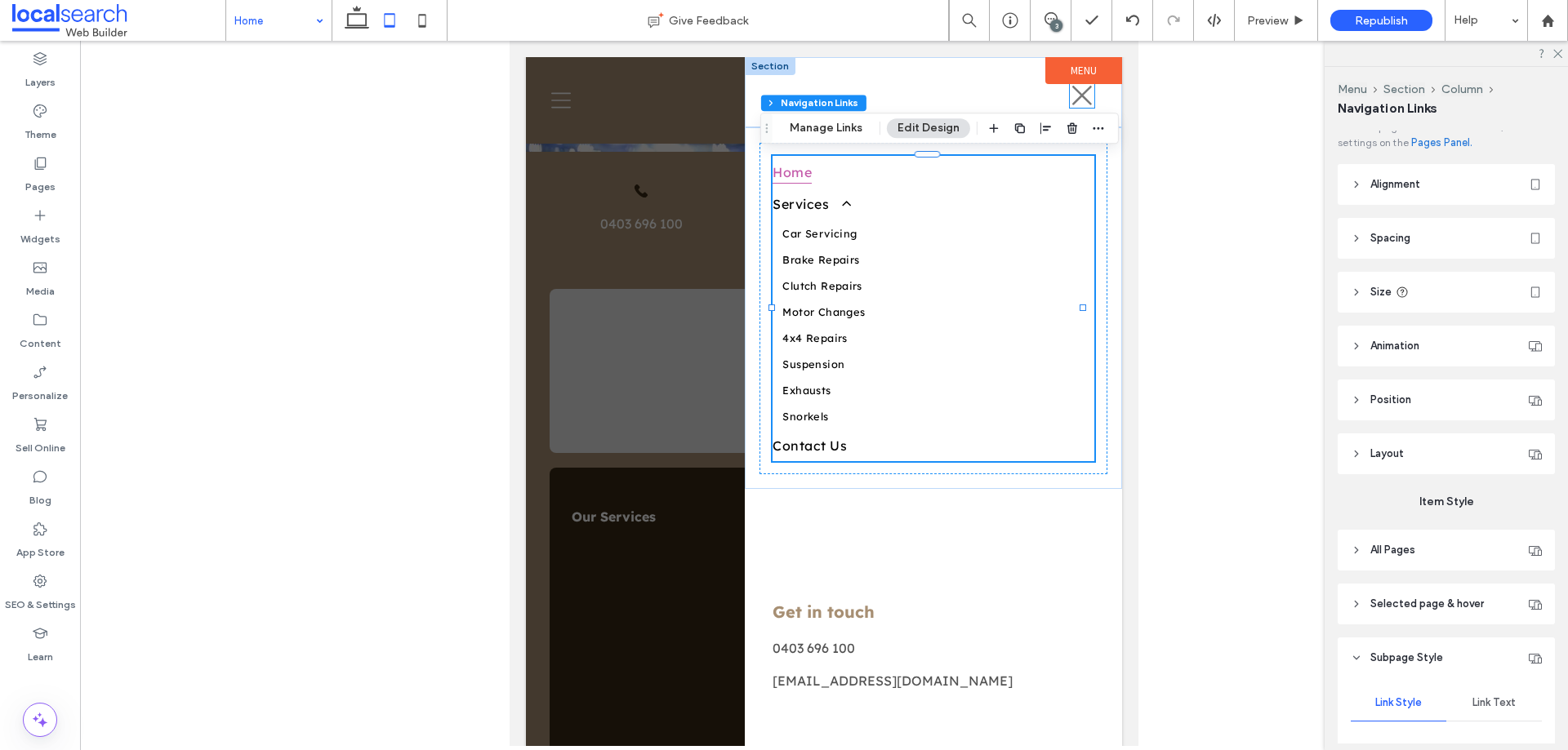
click at [1072, 98] on icon at bounding box center [1082, 95] width 20 height 20
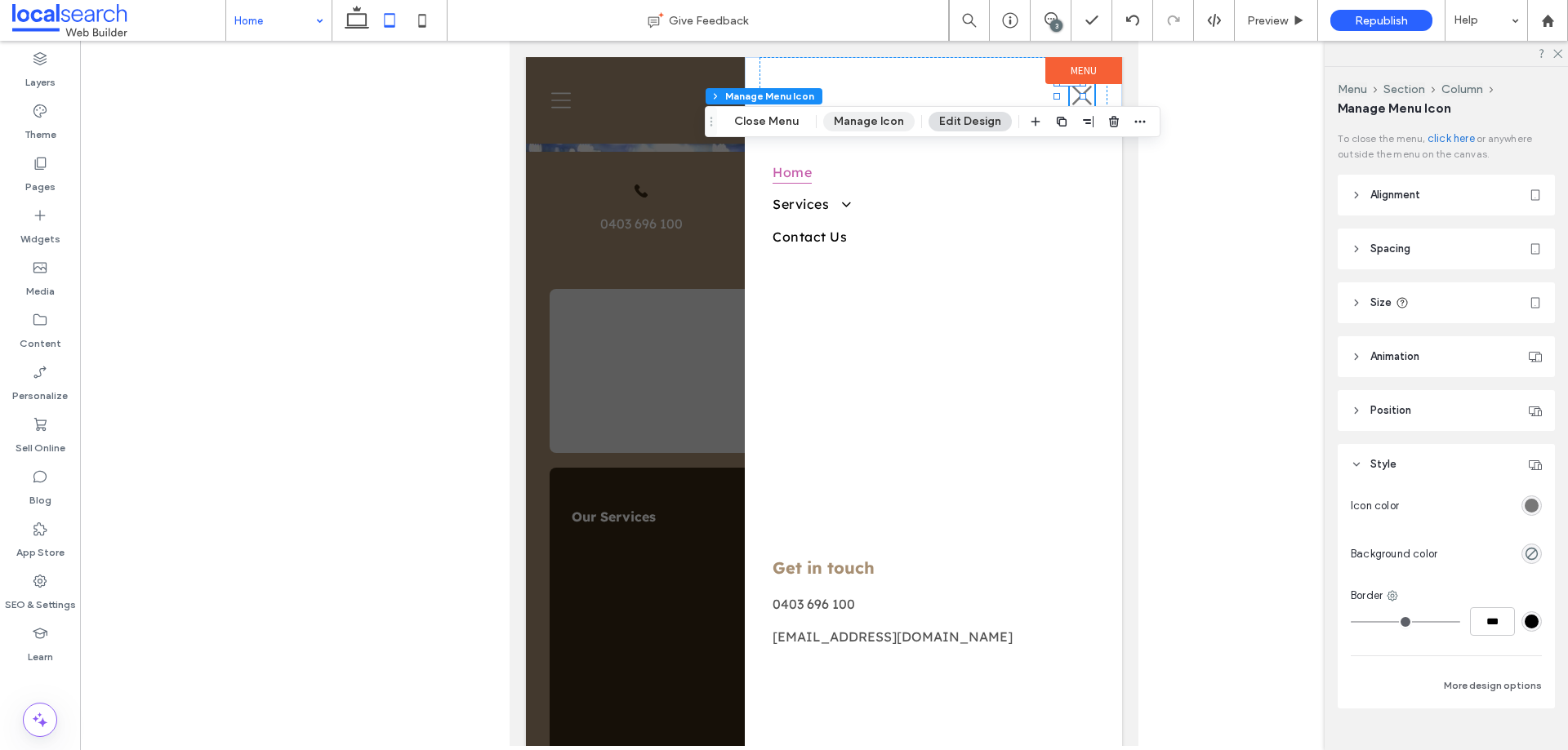
click at [852, 124] on button "Manage Icon" at bounding box center [868, 122] width 91 height 20
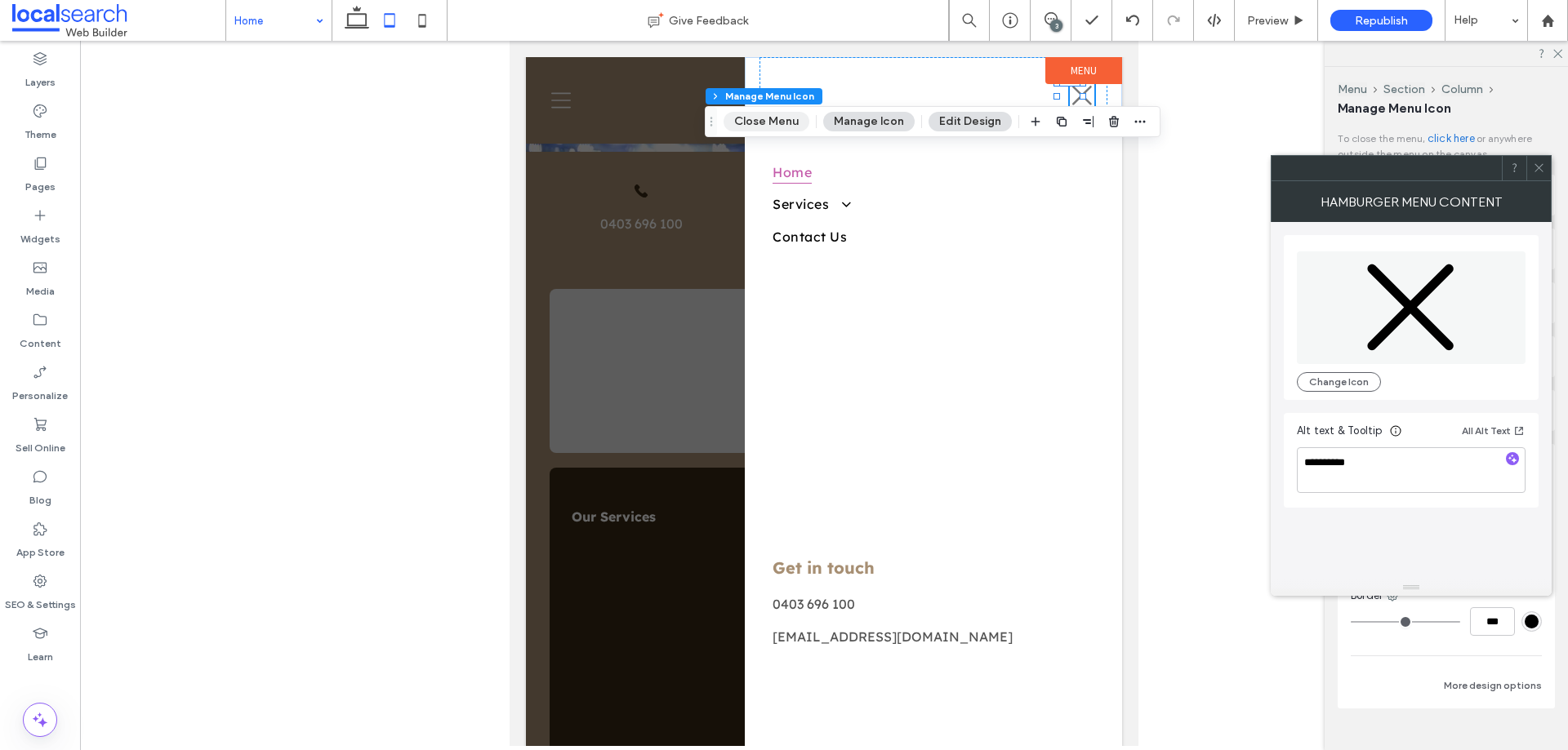
click at [782, 119] on button "Close Menu" at bounding box center [766, 122] width 85 height 20
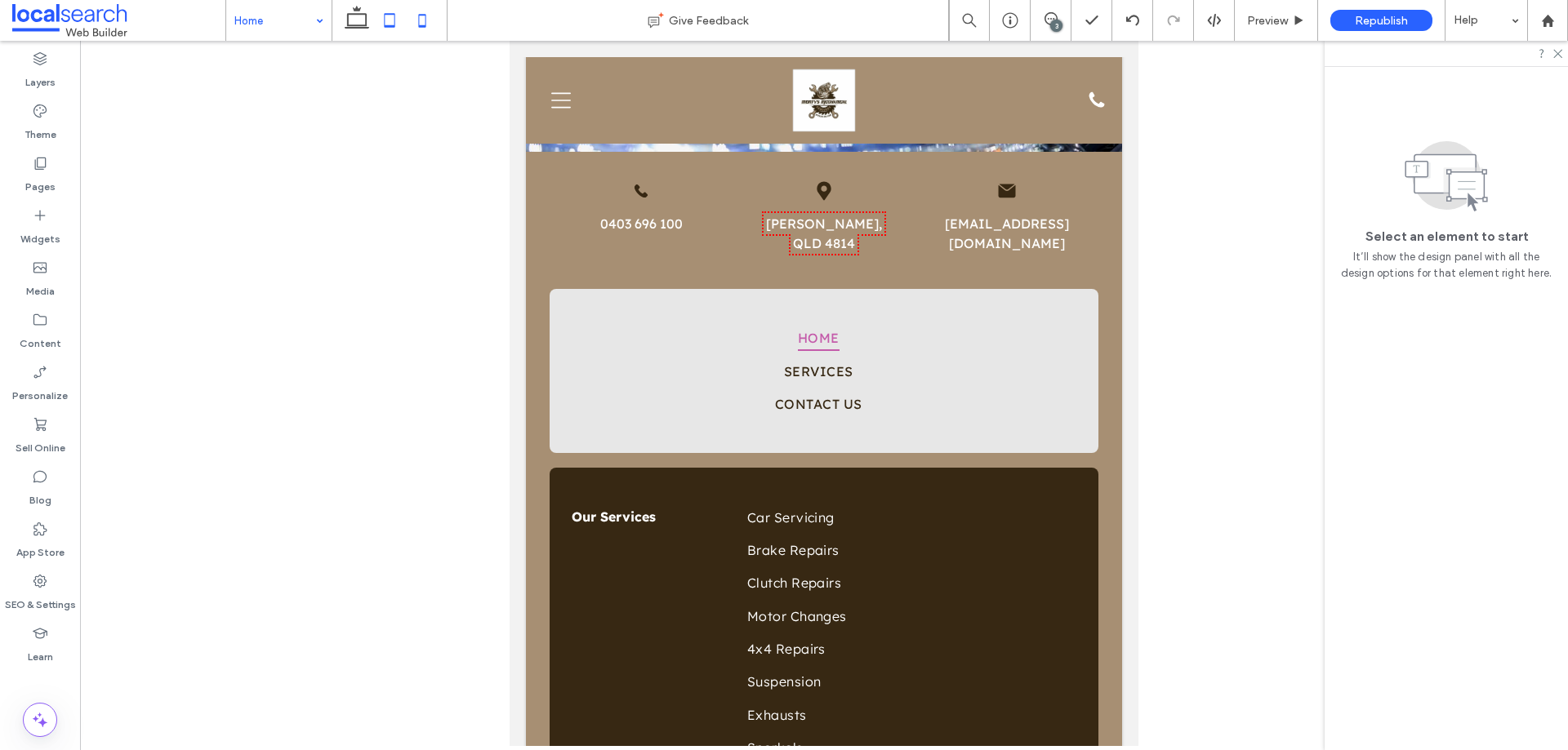
click at [424, 28] on icon at bounding box center [421, 20] width 33 height 33
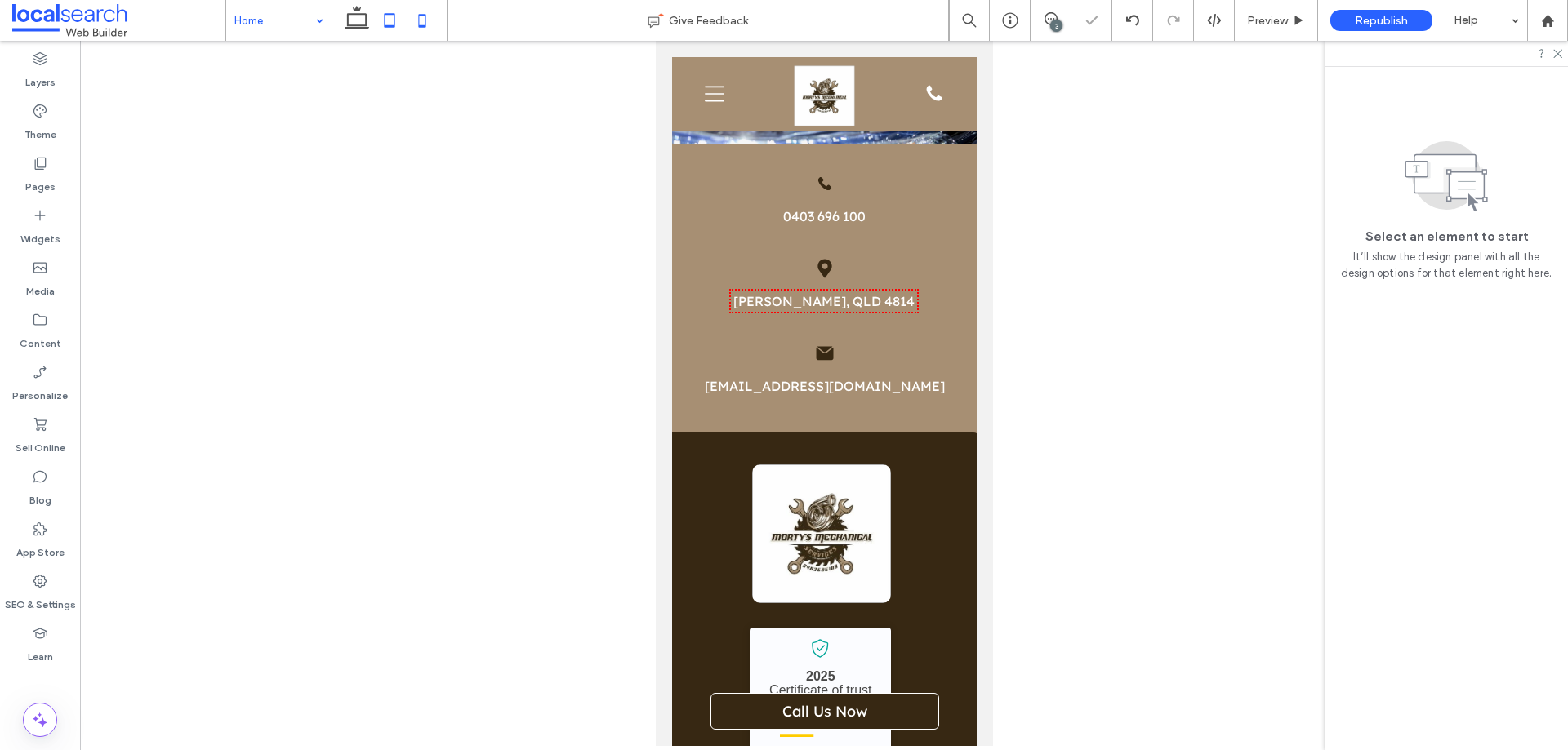
click at [388, 31] on icon at bounding box center [390, 20] width 33 height 33
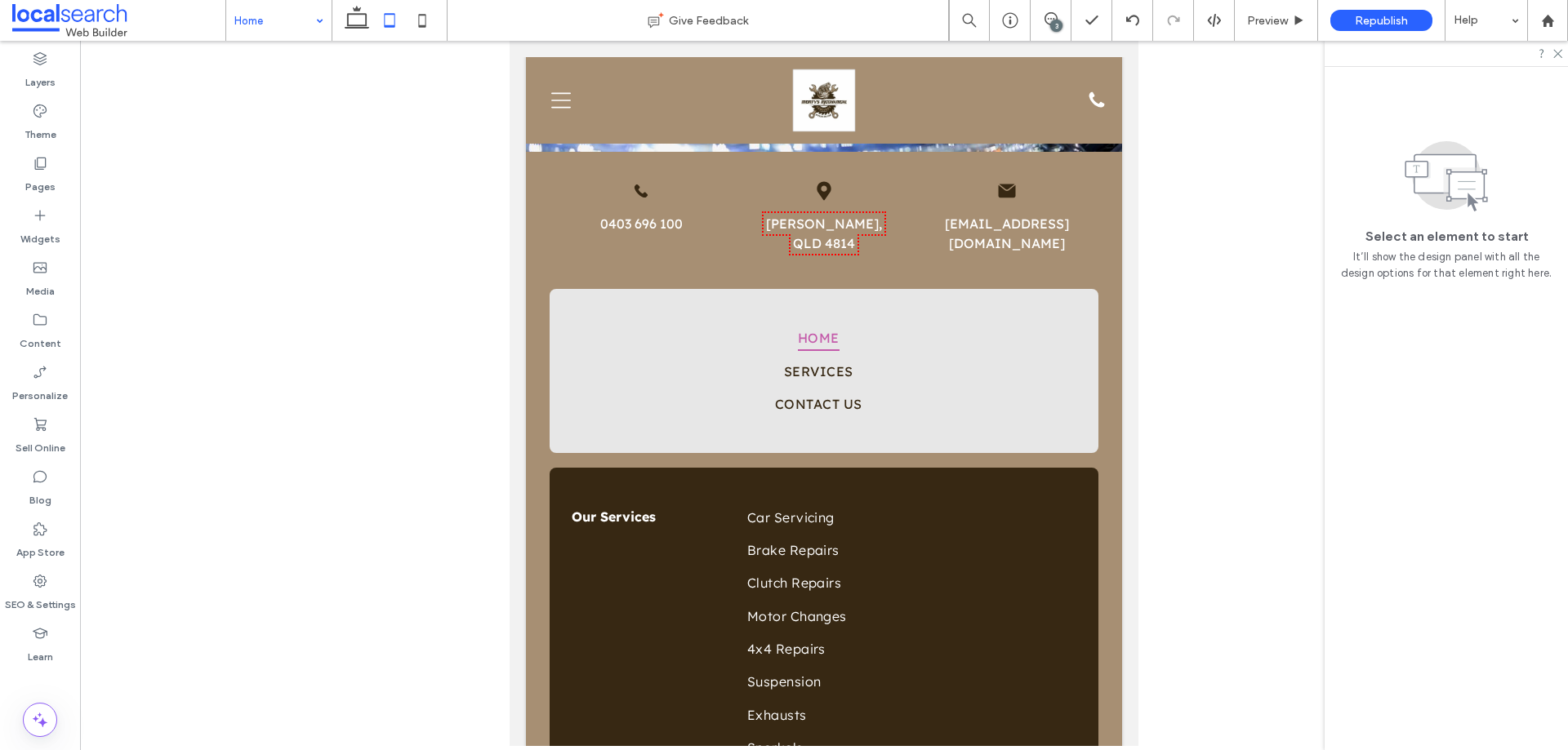
click at [354, 29] on icon at bounding box center [357, 20] width 33 height 33
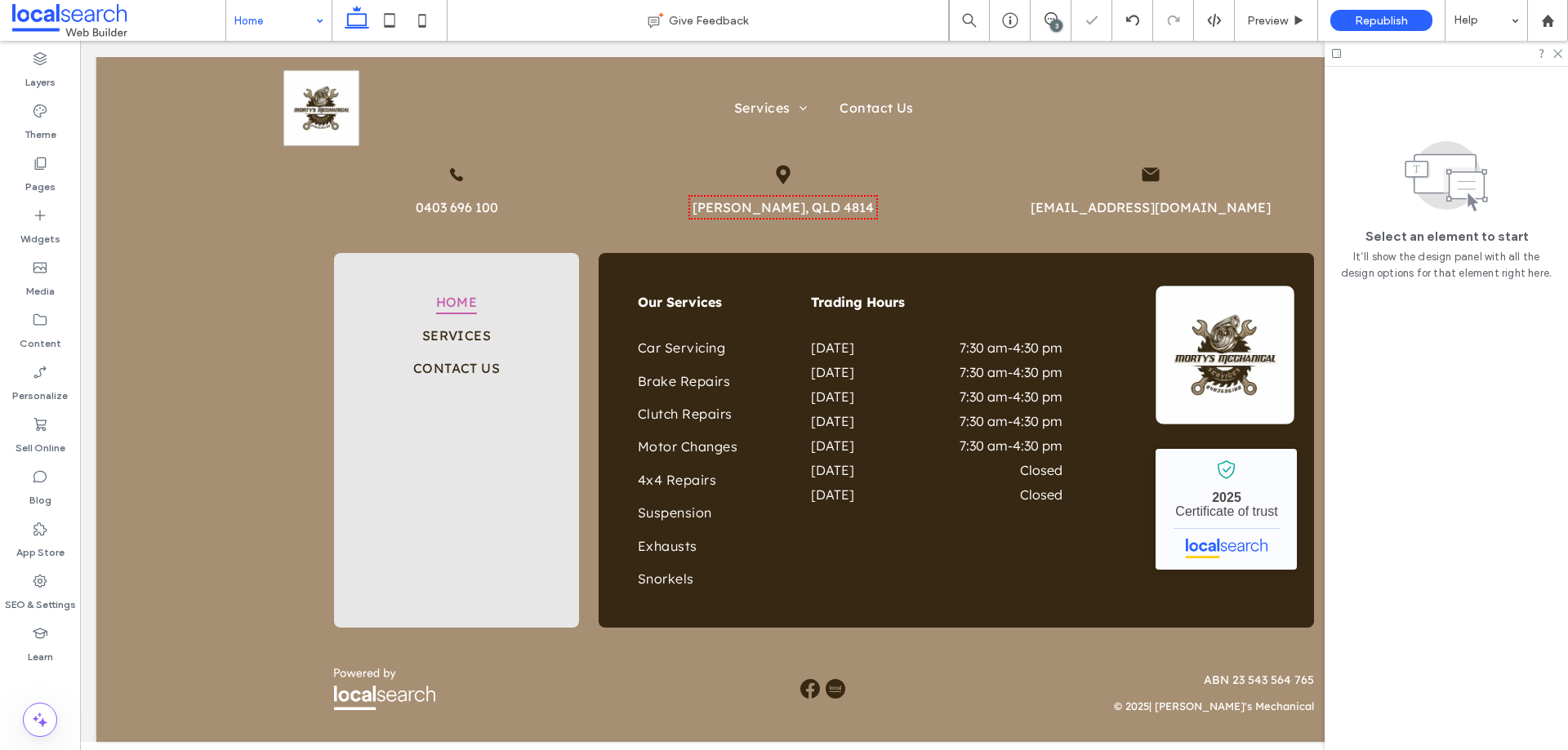
scroll to position [2837, 0]
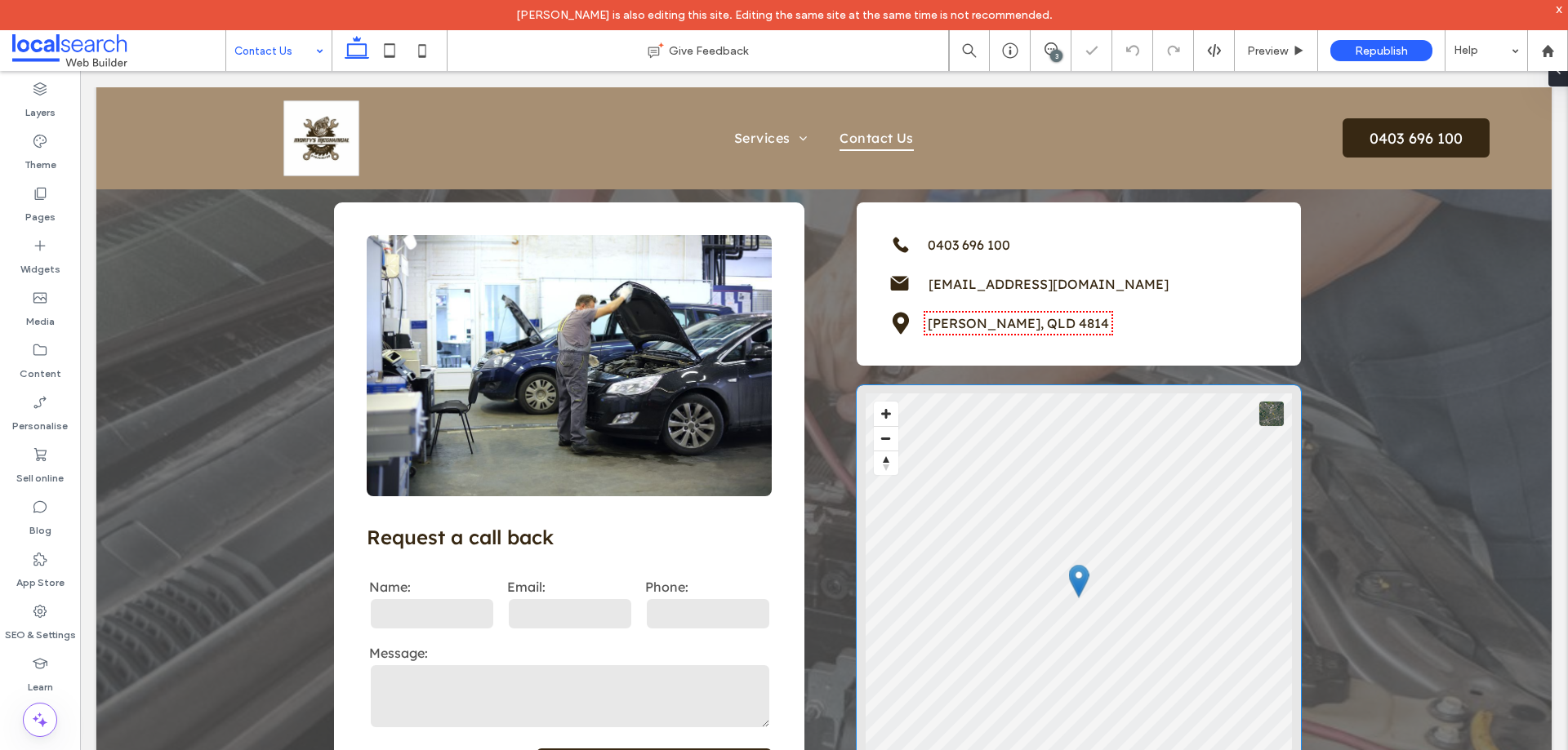
scroll to position [245, 0]
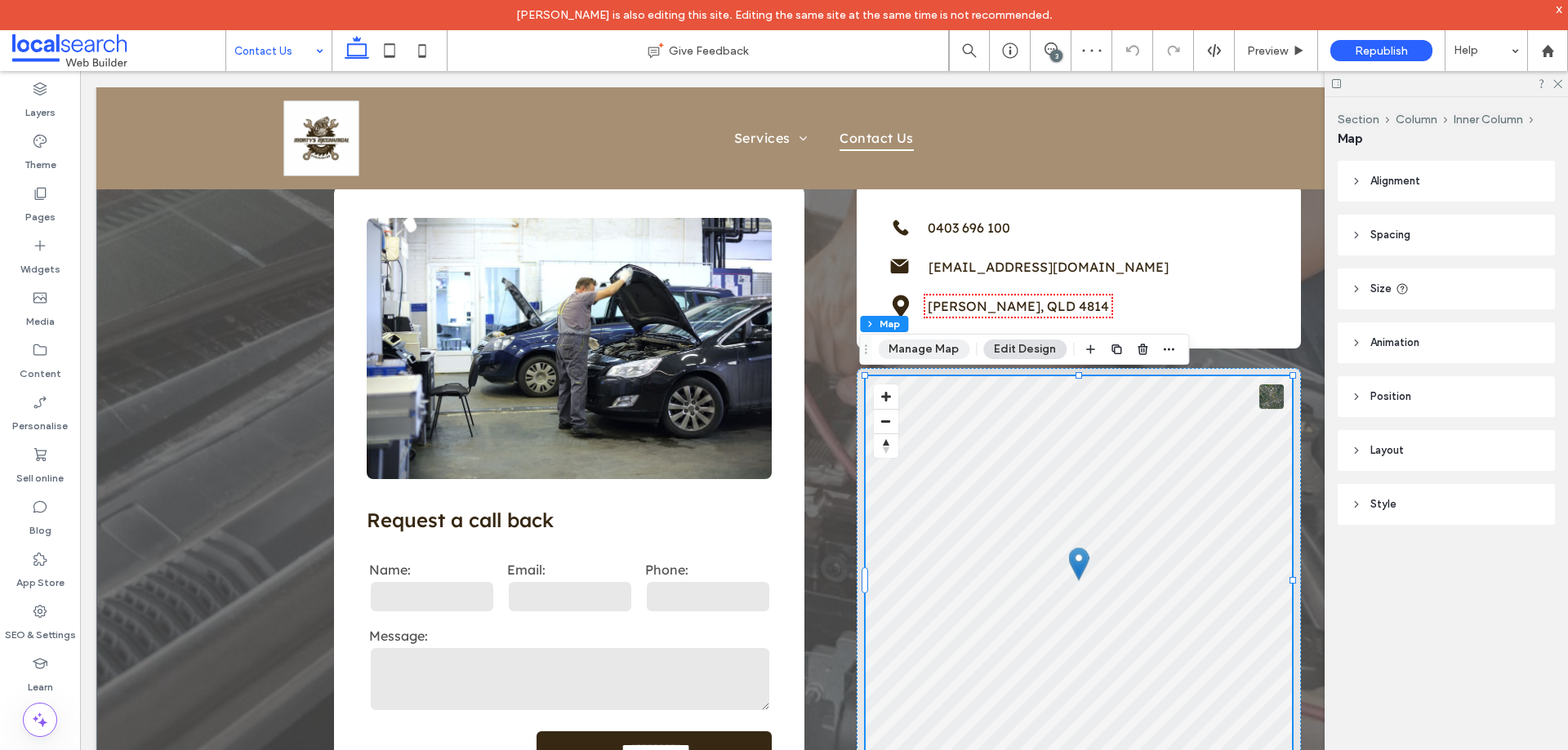
click at [918, 347] on button "Manage Map" at bounding box center [923, 350] width 91 height 20
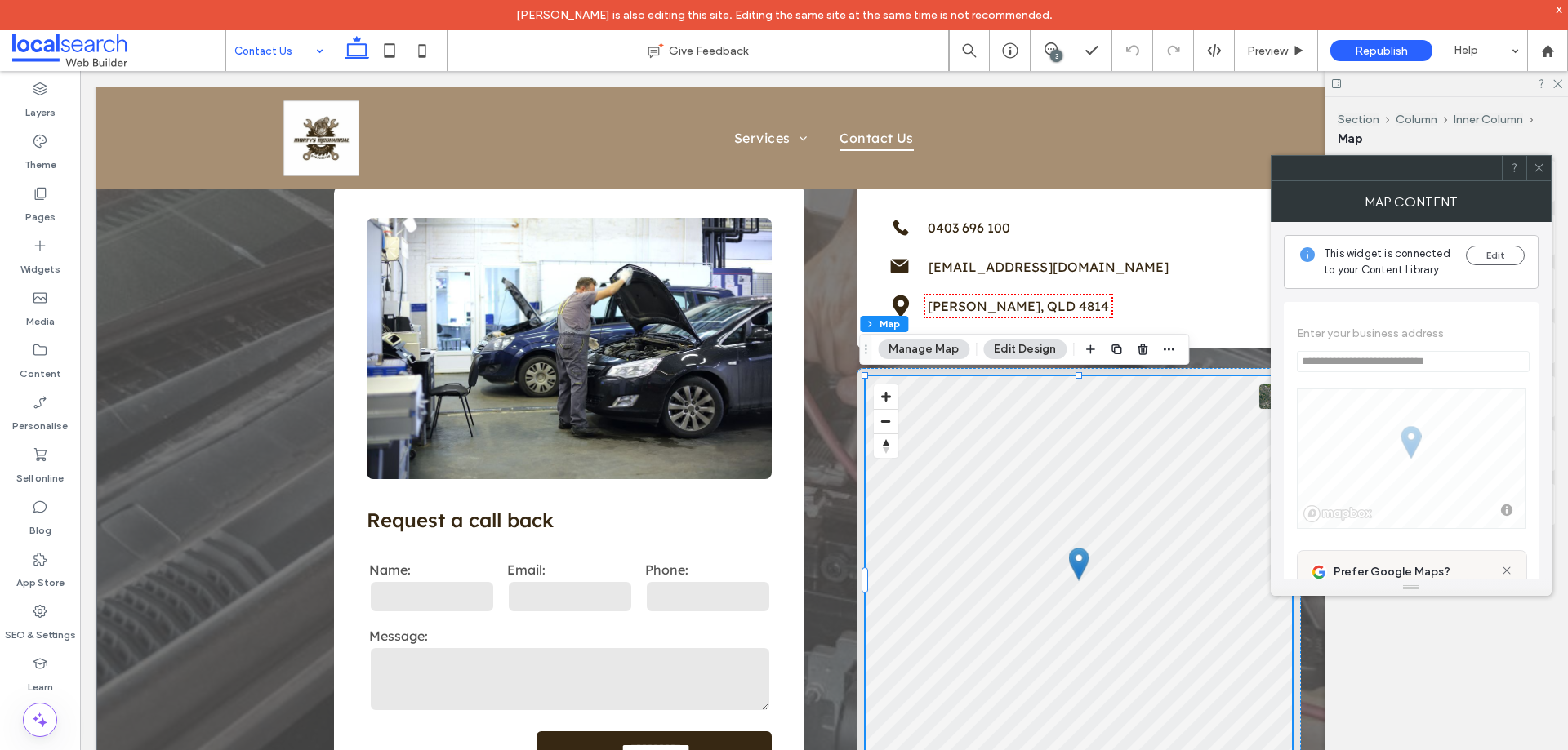
click at [1543, 167] on icon at bounding box center [1538, 168] width 12 height 12
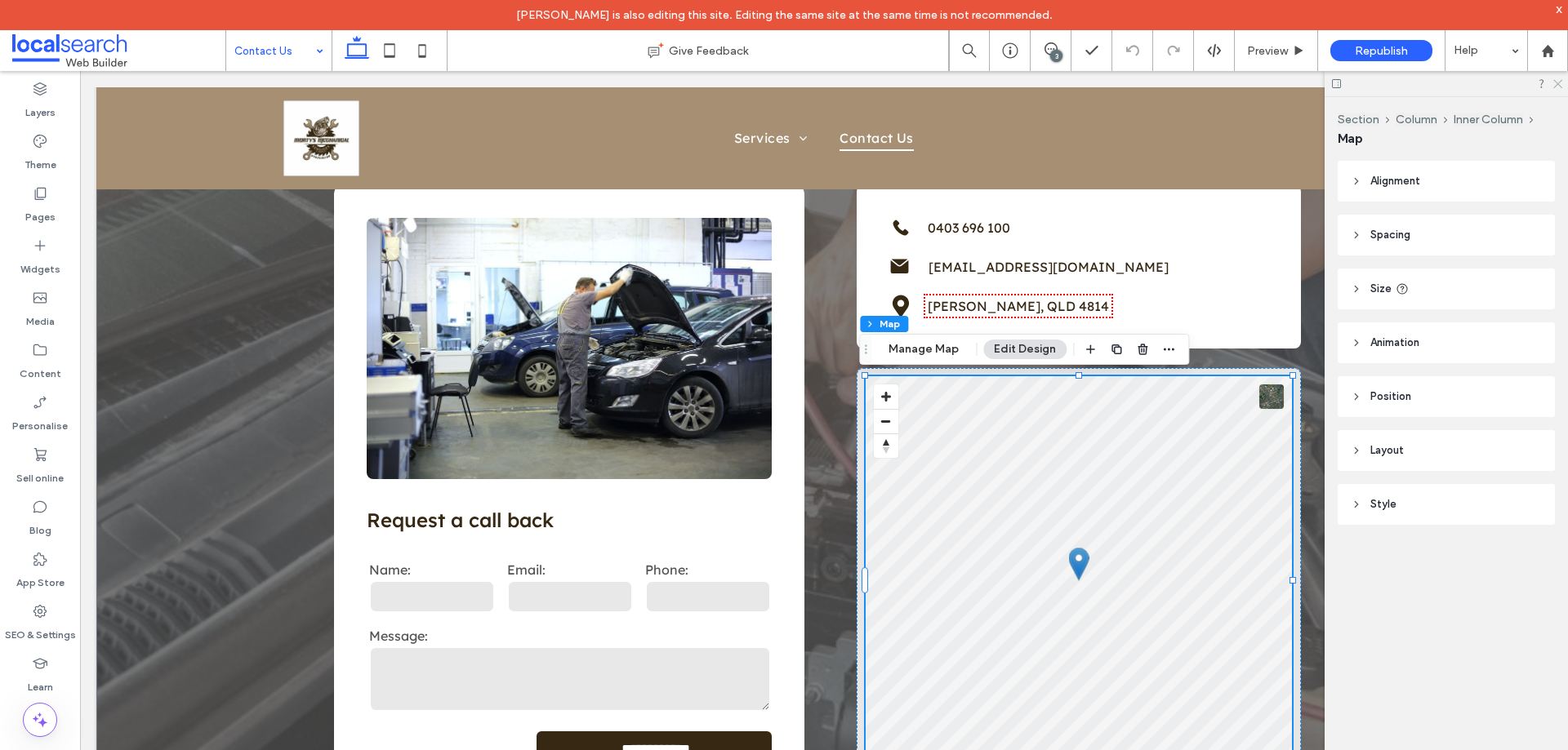
click at [1557, 82] on icon at bounding box center [1556, 82] width 11 height 11
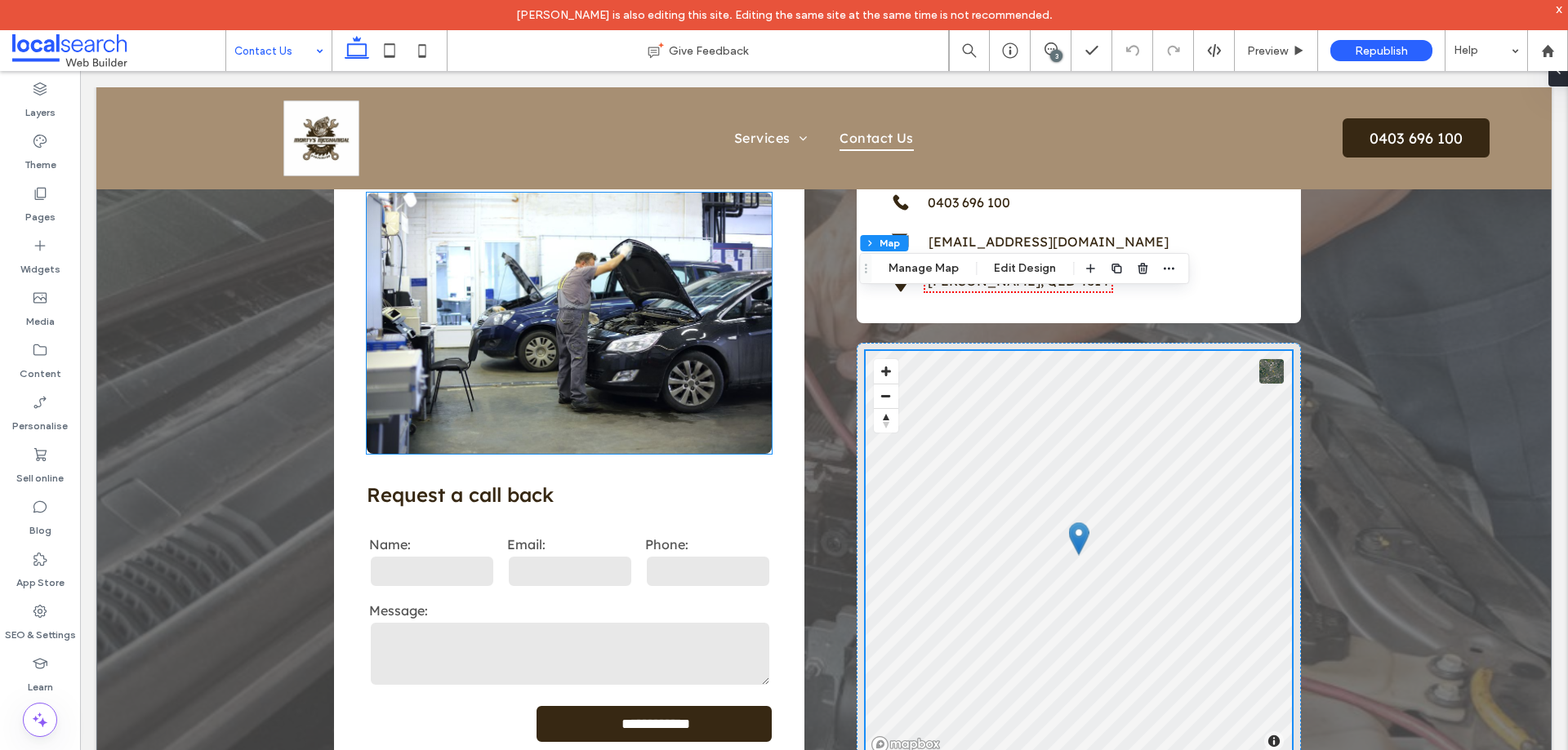
scroll to position [490, 0]
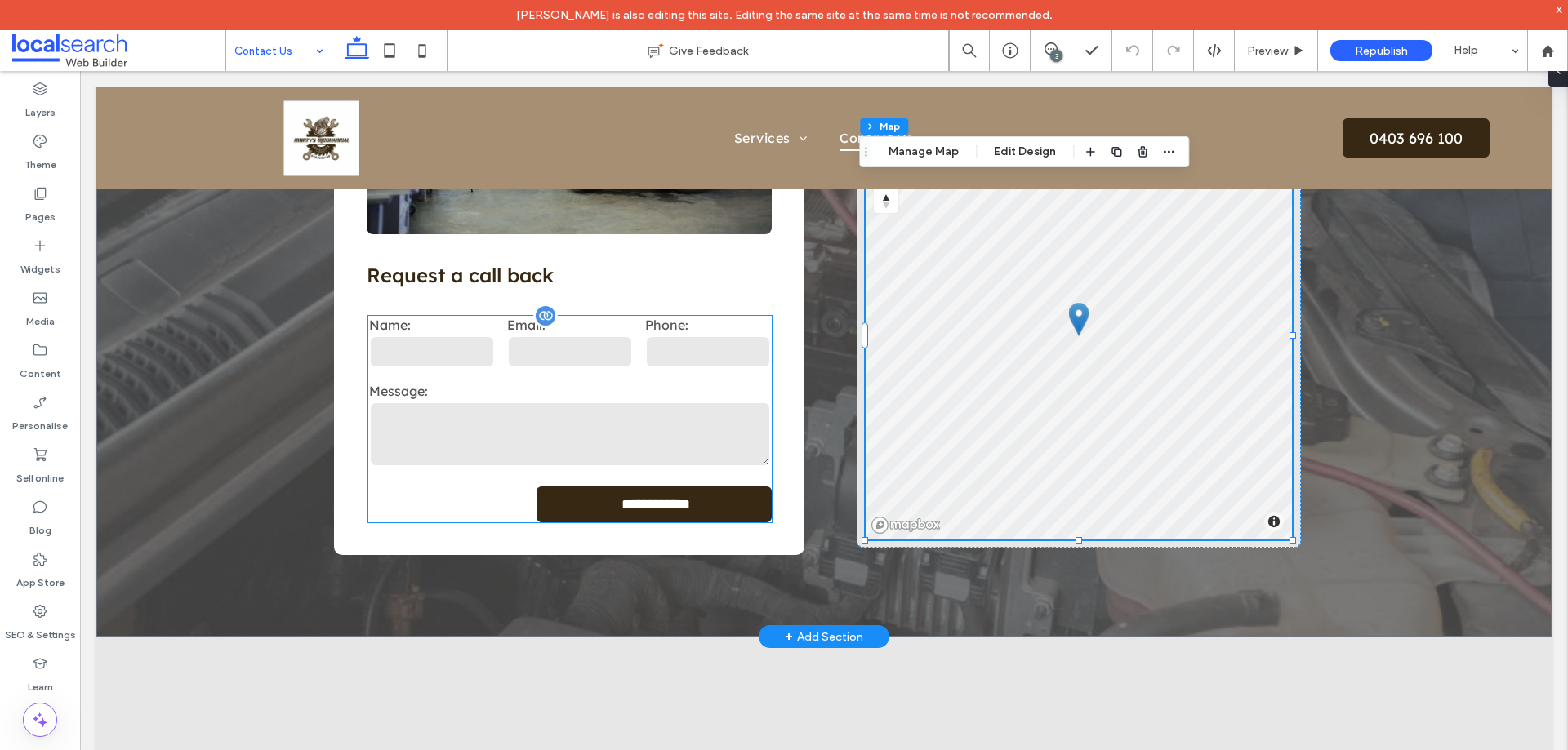
click at [621, 392] on label "Message:" at bounding box center [569, 390] width 401 height 16
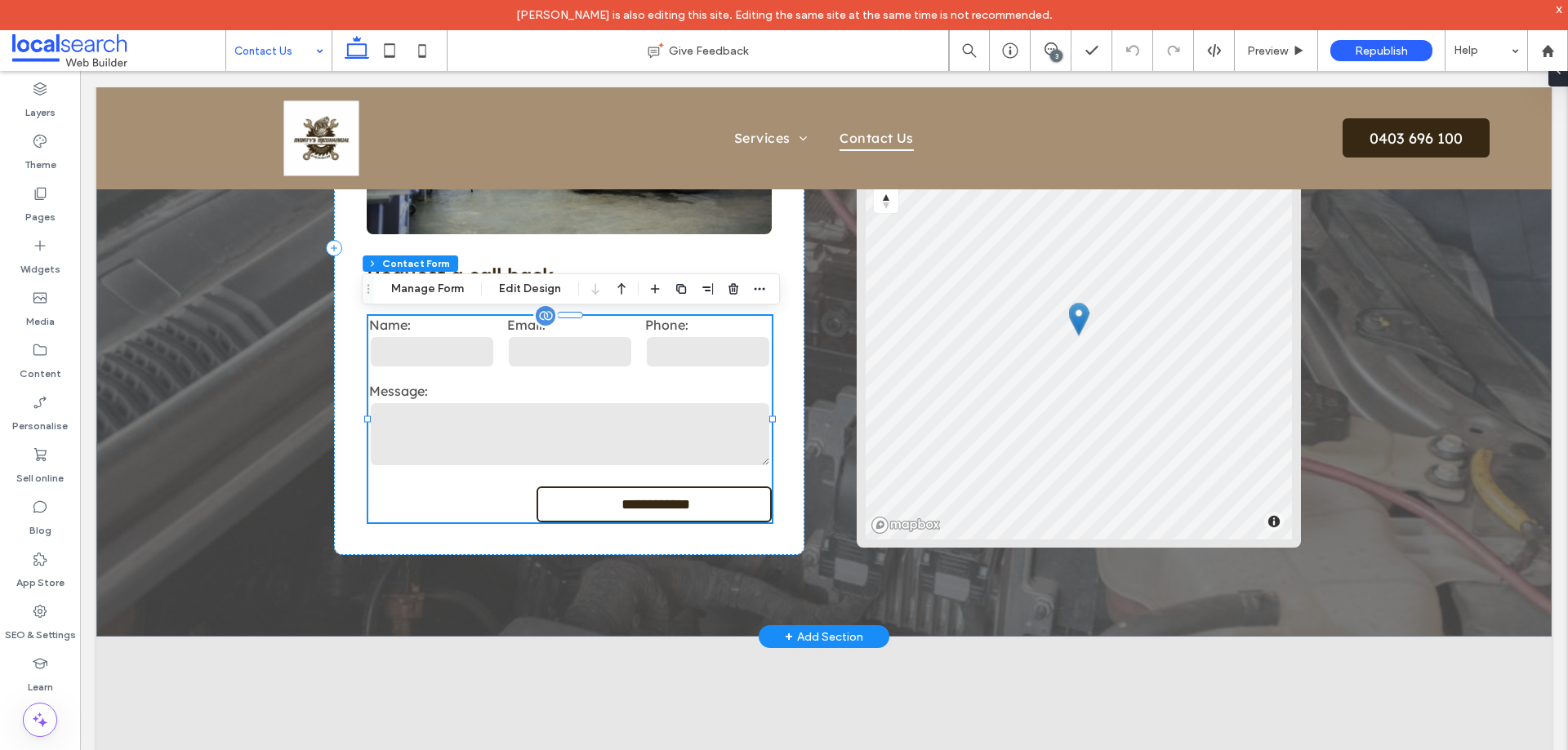
type input "*"
type input "***"
type input "*"
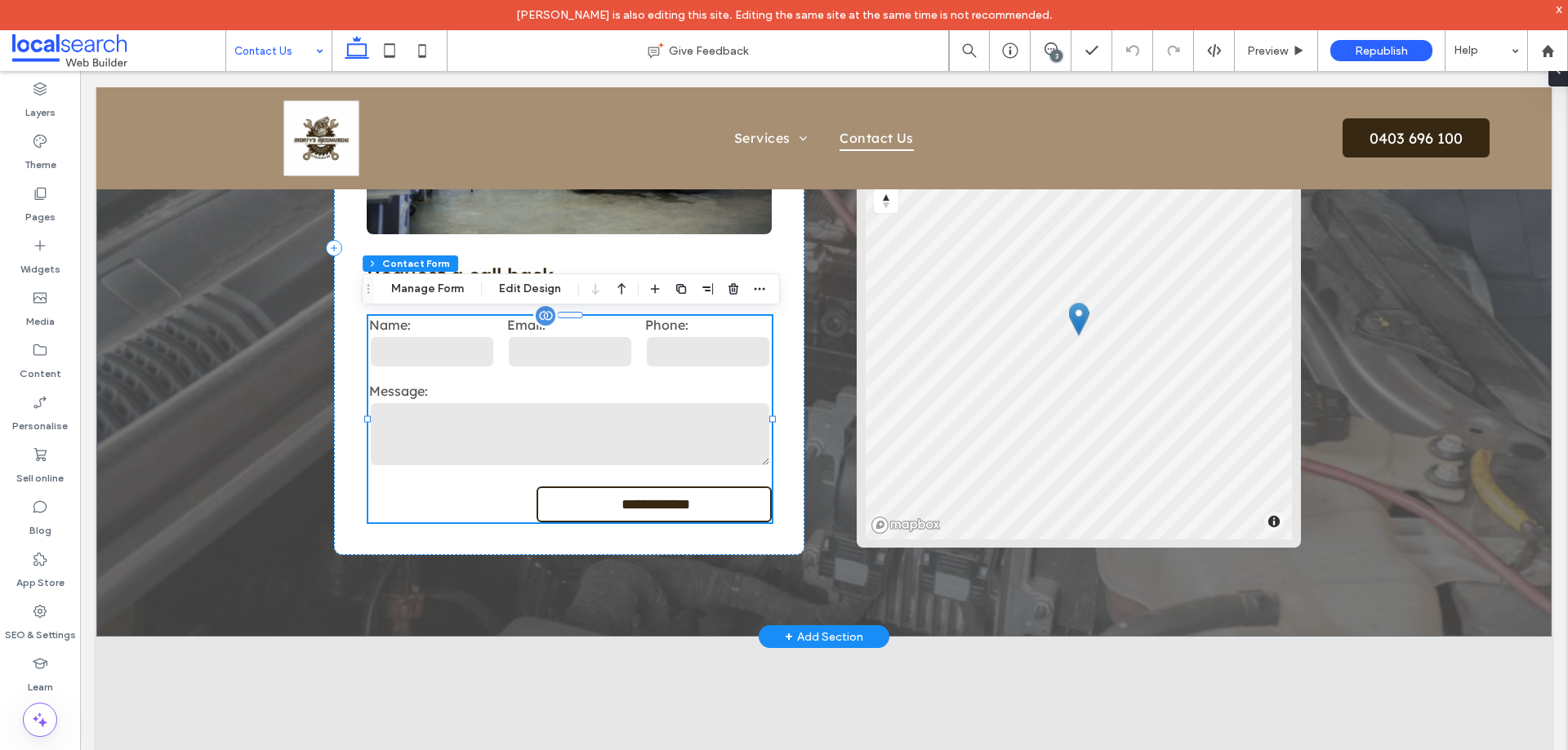
type input "***"
type input "*"
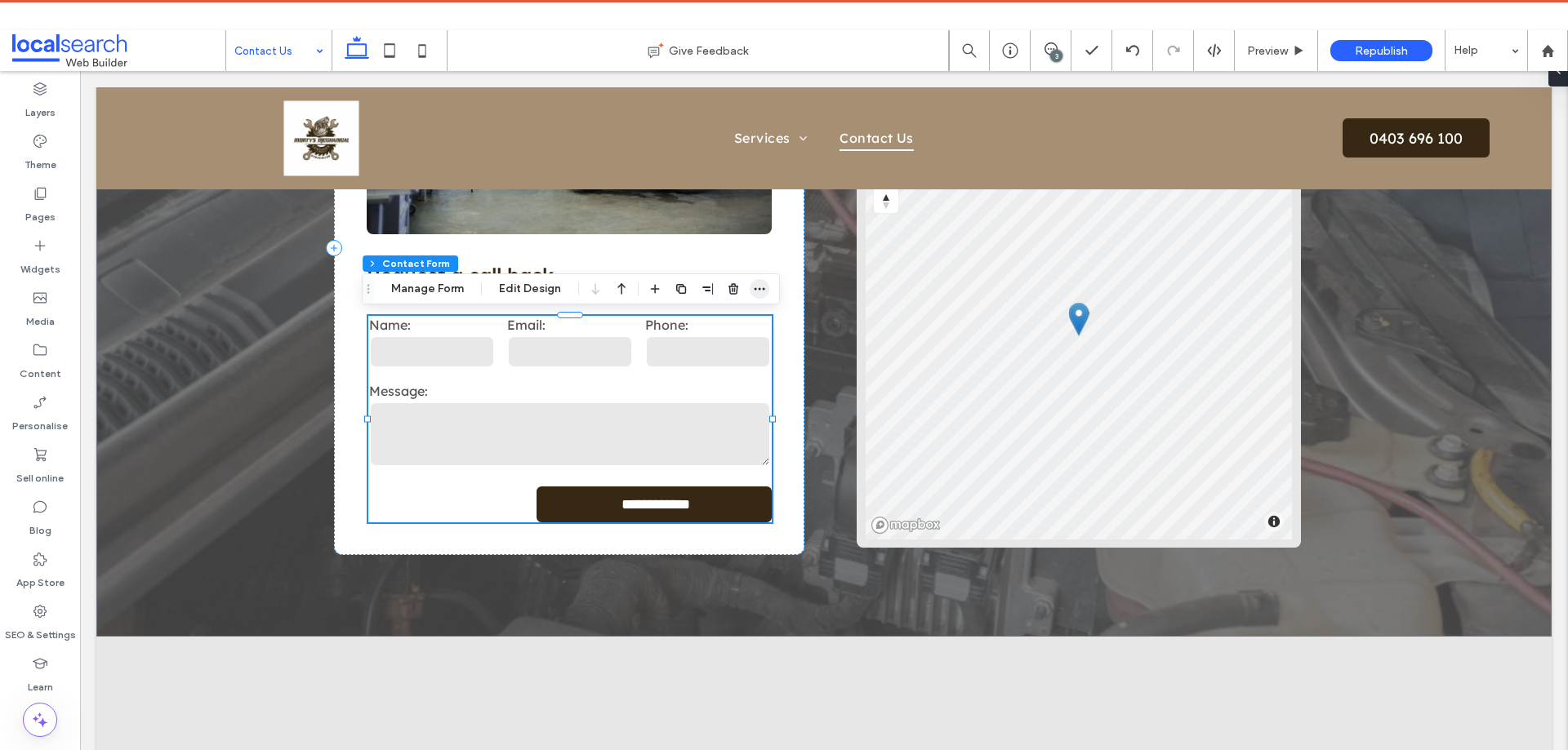
click at [758, 286] on icon "button" at bounding box center [759, 288] width 13 height 13
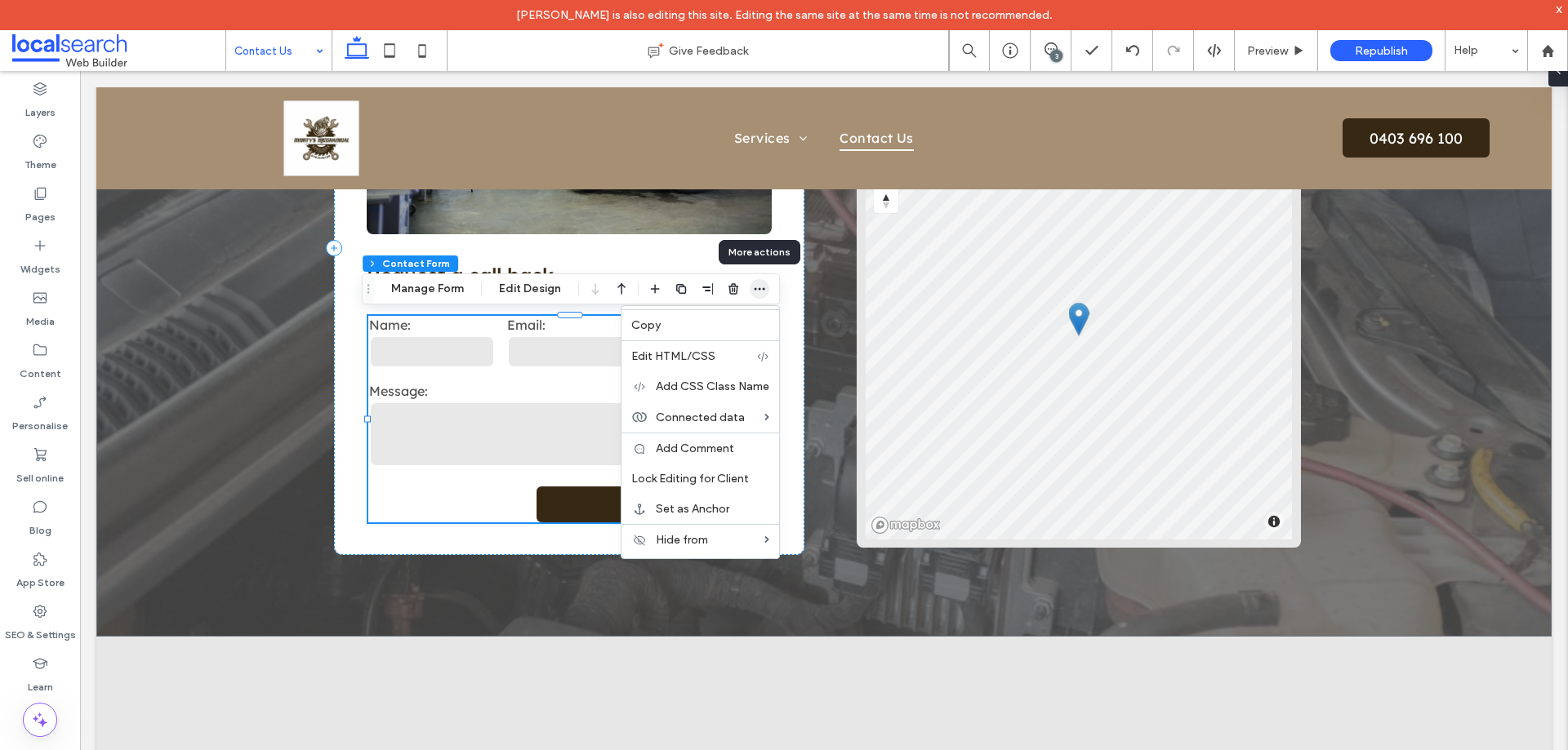
click at [756, 290] on icon "button" at bounding box center [759, 288] width 13 height 13
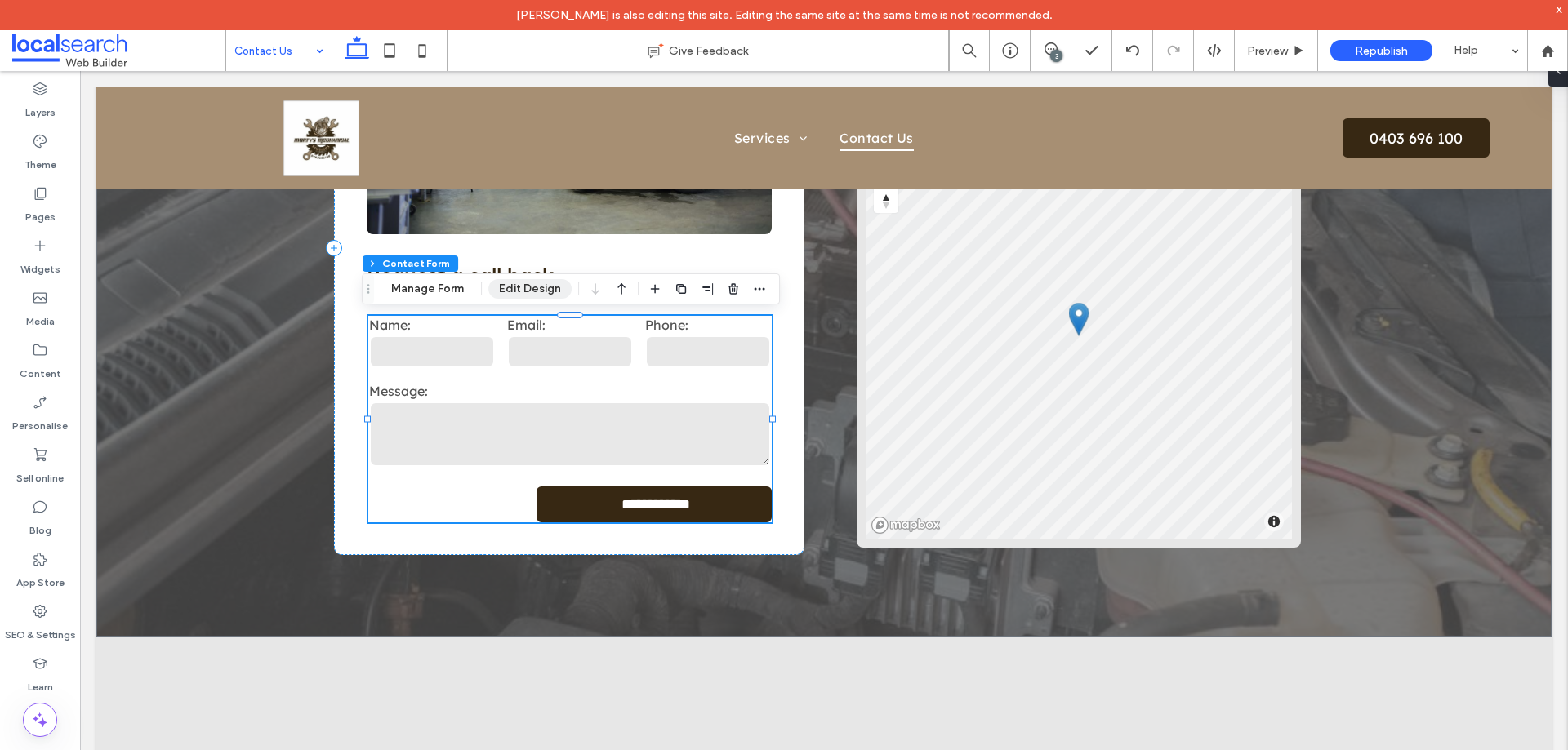
click at [534, 295] on button "Edit Design" at bounding box center [530, 289] width 83 height 20
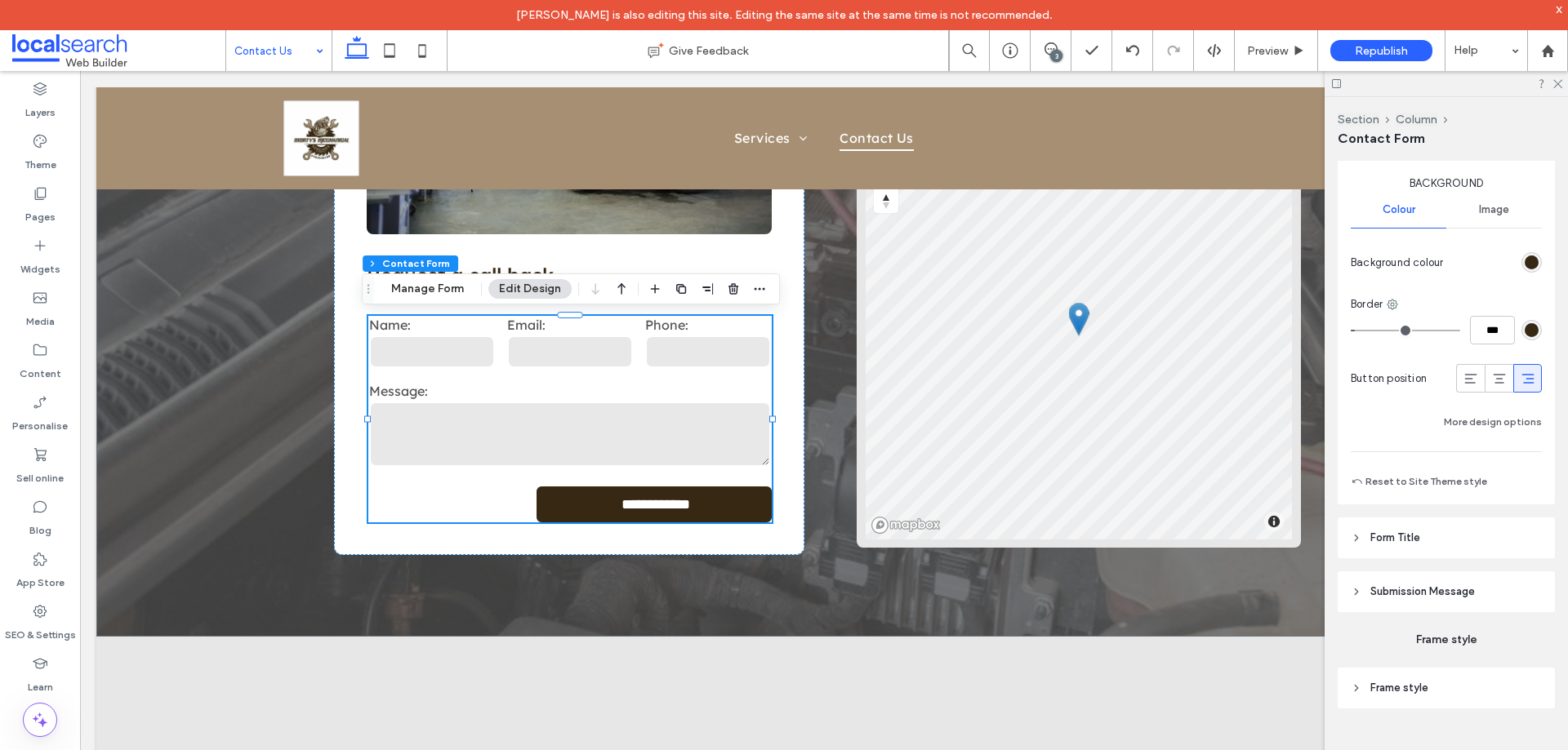
click at [1458, 585] on span "Submission Message" at bounding box center [1422, 592] width 104 height 16
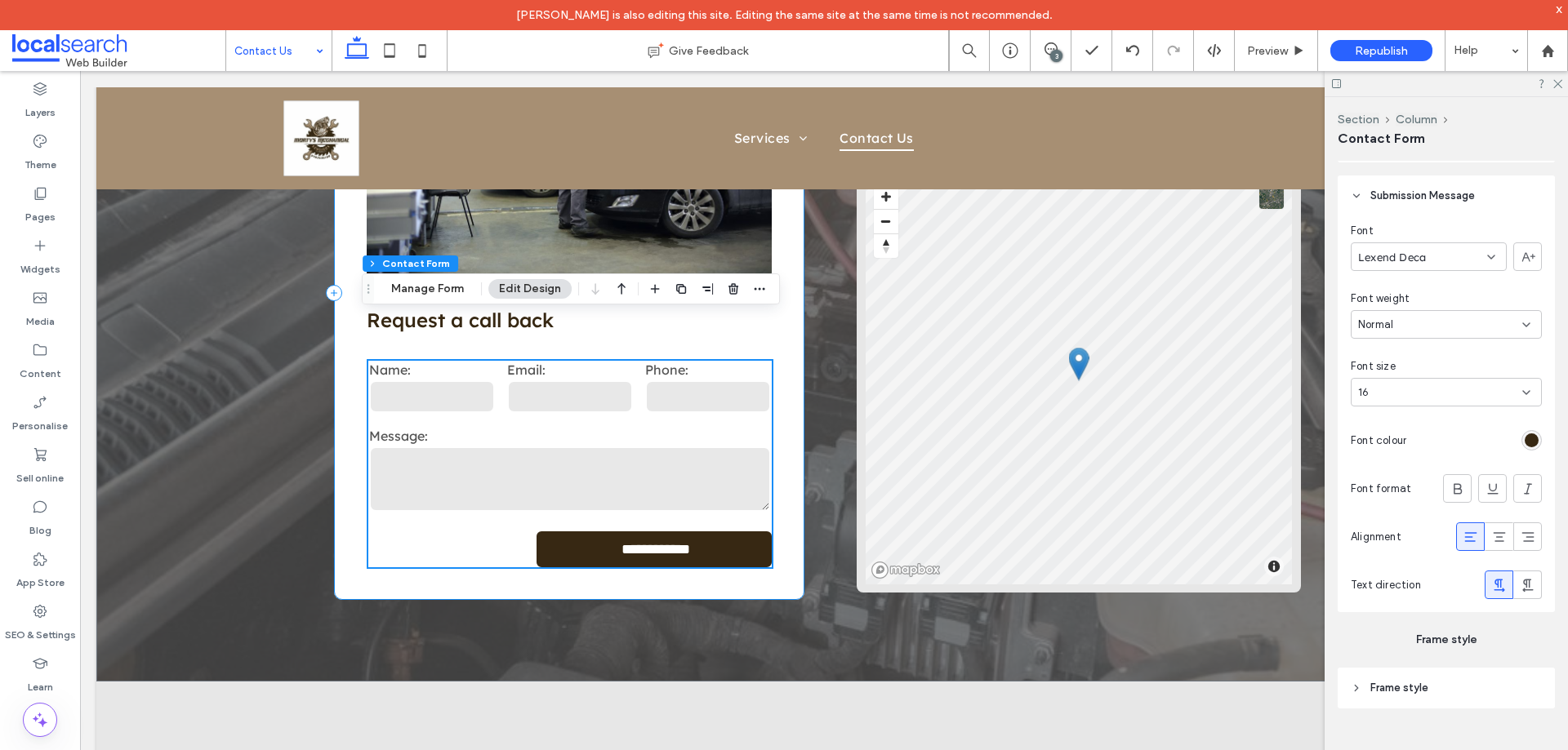
scroll to position [408, 0]
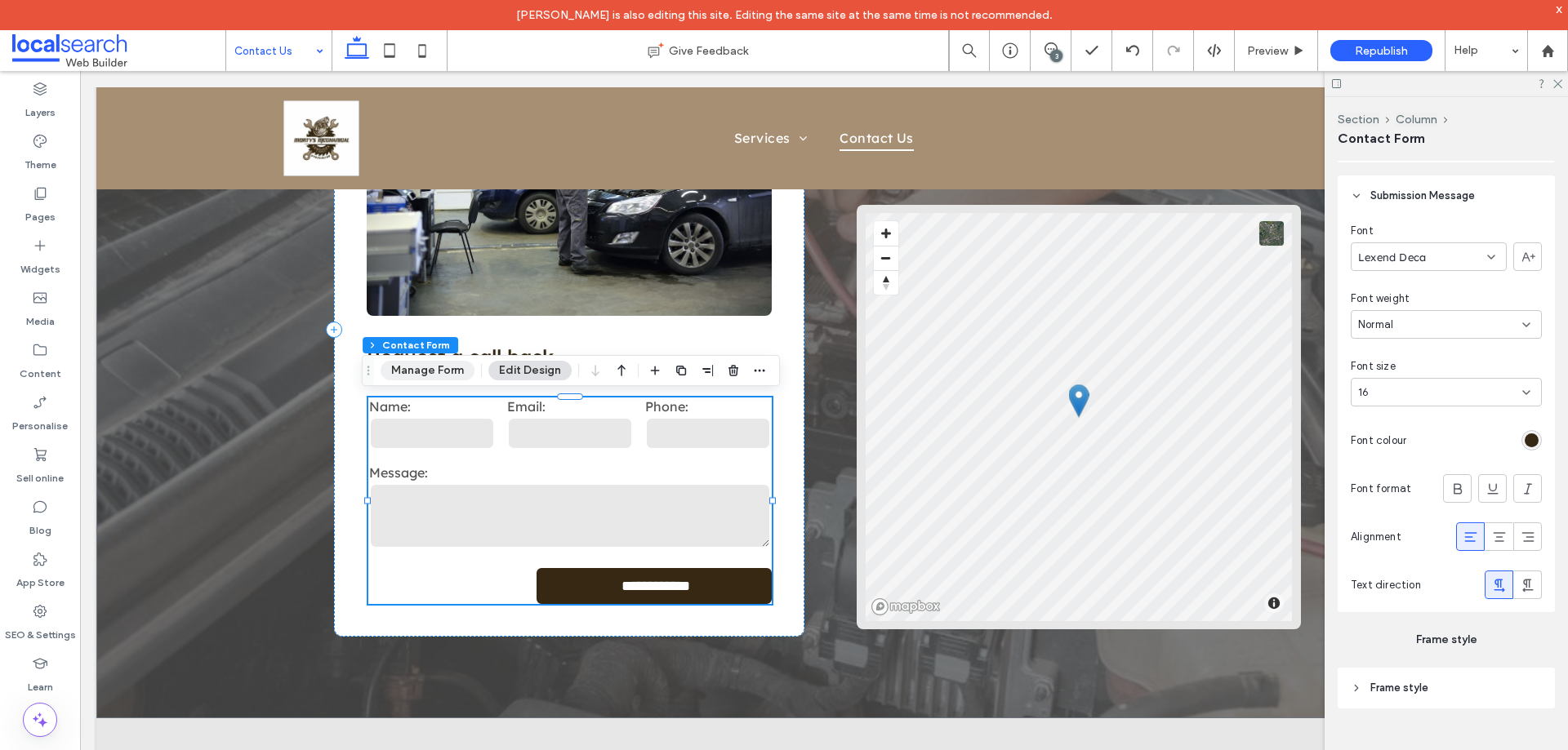
click at [441, 369] on button "Manage Form" at bounding box center [427, 371] width 94 height 20
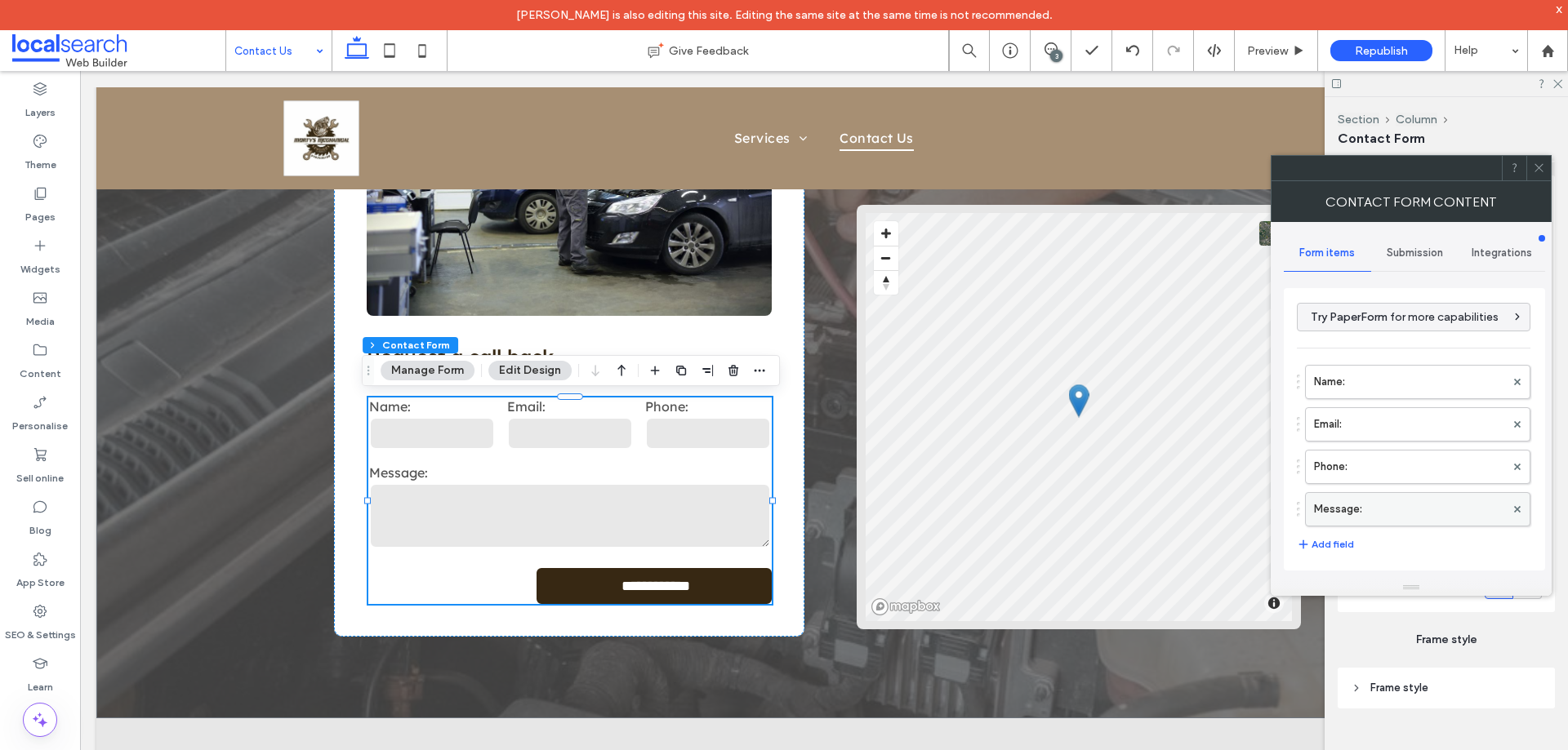
click at [1364, 507] on label "Message:" at bounding box center [1409, 509] width 191 height 33
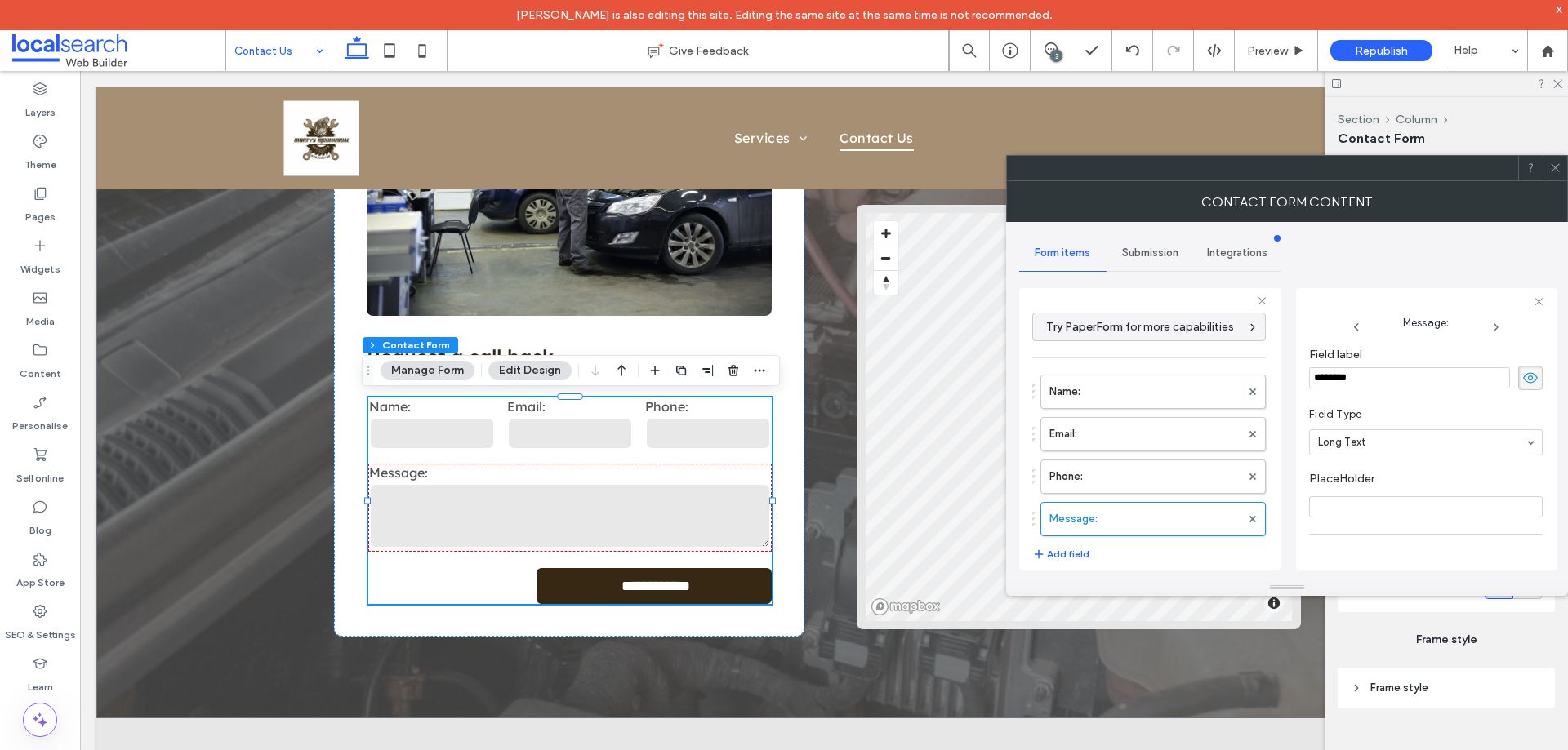
scroll to position [114, 0]
click at [1102, 478] on label "Phone:" at bounding box center [1145, 476] width 191 height 33
type input "*"
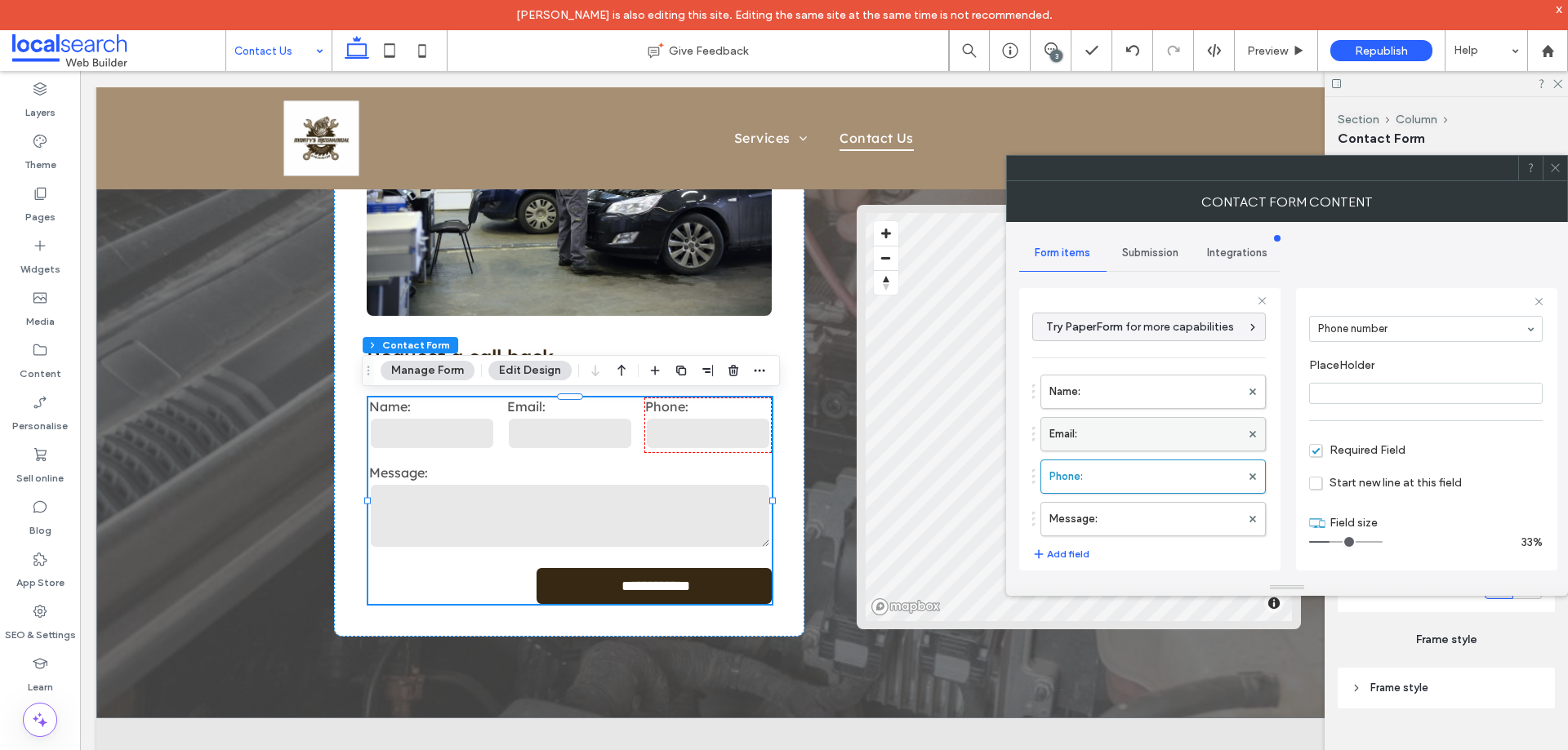
click at [1125, 437] on label "Email:" at bounding box center [1145, 434] width 191 height 33
click at [1136, 400] on label "Name:" at bounding box center [1145, 391] width 191 height 33
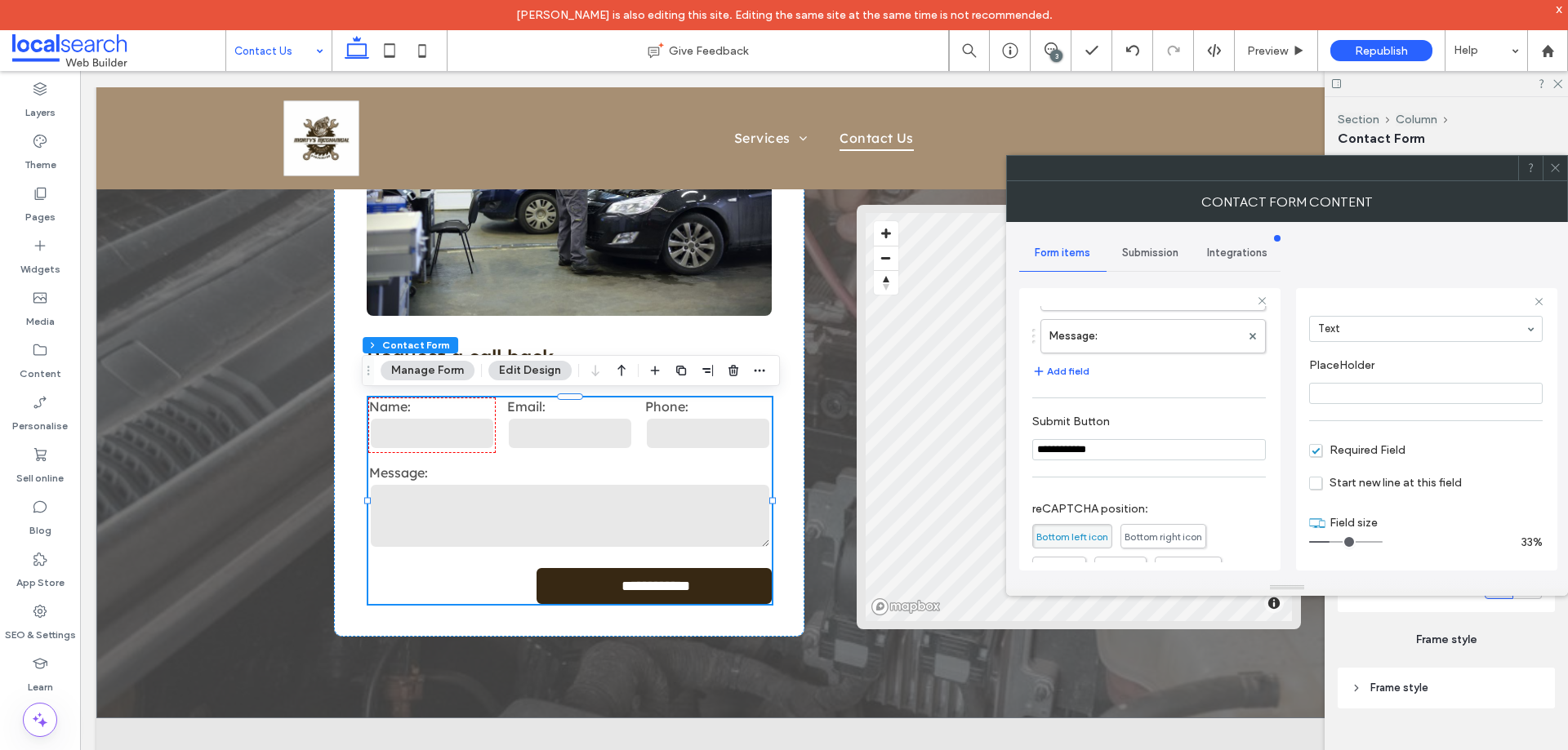
scroll to position [341, 0]
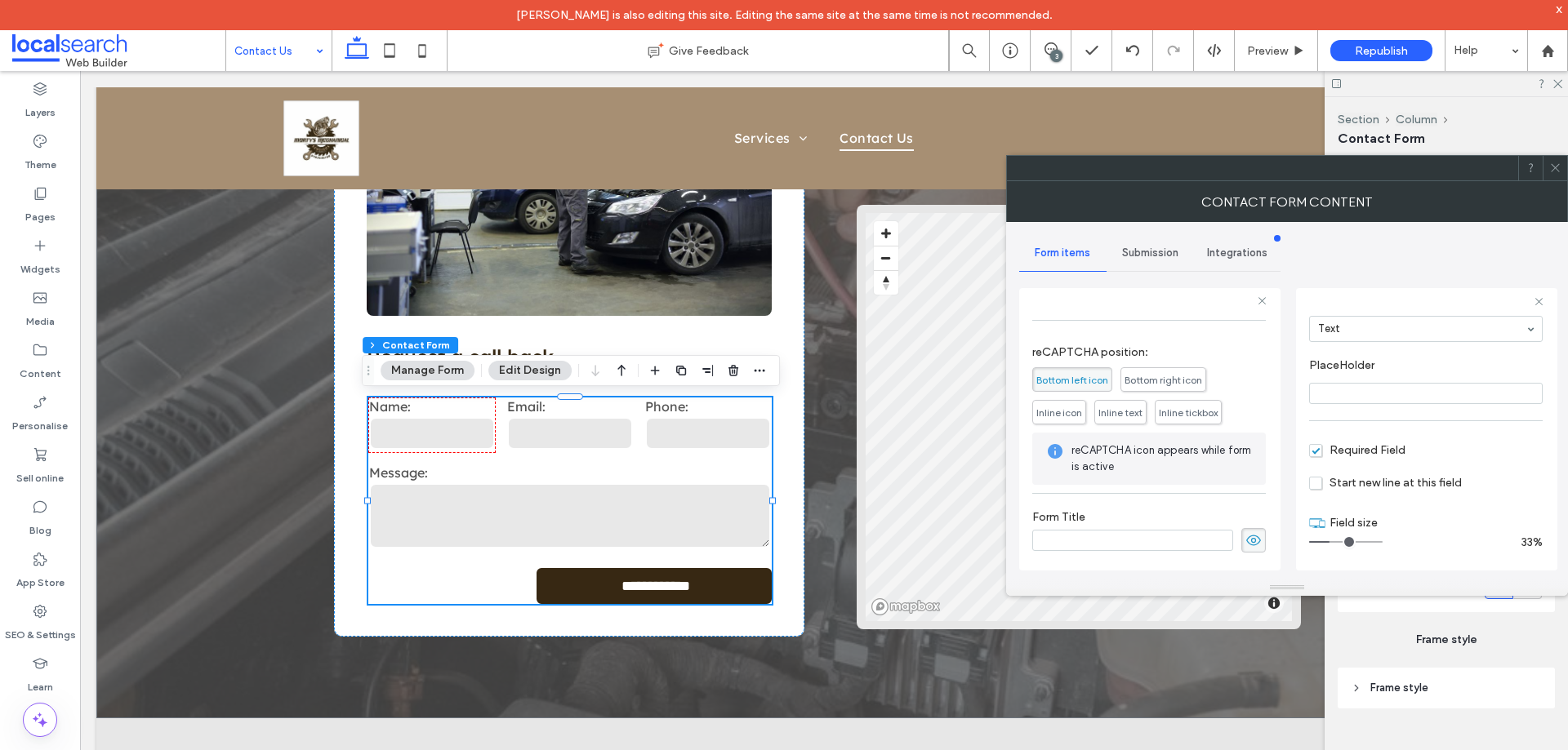
click at [1153, 260] on div "Submission" at bounding box center [1150, 253] width 87 height 36
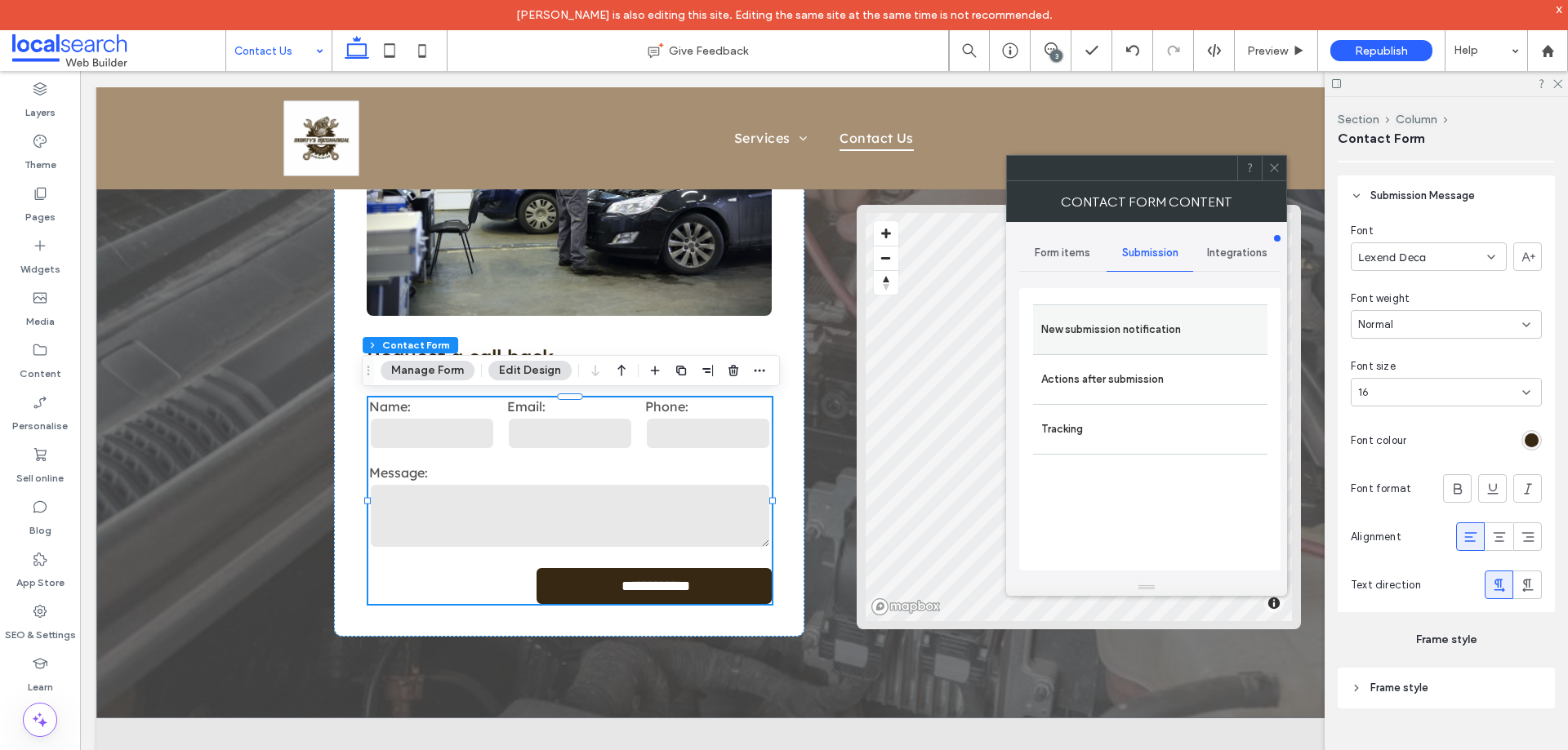
click at [1167, 347] on div "New submission notification" at bounding box center [1151, 330] width 235 height 50
click at [1104, 341] on label "New submission notification" at bounding box center [1150, 330] width 218 height 33
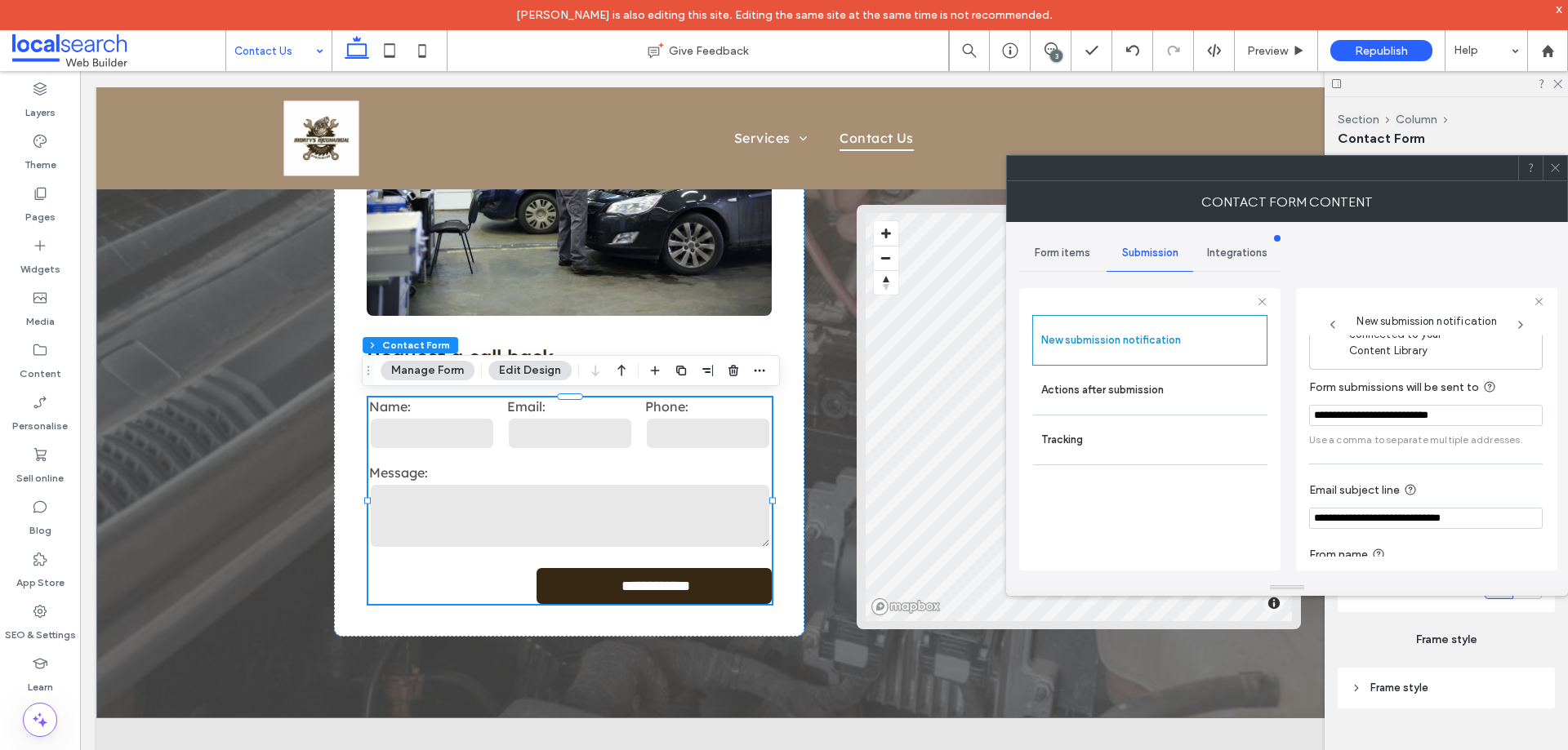
scroll to position [84, 0]
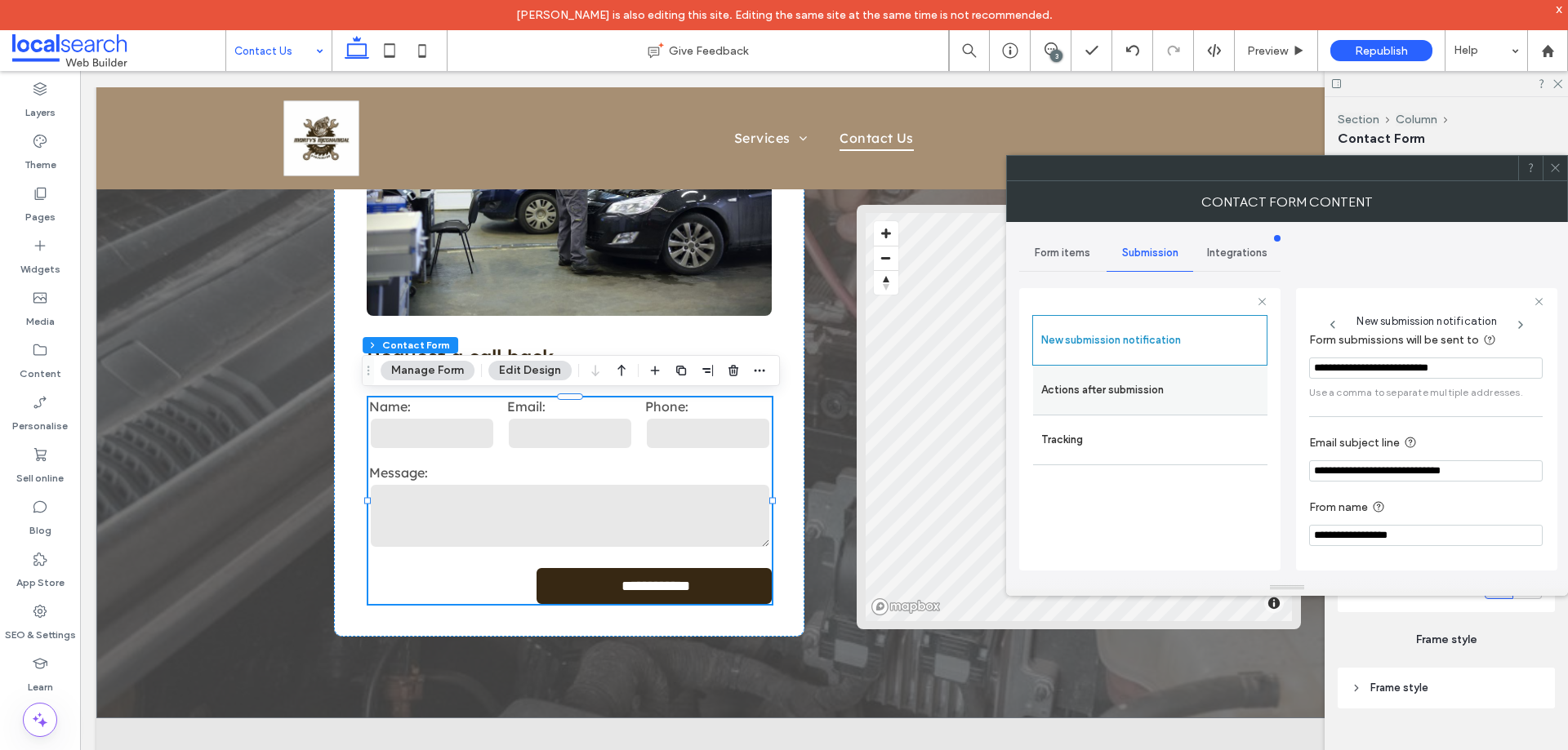
click at [1181, 391] on label "Actions after submission" at bounding box center [1150, 389] width 218 height 33
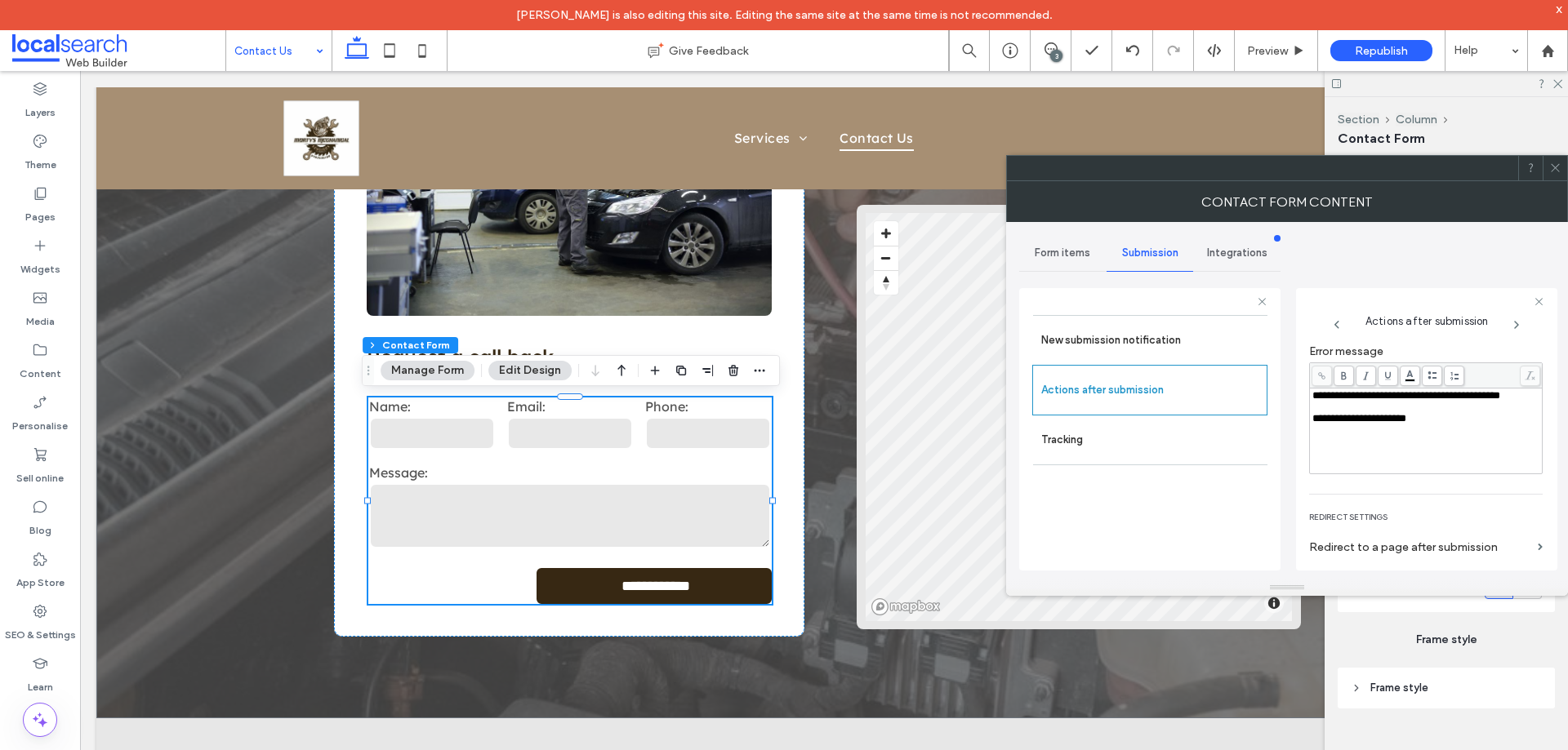
scroll to position [282, 0]
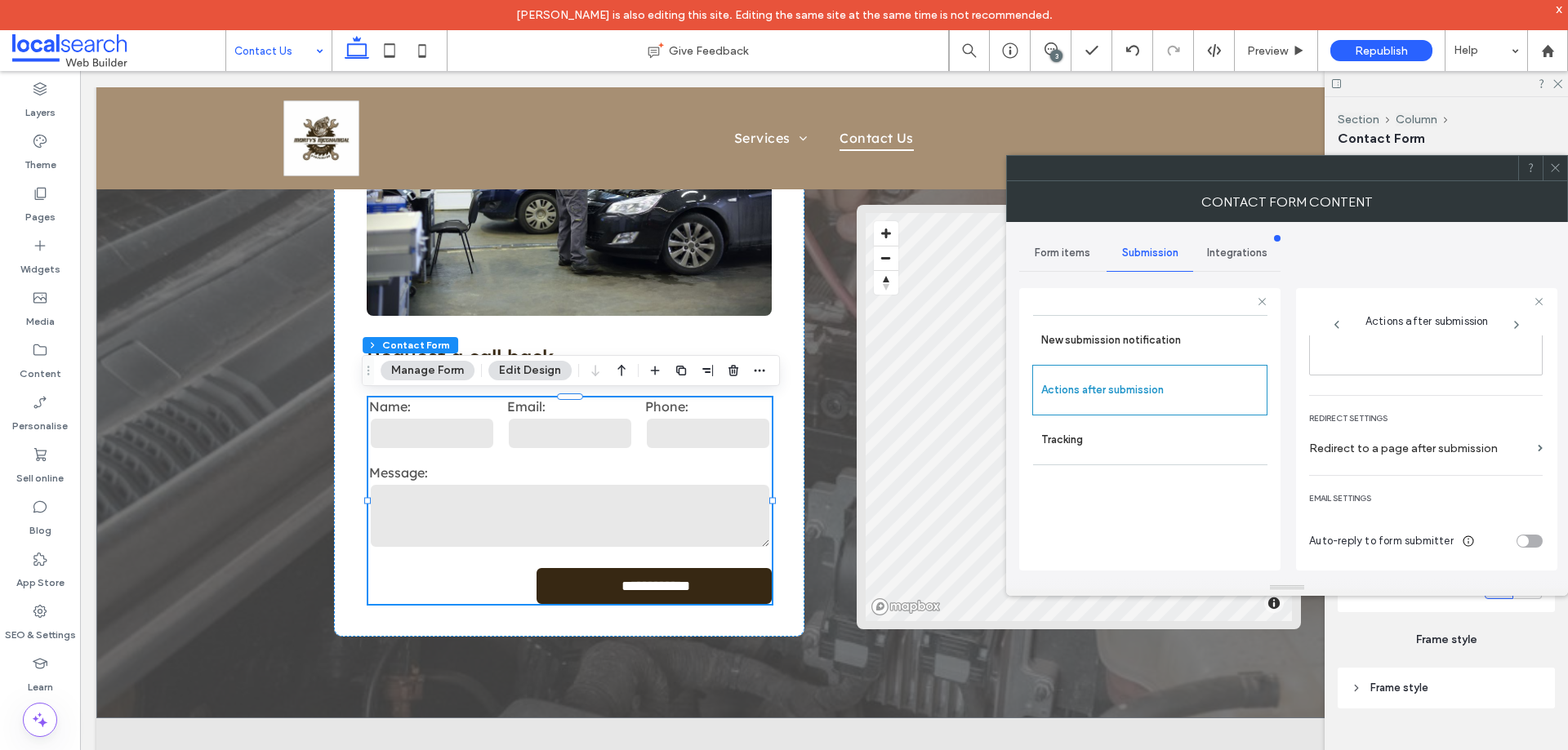
click at [1559, 174] on span at bounding box center [1555, 168] width 12 height 25
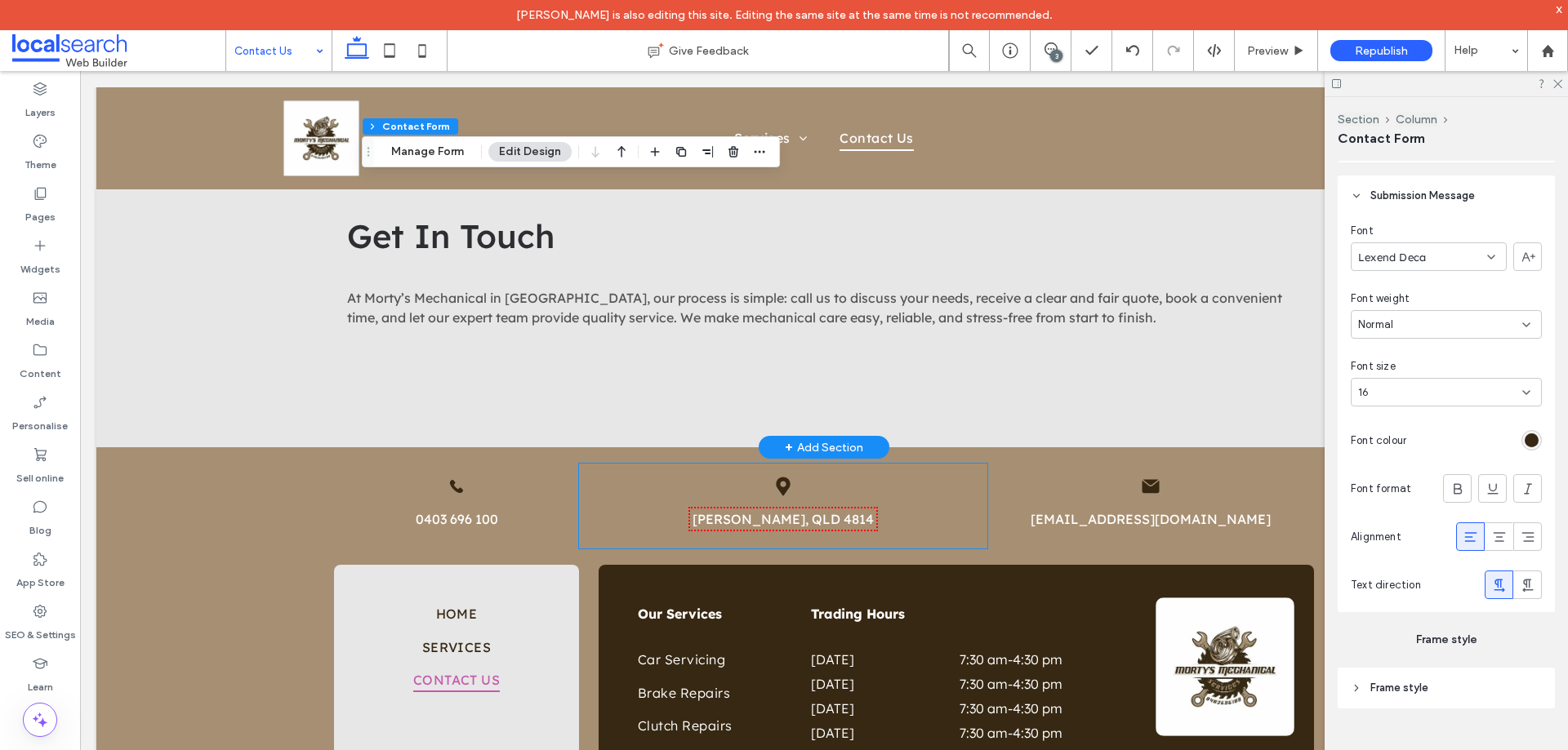
scroll to position [817, 0]
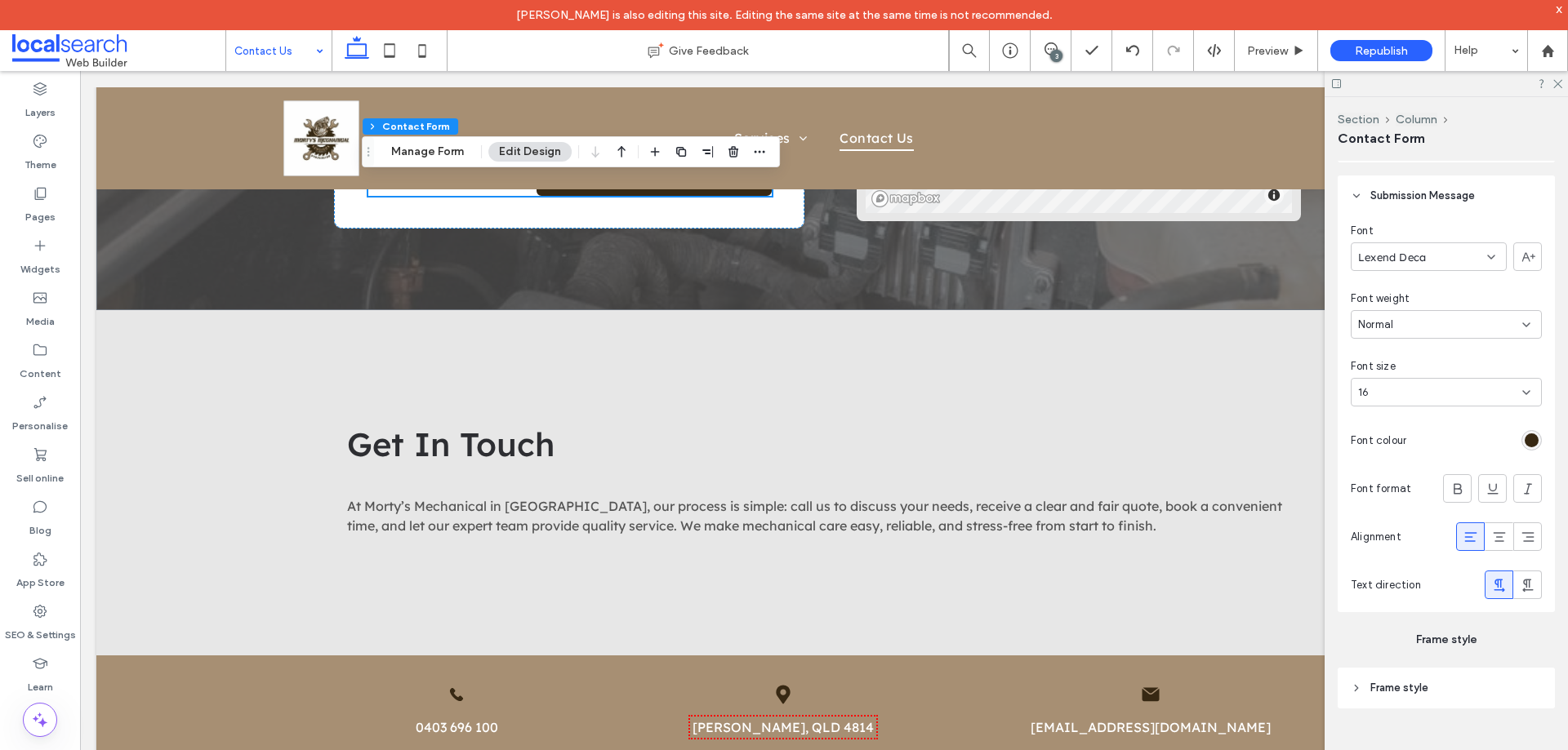
click at [1562, 82] on div at bounding box center [1446, 82] width 243 height 25
click at [1558, 84] on use at bounding box center [1557, 84] width 9 height 9
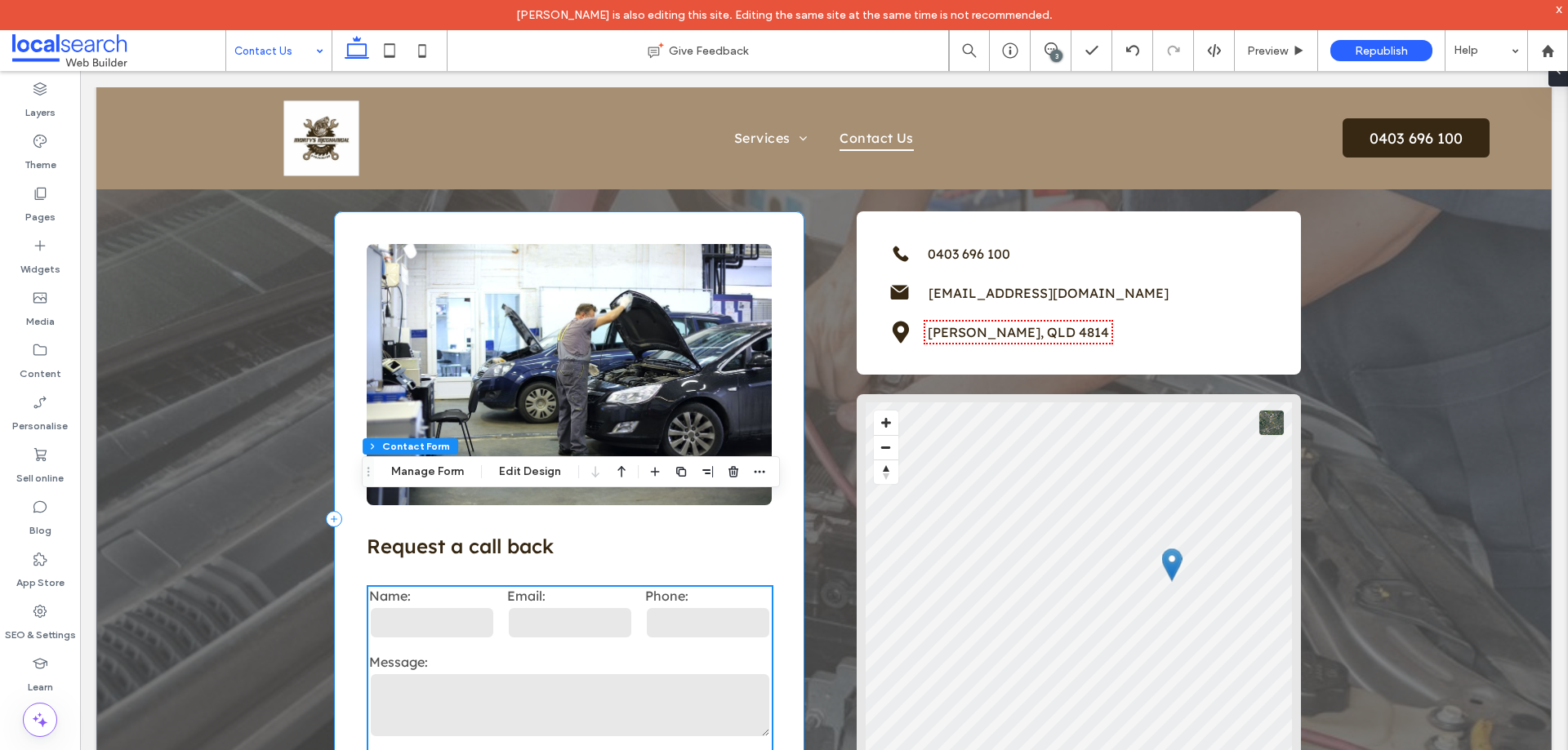
scroll to position [0, 0]
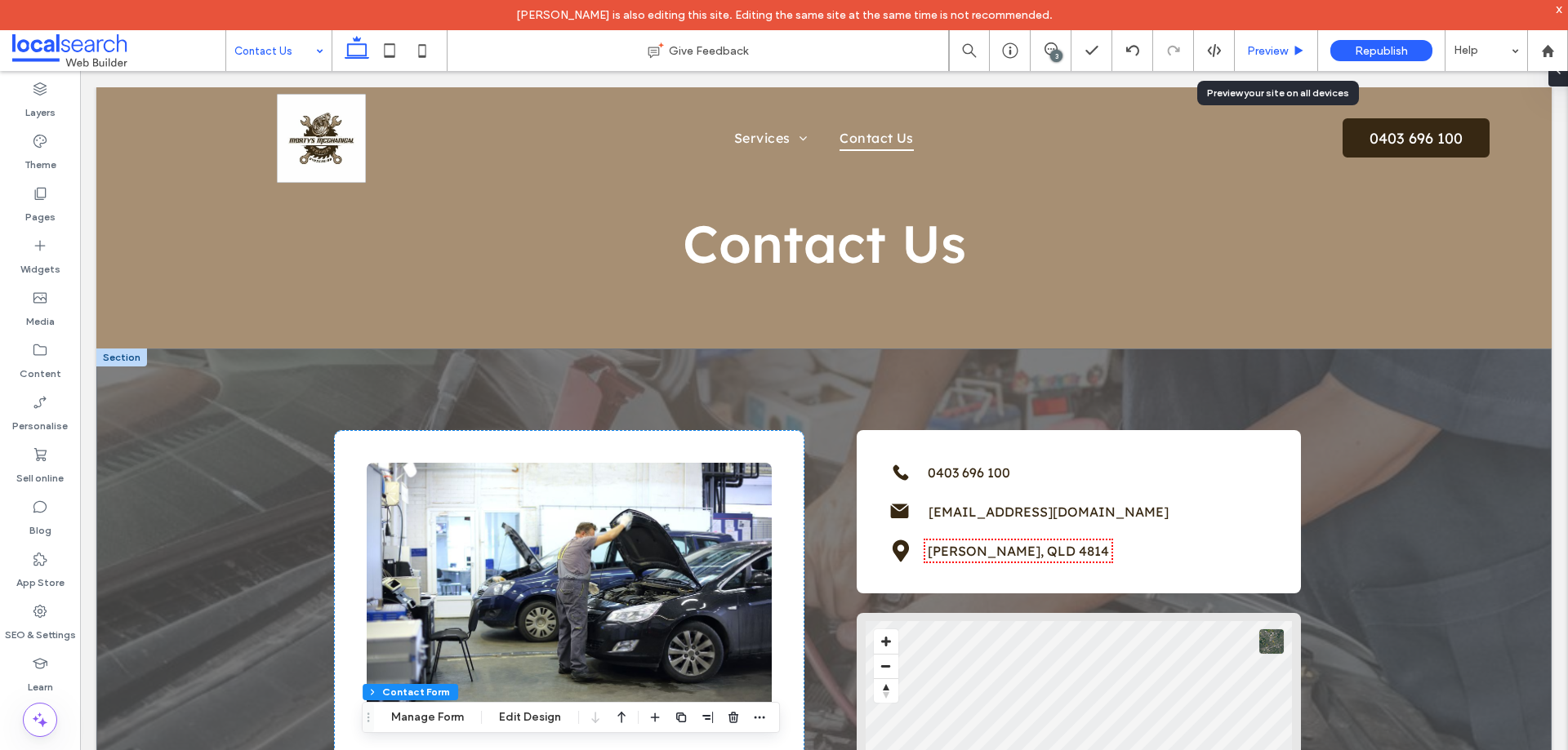
click at [1272, 56] on span "Preview" at bounding box center [1267, 51] width 41 height 14
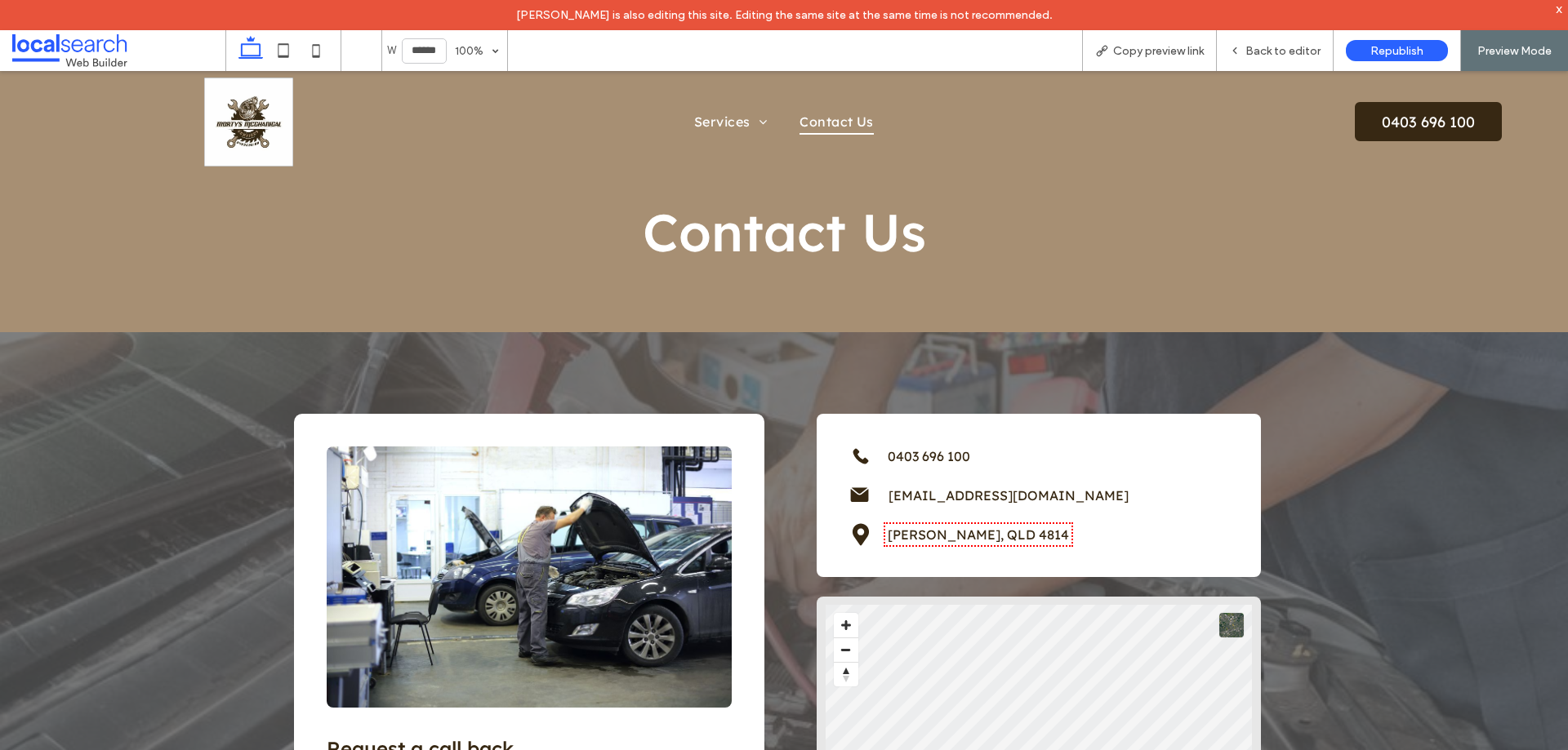
click at [974, 538] on link "[PERSON_NAME], QLD 4814" at bounding box center [978, 534] width 181 height 16
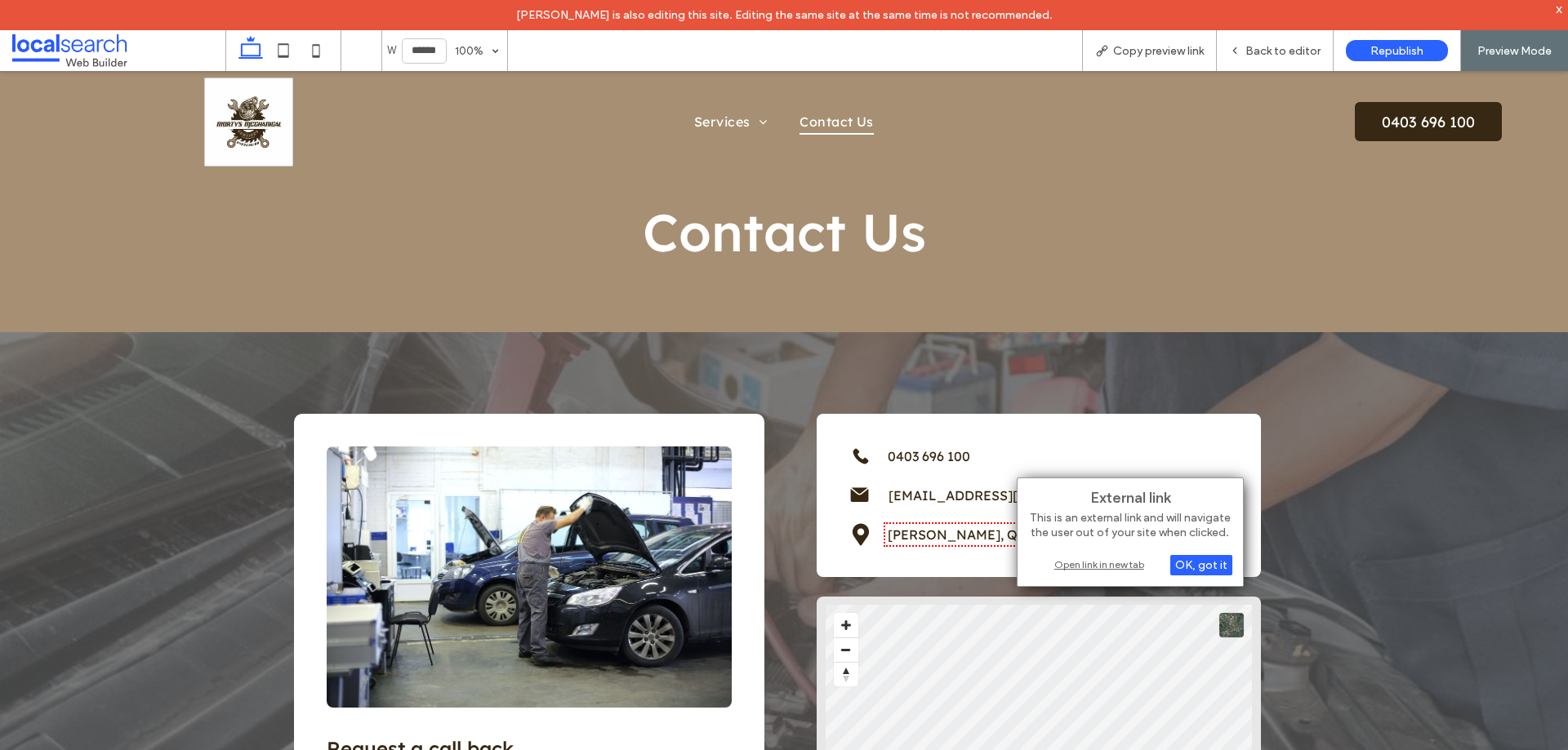
click at [1083, 570] on div "Open link in new tab" at bounding box center [1130, 564] width 204 height 17
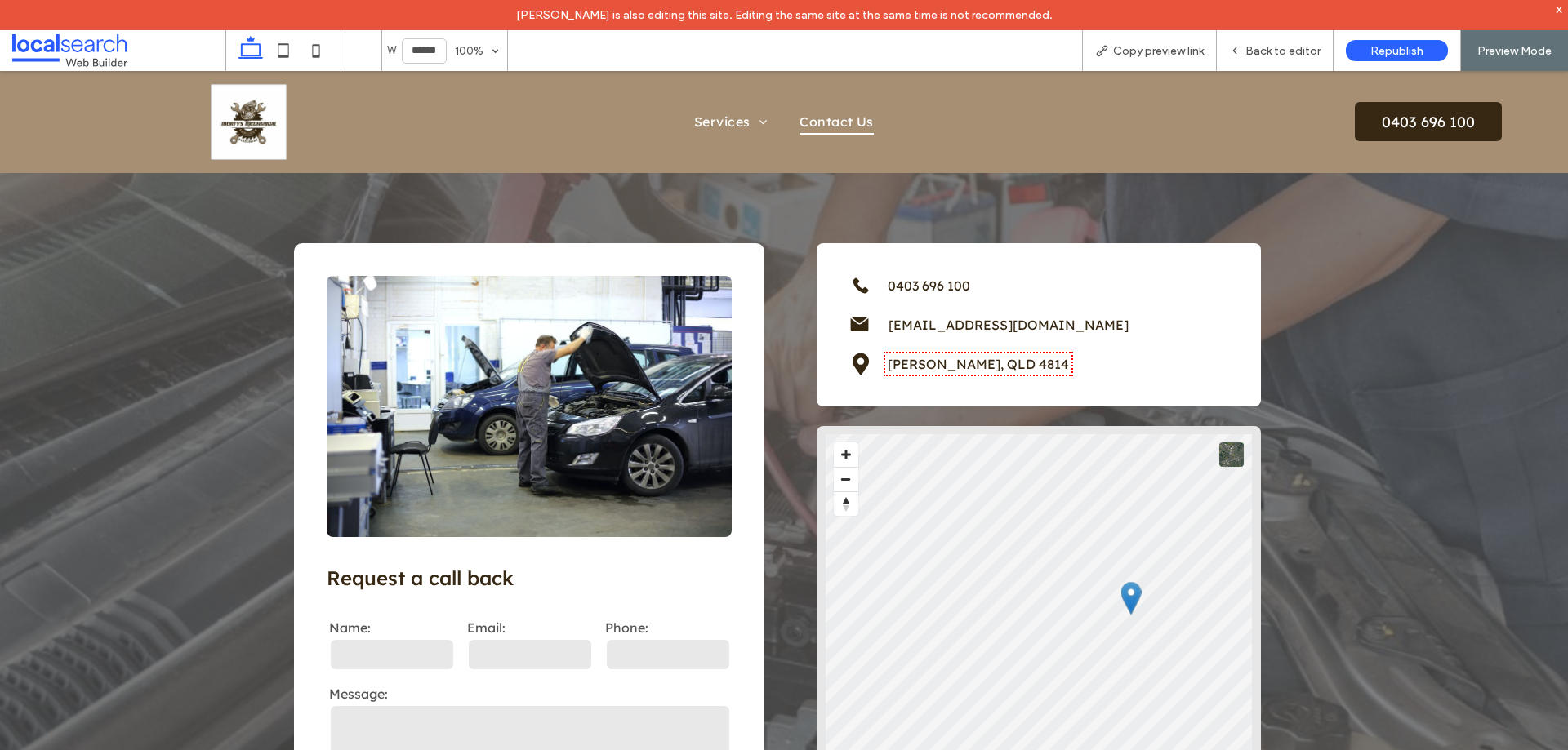
scroll to position [163, 0]
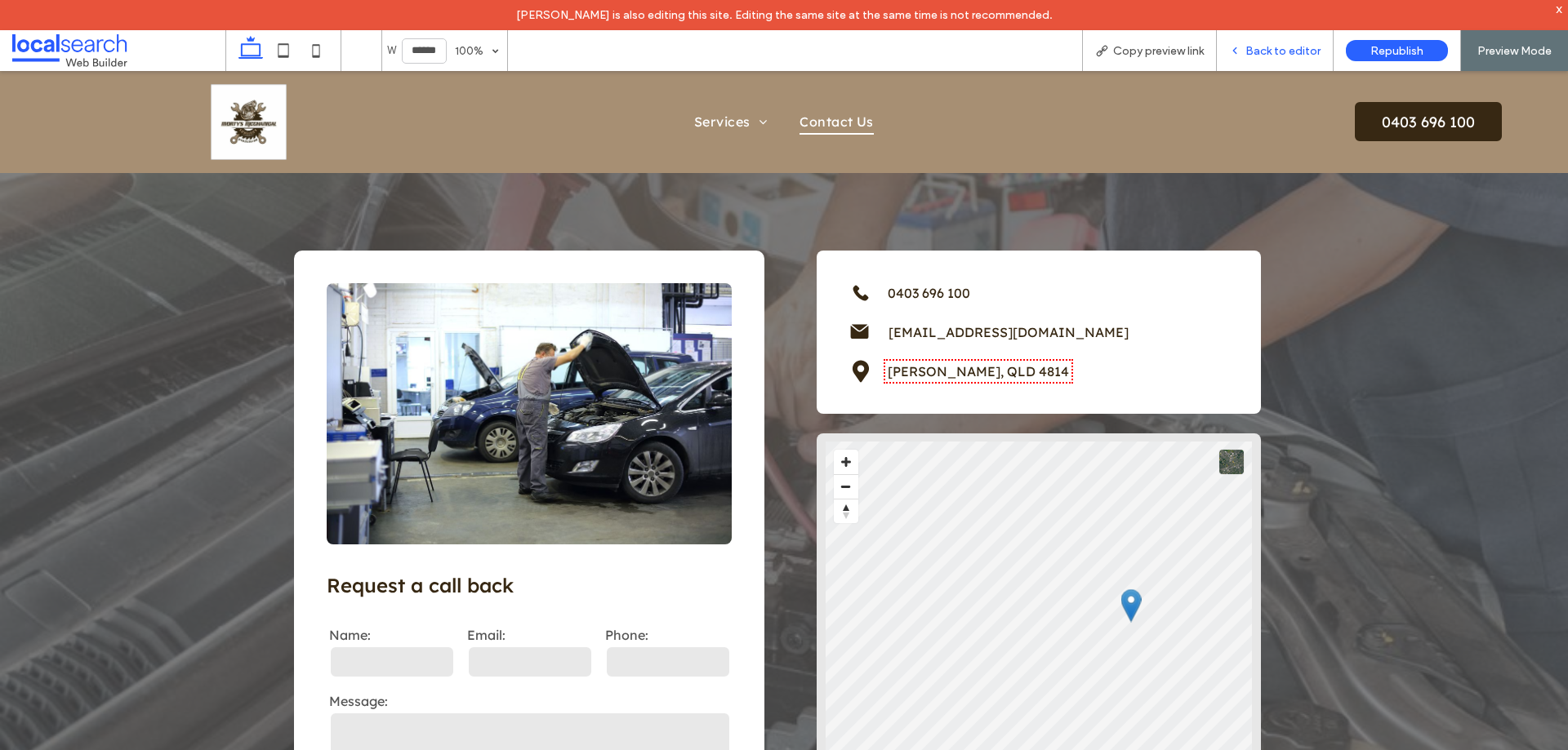
click at [1271, 38] on div "Back to editor" at bounding box center [1275, 50] width 117 height 41
click at [1268, 53] on span "Back to editor" at bounding box center [1283, 51] width 76 height 14
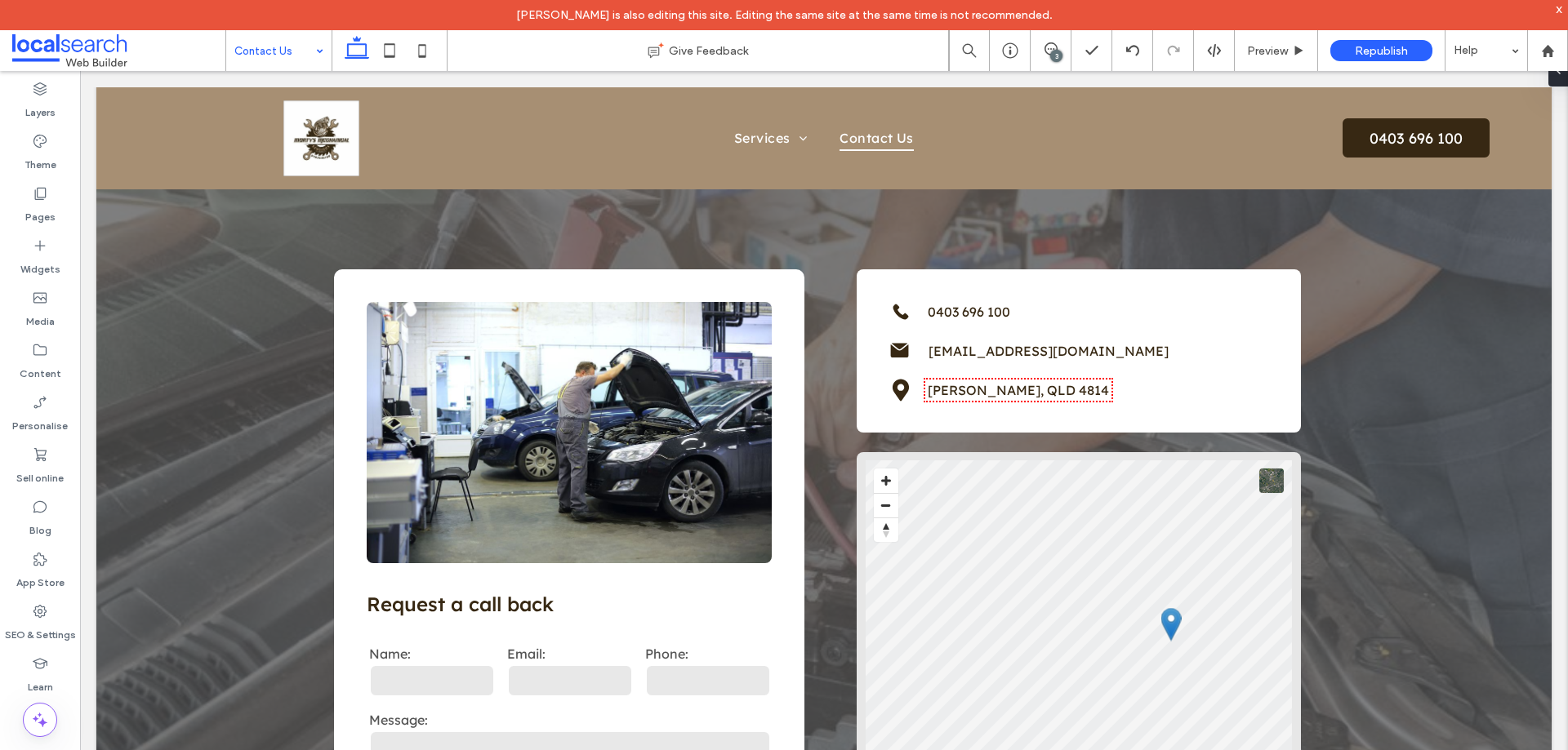
scroll to position [160, 0]
